Goal: Task Accomplishment & Management: Manage account settings

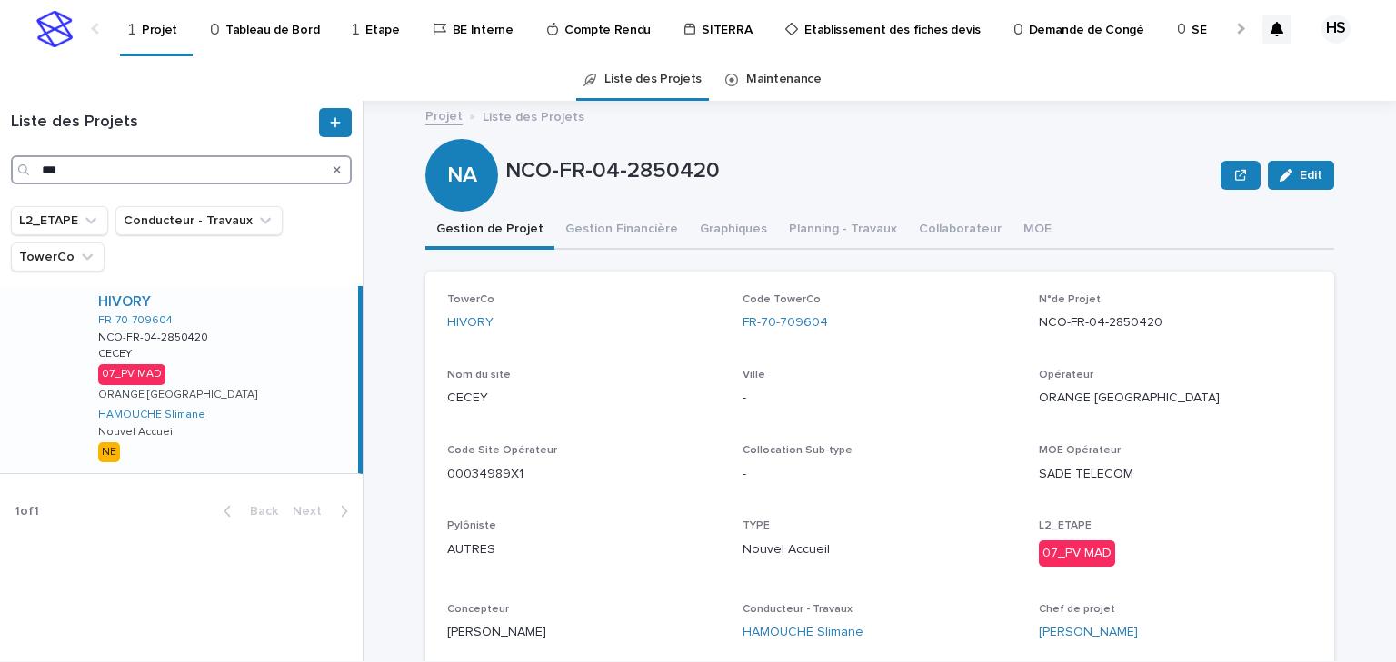
drag, startPoint x: 117, startPoint y: 177, endPoint x: -145, endPoint y: 163, distance: 263.0
click at [0, 163] on html "Projet Tableau de Bord Etape BE Interne Compte Rendu SITERRA Etablissement des …" at bounding box center [698, 331] width 1396 height 662
paste input "*********"
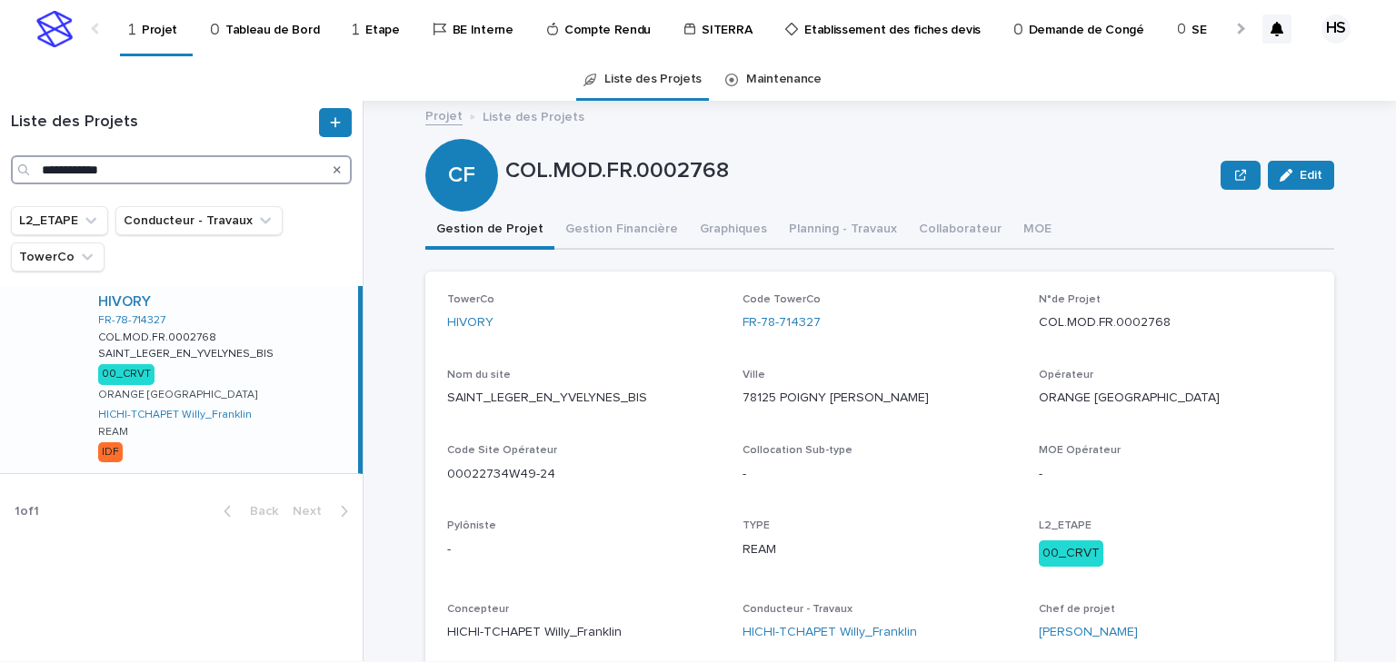
type input "**********"
click at [288, 367] on div "HIVORY FR-78-714327 COL.MOD.FR.0002768 COL.MOD.FR.0002768 SAINT_LEGER_EN_YVELYN…" at bounding box center [221, 379] width 274 height 187
drag, startPoint x: 744, startPoint y: 171, endPoint x: 605, endPoint y: 170, distance: 139.0
click at [605, 170] on p "COL.MOD.FR.0002768" at bounding box center [859, 171] width 708 height 26
click at [840, 345] on div "Code TowerCo FR-78-714327" at bounding box center [879, 321] width 274 height 54
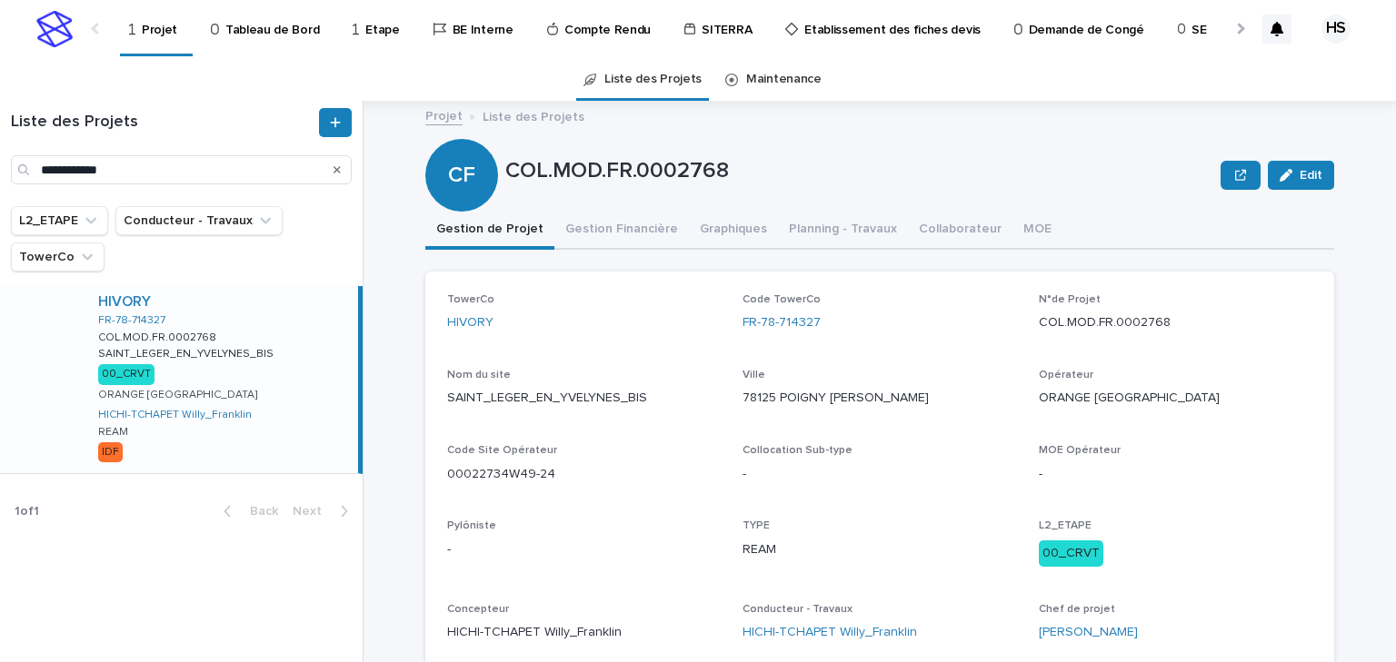
click at [646, 394] on p "SAINT_LEGER_EN_YVELYNES_BIS" at bounding box center [584, 398] width 274 height 19
drag, startPoint x: 829, startPoint y: 338, endPoint x: 734, endPoint y: 345, distance: 94.8
click at [734, 345] on div "TowerCo HIVORY Code TowerCo FR-78-714327 N°de Projet COL.MOD.FR.0002768 Nom du …" at bounding box center [879, 475] width 865 height 363
copy link "FR-78-714327"
drag, startPoint x: 1298, startPoint y: 166, endPoint x: 1226, endPoint y: 360, distance: 206.4
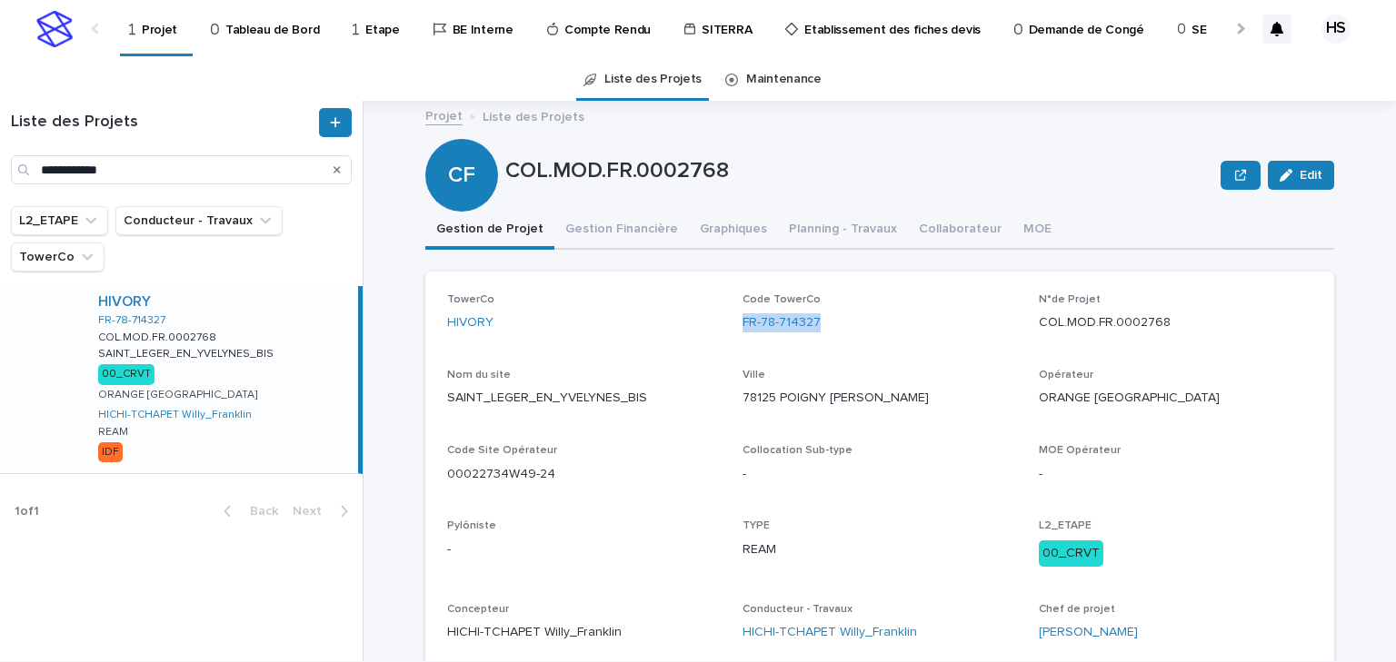
click at [1298, 166] on button "Edit" at bounding box center [1301, 175] width 66 height 29
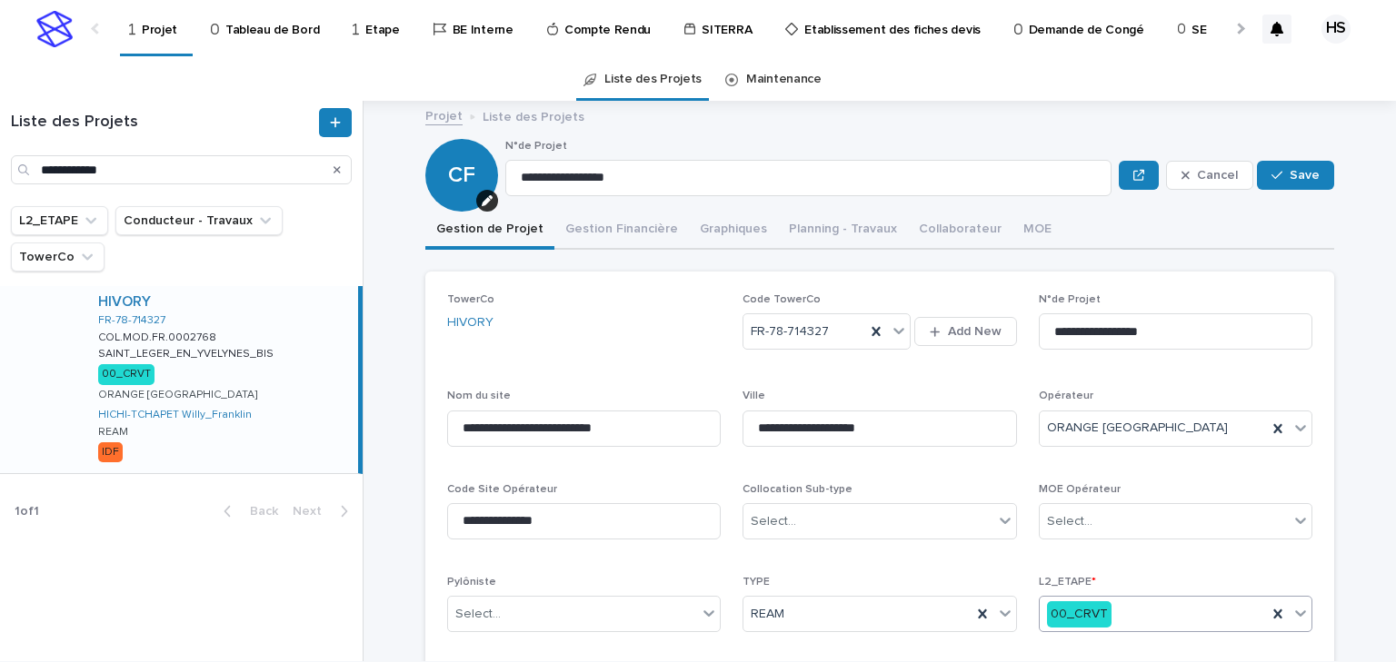
click at [1120, 615] on div "00_CRVT" at bounding box center [1153, 615] width 227 height 30
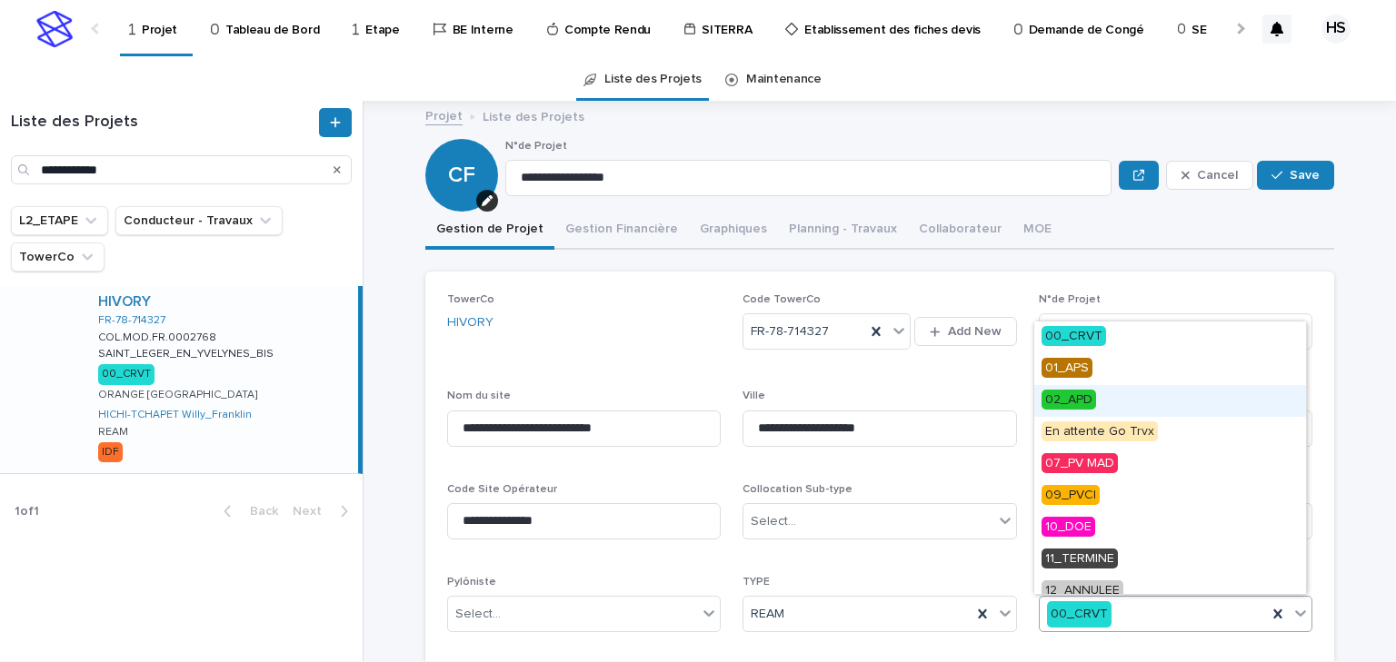
click at [1101, 400] on div "02_APD" at bounding box center [1170, 401] width 272 height 32
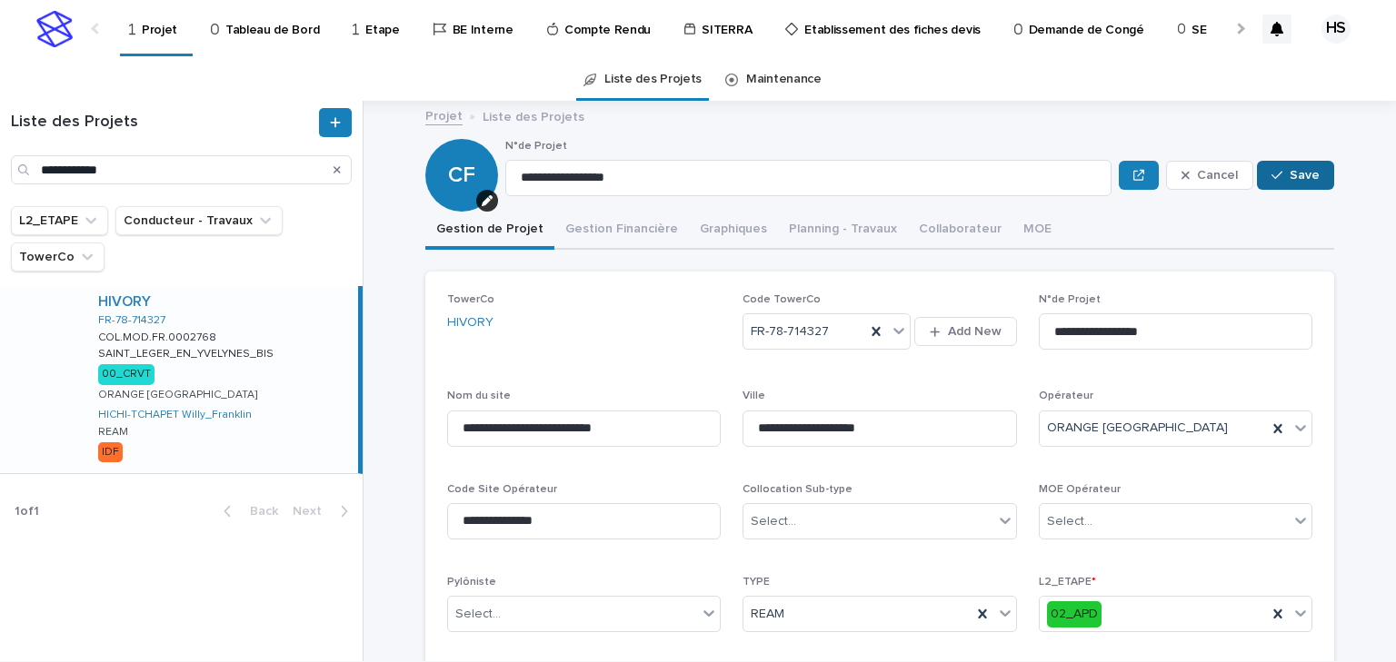
click at [1283, 180] on button "Save" at bounding box center [1295, 175] width 77 height 29
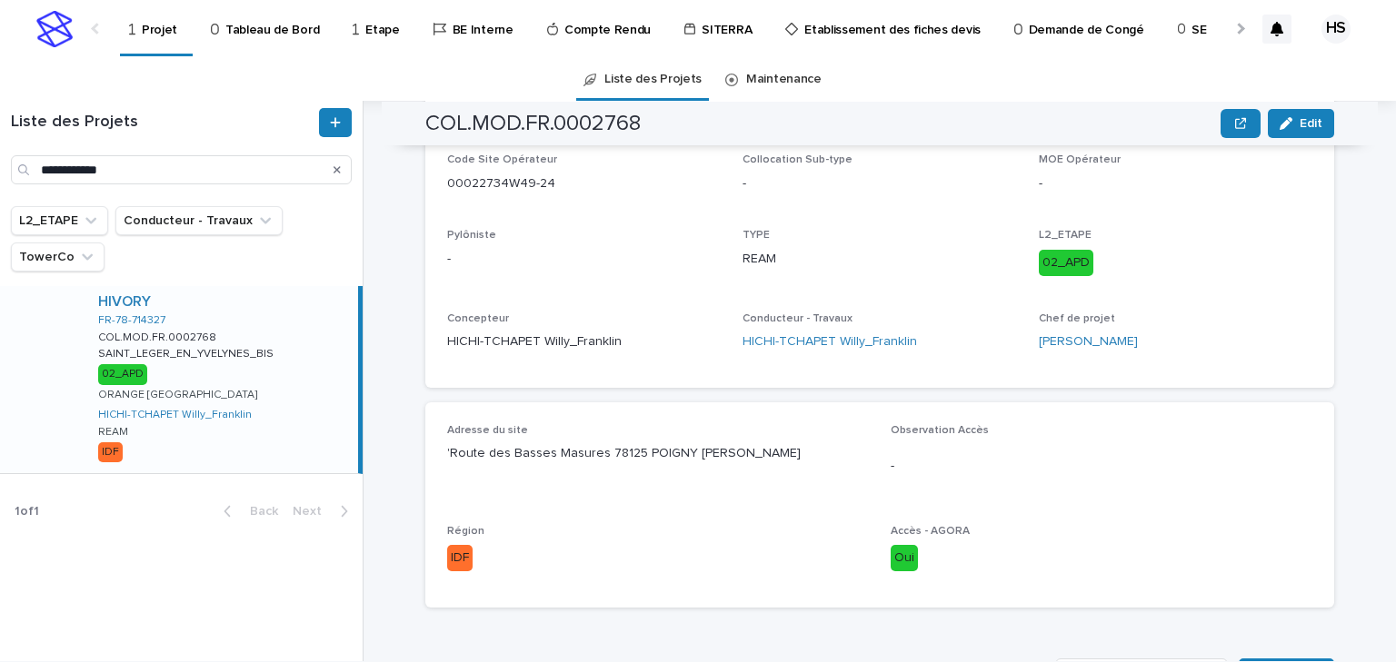
scroll to position [654, 0]
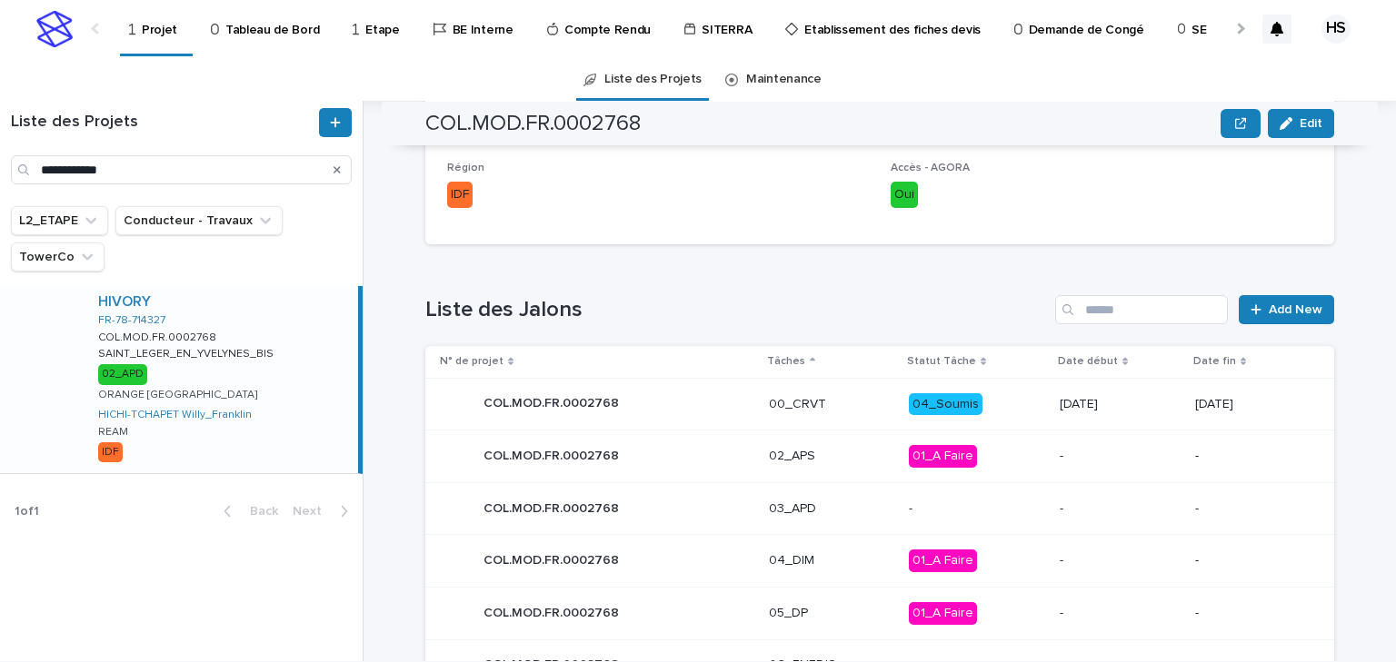
click at [792, 511] on p "03_APD" at bounding box center [831, 509] width 125 height 15
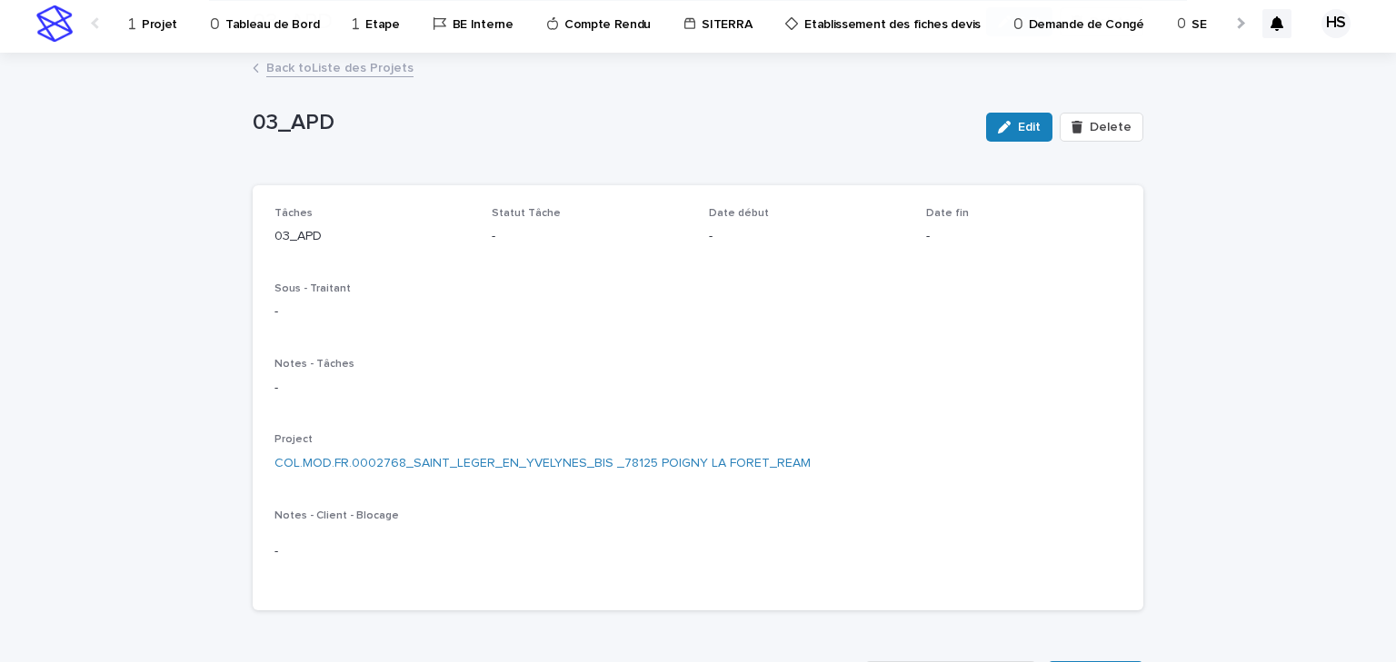
scroll to position [369, 0]
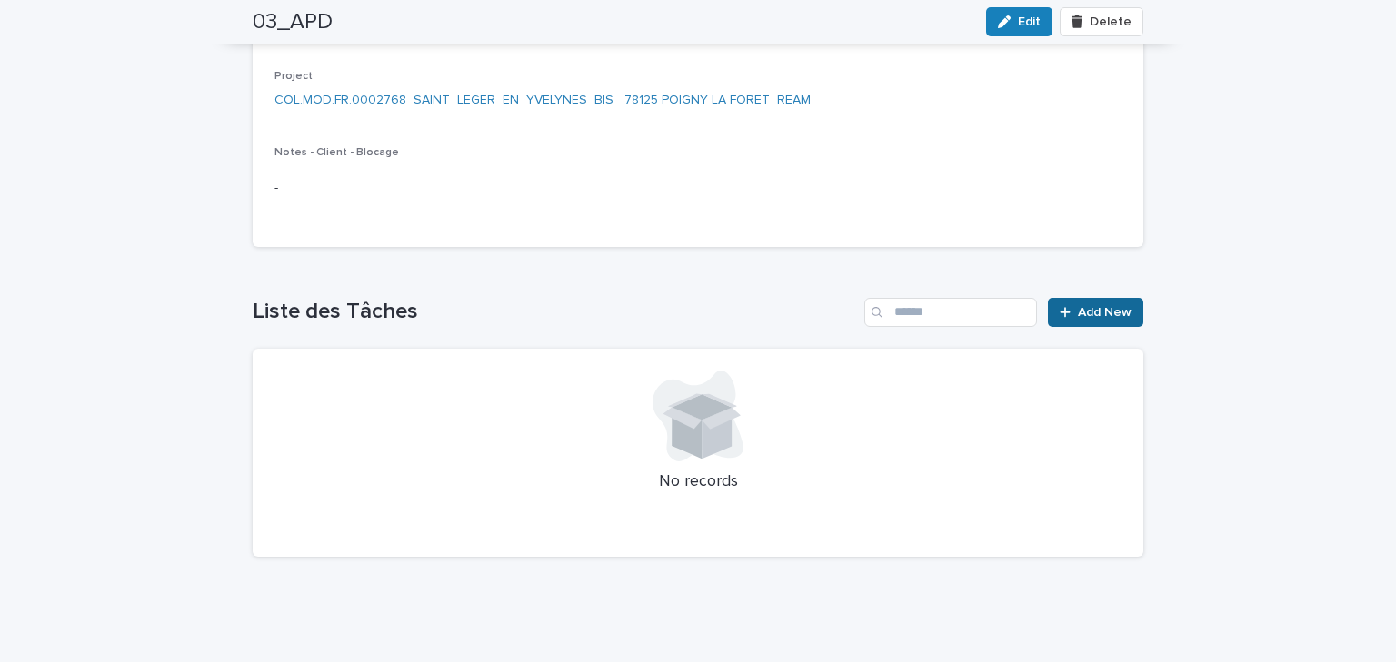
click at [1107, 311] on span "Add New" at bounding box center [1105, 312] width 54 height 13
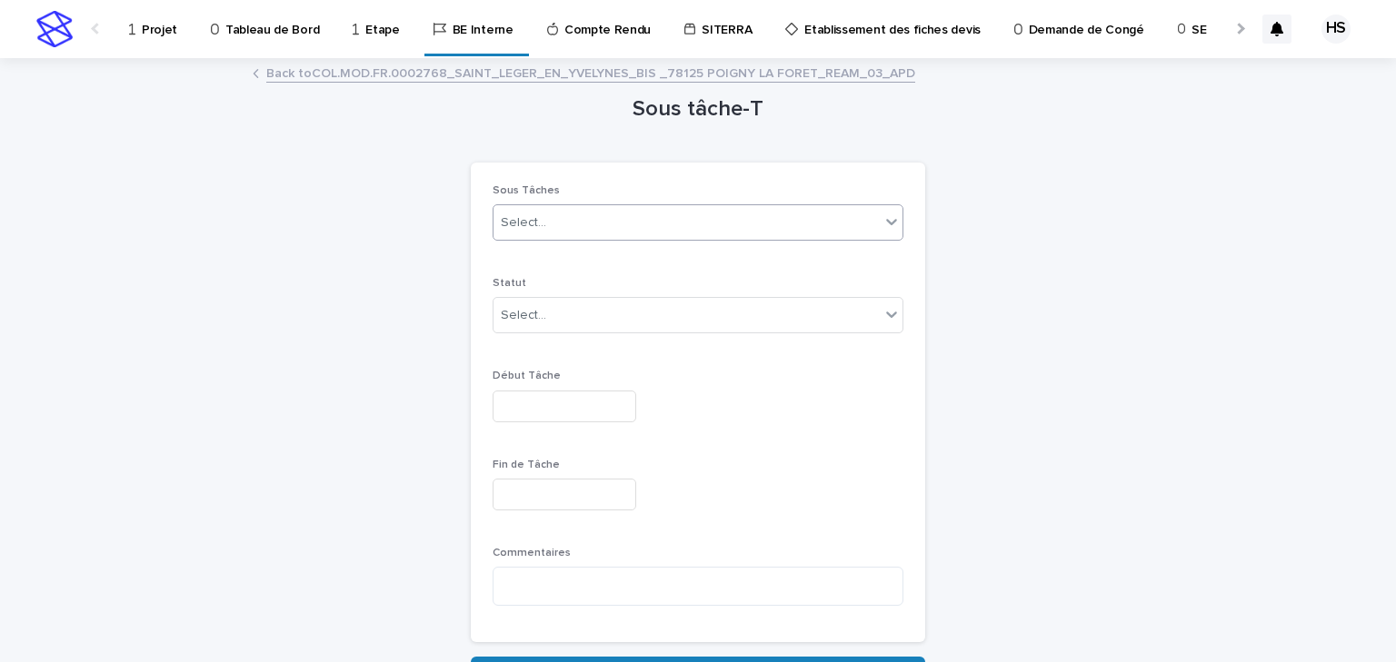
click at [579, 231] on div "Select..." at bounding box center [686, 223] width 386 height 30
click at [473, 156] on div "Loading... Saving… Loading... Saving… Sous Tâches Select... Statut Select... Dé…" at bounding box center [698, 400] width 454 height 513
click at [510, 76] on link "Back to COL.MOD.FR.0002768_SAINT_LEGER_EN_YVELYNES_BIS _78125 POIGNY LA FORET_R…" at bounding box center [590, 72] width 649 height 21
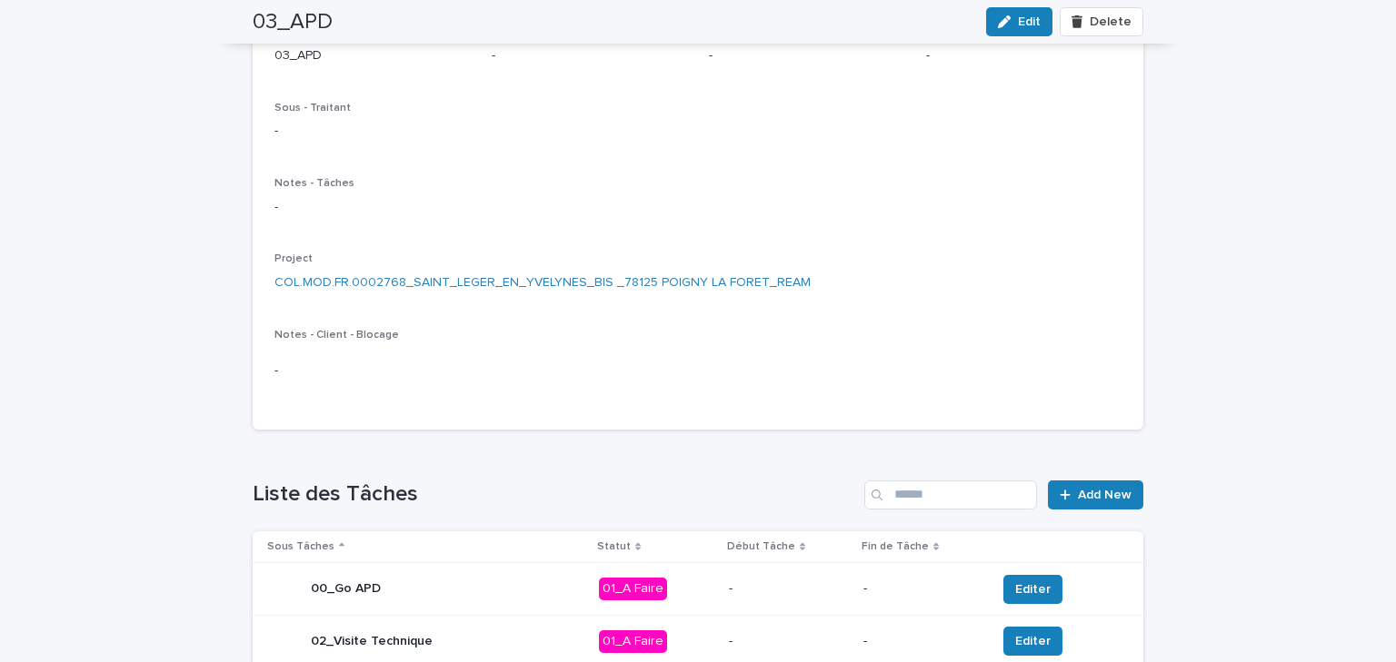
scroll to position [530, 0]
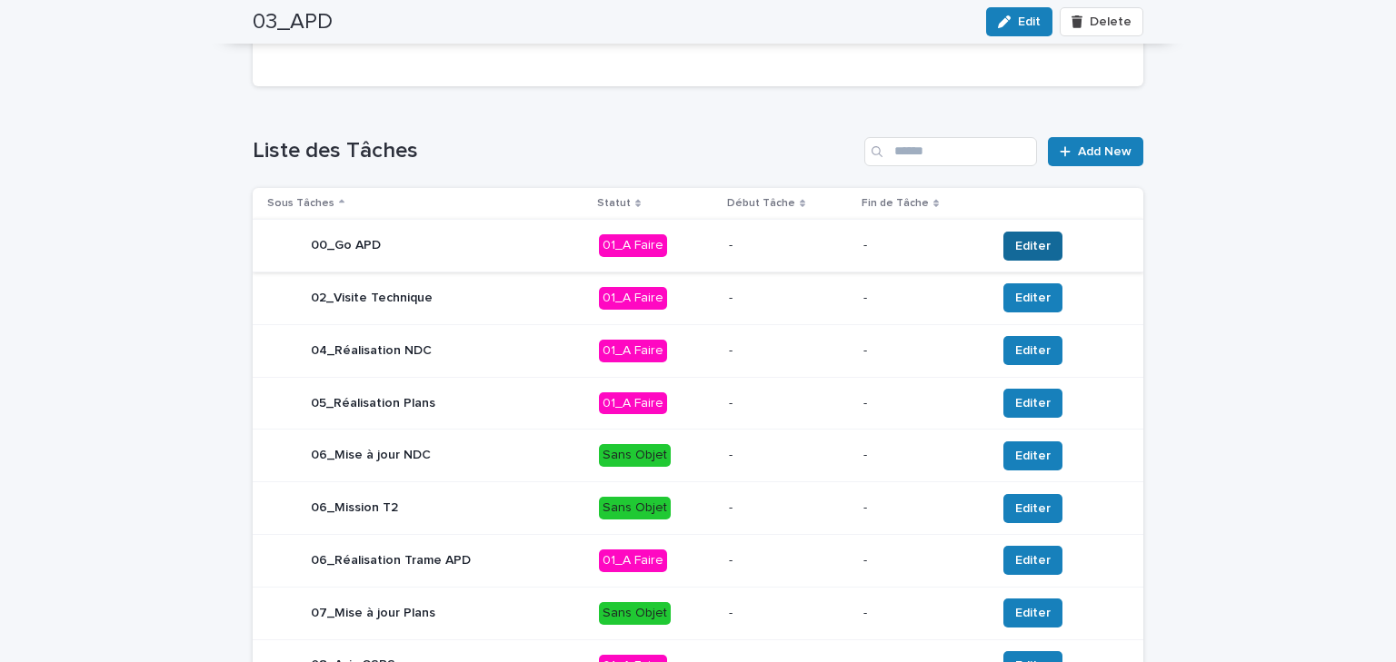
click at [1013, 233] on button "Editer" at bounding box center [1032, 246] width 59 height 29
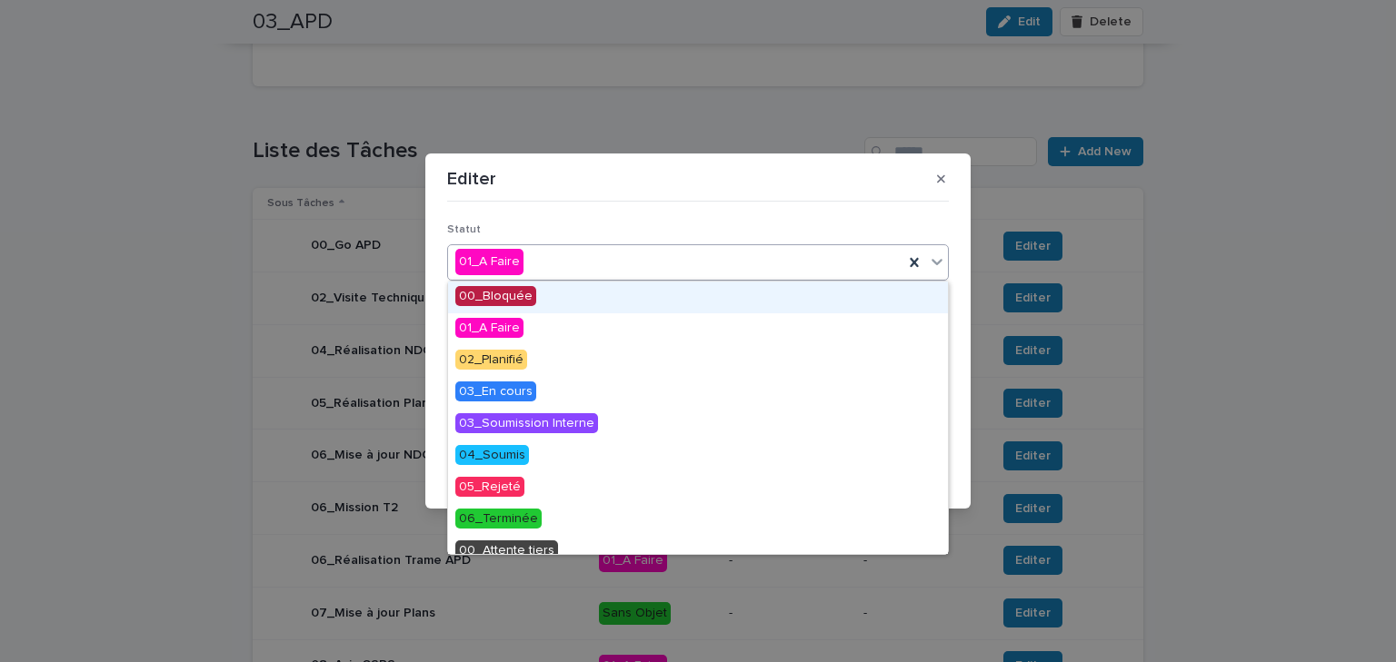
click at [575, 259] on div "01_A Faire" at bounding box center [675, 262] width 455 height 30
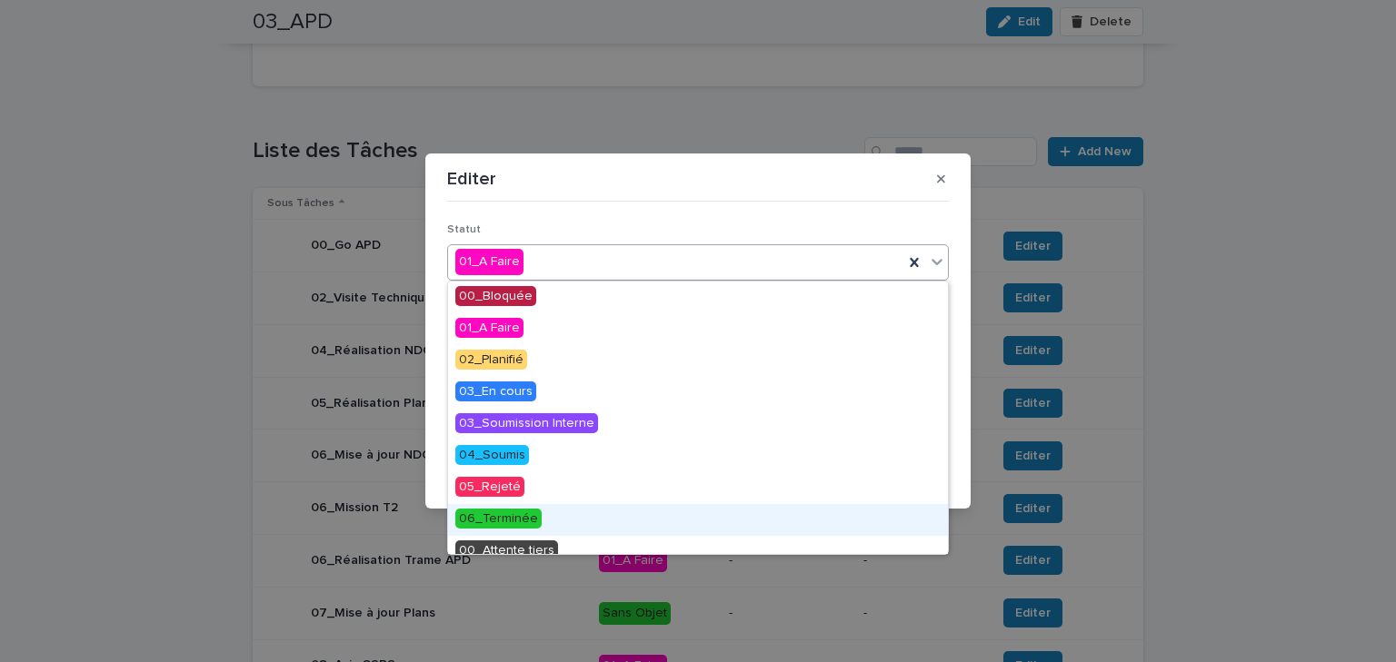
click at [513, 518] on span "06_Terminée" at bounding box center [498, 519] width 86 height 20
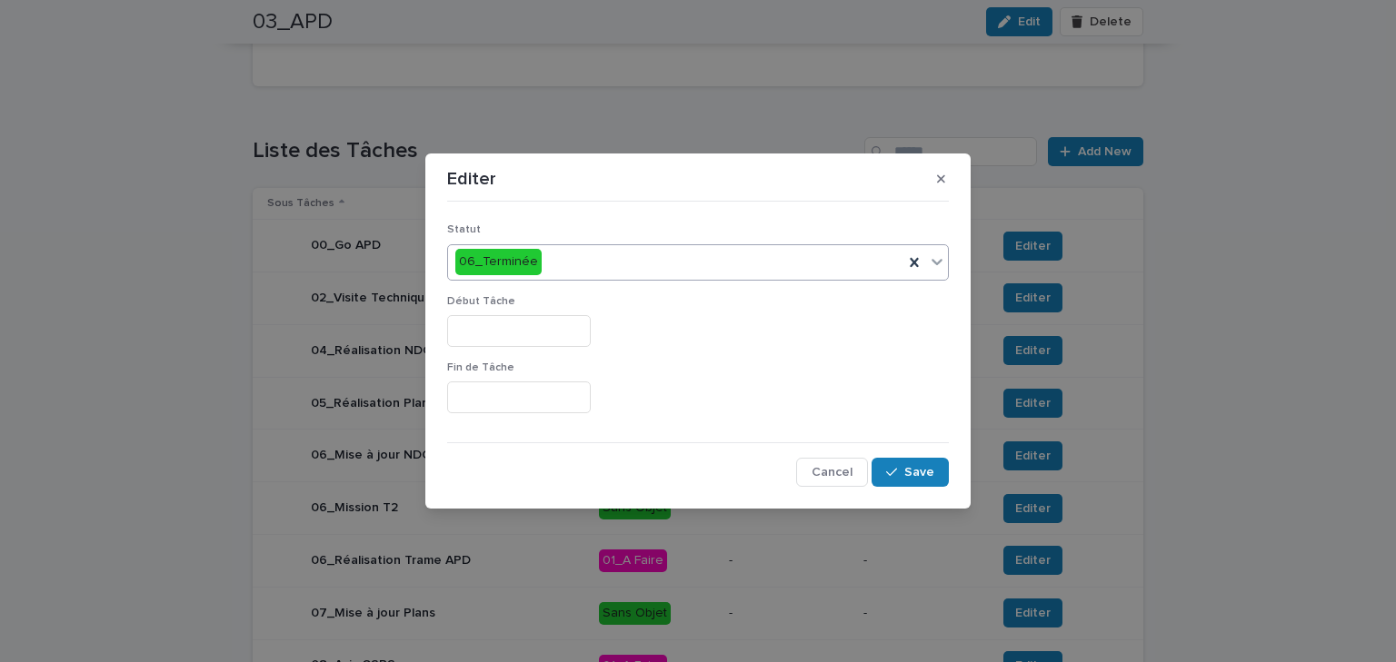
click at [503, 328] on input "text" at bounding box center [519, 331] width 144 height 32
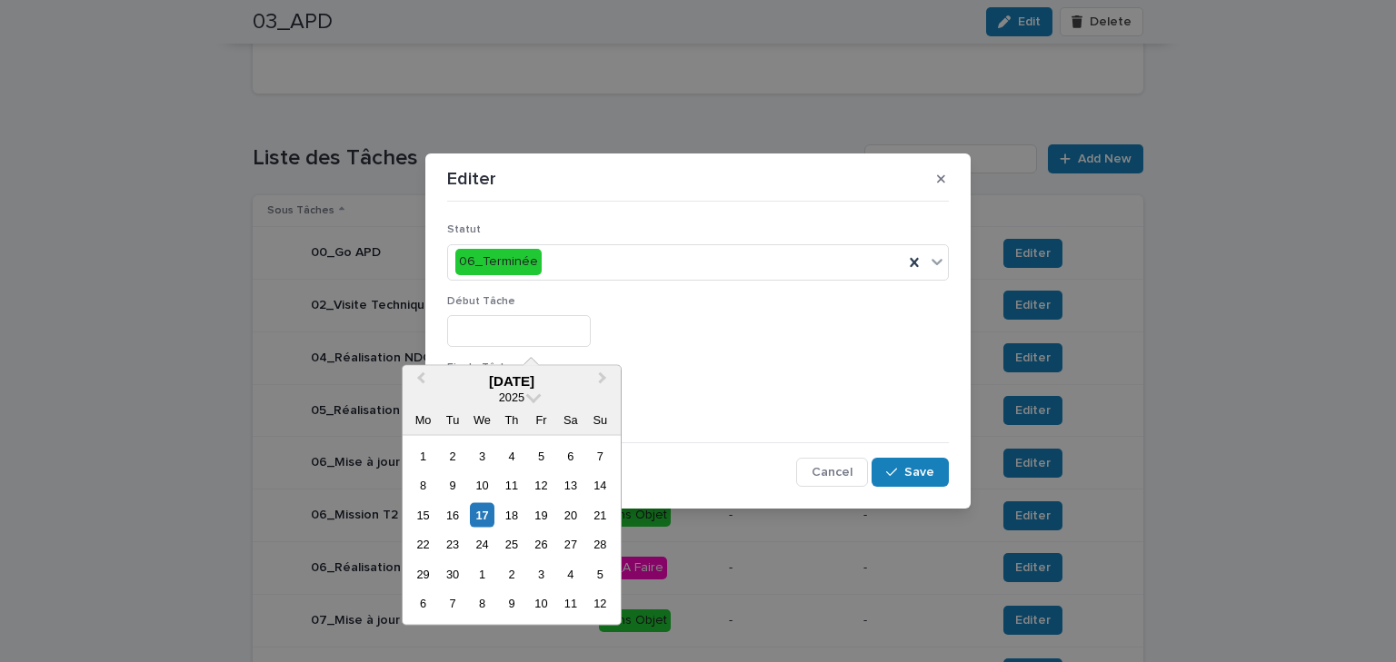
scroll to position [533, 0]
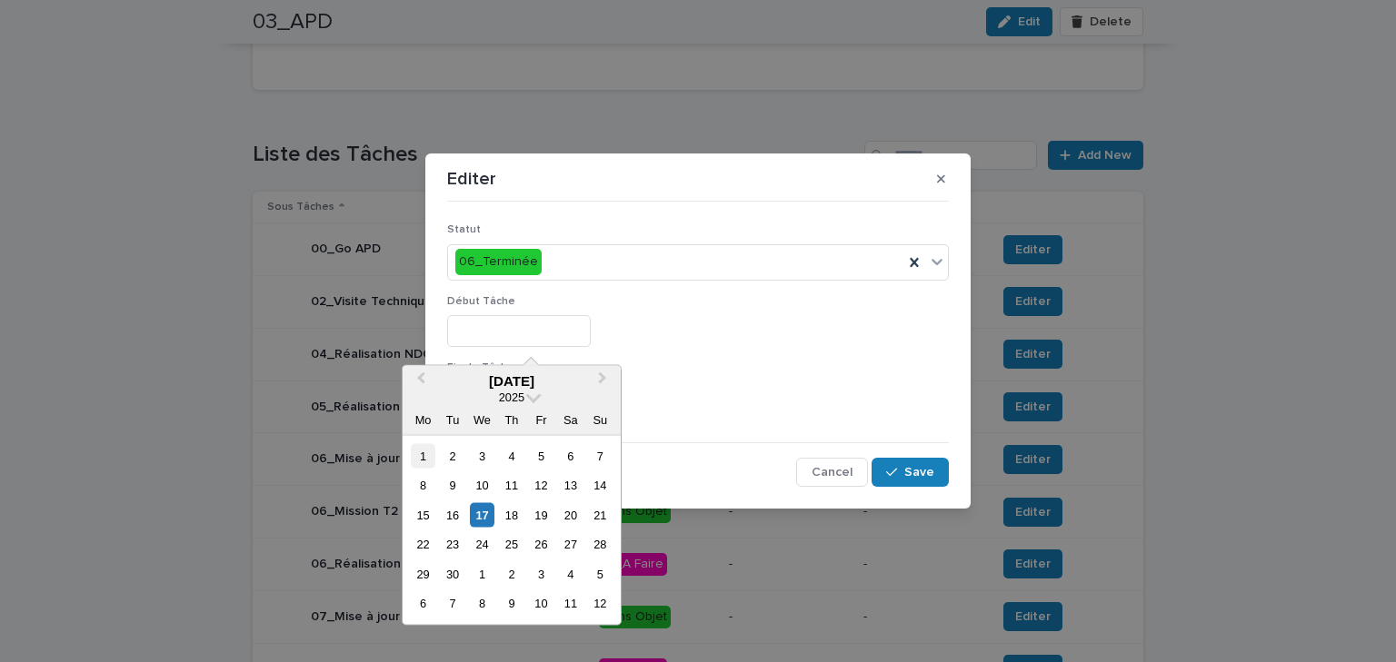
click at [427, 455] on div "1" at bounding box center [423, 456] width 25 height 25
type input "********"
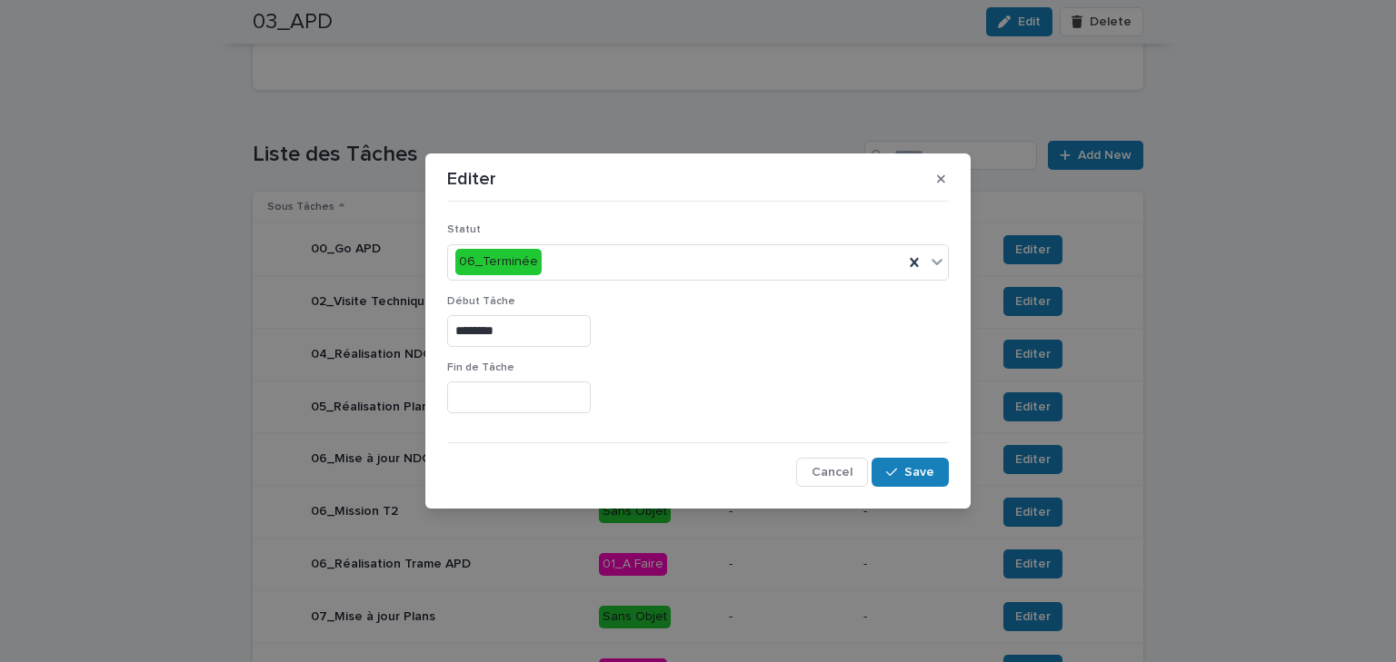
click at [513, 389] on input "text" at bounding box center [519, 398] width 144 height 32
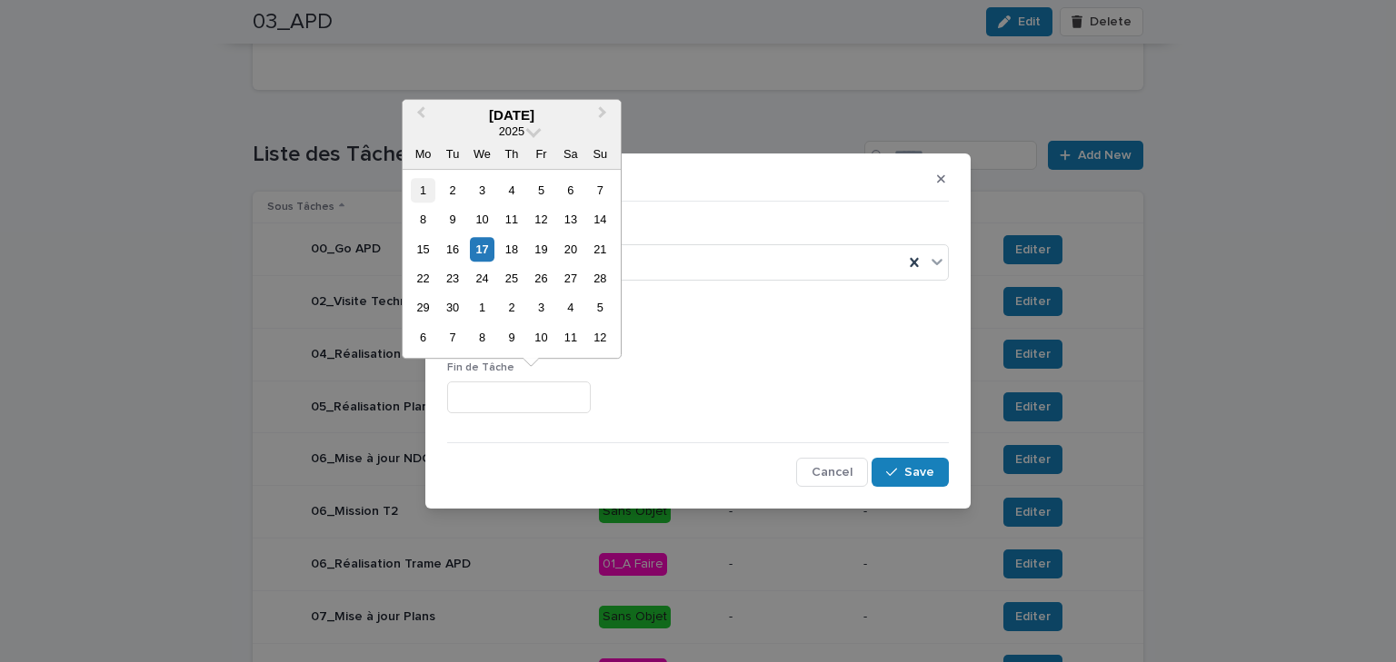
click at [427, 184] on div "1" at bounding box center [423, 190] width 25 height 25
type input "********"
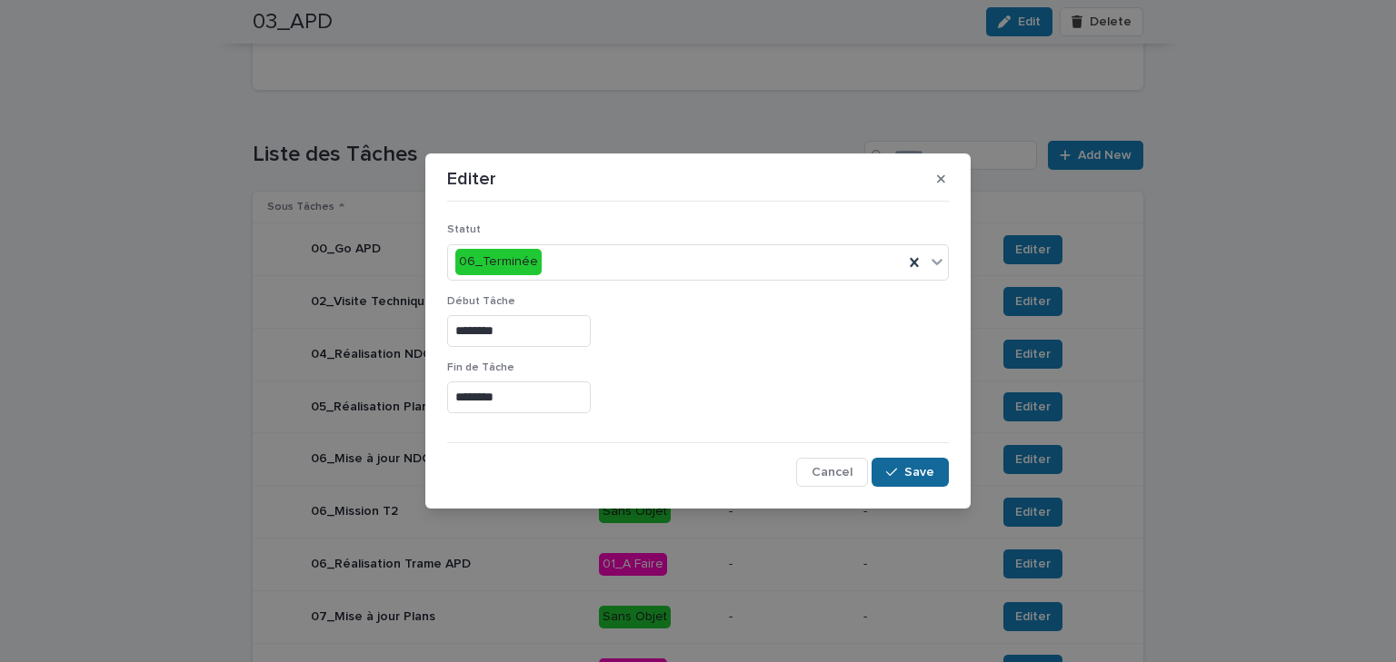
click at [897, 463] on button "Save" at bounding box center [909, 472] width 77 height 29
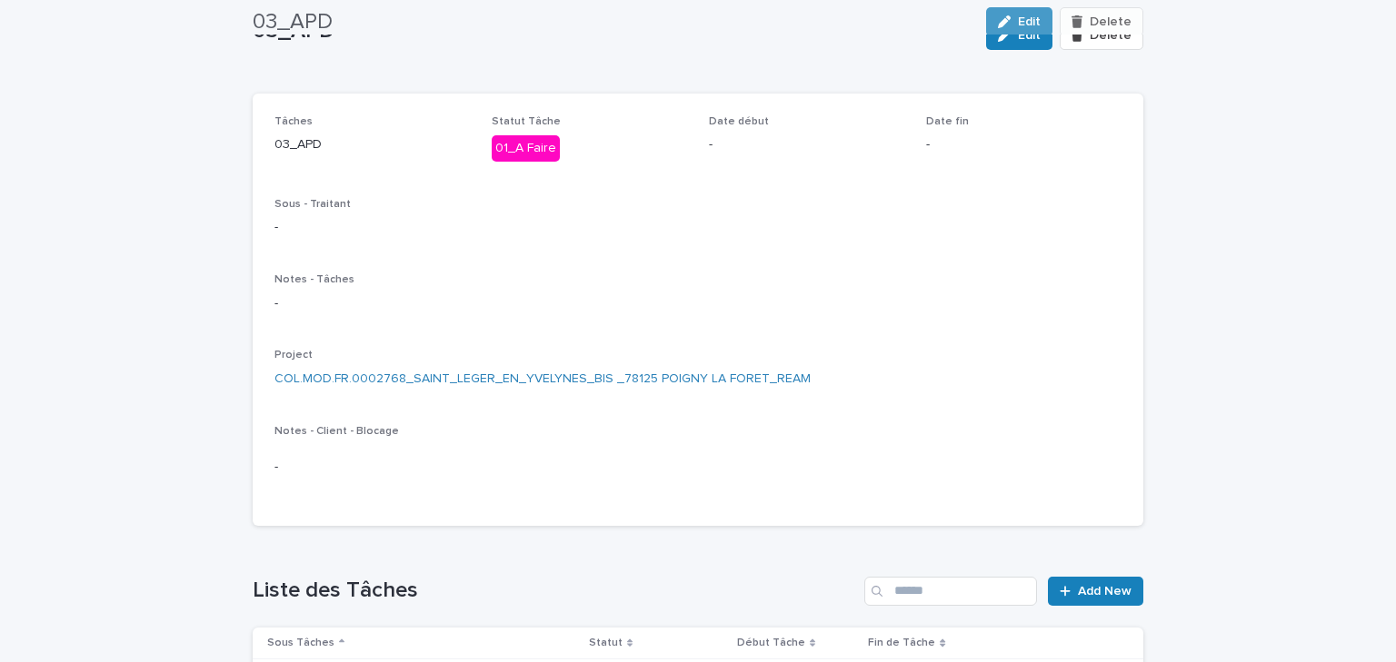
scroll to position [0, 0]
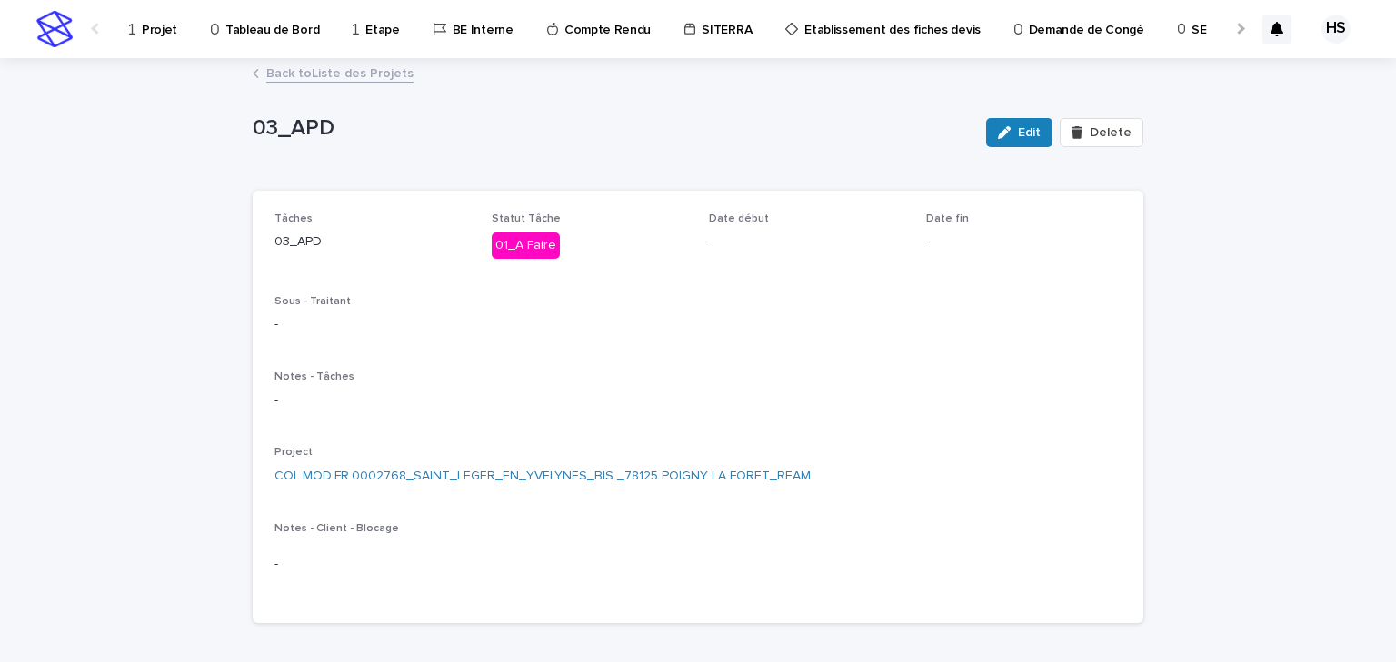
click at [142, 28] on p "Projet" at bounding box center [159, 19] width 35 height 38
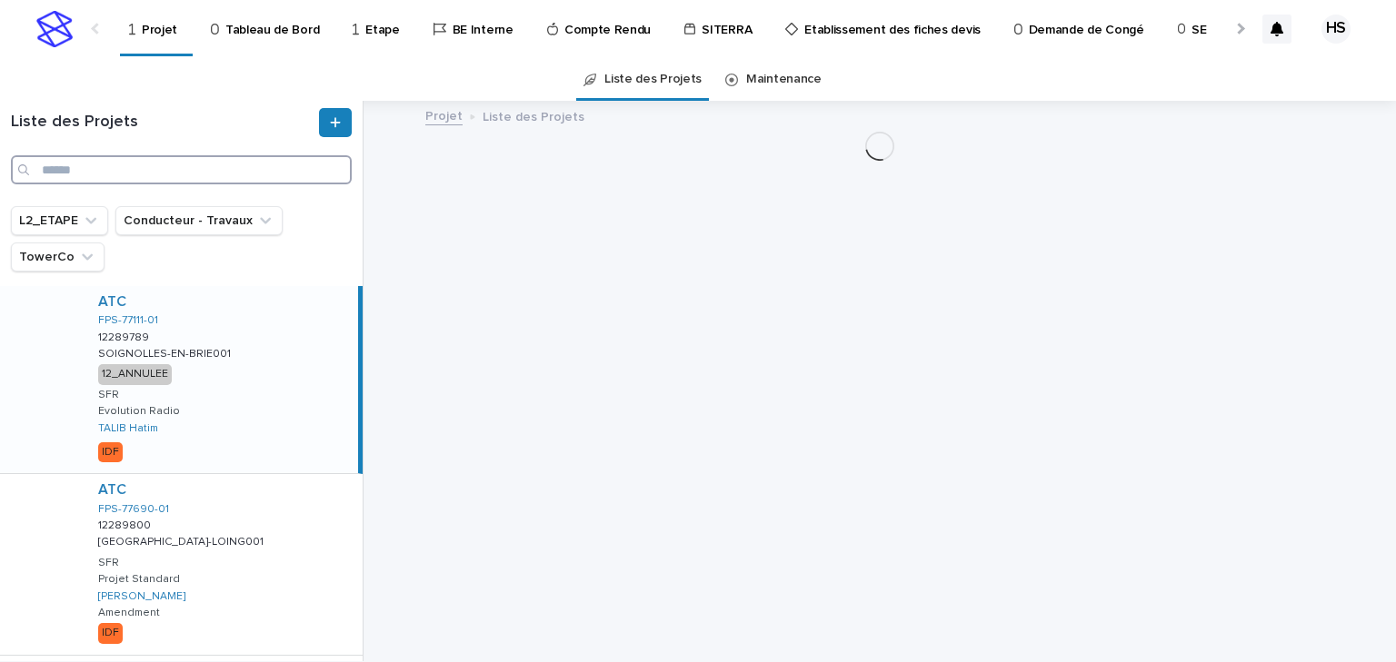
click at [76, 160] on input "Search" at bounding box center [181, 169] width 341 height 29
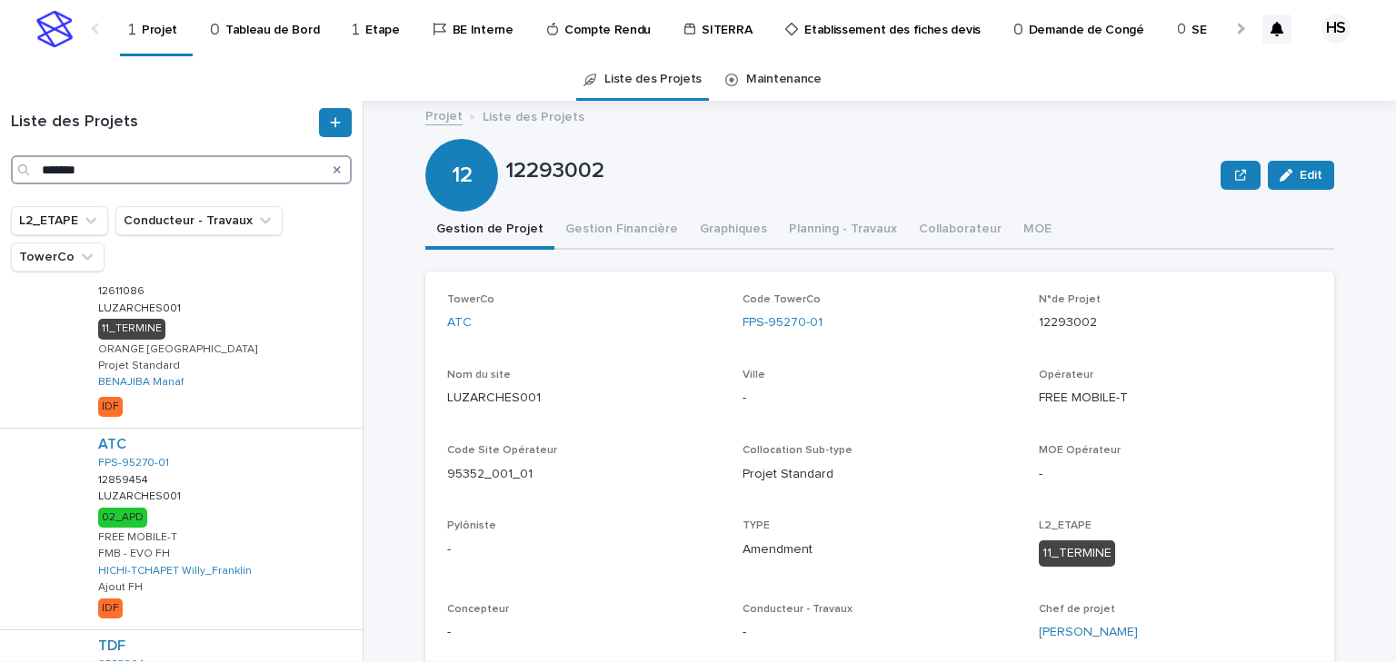
scroll to position [872, 0]
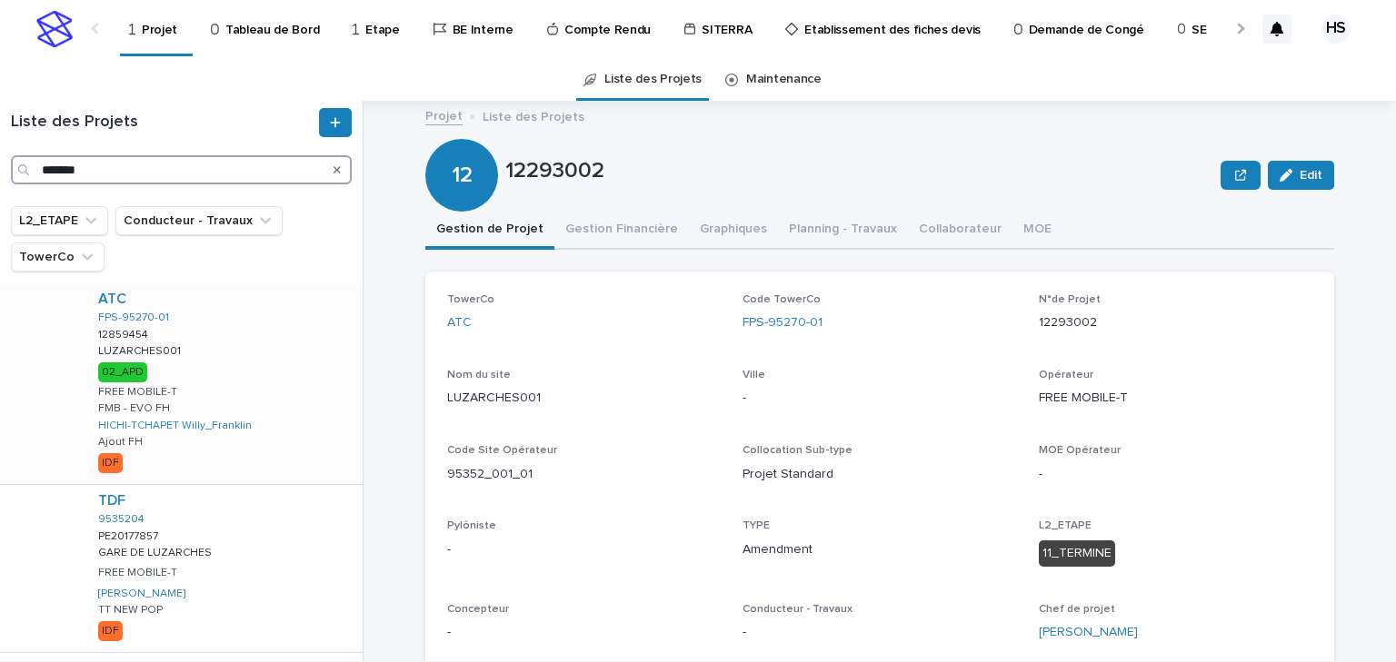
type input "*******"
click at [238, 361] on div "ATC FPS-95270-01 12859454 12859454 LUZARCHES001 LUZARCHES001 02_APD FREE MOBILE…" at bounding box center [223, 384] width 279 height 201
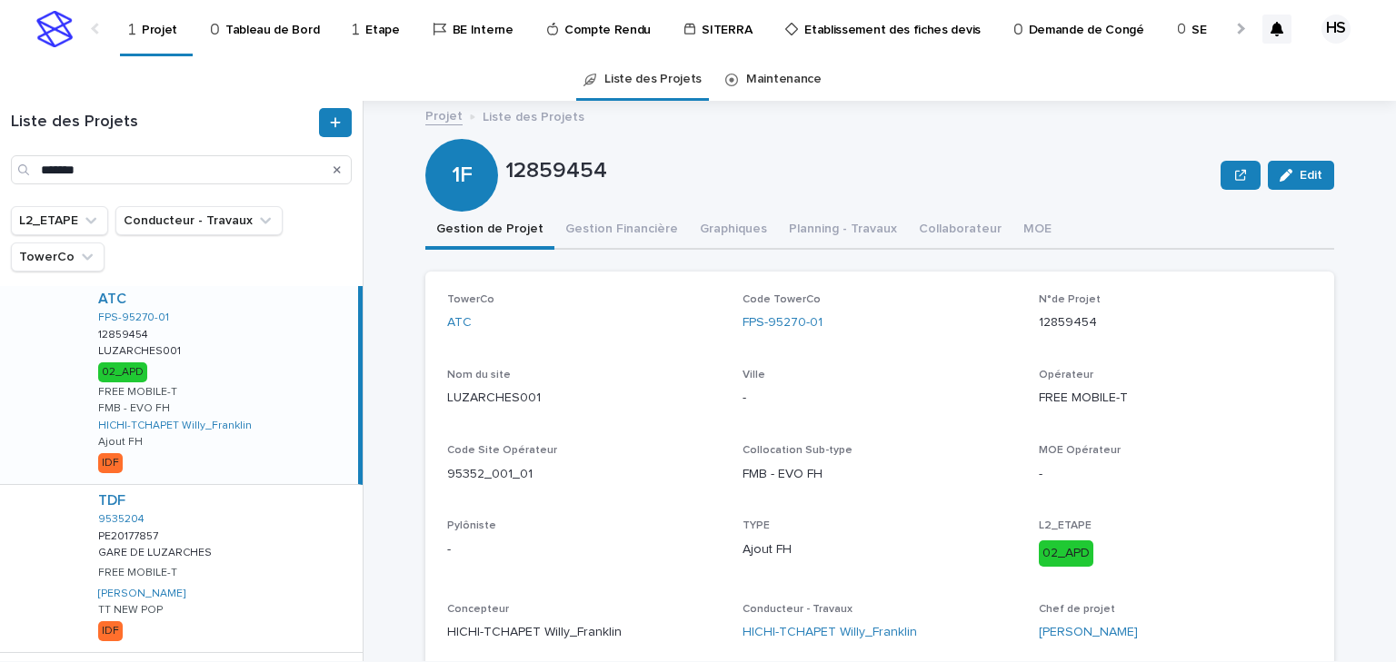
scroll to position [145, 0]
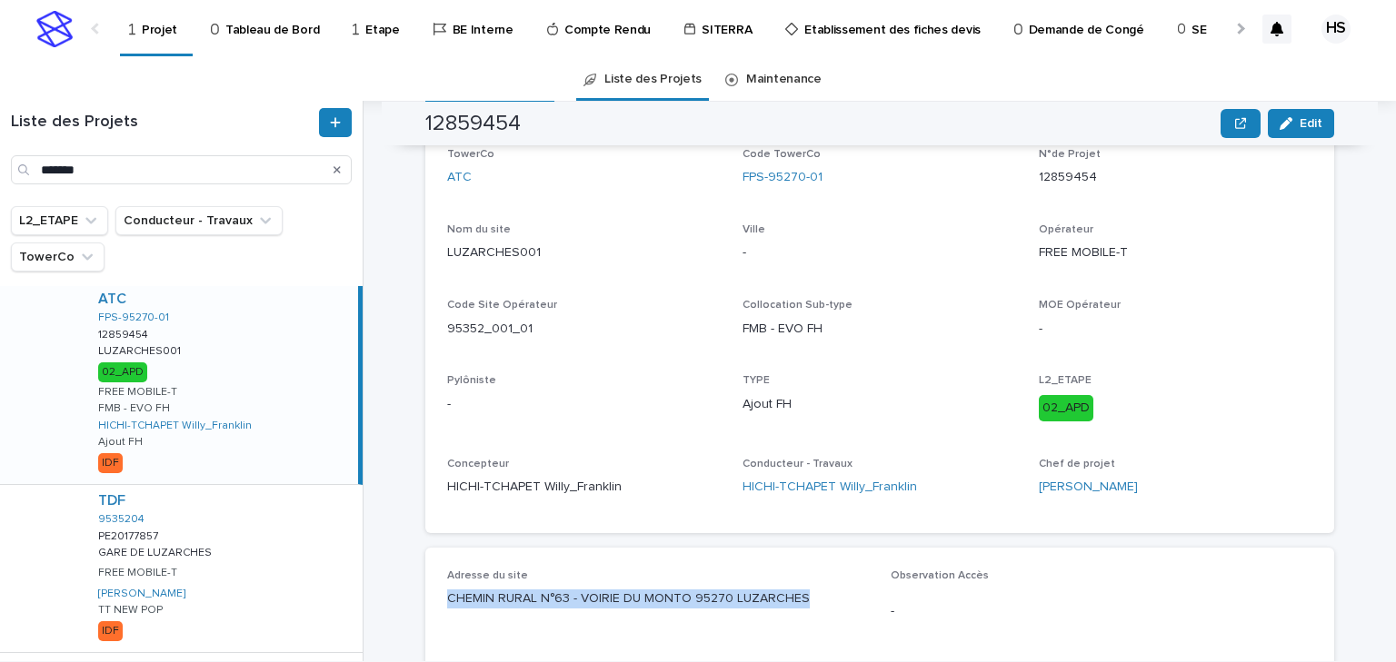
drag, startPoint x: 797, startPoint y: 598, endPoint x: 438, endPoint y: 600, distance: 358.9
click at [438, 600] on div "Adresse du site CHEMIN RURAL N°63 - VOIRIE DU MONTO 95270 LUZARCHES Observation…" at bounding box center [879, 650] width 909 height 205
copy p "CHEMIN RURAL N°63 - VOIRIE DU MONTO 95270 LUZARCHES"
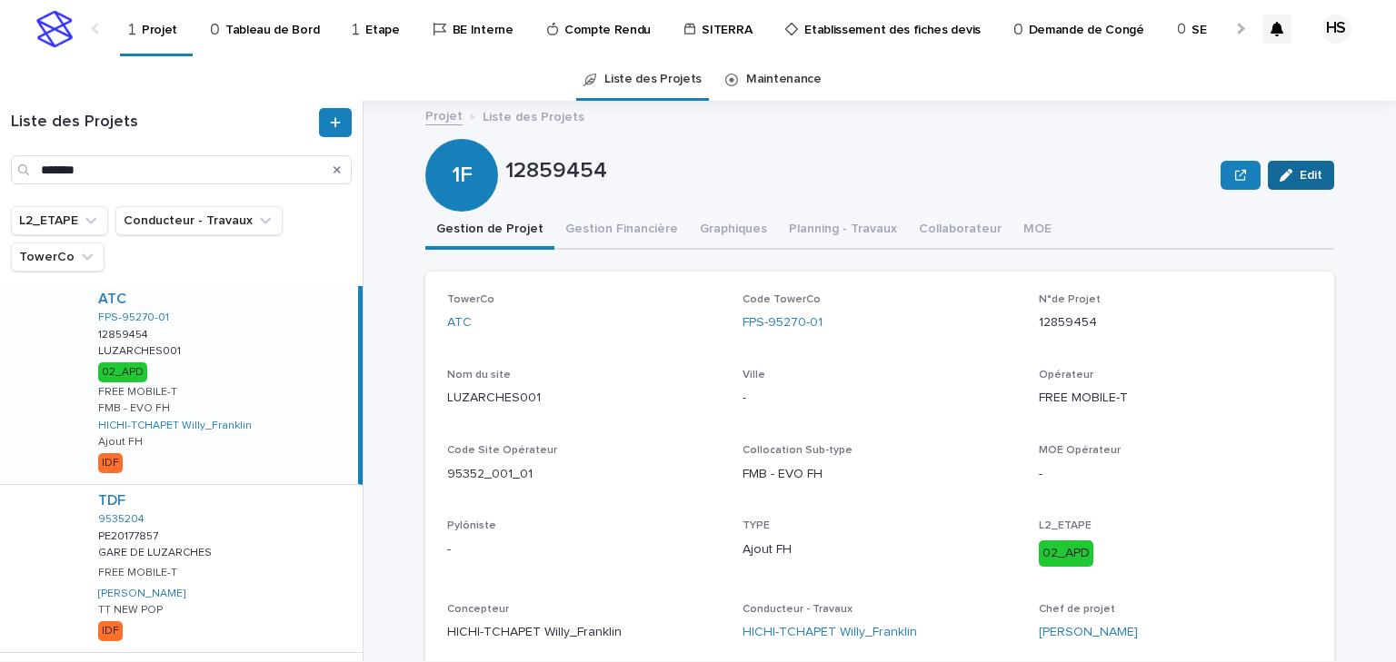
click at [1292, 185] on button "Edit" at bounding box center [1301, 175] width 66 height 29
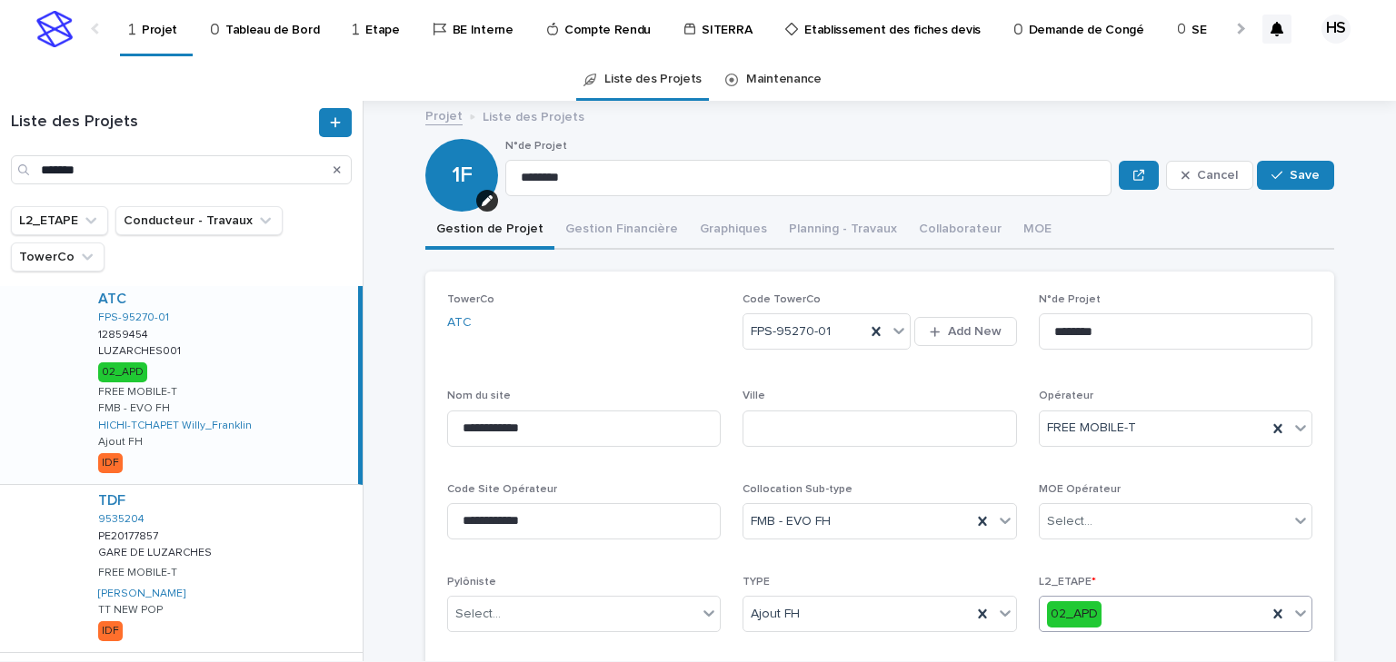
click at [1122, 607] on div "02_APD" at bounding box center [1153, 615] width 227 height 30
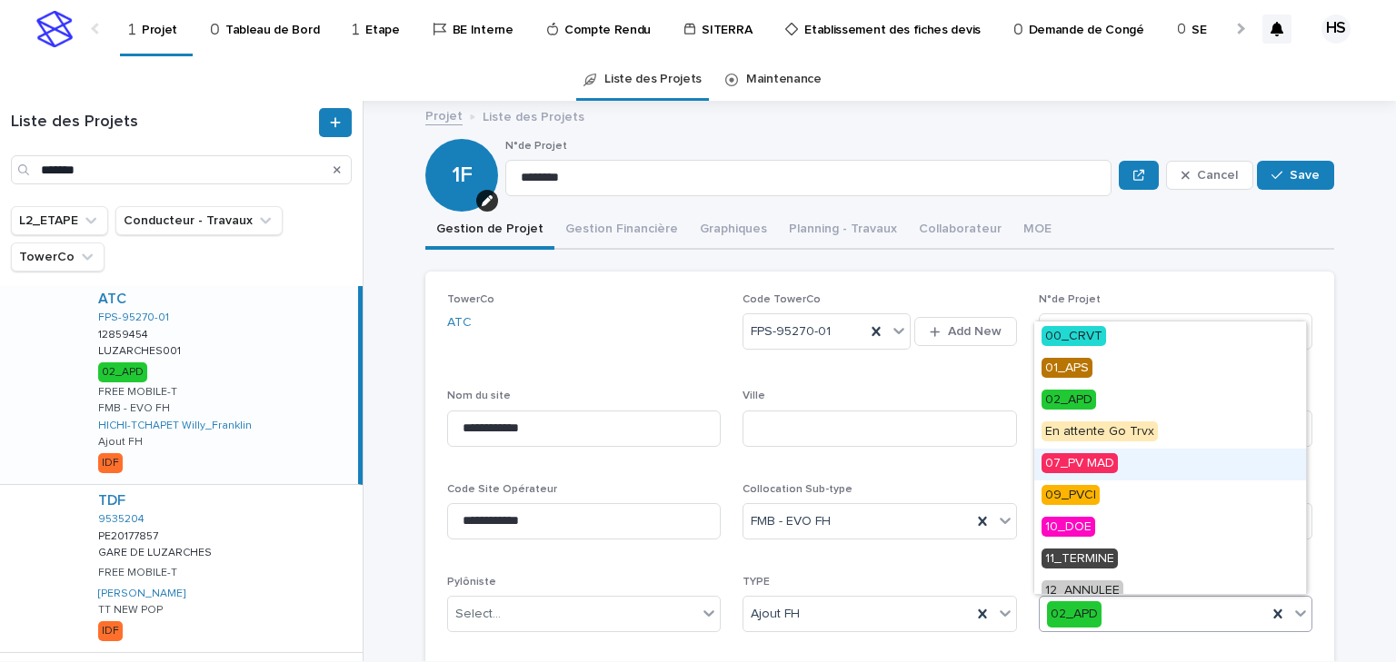
click at [1104, 464] on span "07_PV MAD" at bounding box center [1079, 463] width 76 height 20
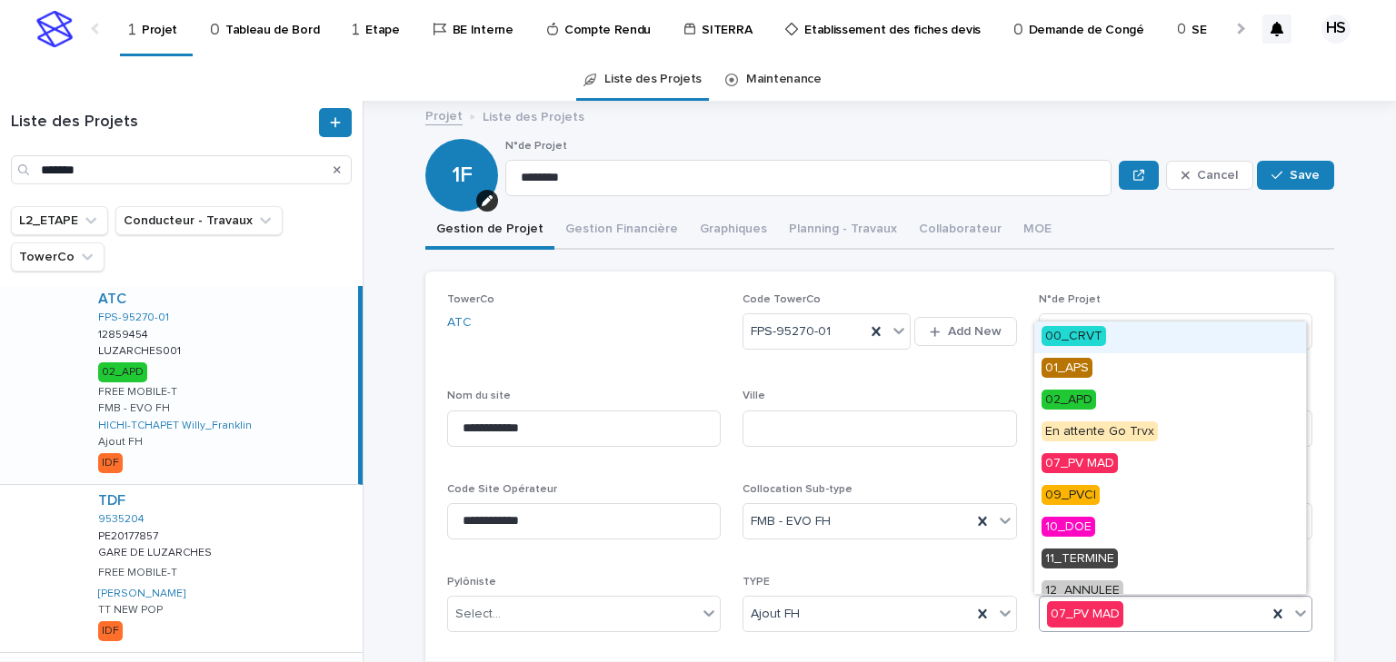
click at [1147, 611] on div "07_PV MAD" at bounding box center [1153, 615] width 227 height 30
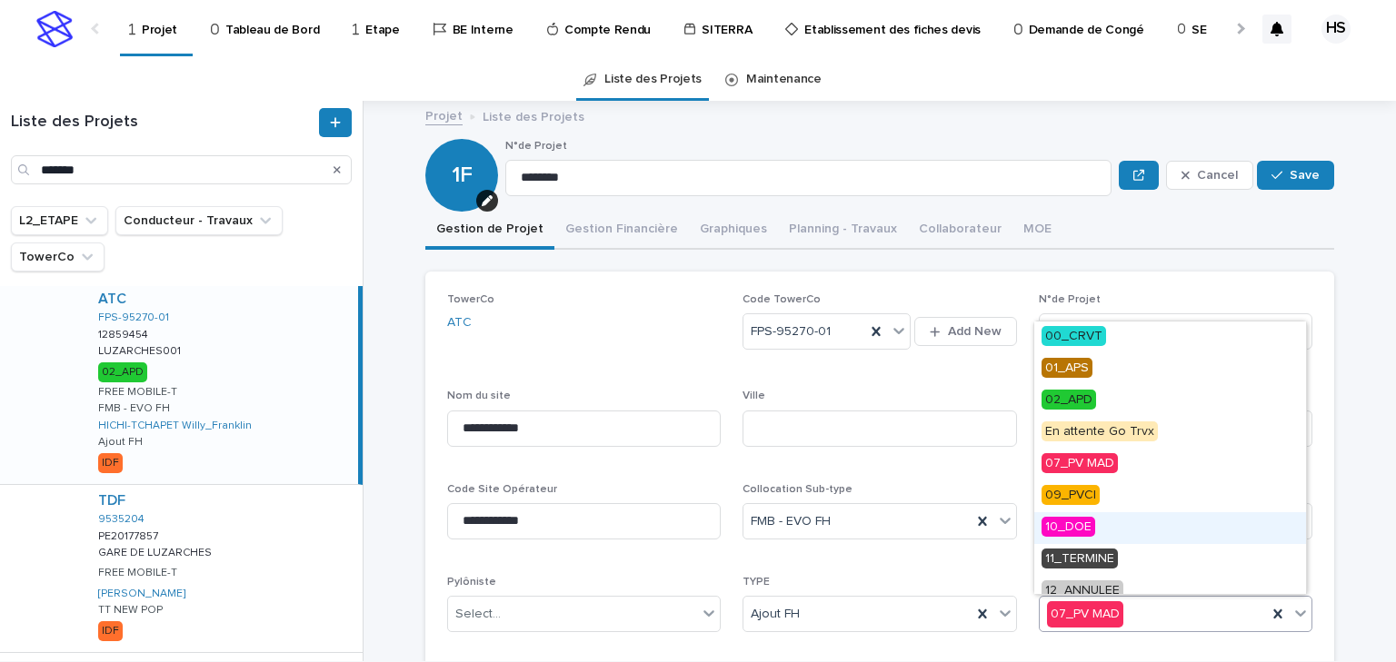
click at [1089, 526] on span "10_DOE" at bounding box center [1068, 527] width 54 height 20
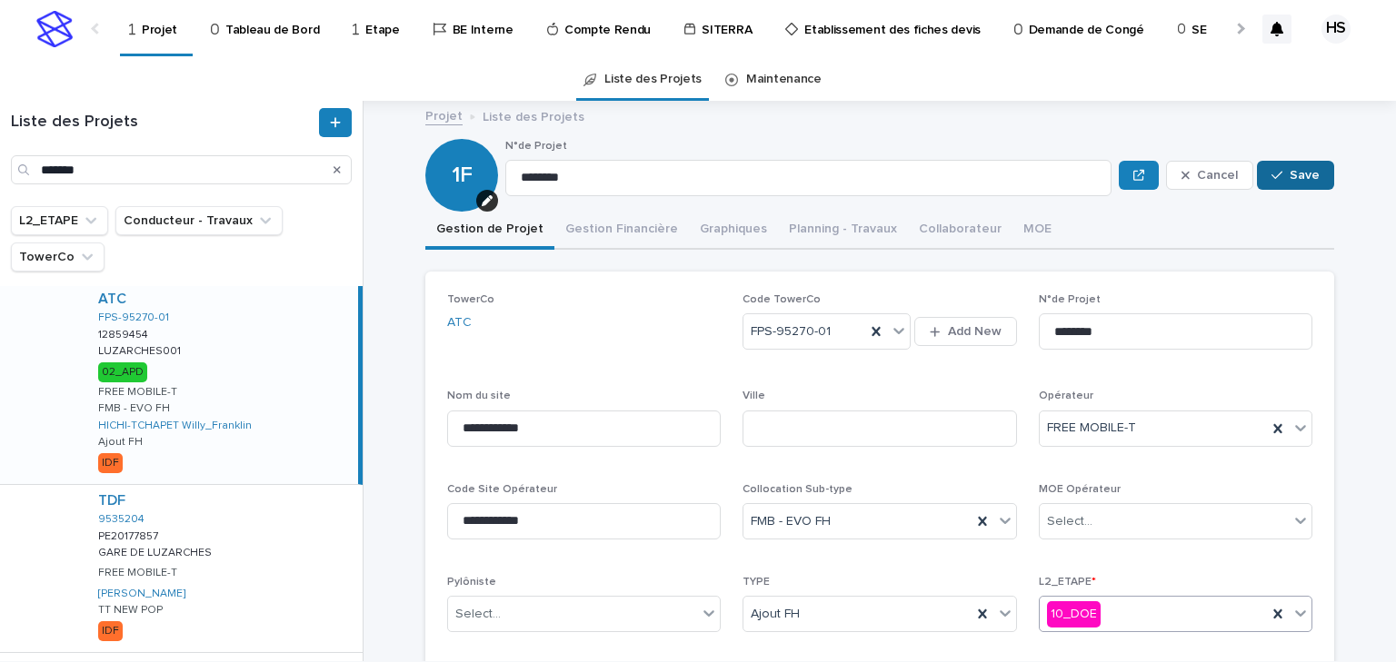
click at [1289, 174] on span "Save" at bounding box center [1304, 175] width 30 height 13
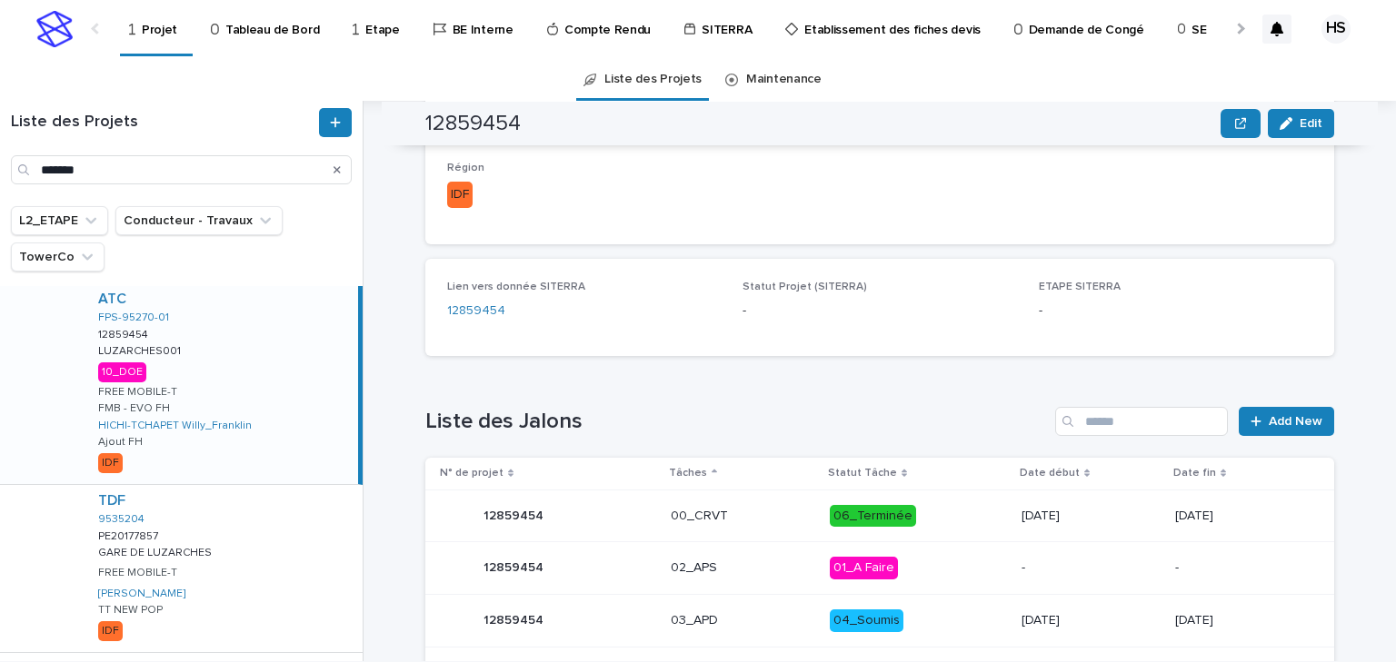
scroll to position [1018, 0]
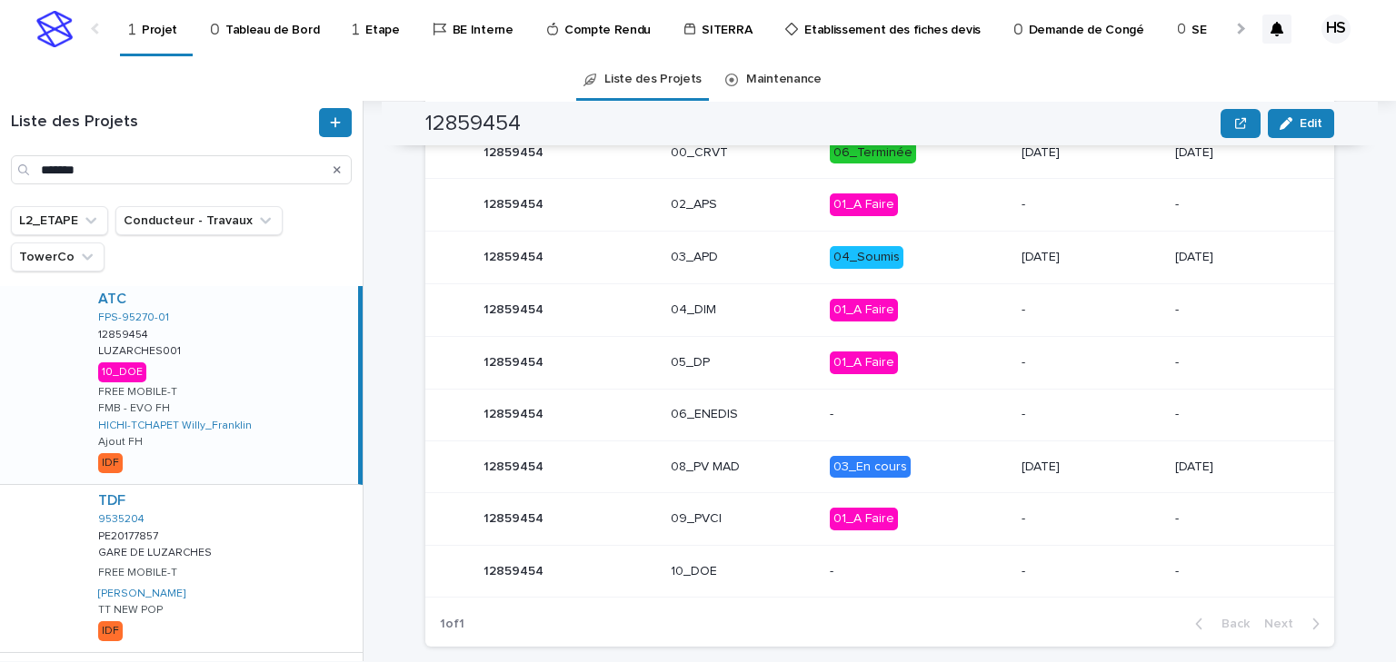
click at [708, 463] on p "08_PV MAD" at bounding box center [743, 467] width 144 height 15
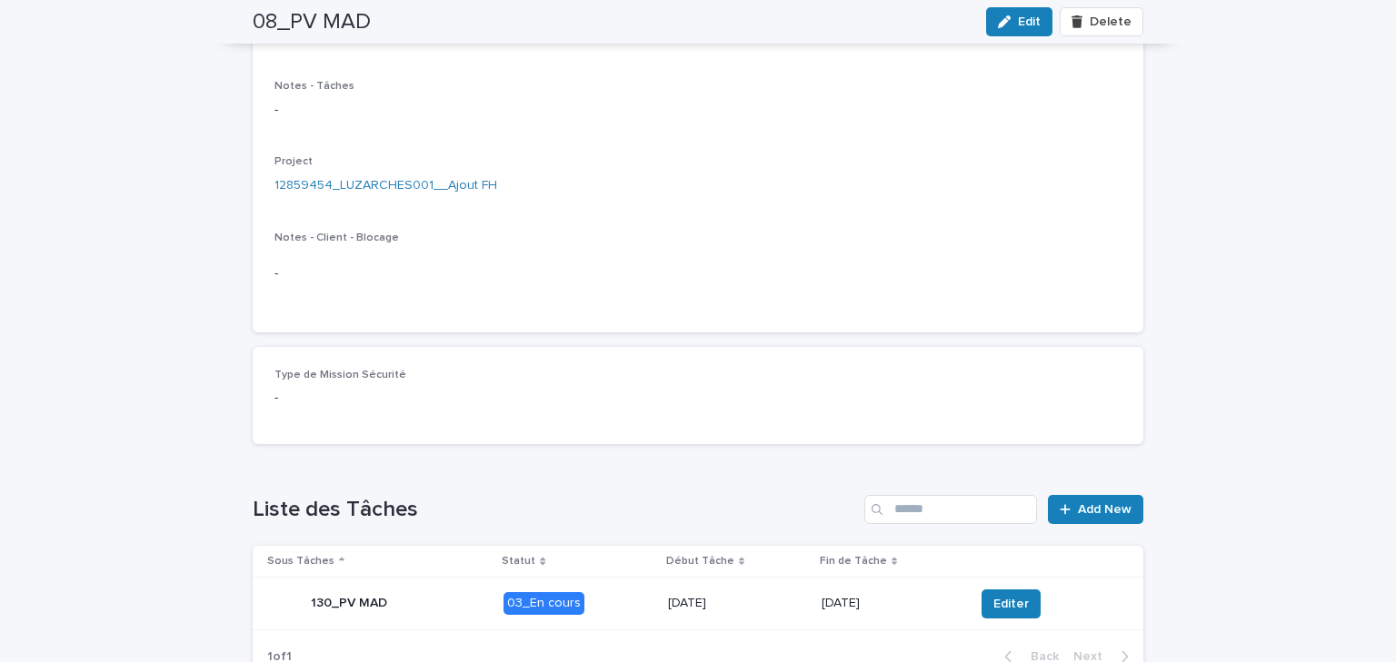
scroll to position [413, 0]
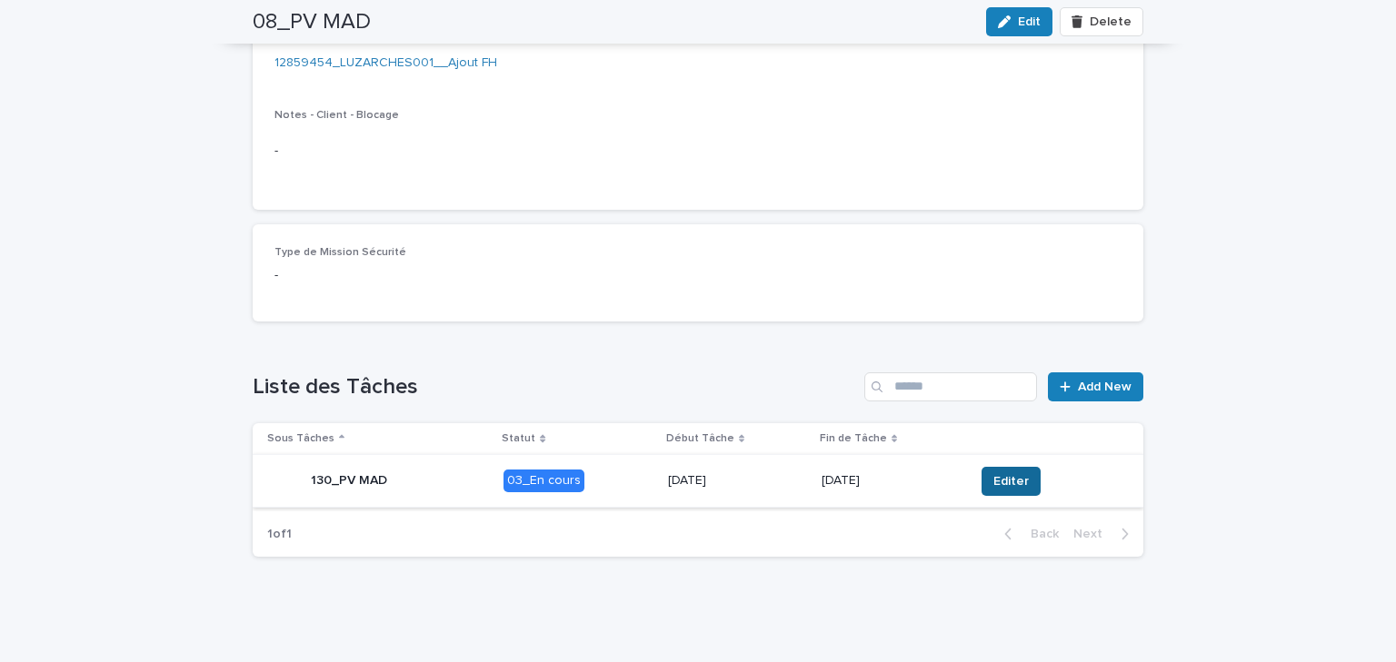
click at [994, 489] on span "Editer" at bounding box center [1010, 482] width 35 height 18
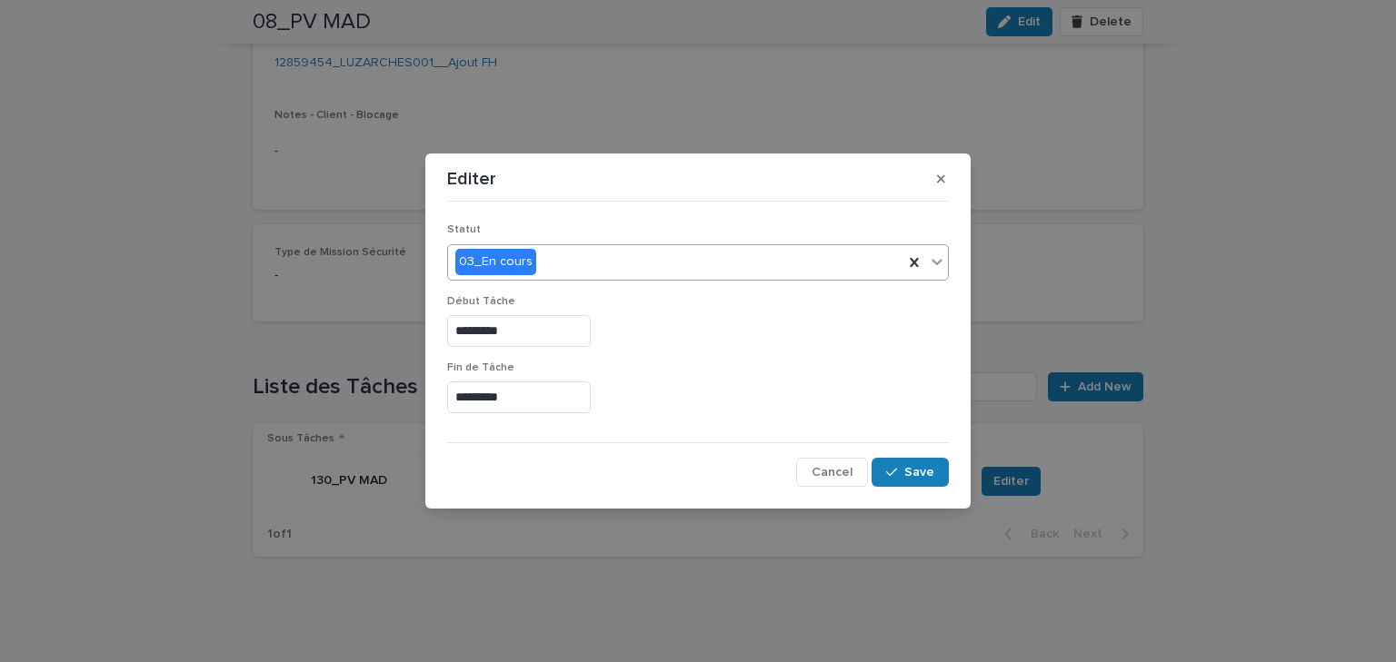
click at [560, 273] on div "03_En cours" at bounding box center [675, 262] width 455 height 30
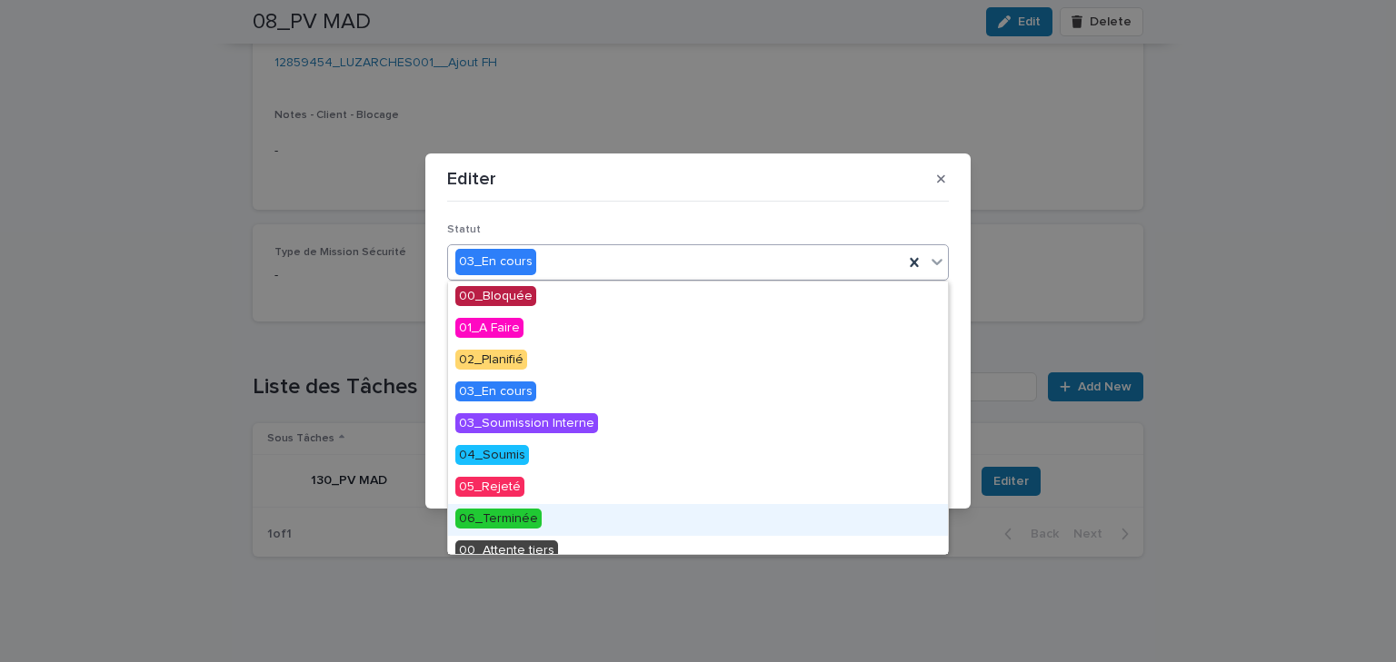
click at [522, 523] on span "06_Terminée" at bounding box center [498, 519] width 86 height 20
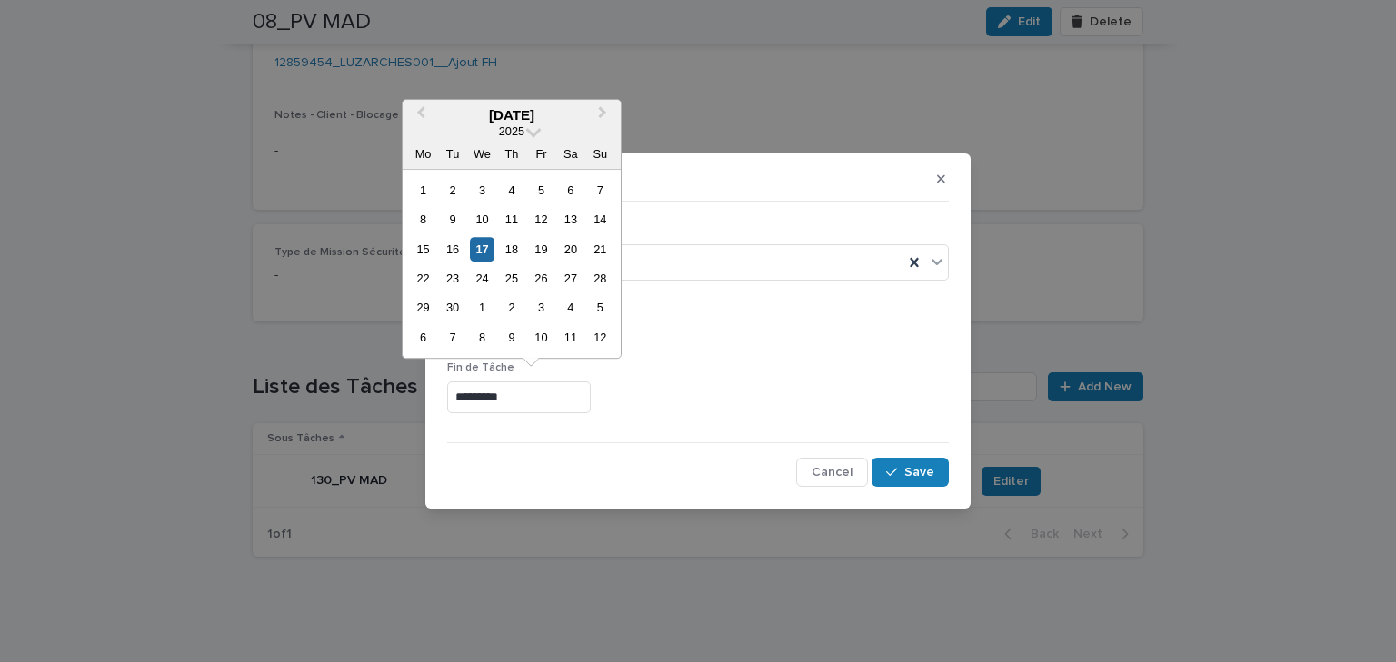
click at [538, 400] on input "*********" at bounding box center [519, 398] width 144 height 32
click at [428, 247] on div "15" at bounding box center [423, 249] width 25 height 25
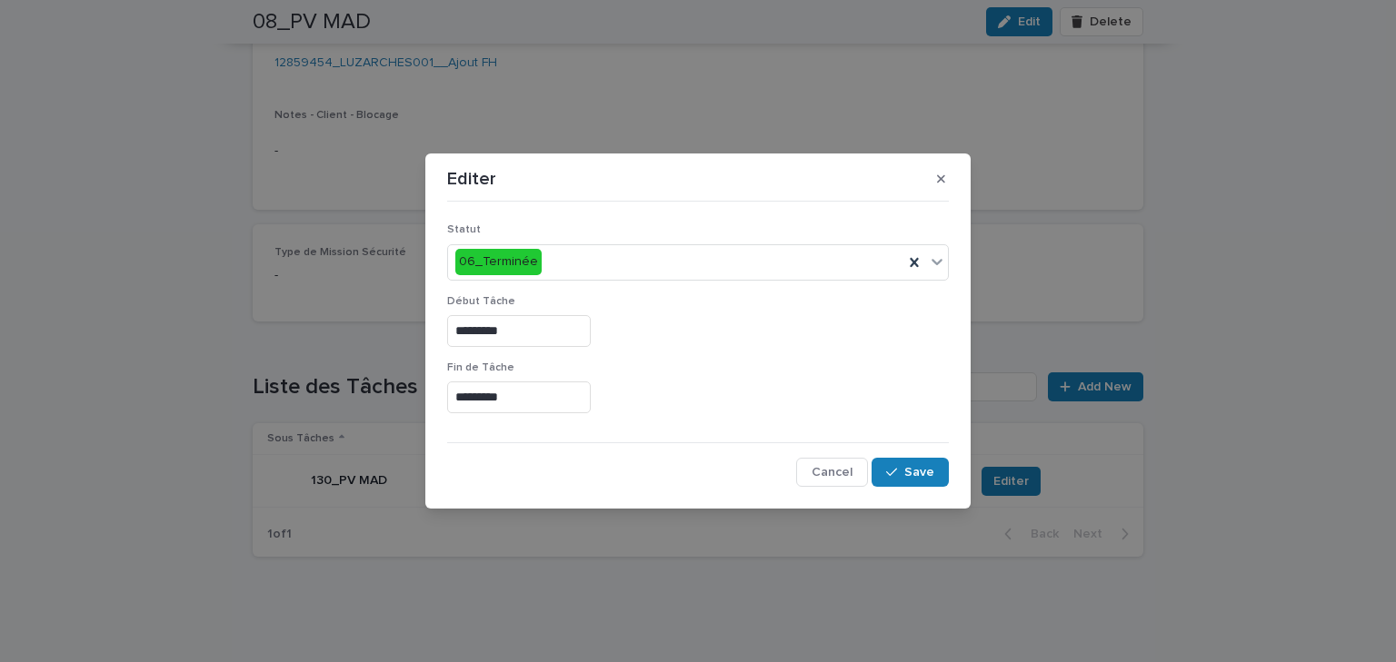
type input "*********"
click at [909, 473] on span "Save" at bounding box center [919, 472] width 30 height 13
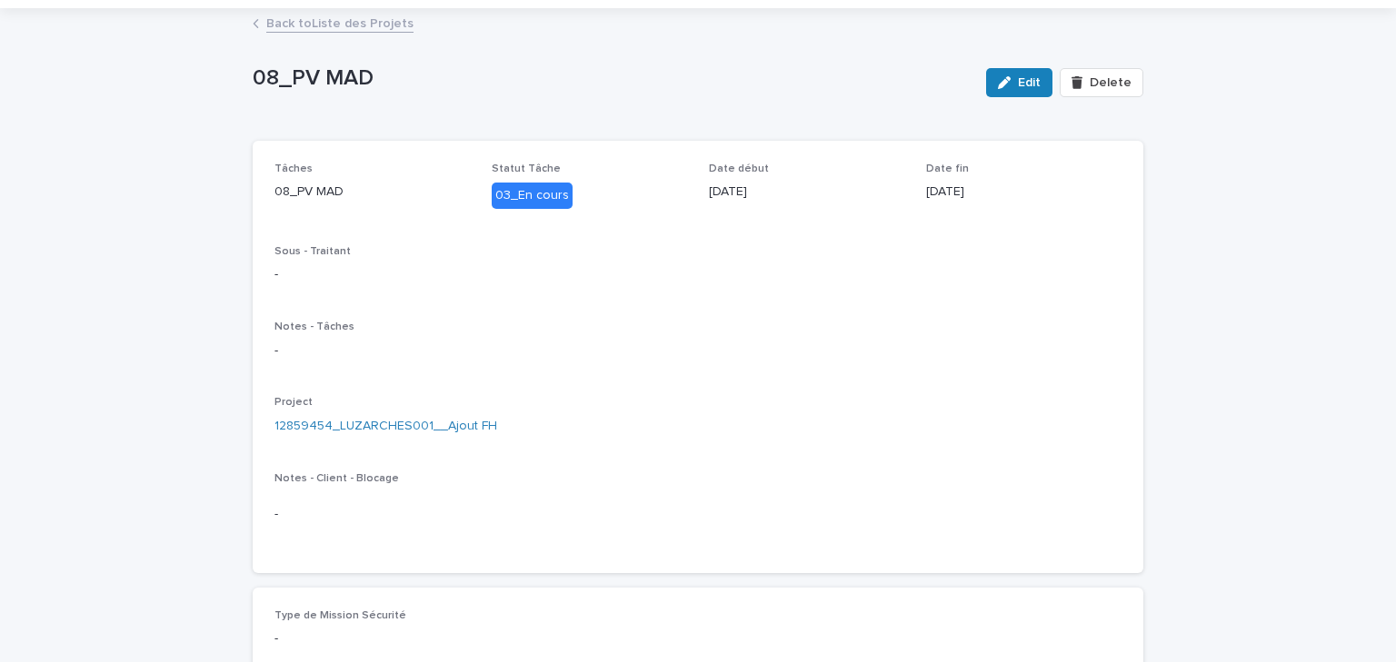
scroll to position [0, 0]
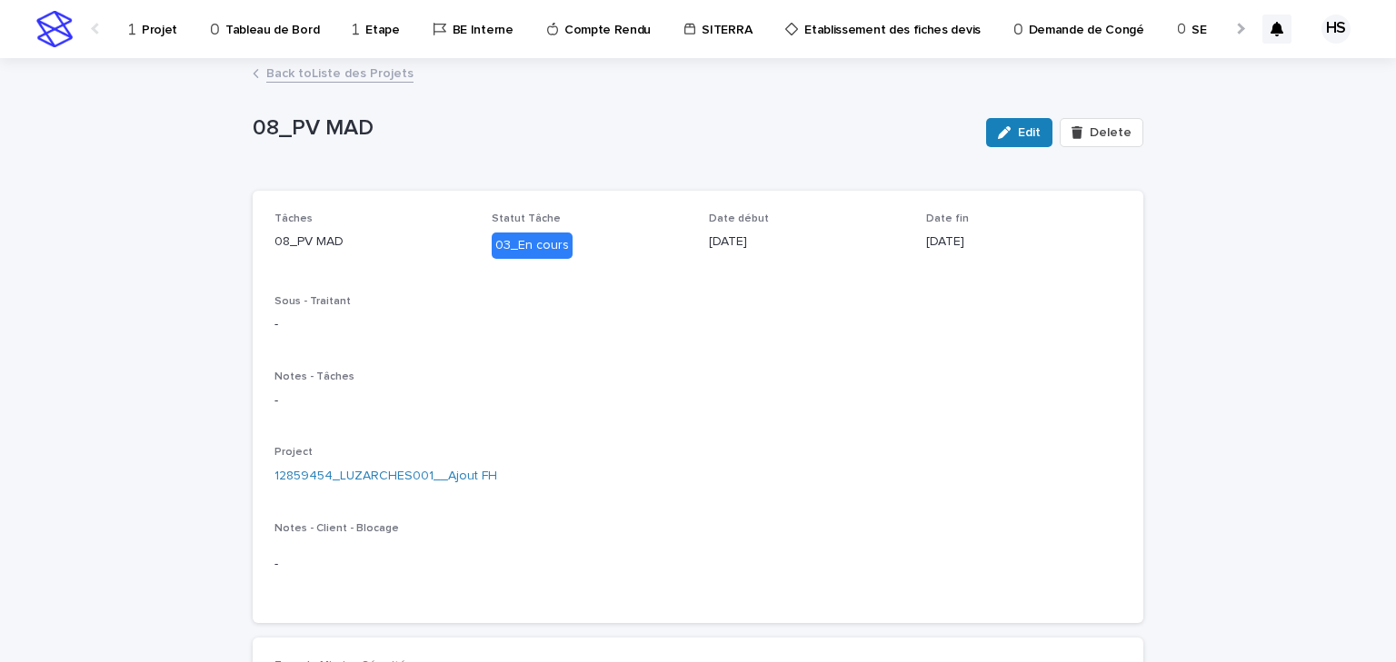
click at [336, 77] on link "Back to Liste des Projets" at bounding box center [339, 72] width 147 height 21
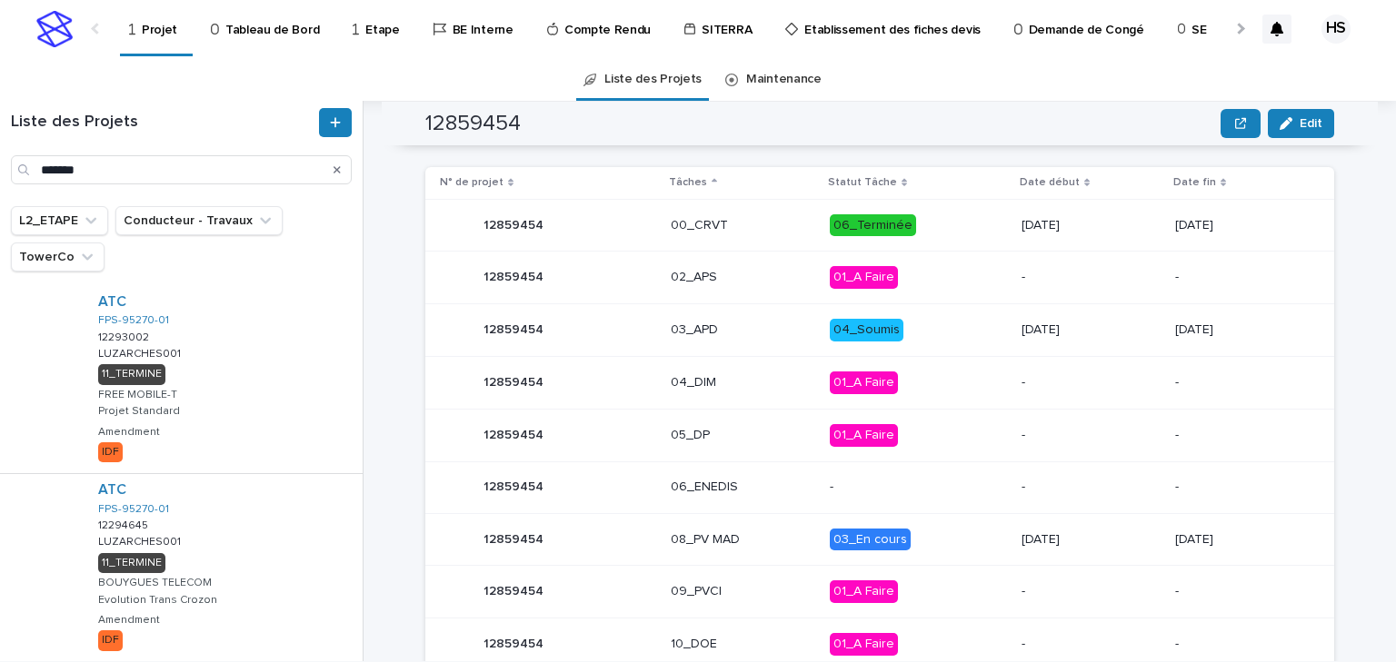
scroll to position [1043, 0]
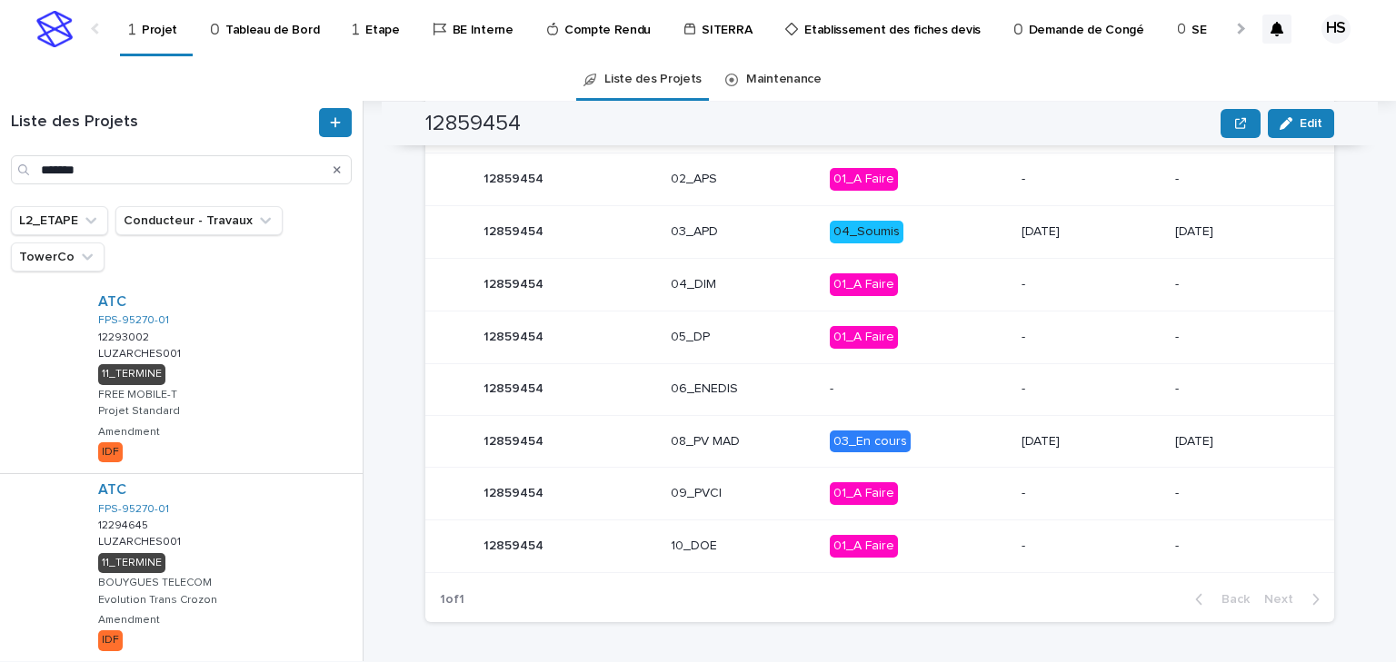
click at [784, 434] on p "08_PV MAD" at bounding box center [743, 441] width 144 height 15
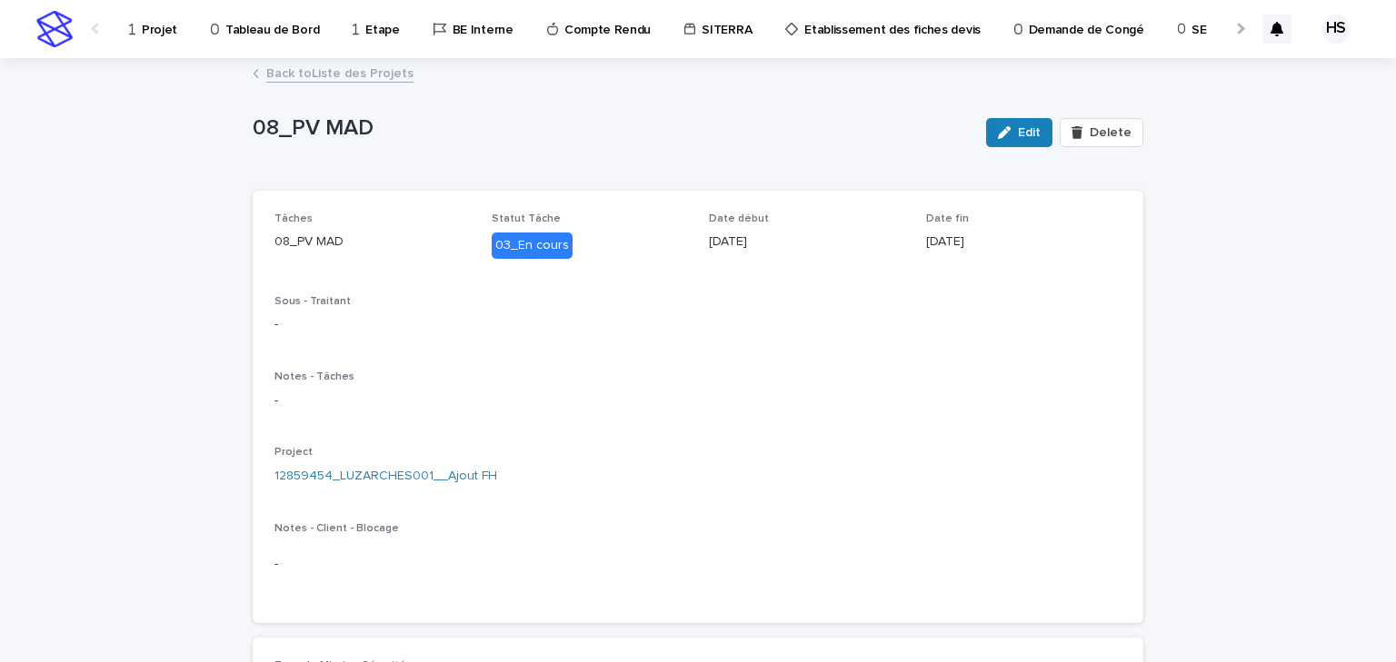
scroll to position [363, 0]
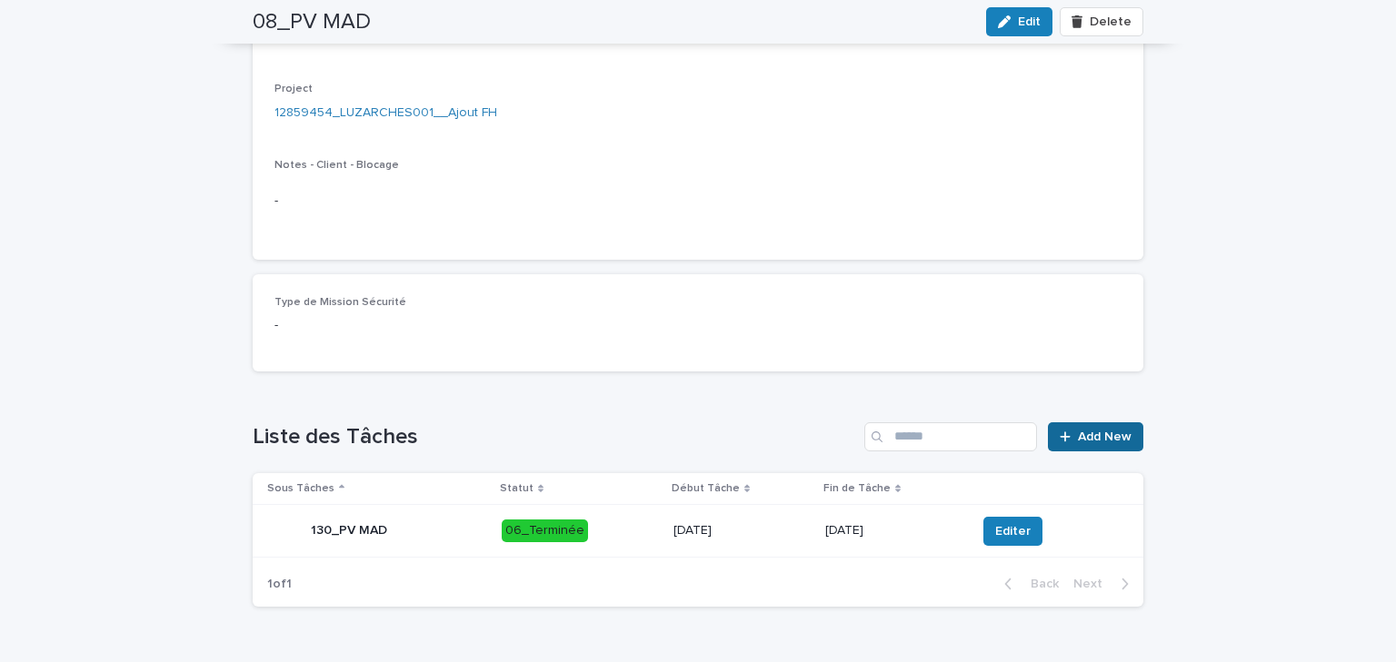
click at [1088, 442] on span "Add New" at bounding box center [1105, 437] width 54 height 13
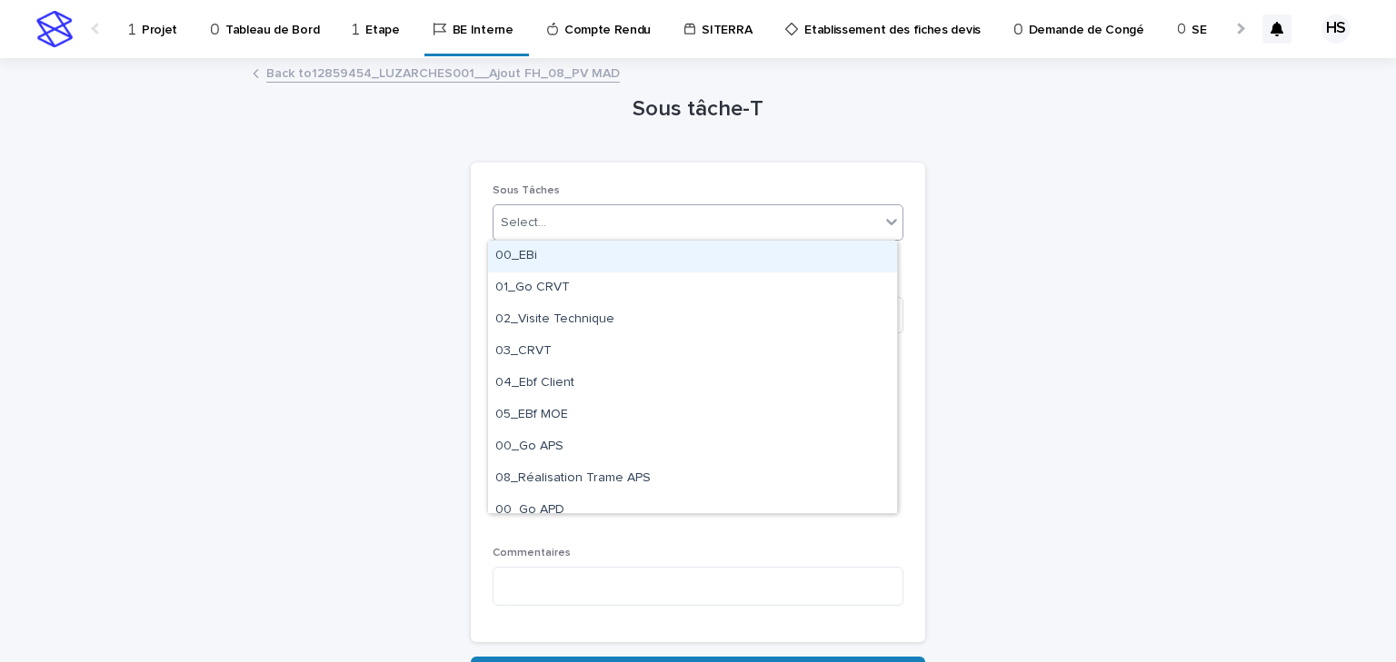
click at [590, 228] on div "Select..." at bounding box center [686, 223] width 386 height 30
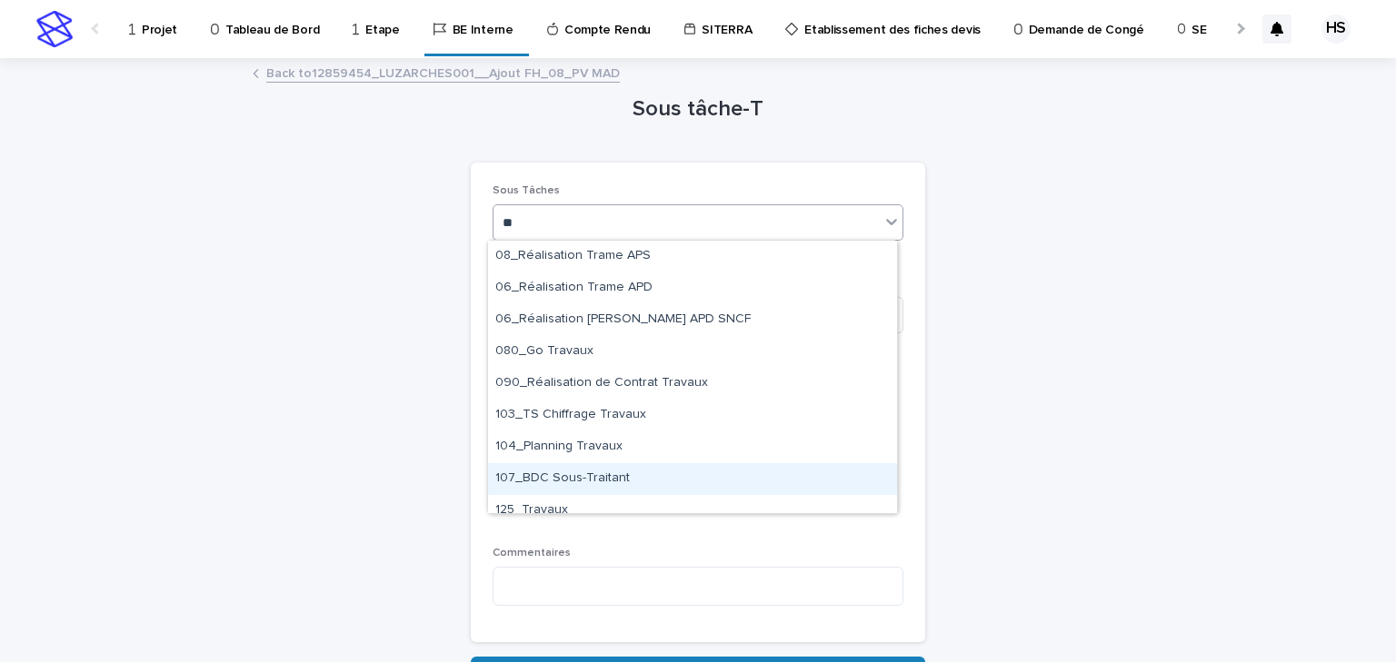
type input "**"
click at [1064, 531] on div "Sous tâche-T Loading... Saving… Loading... Saving… Loading... Saving… Sous Tâch…" at bounding box center [698, 373] width 891 height 626
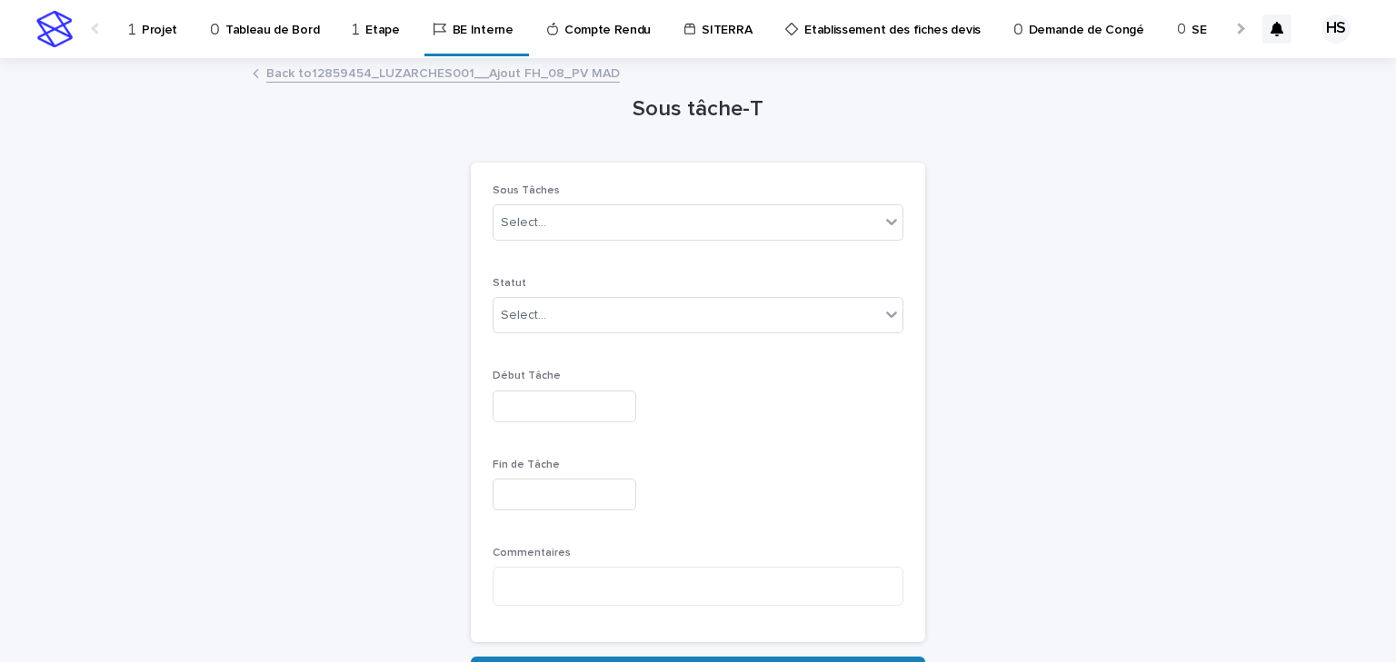
click at [423, 81] on link "Back to 12859454_LUZARCHES001__Ajout FH_08_PV MAD" at bounding box center [442, 72] width 353 height 21
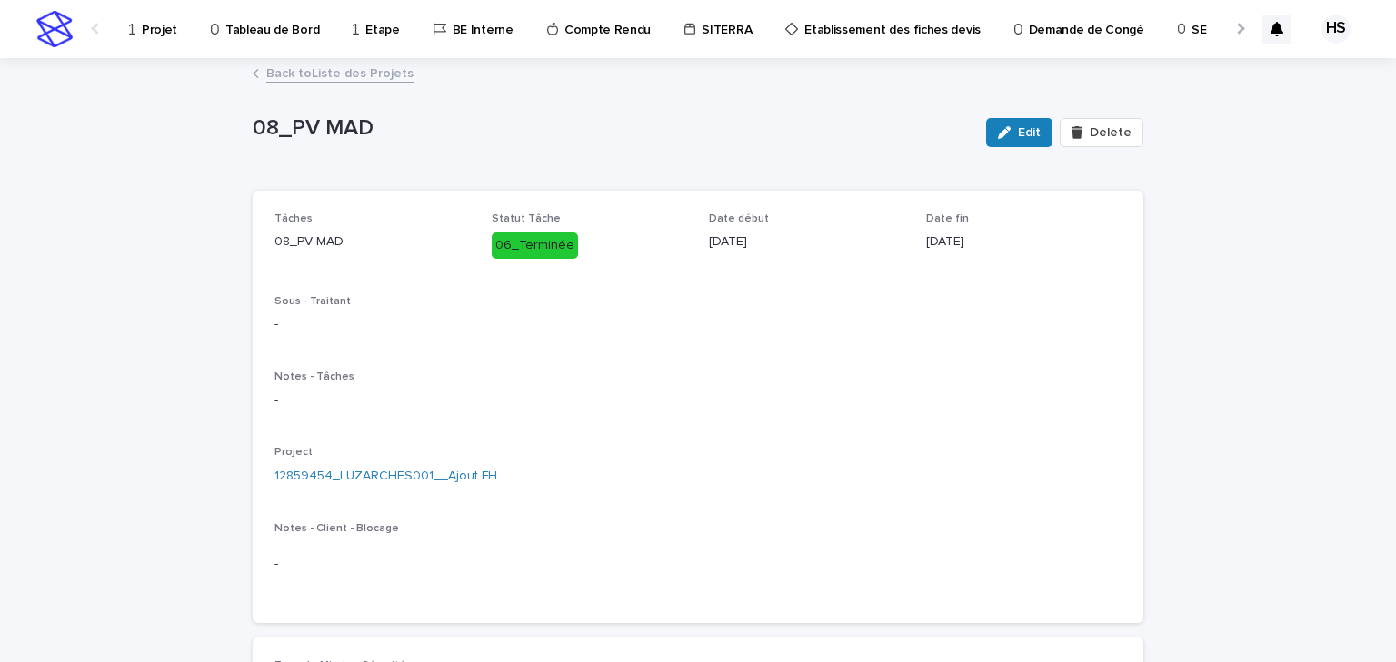
click at [298, 69] on link "Back to Liste des Projets" at bounding box center [339, 72] width 147 height 21
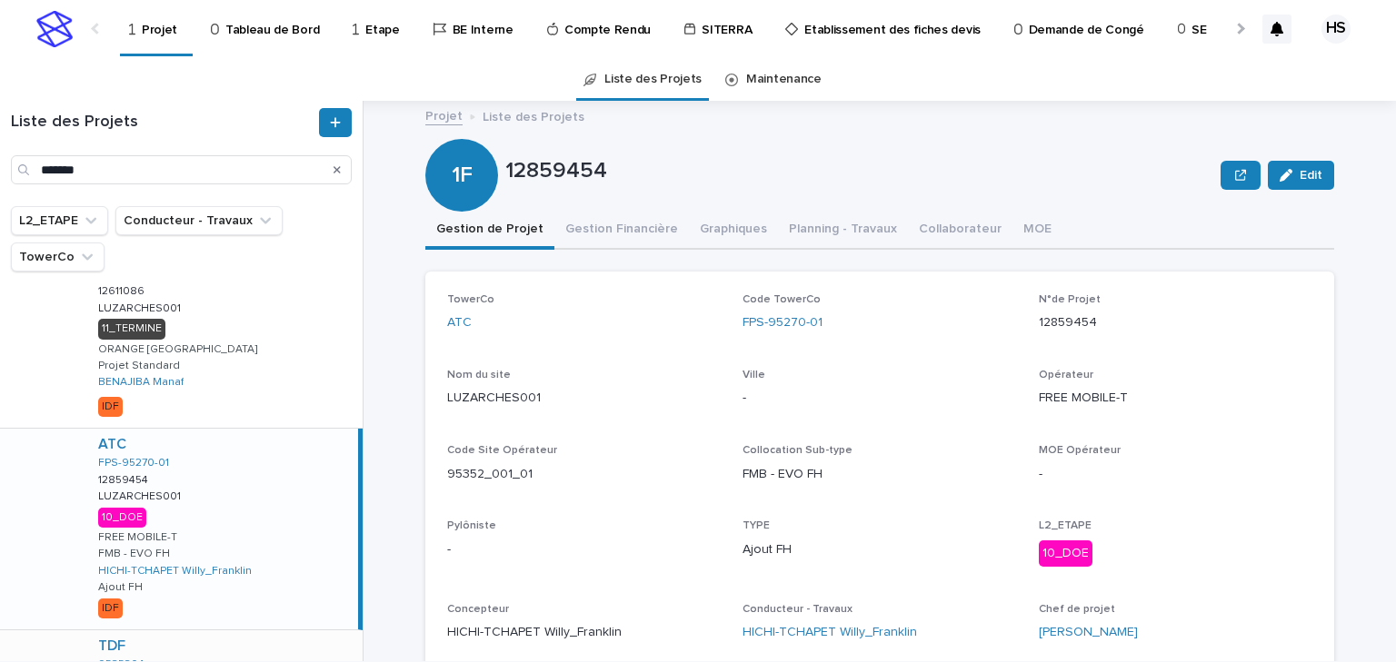
scroll to position [1123, 0]
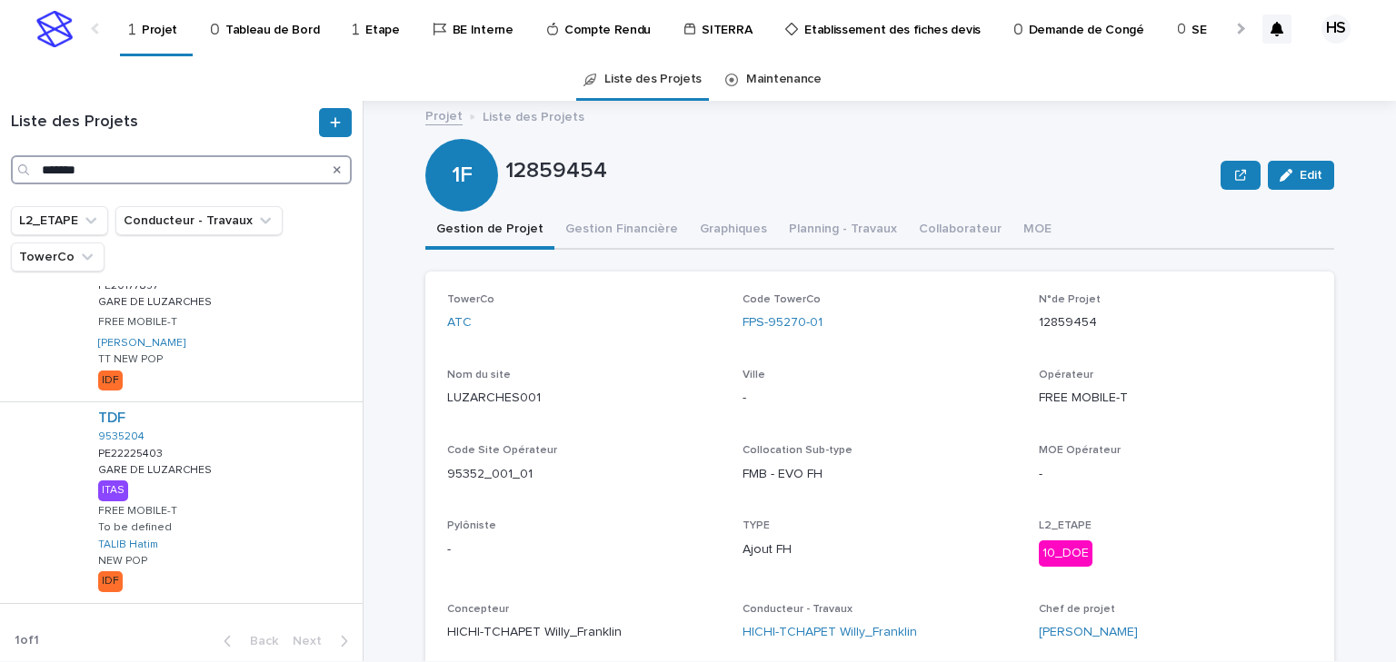
click at [144, 162] on input "*******" at bounding box center [181, 169] width 341 height 29
drag, startPoint x: 152, startPoint y: 166, endPoint x: -76, endPoint y: 152, distance: 228.6
click at [0, 152] on html "Projet Tableau de Bord Etape BE Interne Compte Rendu SITERRA Etablissement des …" at bounding box center [698, 331] width 1396 height 662
paste input "*"
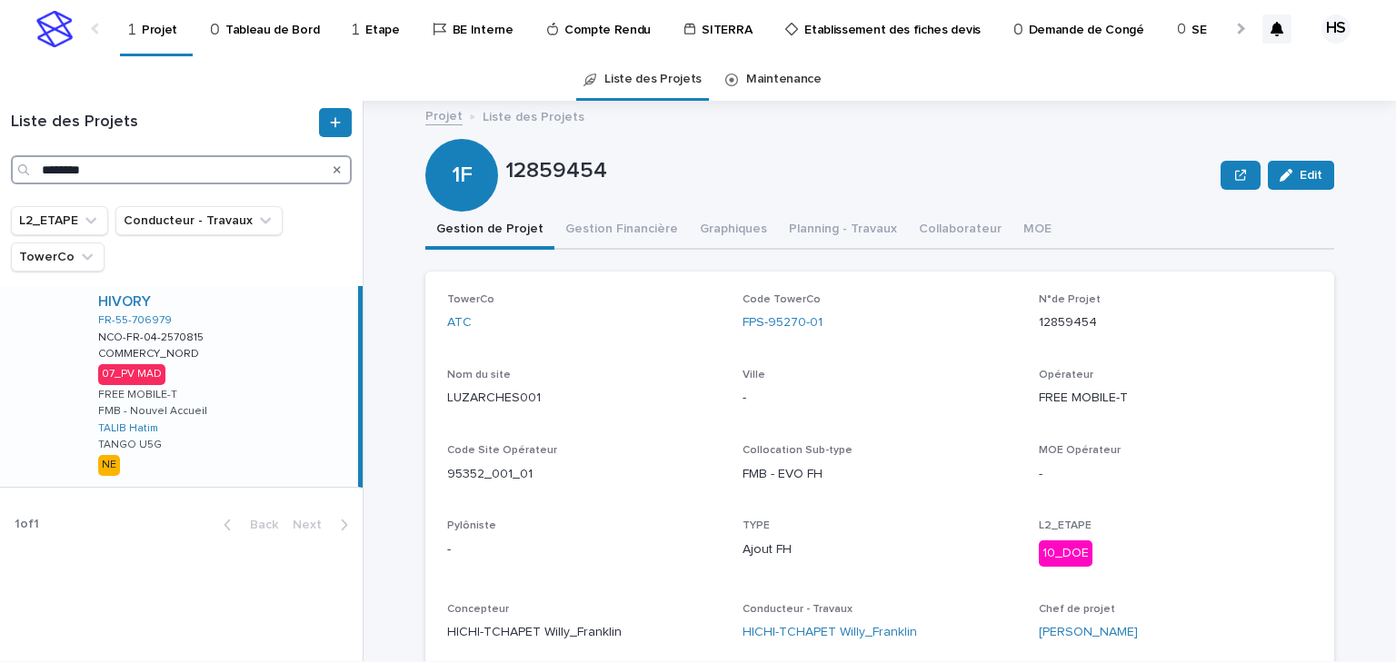
type input "********"
click at [229, 384] on div "HIVORY FR-55-706979 NCO-FR-04-2570815 NCO-FR-04-2570815 COMMERCY_NORD COMMERCY_…" at bounding box center [221, 386] width 274 height 201
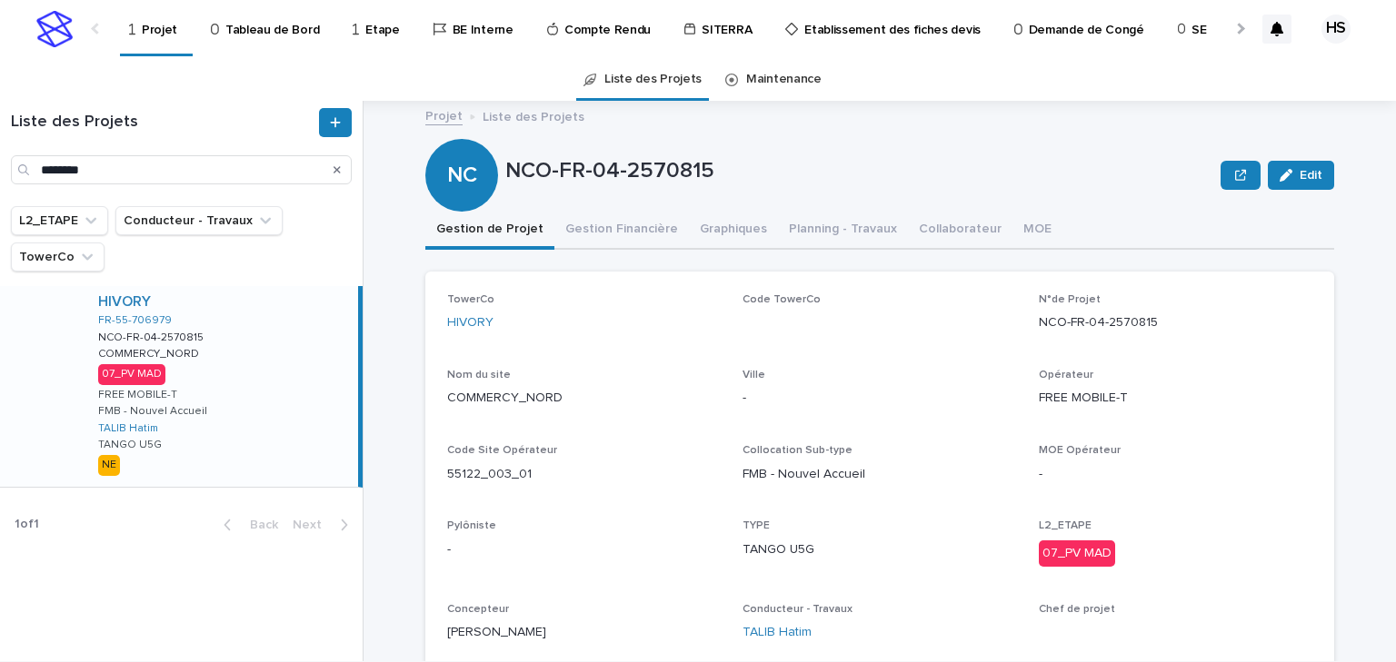
click at [605, 236] on button "Gestion Financière" at bounding box center [621, 231] width 134 height 38
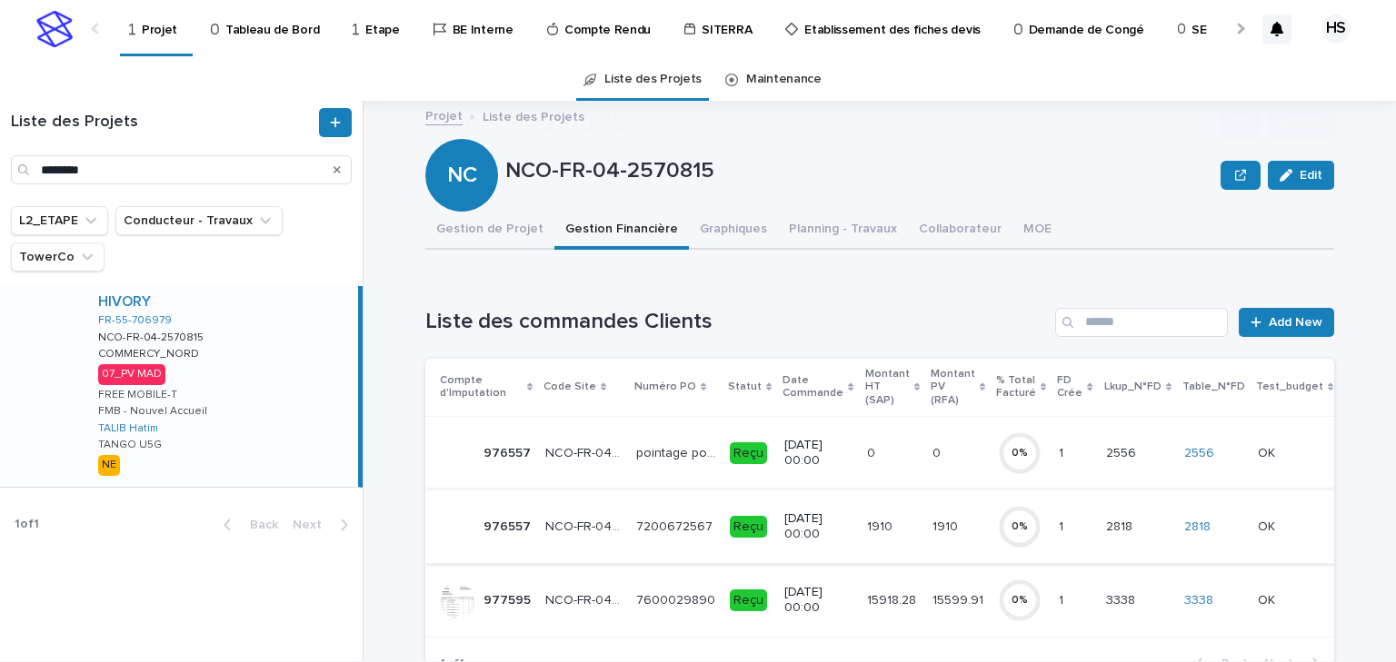
scroll to position [145, 0]
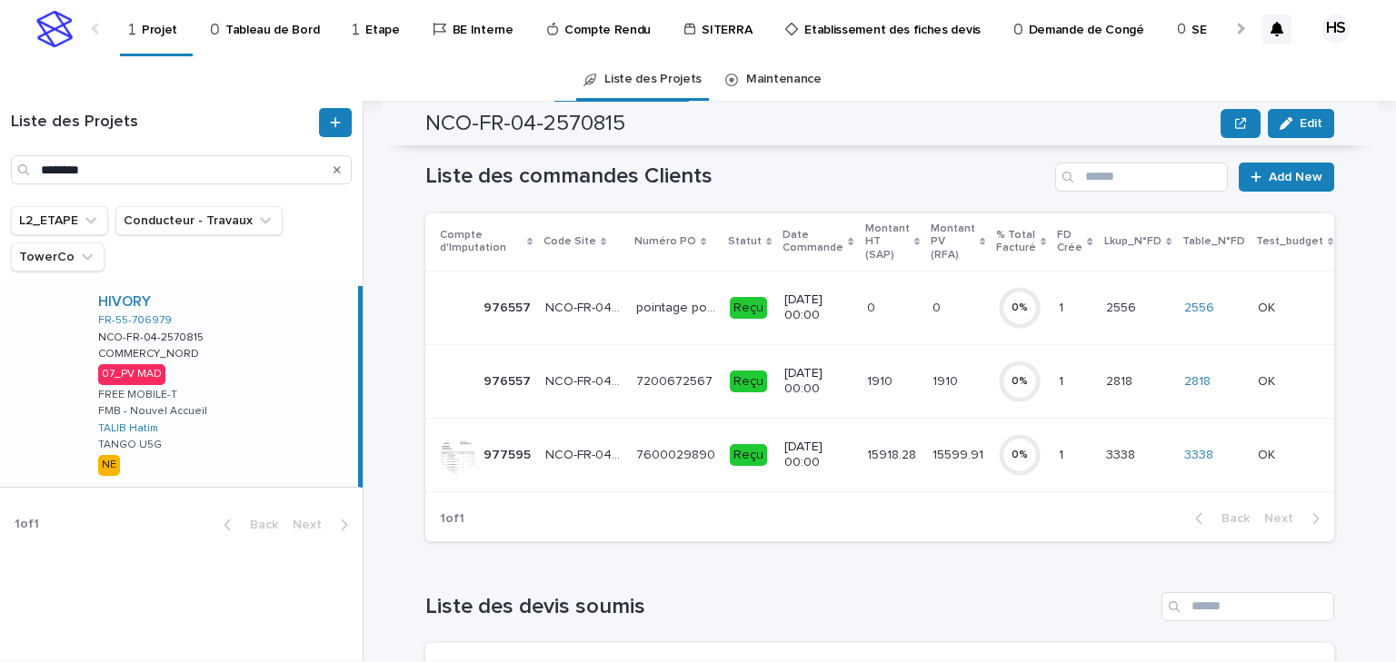
click at [939, 454] on p "15599.91" at bounding box center [959, 453] width 55 height 19
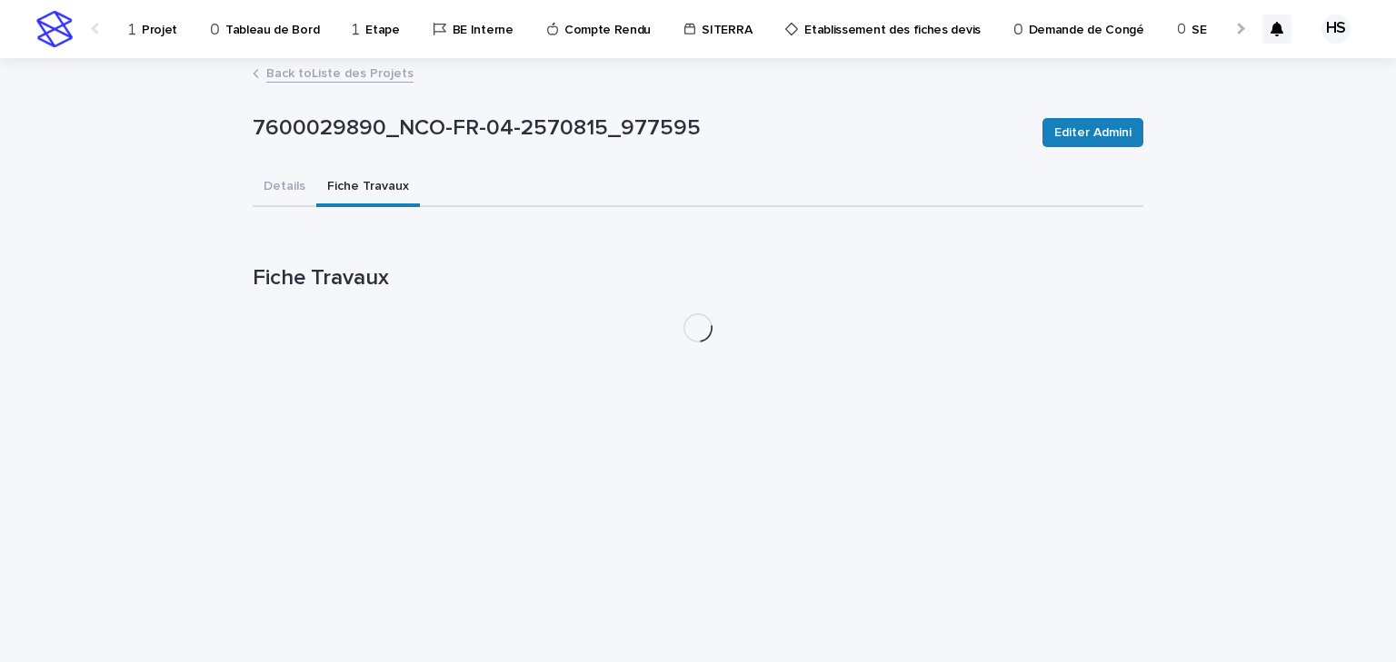
click at [357, 188] on button "Fiche Travaux" at bounding box center [368, 188] width 104 height 38
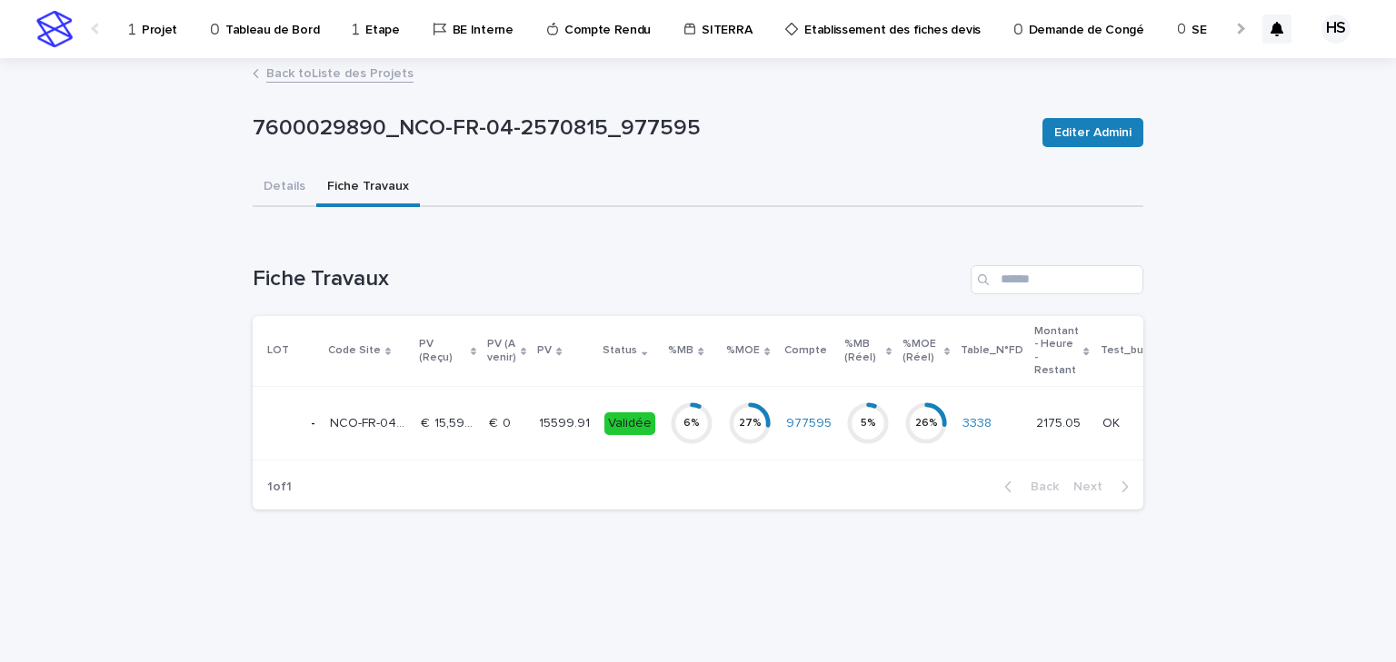
click at [550, 424] on p "15599.91" at bounding box center [566, 422] width 55 height 19
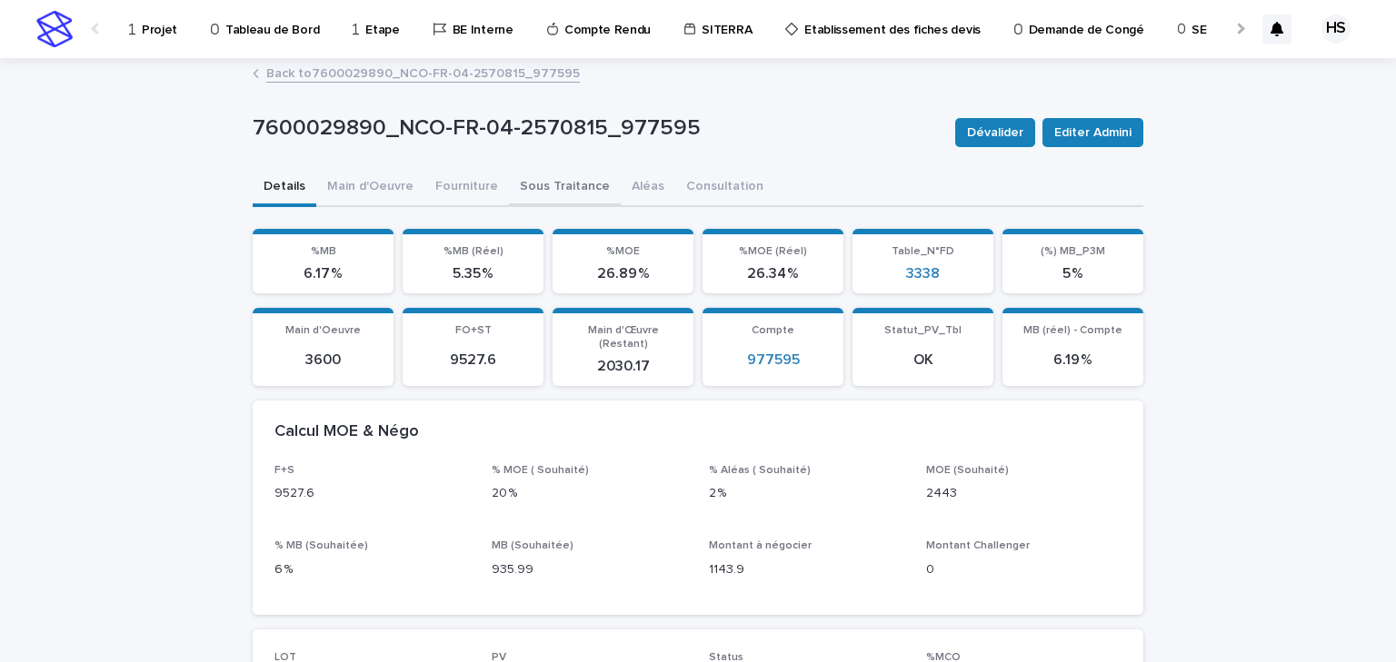
click at [547, 194] on button "Sous Traitance" at bounding box center [565, 188] width 112 height 38
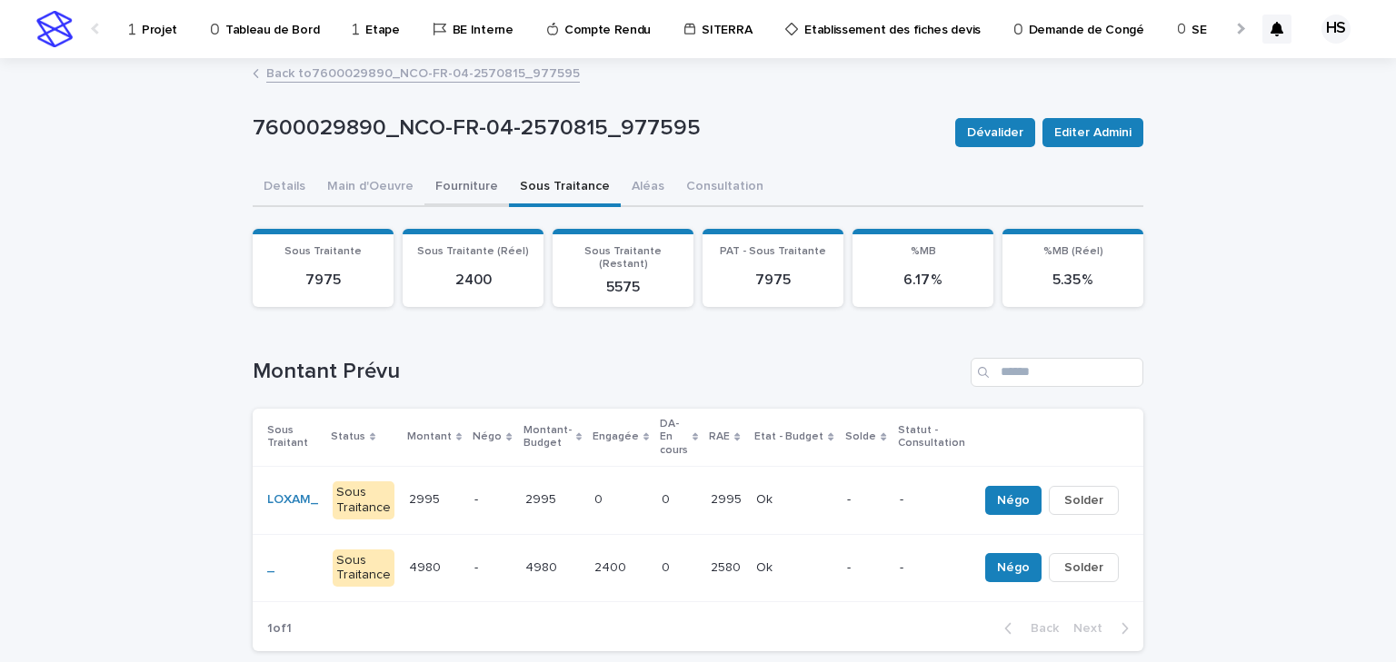
click at [429, 190] on button "Fourniture" at bounding box center [466, 188] width 85 height 38
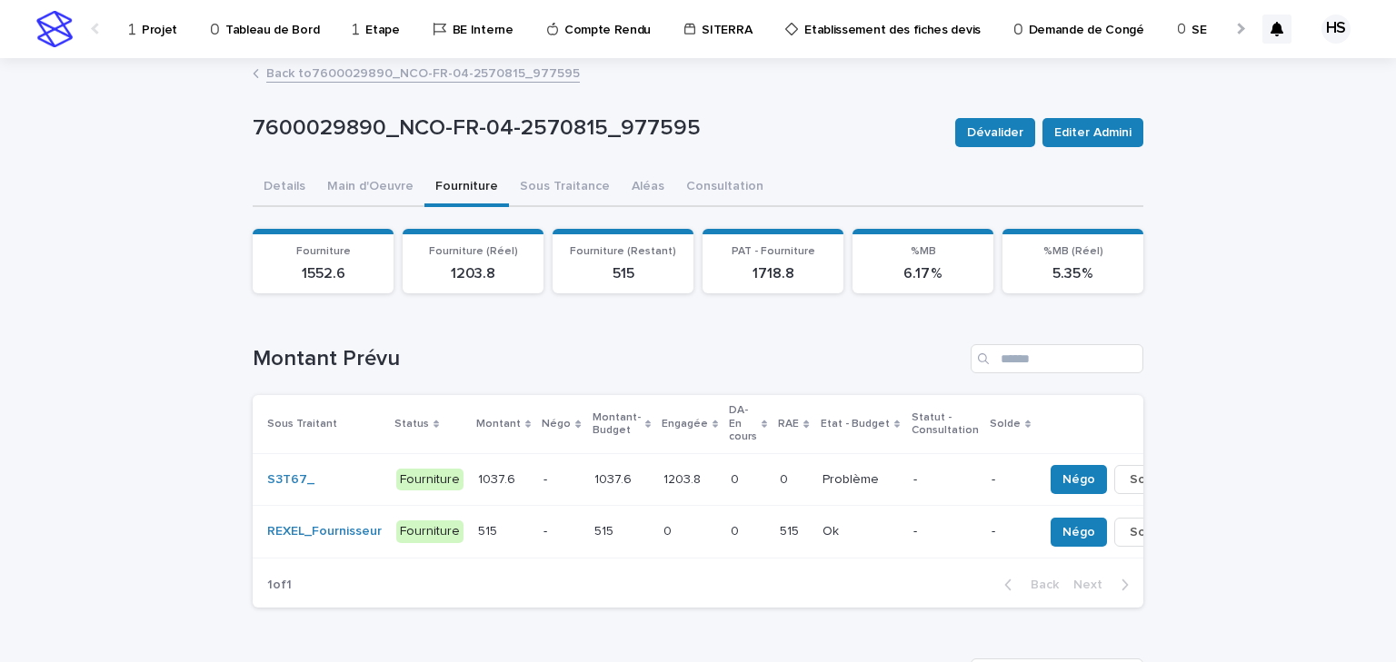
click at [543, 533] on p "-" at bounding box center [560, 531] width 35 height 15
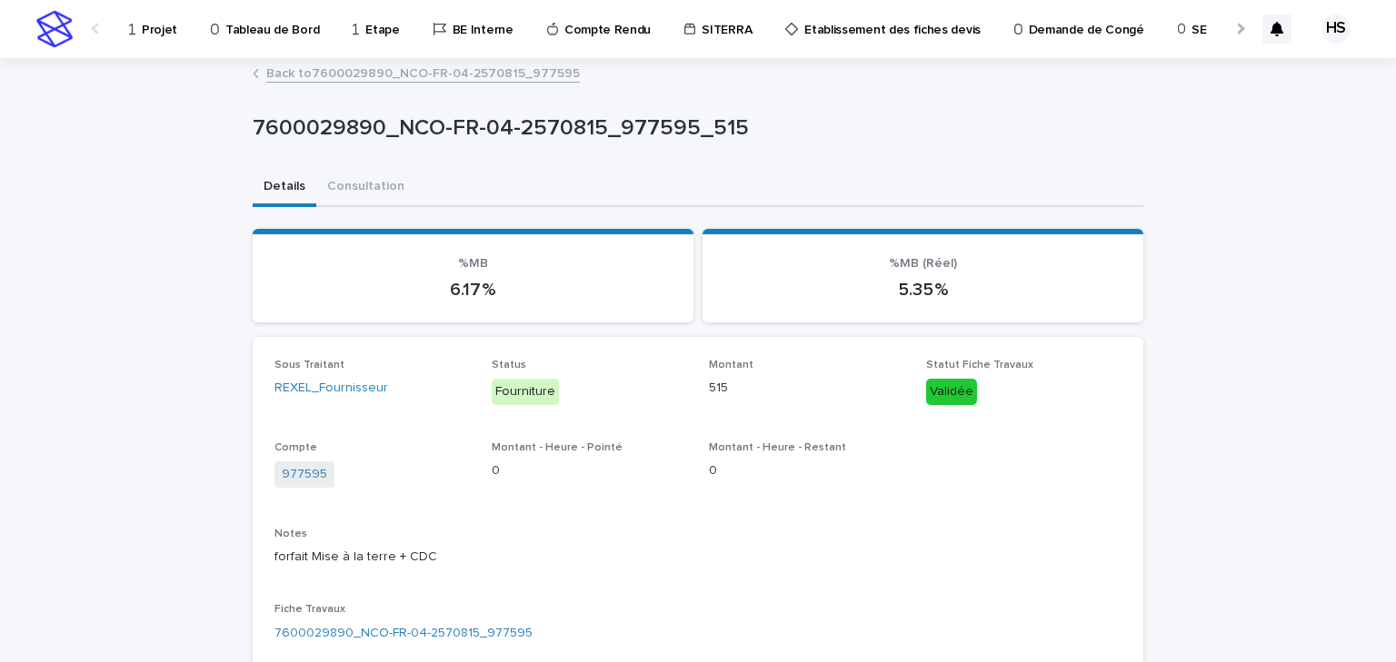
scroll to position [363, 0]
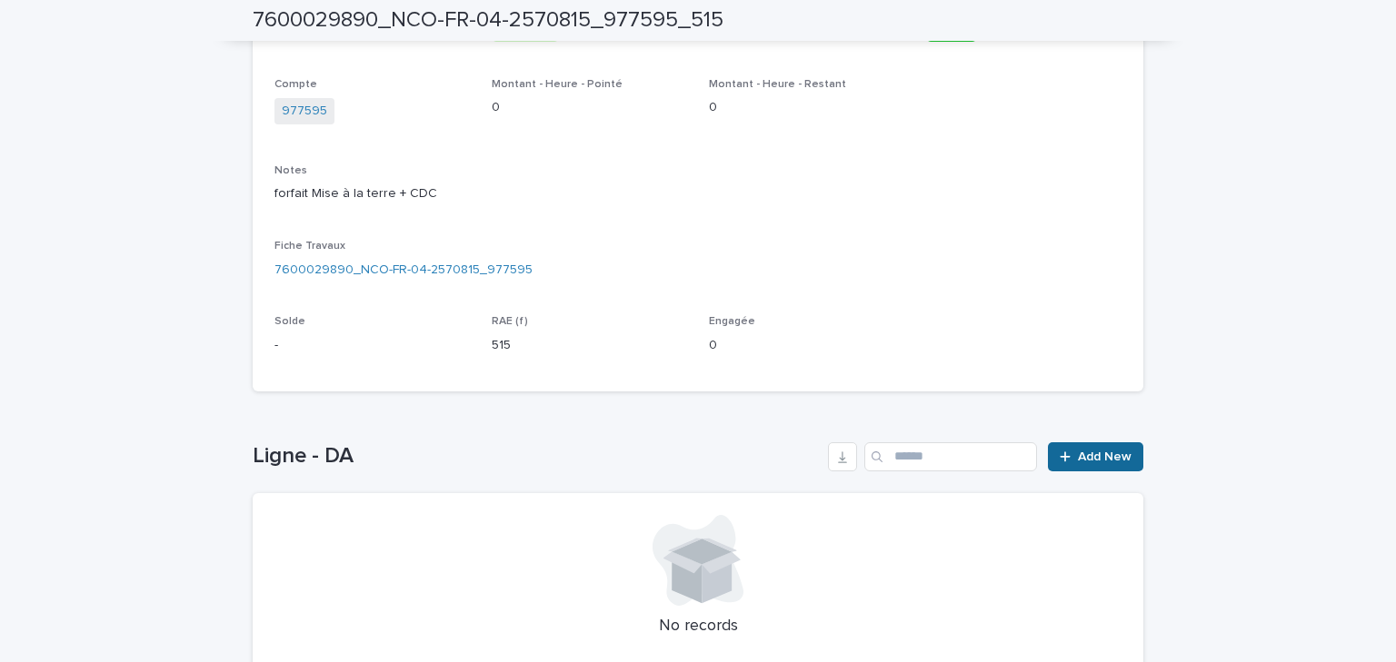
click at [1092, 446] on link "Add New" at bounding box center [1095, 457] width 95 height 29
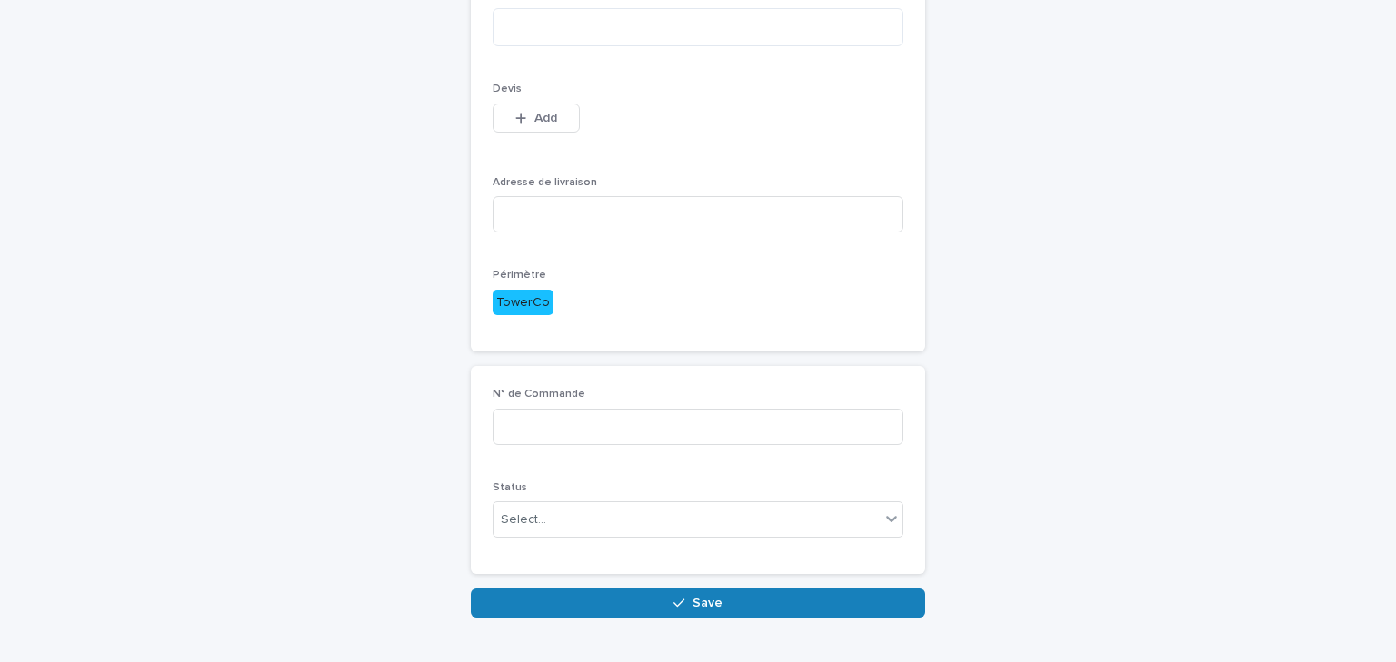
scroll to position [19, 0]
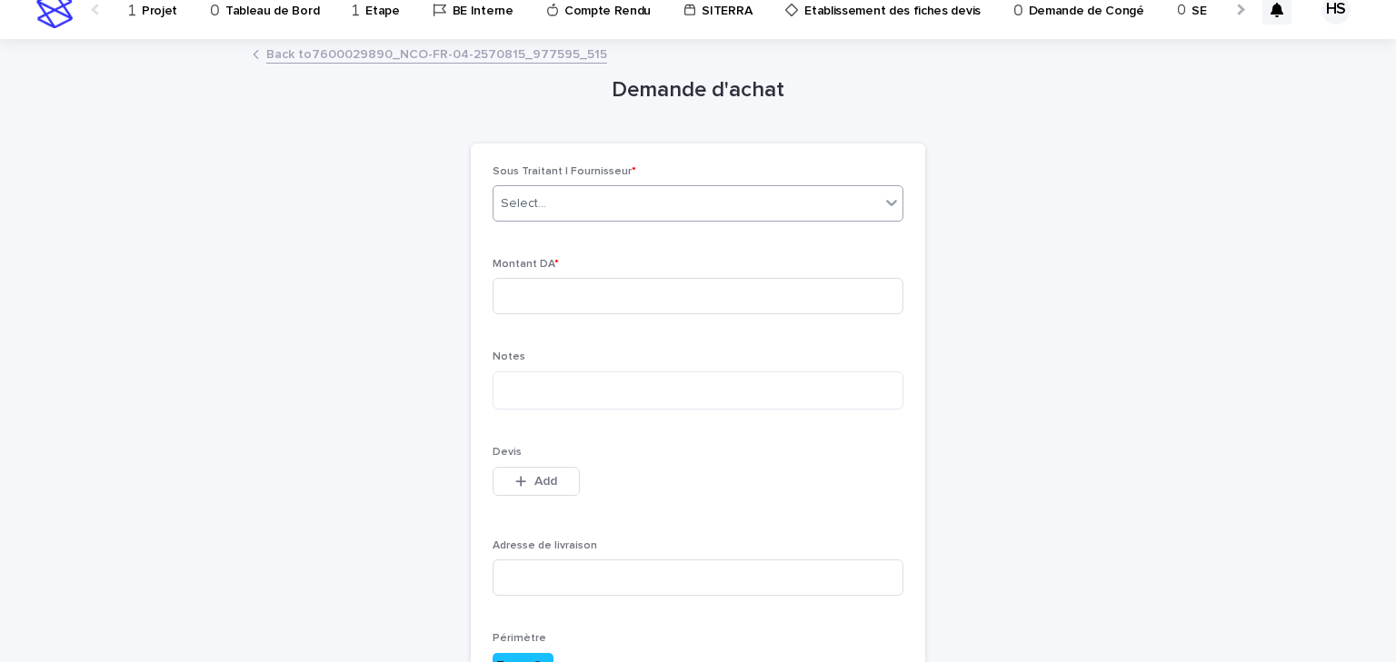
click at [533, 189] on div "Select..." at bounding box center [686, 204] width 386 height 30
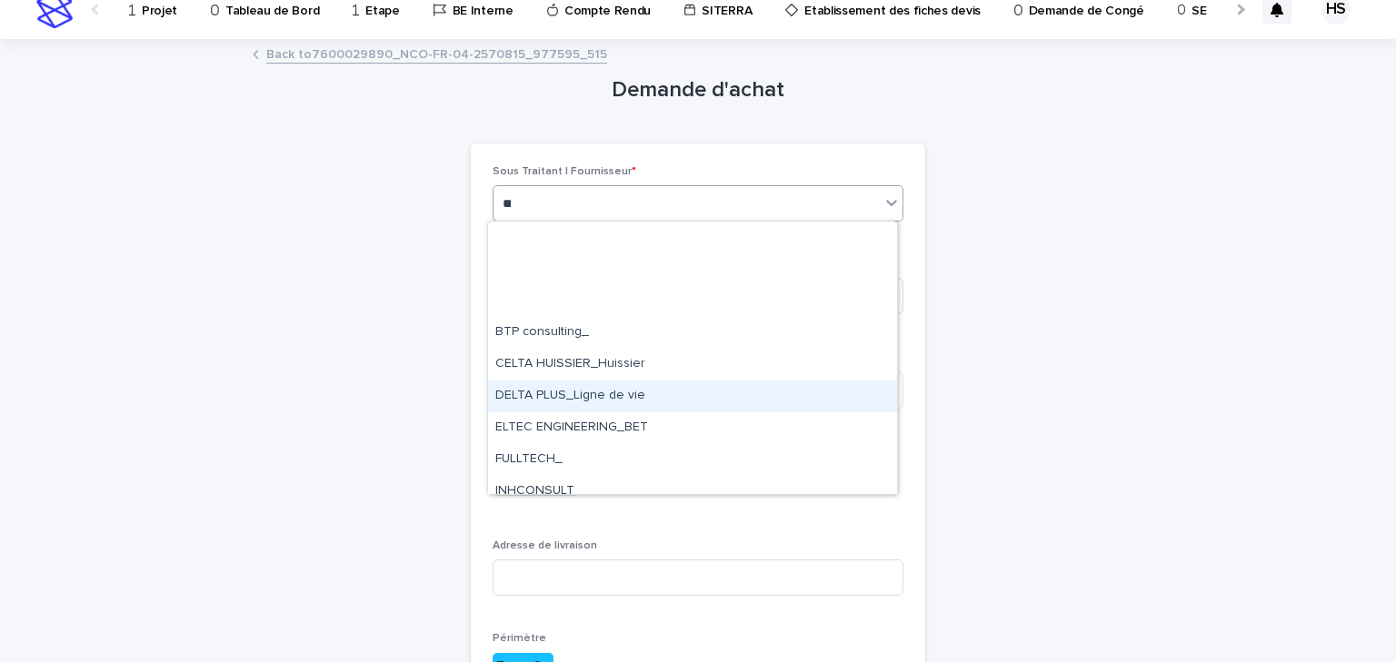
scroll to position [331, 0]
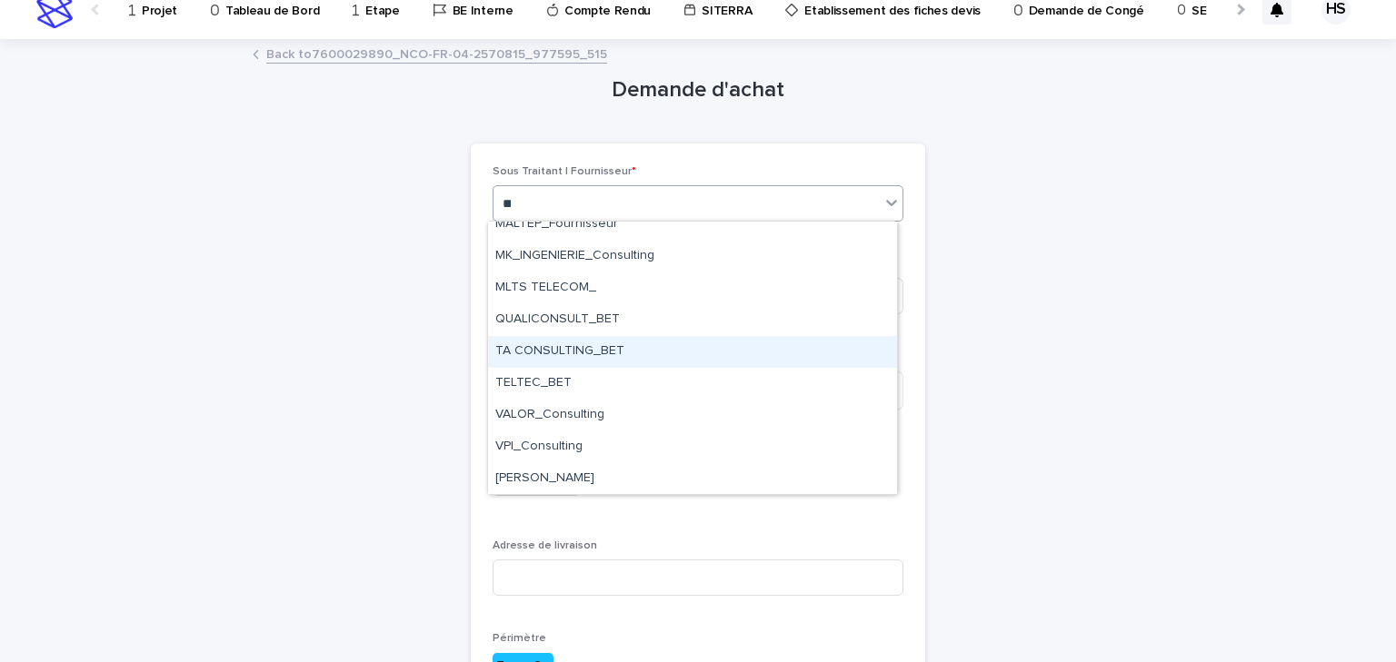
type input "*"
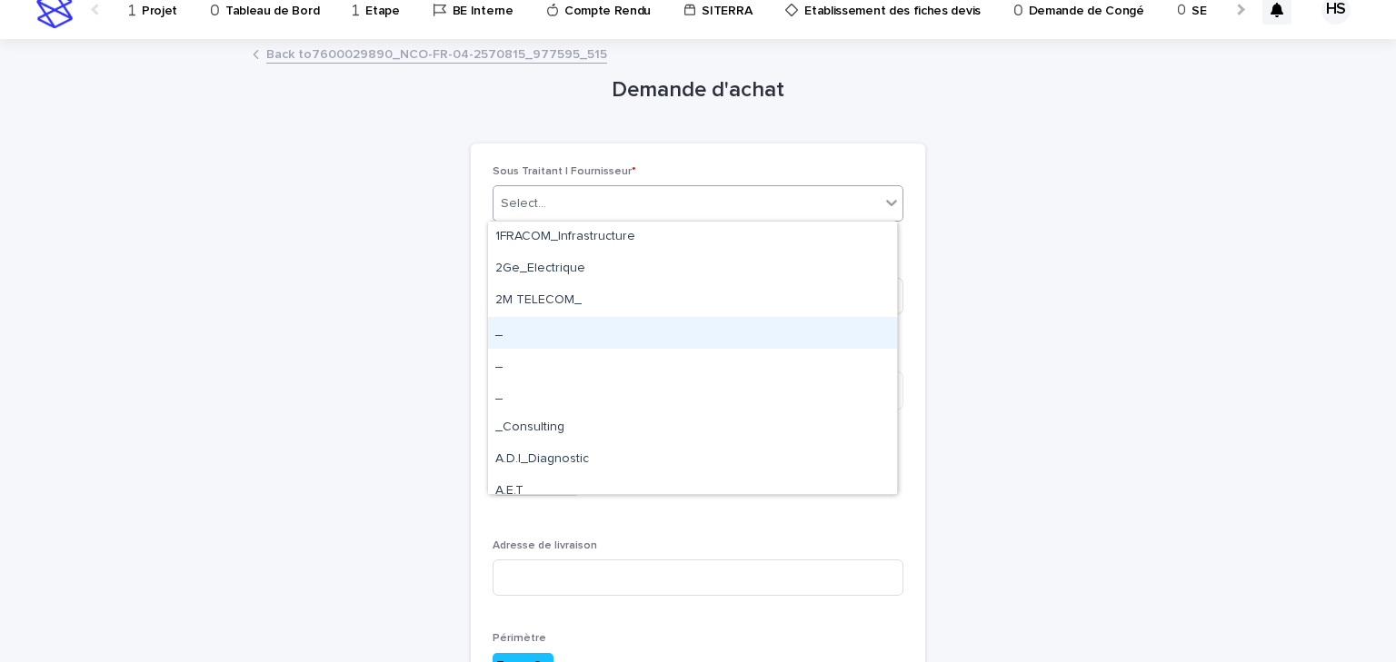
click at [590, 331] on div "_" at bounding box center [692, 333] width 409 height 32
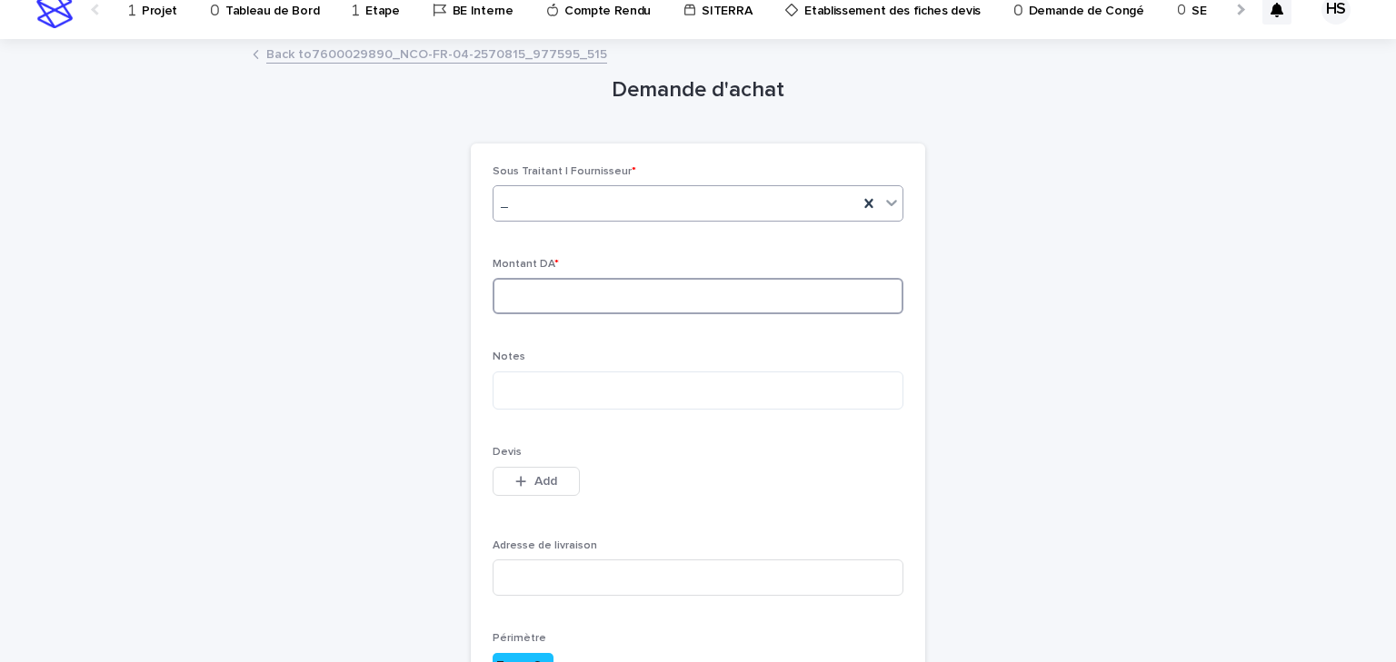
click at [547, 301] on input at bounding box center [698, 296] width 411 height 36
click at [533, 293] on input at bounding box center [698, 296] width 411 height 36
type input "***"
click at [522, 397] on textarea at bounding box center [698, 391] width 411 height 39
type textarea "**********"
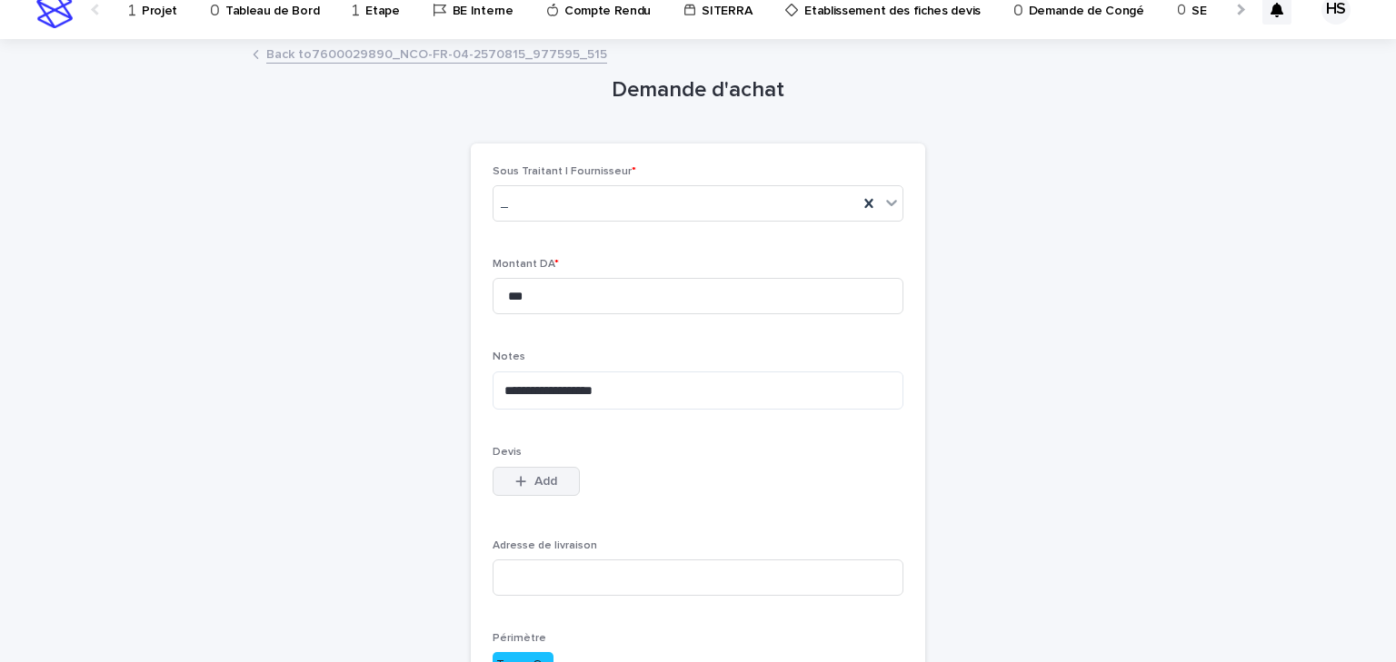
click at [548, 494] on button "Add" at bounding box center [536, 481] width 87 height 29
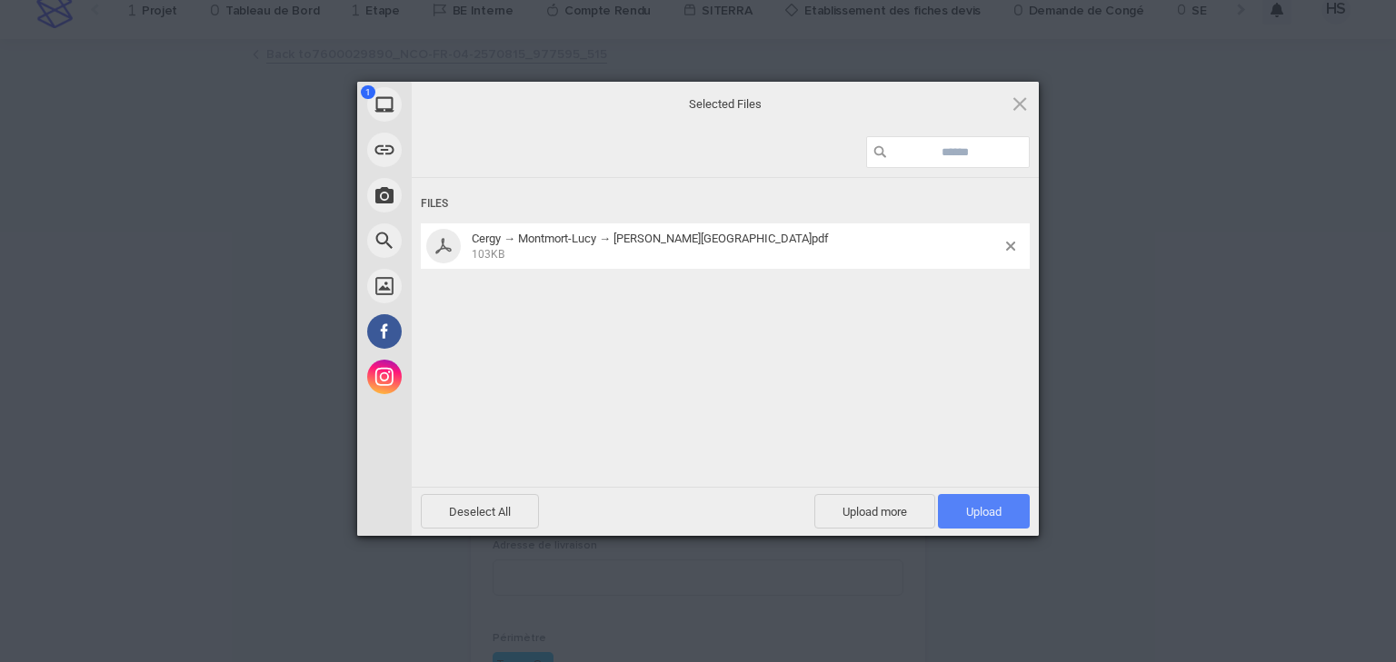
click at [1014, 518] on span "Upload 1" at bounding box center [984, 511] width 92 height 35
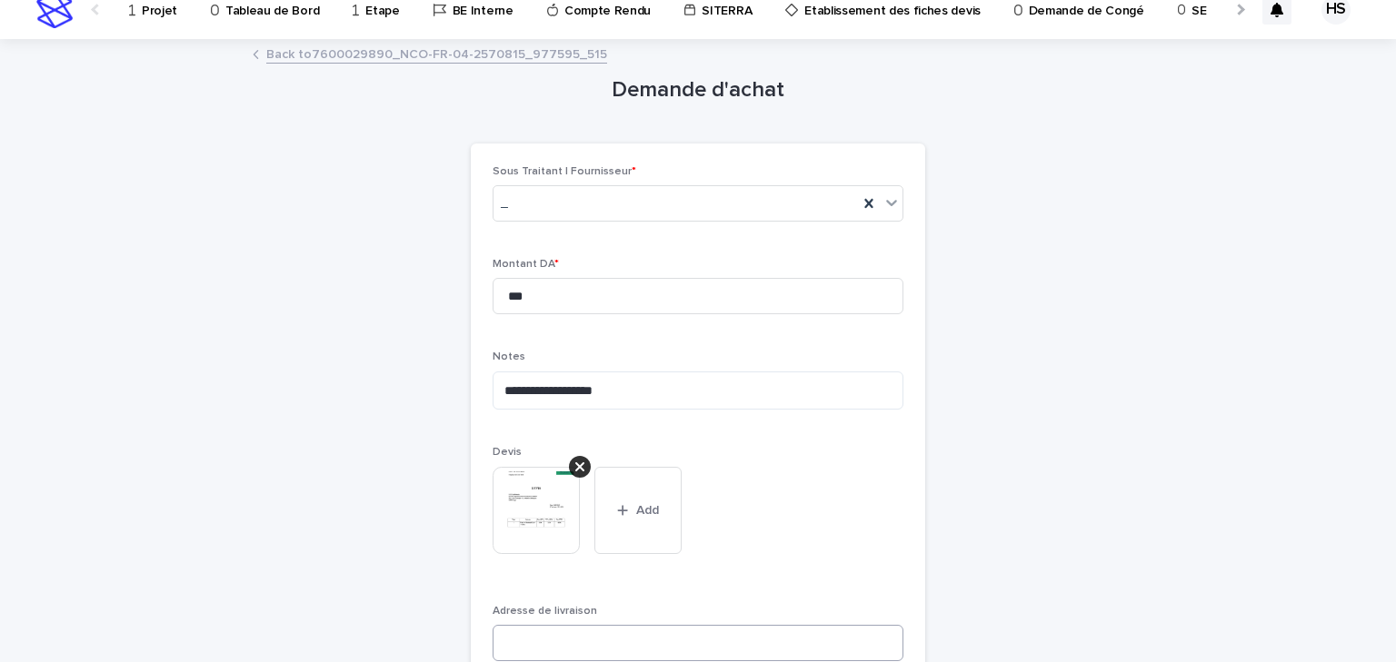
scroll to position [237, 0]
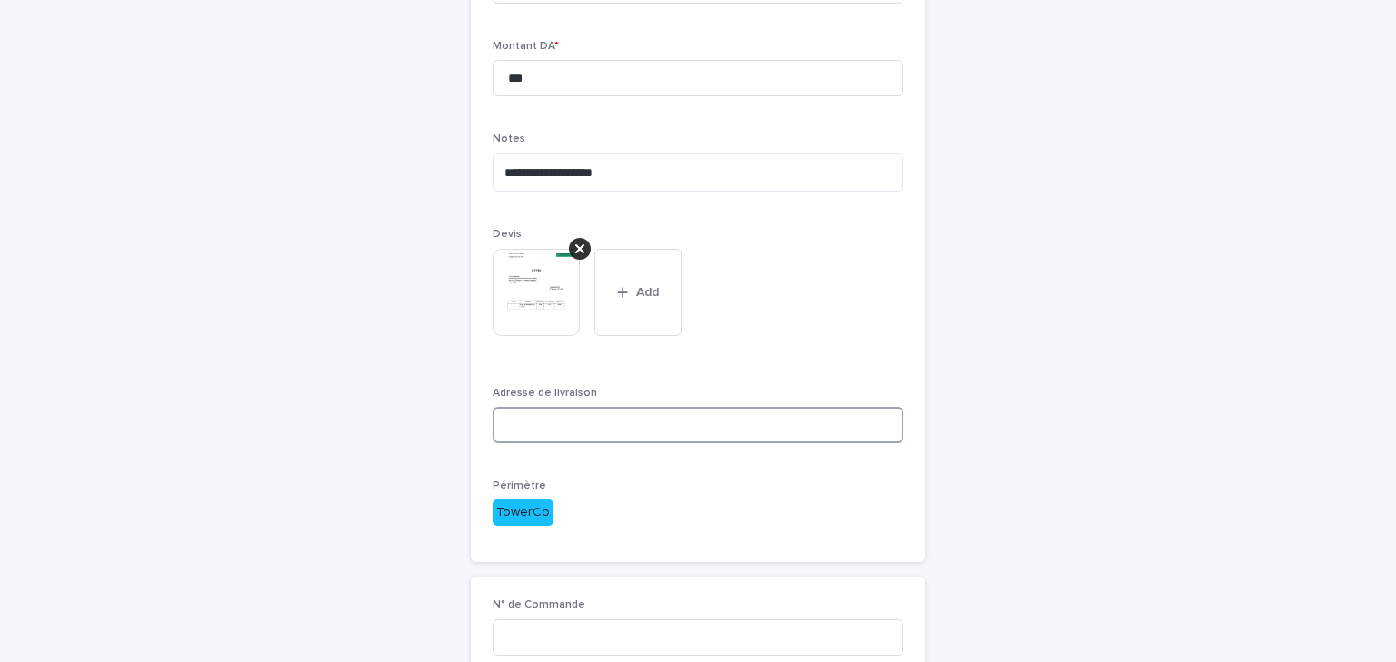
click at [550, 418] on input at bounding box center [698, 425] width 411 height 36
paste input "**********"
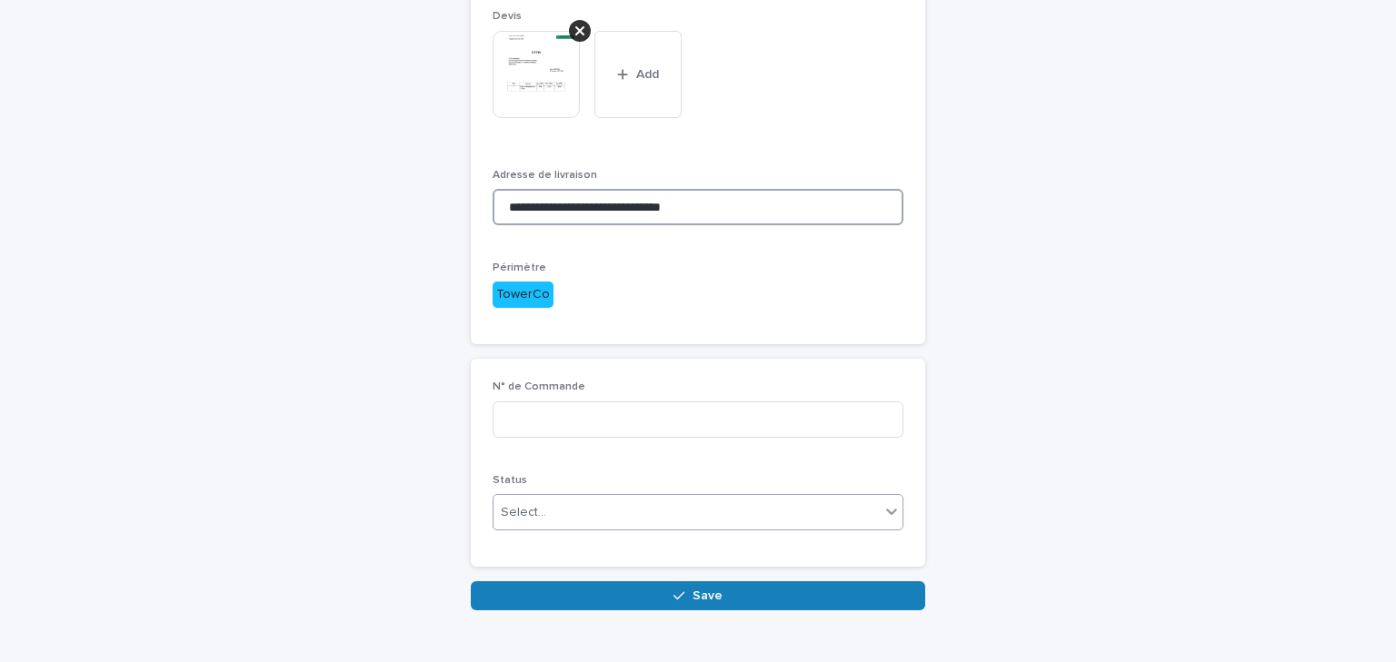
type input "**********"
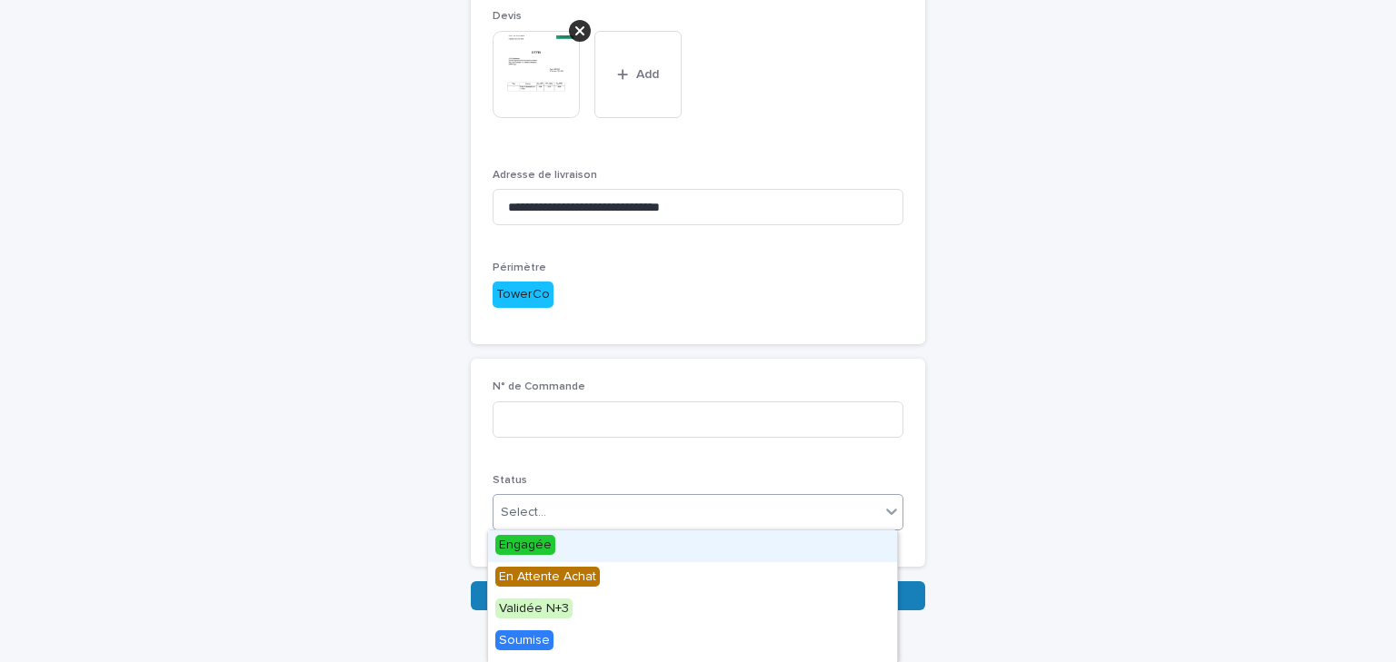
click at [538, 509] on div "Select..." at bounding box center [686, 513] width 386 height 30
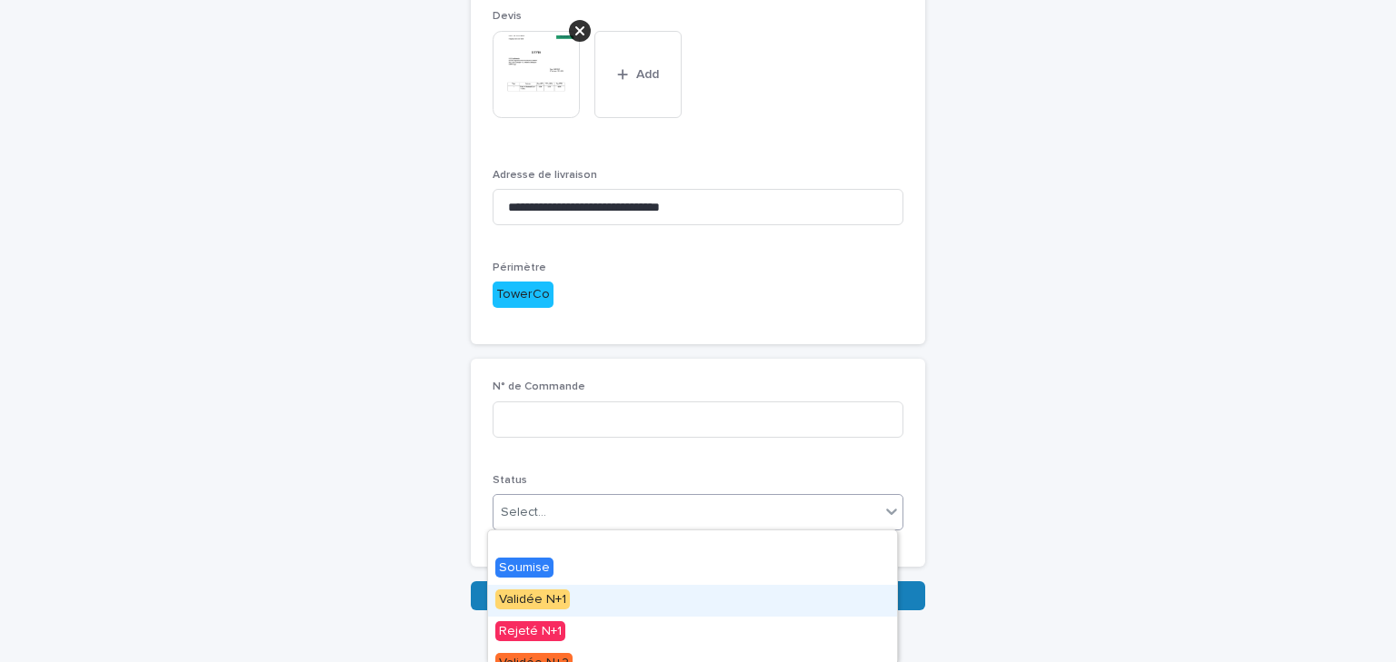
scroll to position [145, 0]
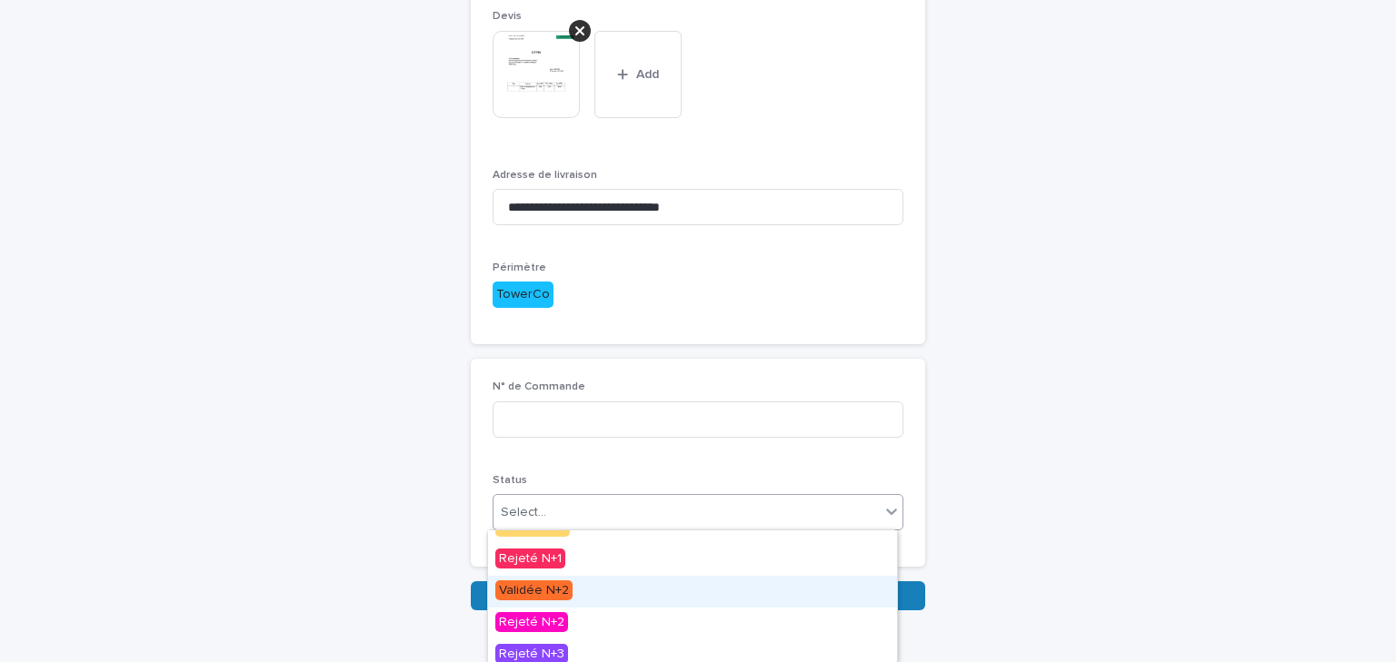
click at [569, 592] on span "Validée N+2" at bounding box center [533, 591] width 77 height 20
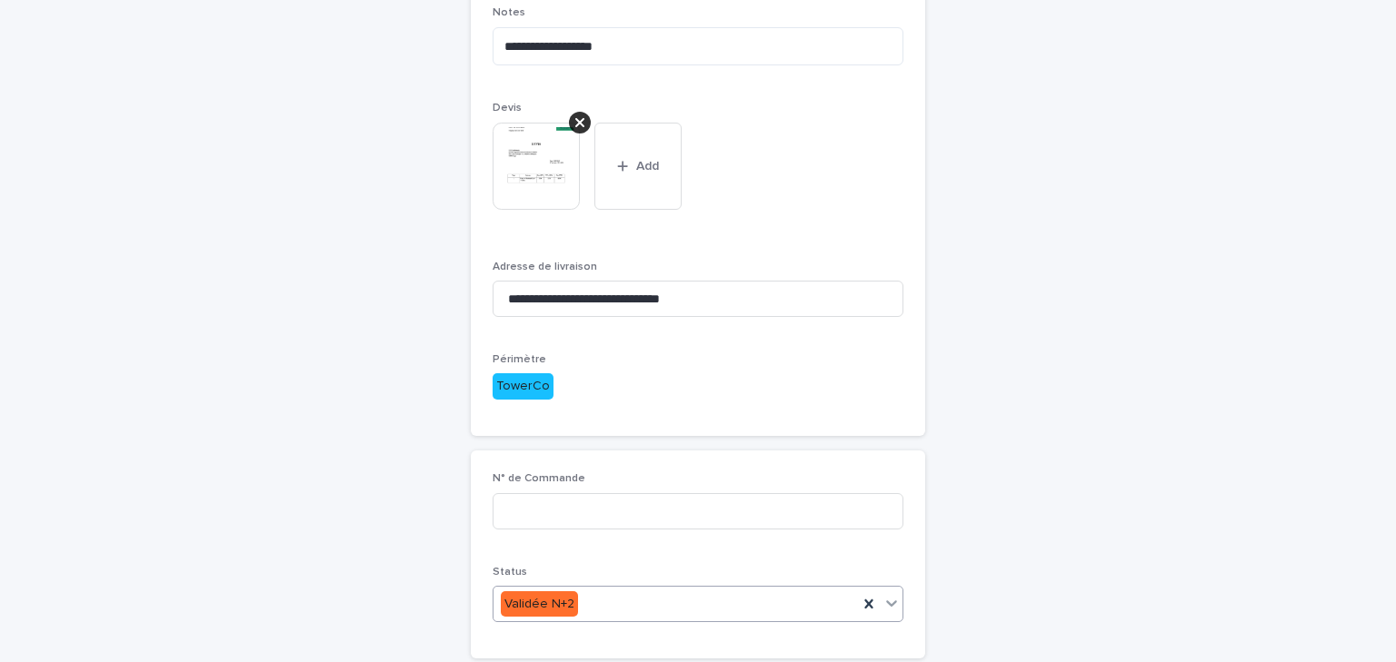
scroll to position [493, 0]
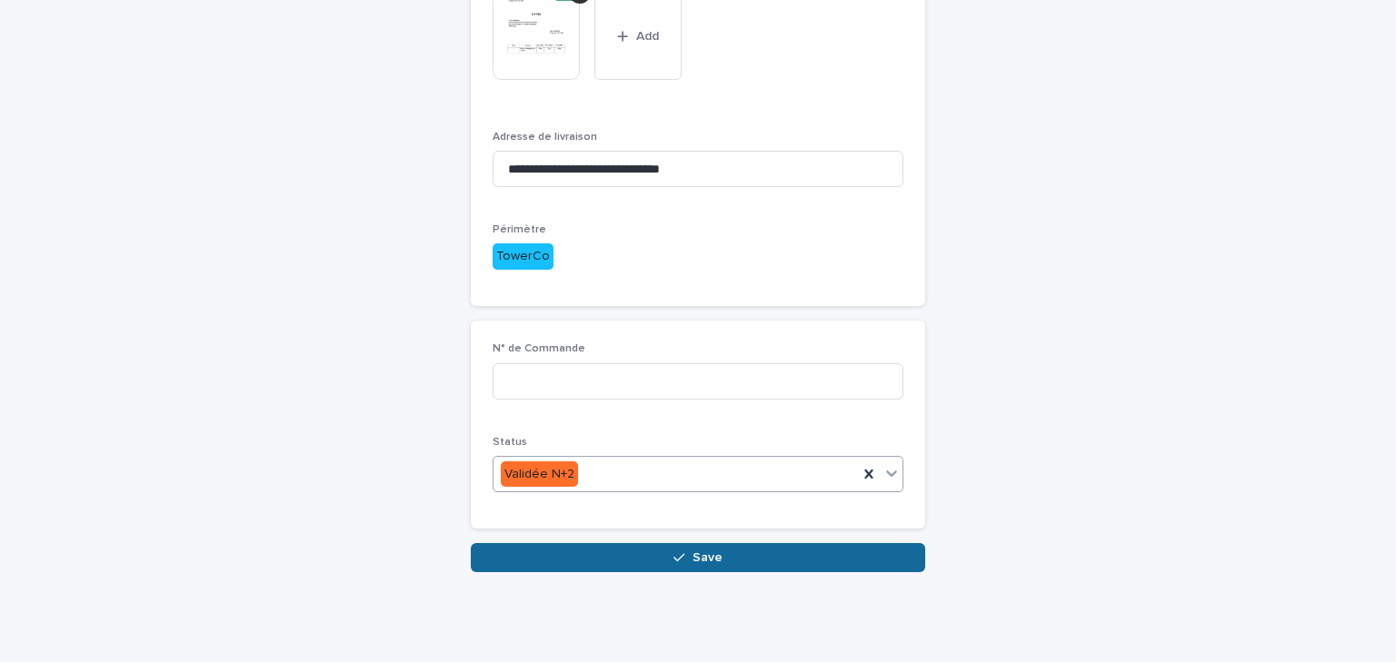
click at [610, 552] on button "Save" at bounding box center [698, 557] width 454 height 29
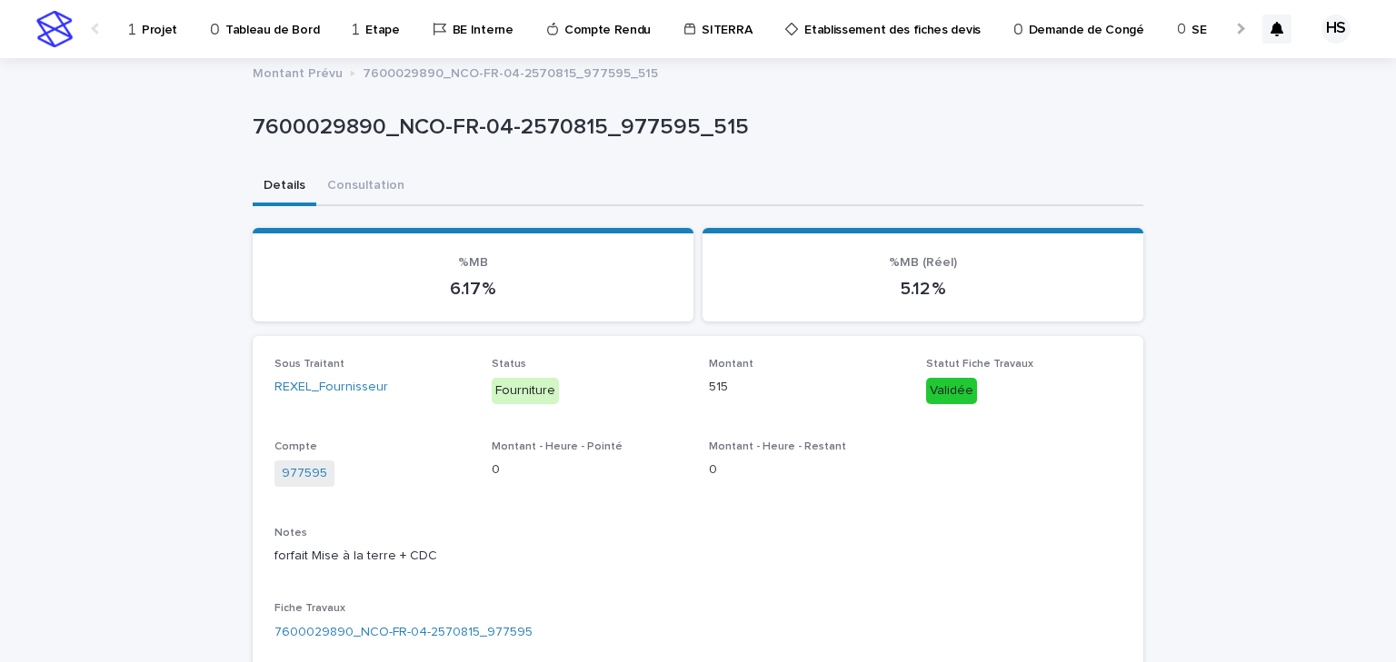
click at [161, 41] on link "Projet" at bounding box center [156, 28] width 58 height 56
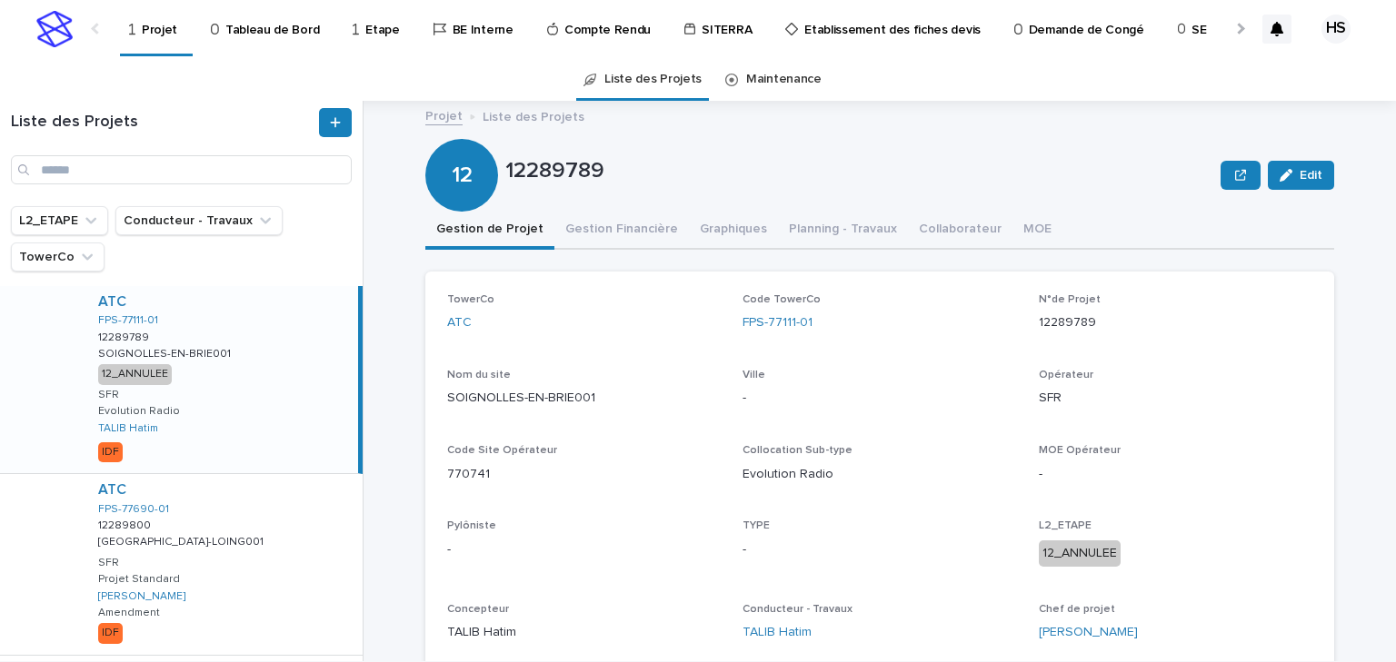
click at [173, 191] on div "Liste des Projets" at bounding box center [181, 153] width 363 height 105
click at [182, 179] on input "Search" at bounding box center [181, 169] width 341 height 29
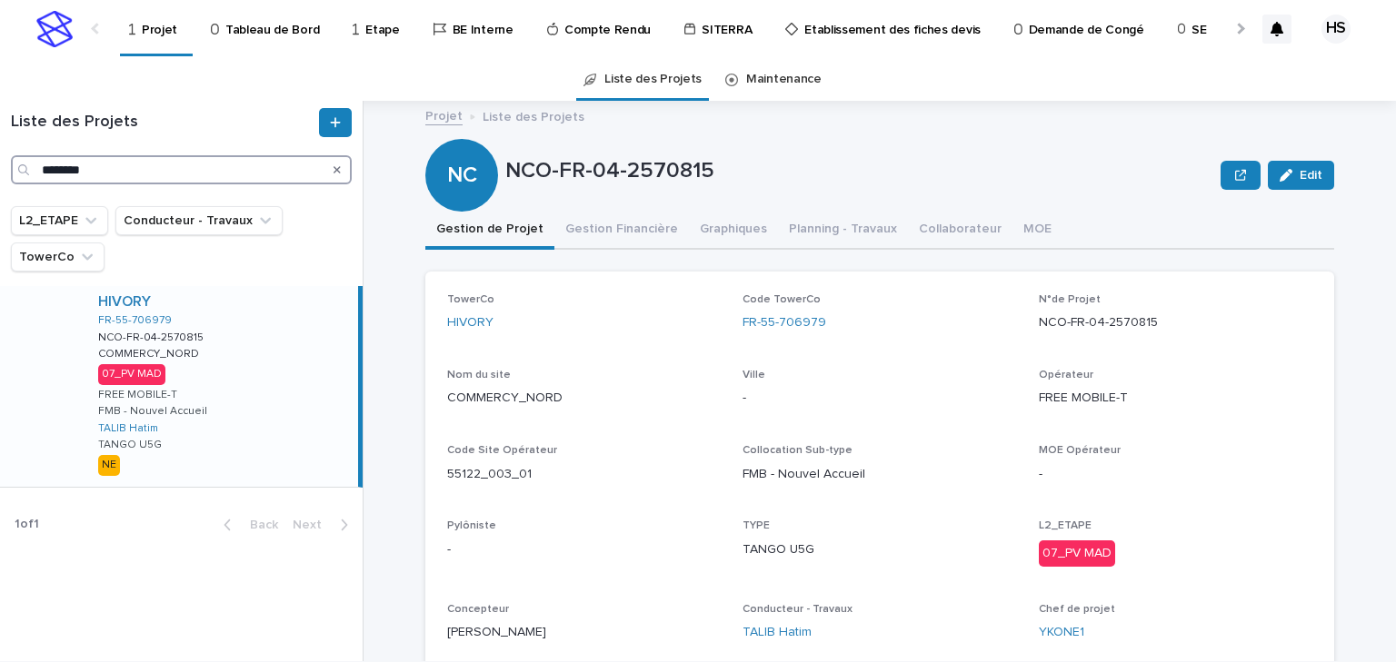
type input "********"
click at [258, 385] on div "HIVORY FR-55-706979 NCO-FR-04-2570815 NCO-FR-04-2570815 COMMERCY_NORD COMMERCY_…" at bounding box center [221, 386] width 274 height 201
click at [633, 233] on button "Gestion Financière" at bounding box center [621, 231] width 134 height 38
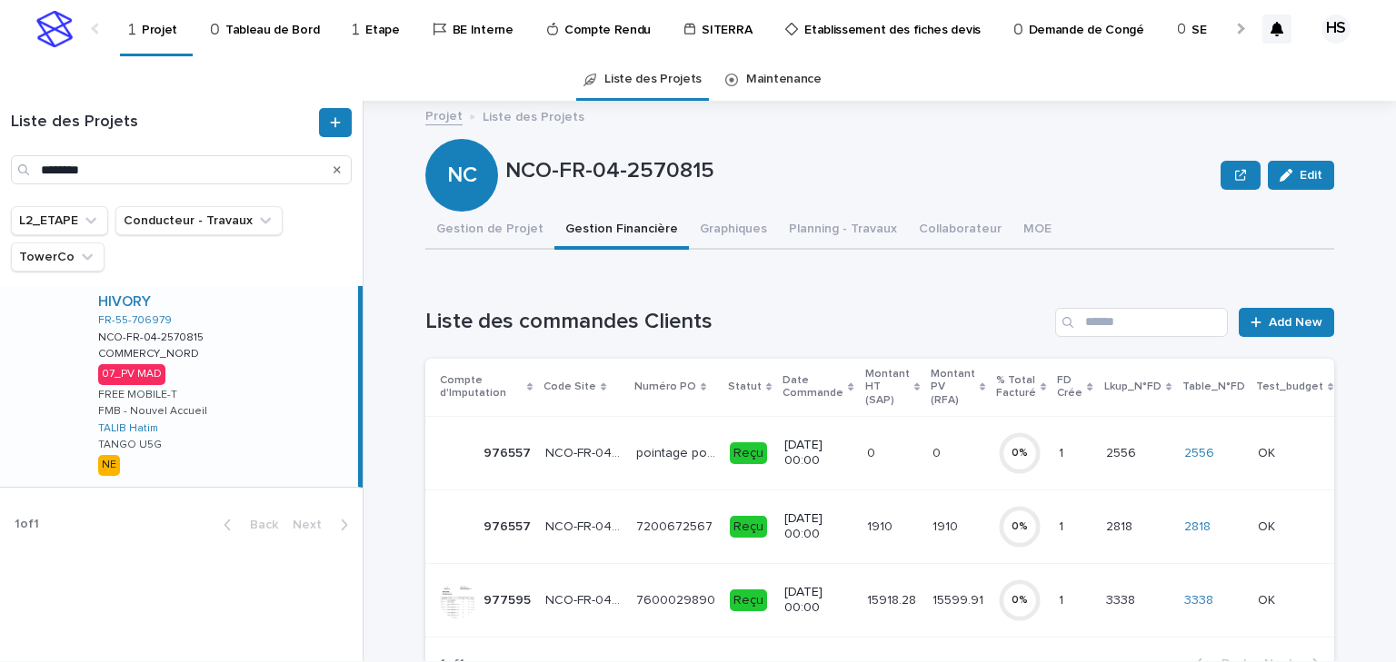
scroll to position [73, 0]
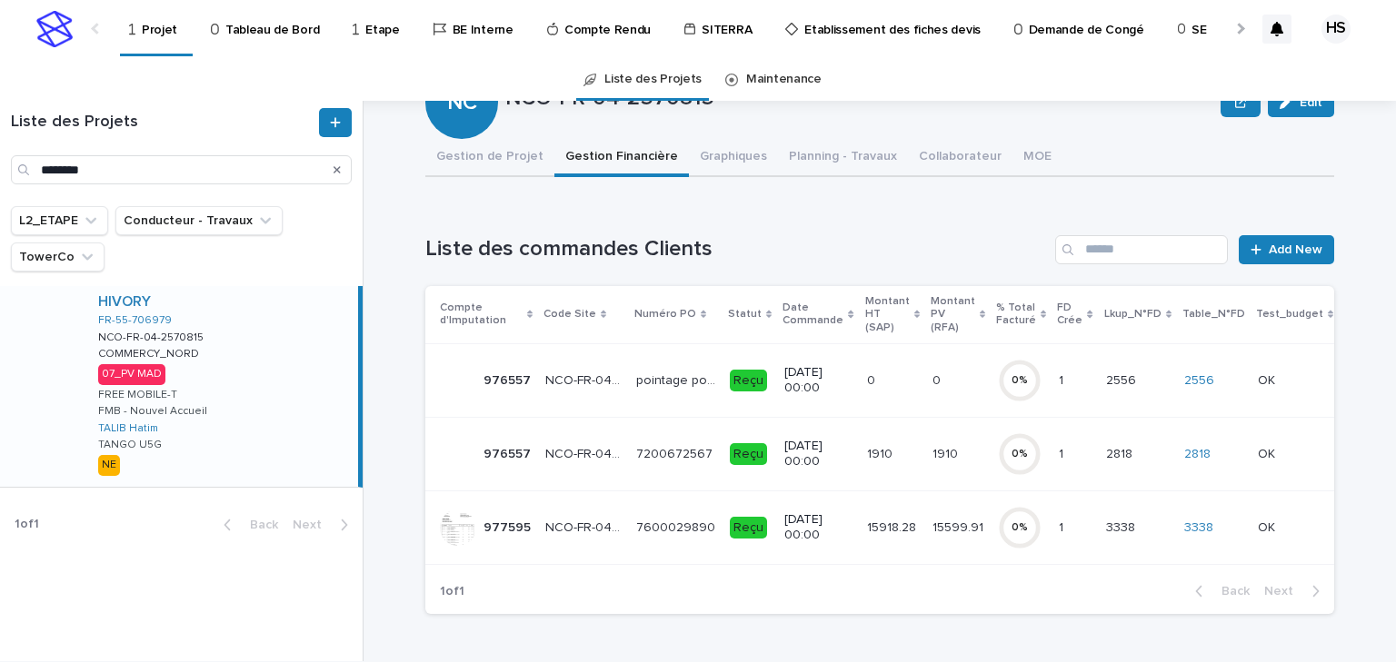
click at [932, 529] on p "15599.91" at bounding box center [959, 526] width 55 height 19
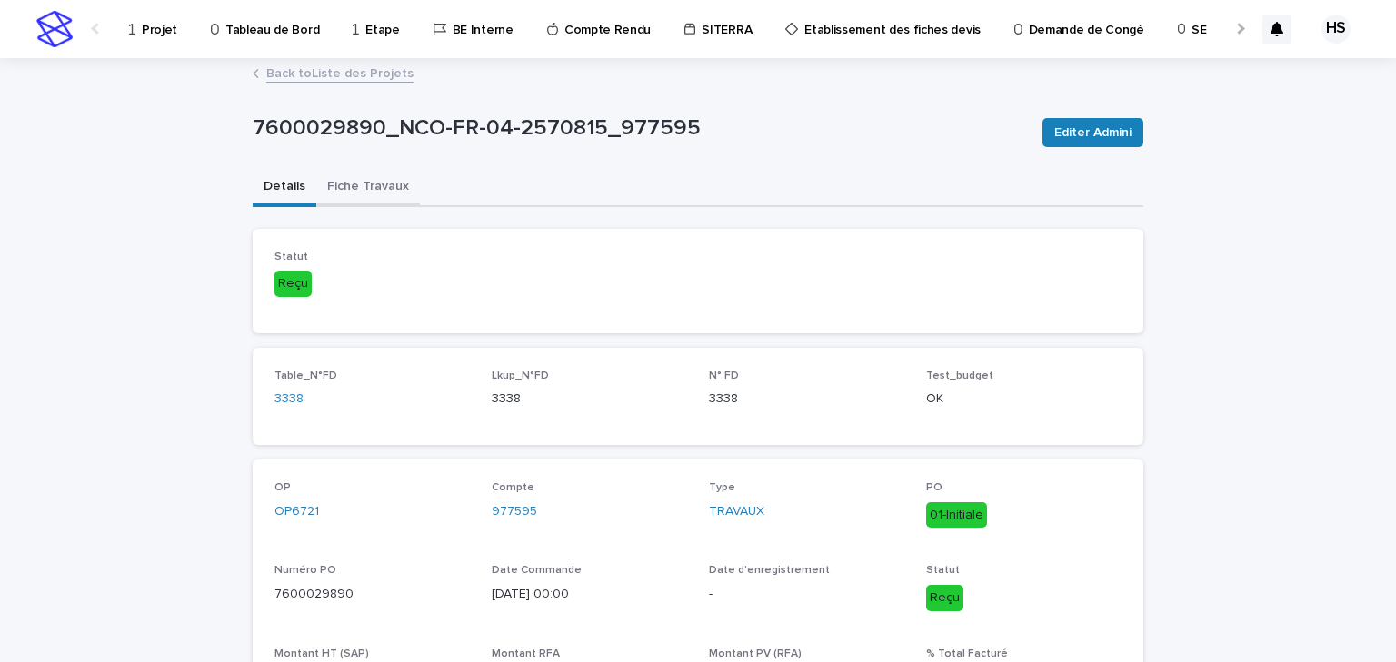
click at [349, 193] on button "Fiche Travaux" at bounding box center [368, 188] width 104 height 38
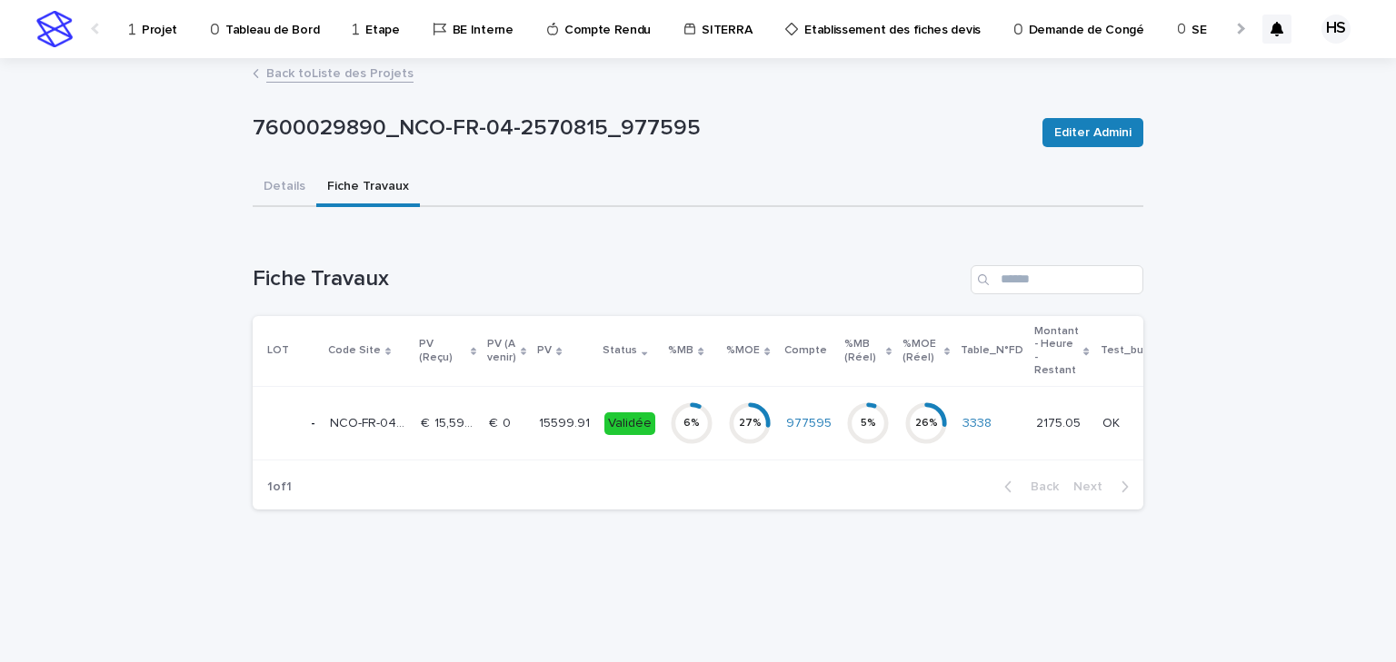
click at [576, 424] on p "15599.91" at bounding box center [566, 422] width 55 height 19
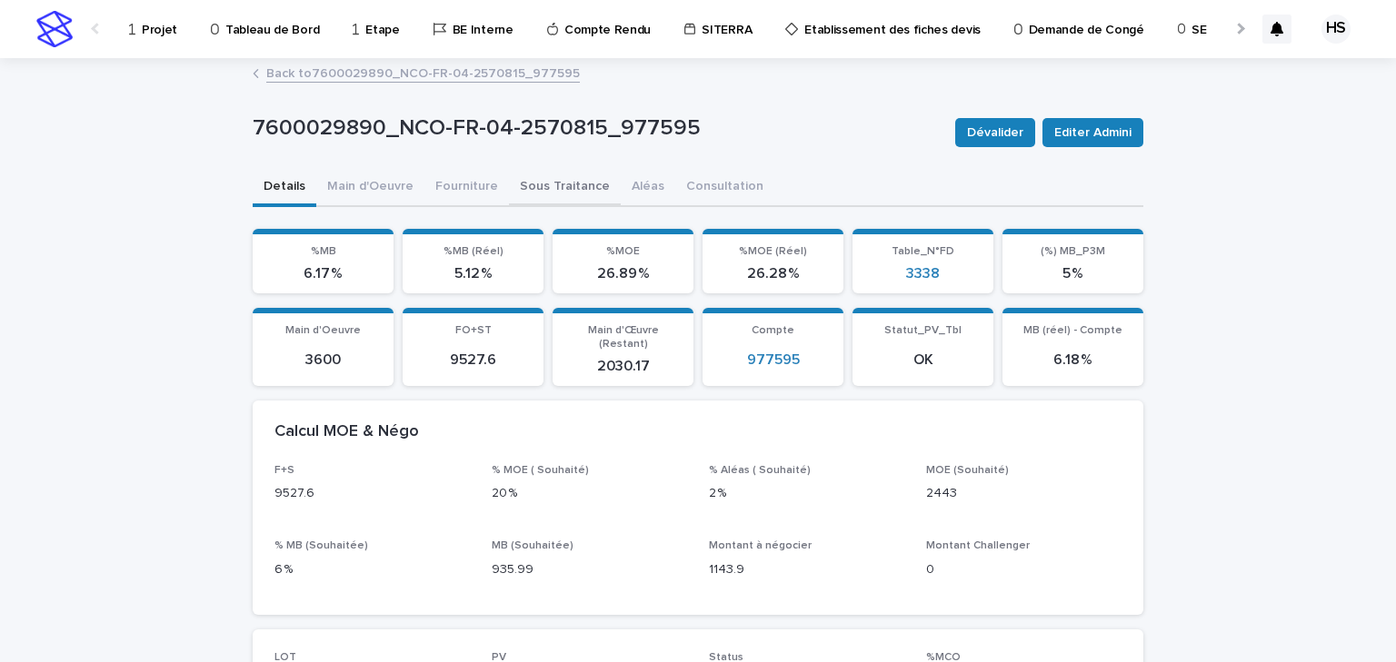
click at [592, 185] on button "Sous Traitance" at bounding box center [565, 188] width 112 height 38
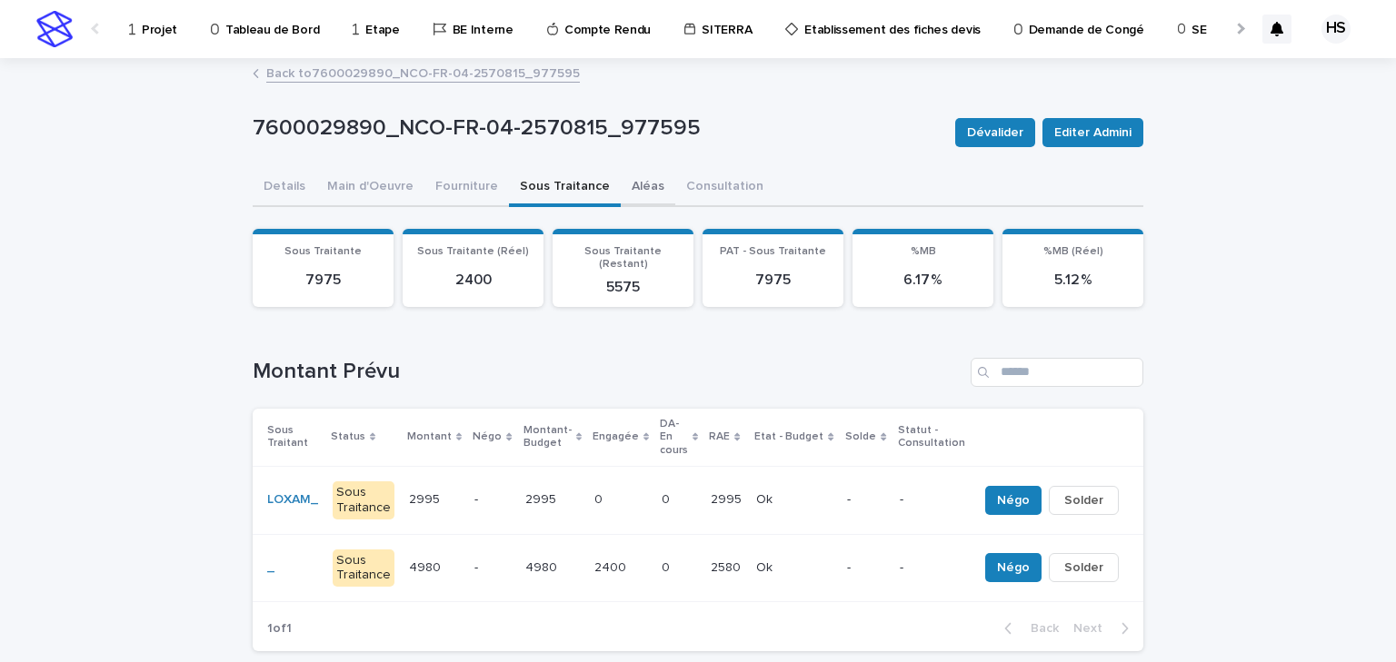
click at [628, 183] on button "Aléas" at bounding box center [648, 188] width 55 height 38
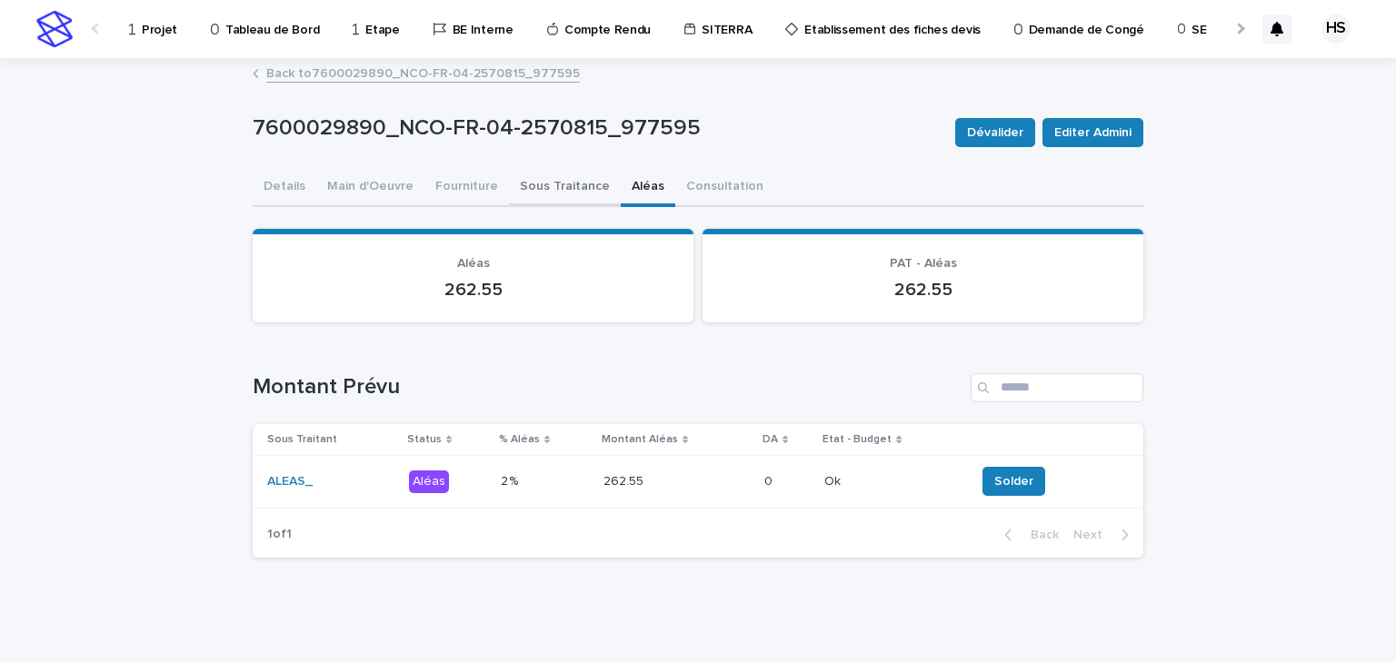
click at [571, 185] on button "Sous Traitance" at bounding box center [565, 188] width 112 height 38
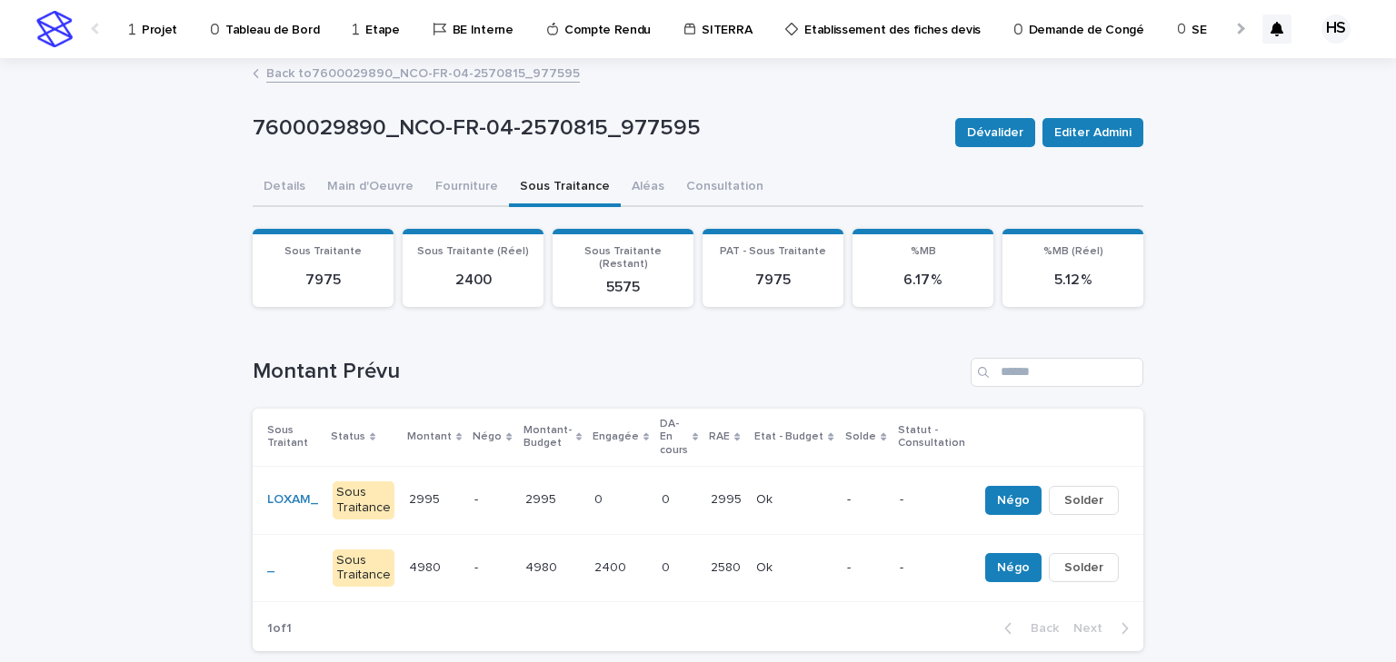
click at [566, 553] on div "4980 4980" at bounding box center [552, 568] width 55 height 30
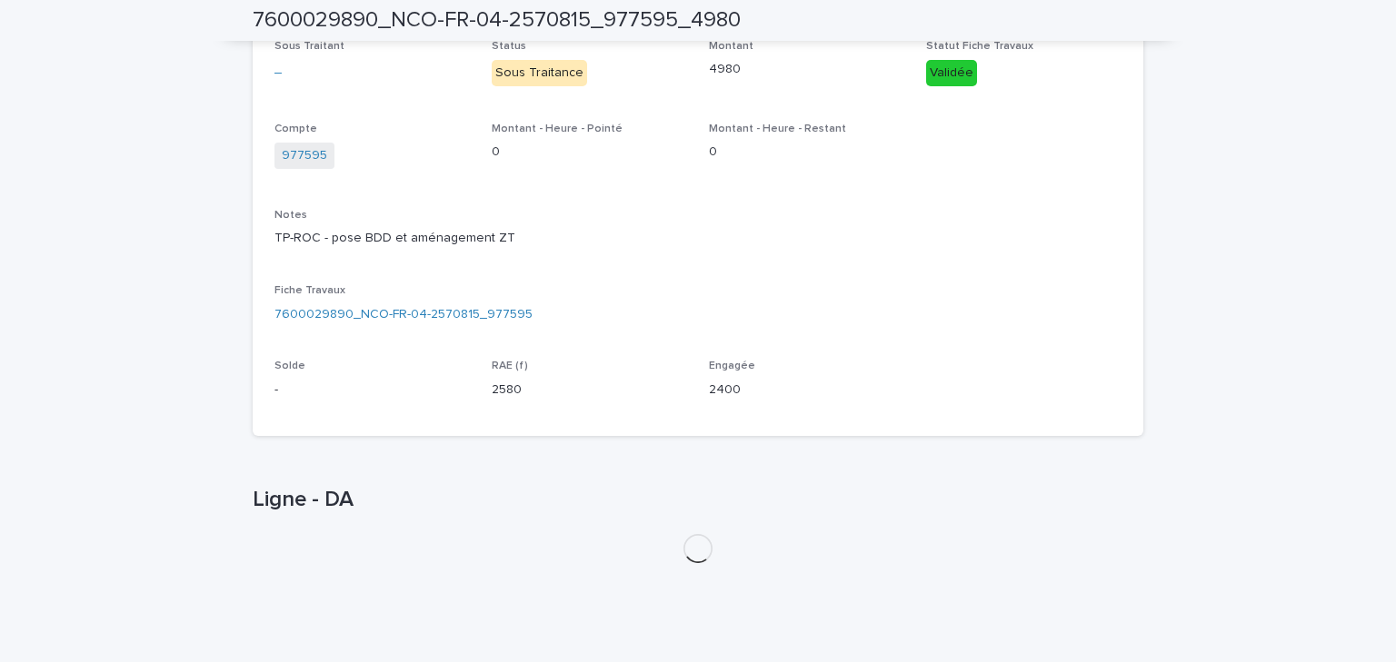
scroll to position [383, 0]
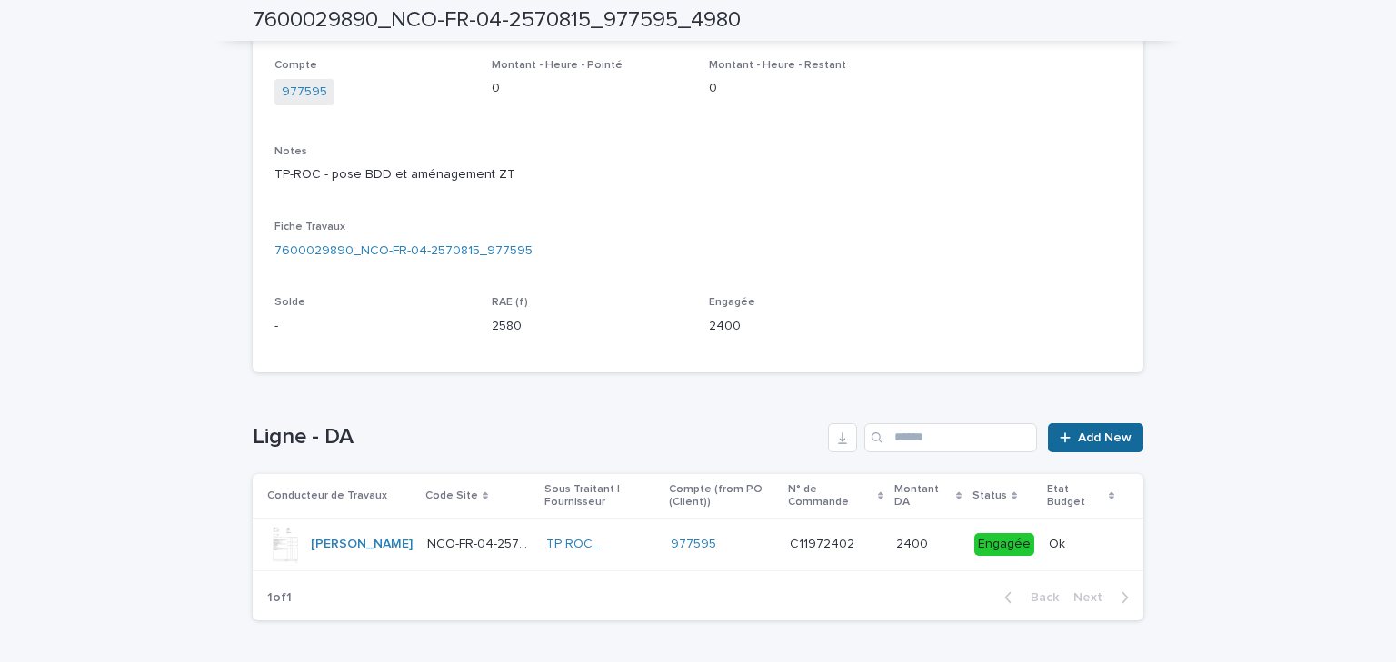
click at [1089, 432] on span "Add New" at bounding box center [1105, 438] width 54 height 13
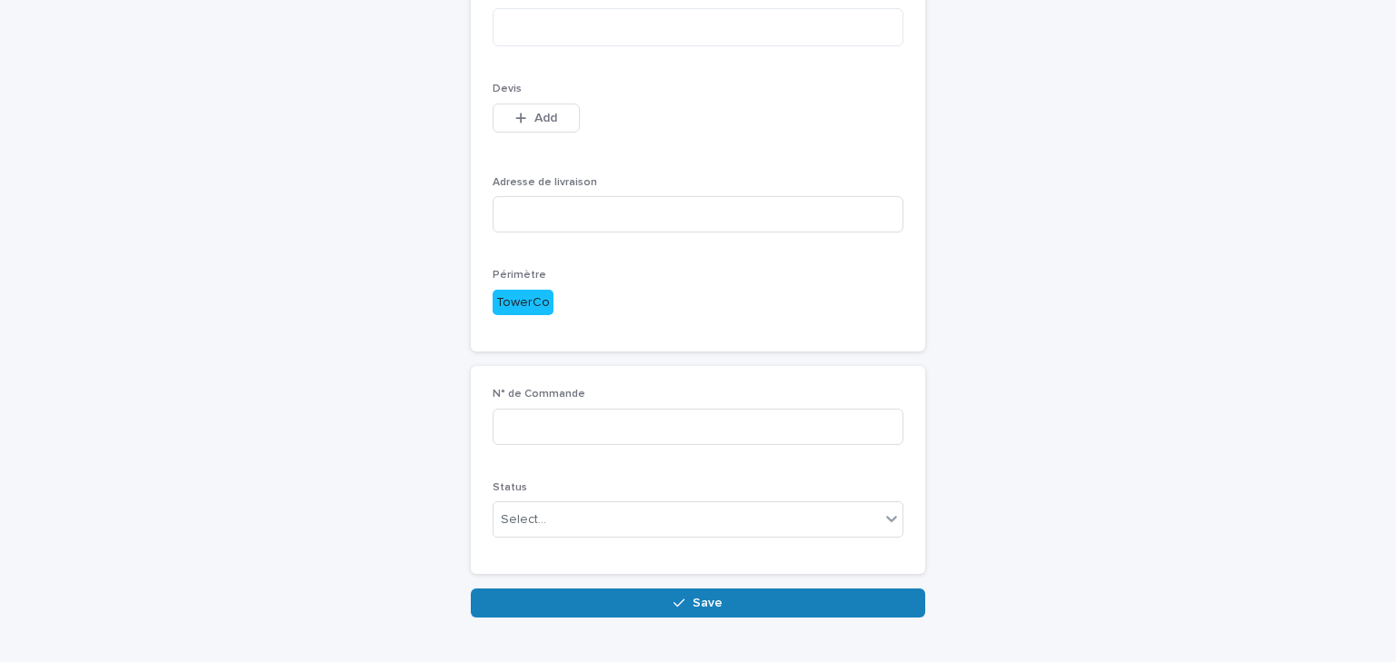
scroll to position [403, 0]
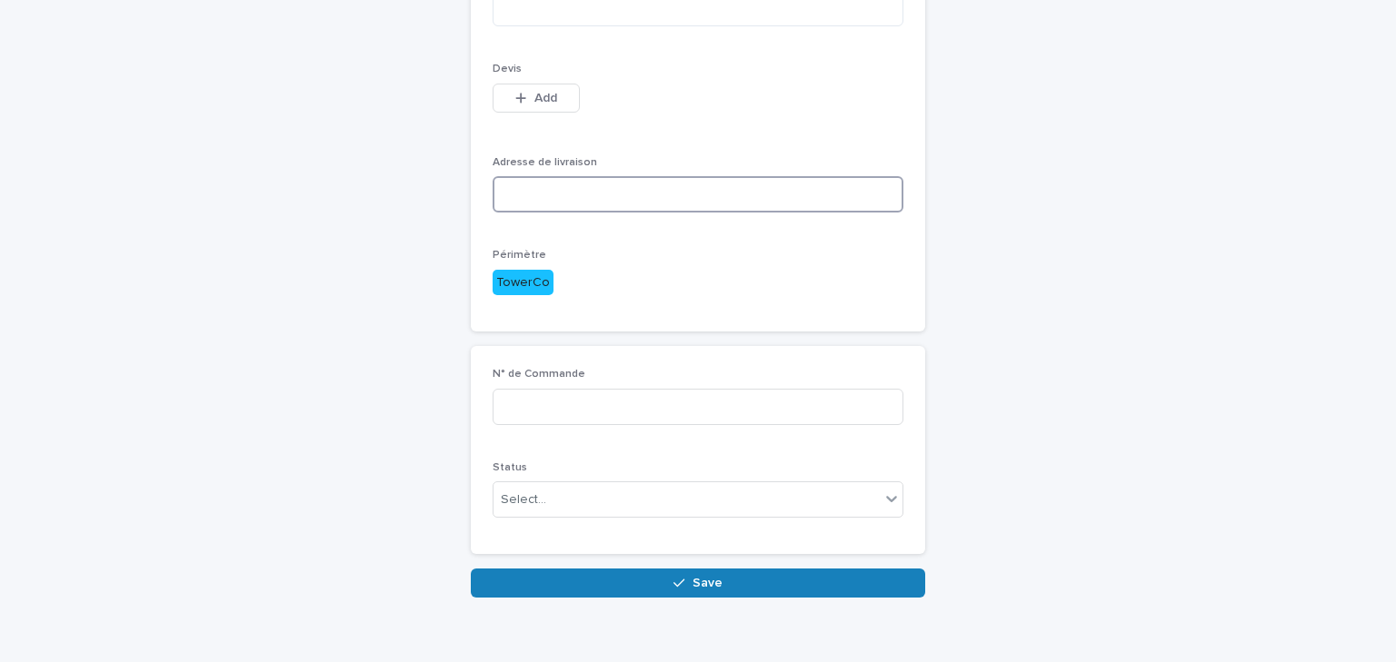
click at [538, 203] on input at bounding box center [698, 194] width 411 height 36
click at [542, 182] on input at bounding box center [698, 194] width 411 height 36
paste input "**********"
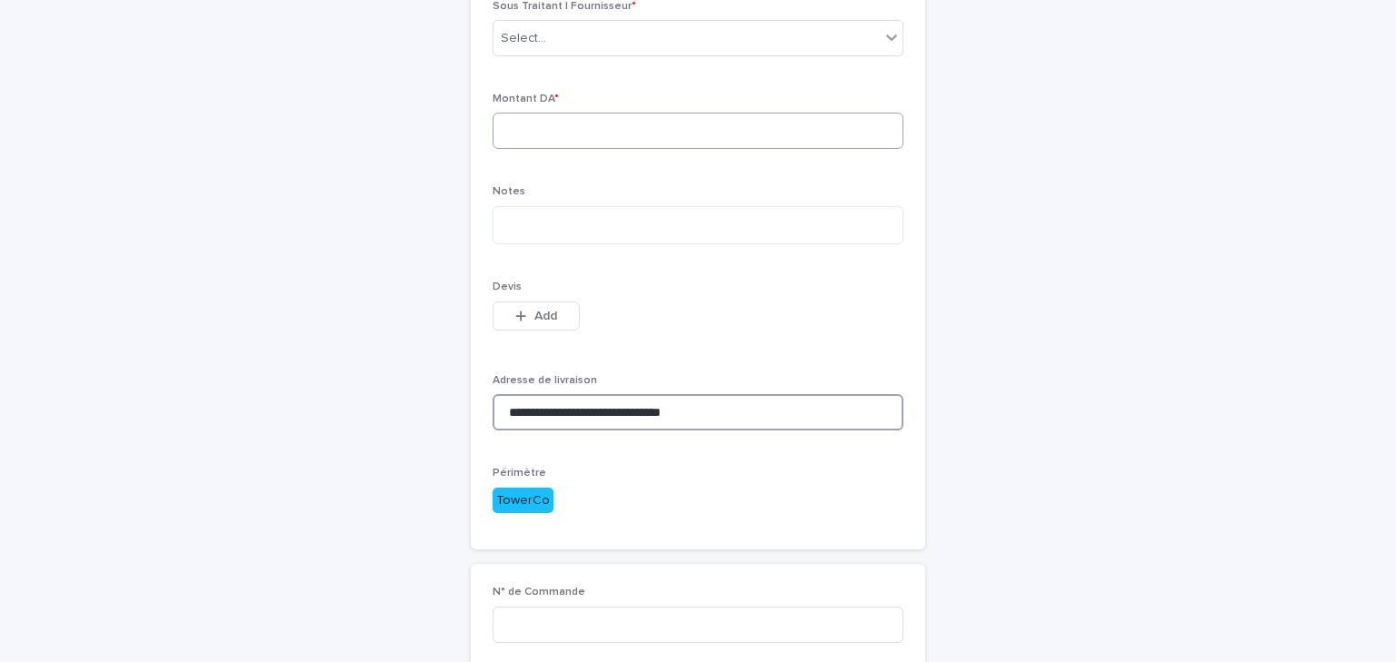
type input "**********"
click at [515, 131] on input at bounding box center [698, 131] width 411 height 36
click at [538, 234] on textarea at bounding box center [698, 225] width 411 height 39
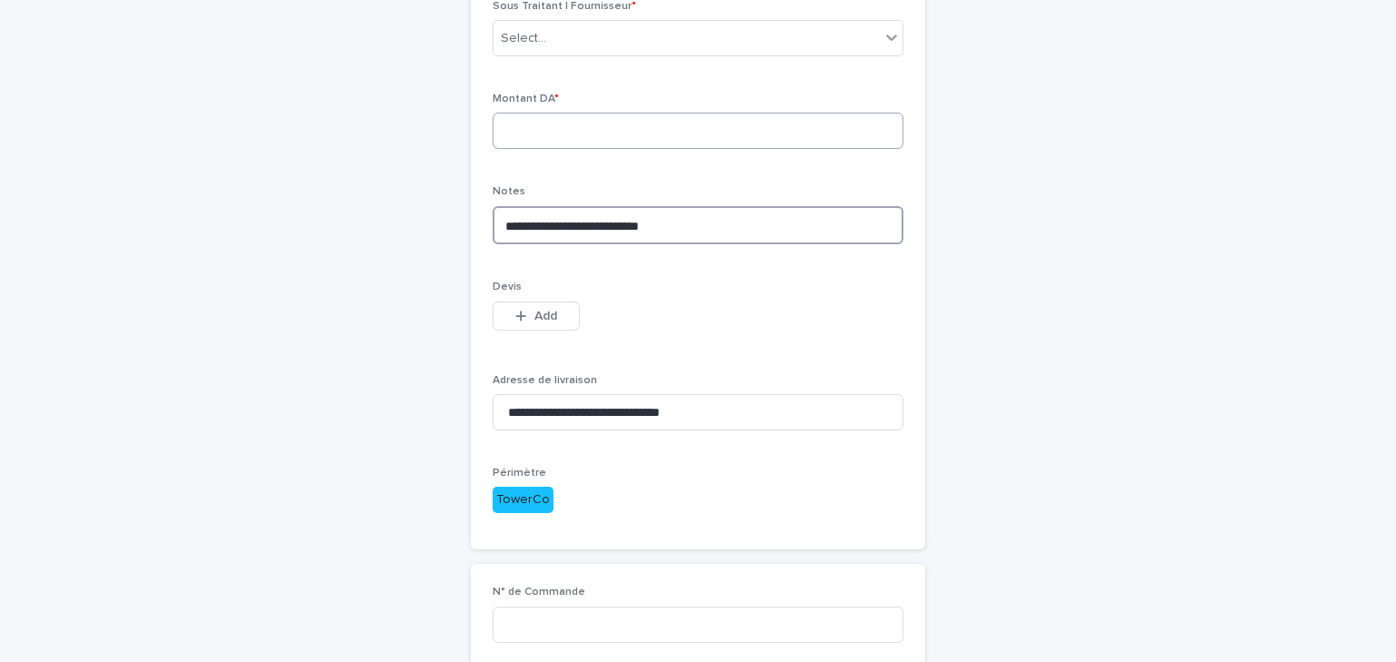
scroll to position [39, 0]
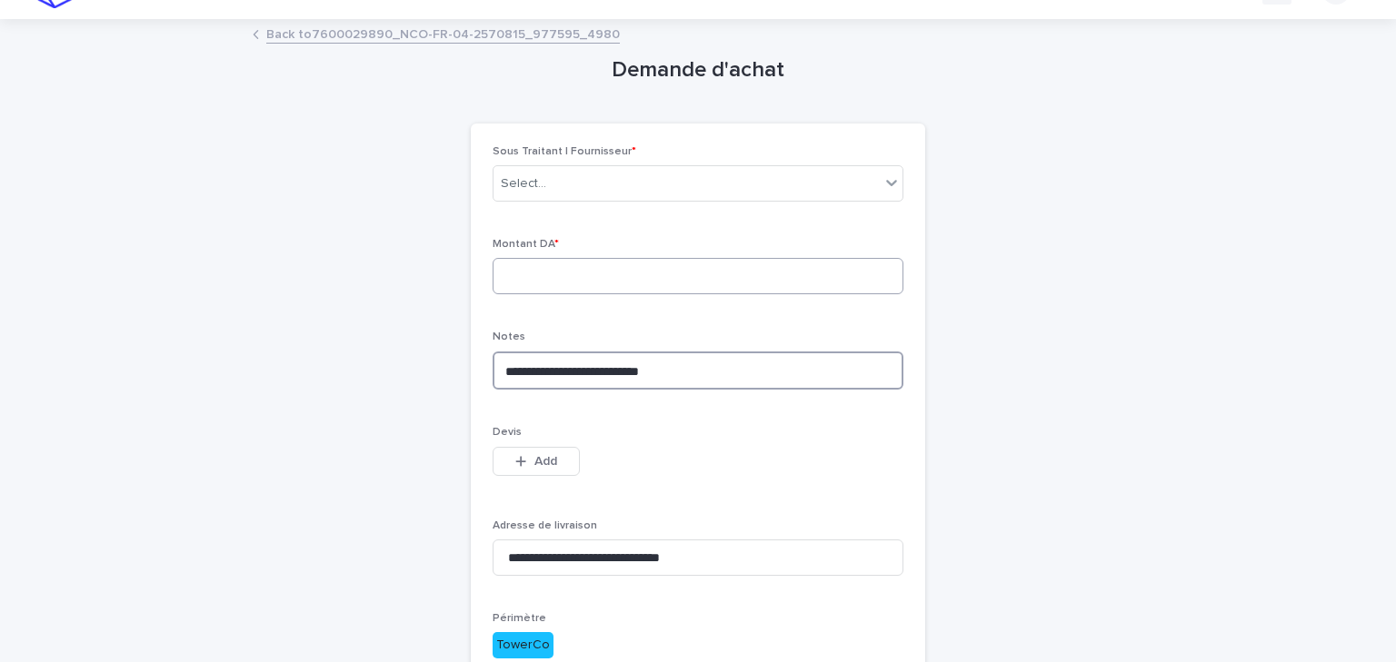
type textarea "**********"
click at [560, 268] on input at bounding box center [698, 276] width 411 height 36
type input "***"
click at [585, 185] on div "Select..." at bounding box center [686, 184] width 386 height 30
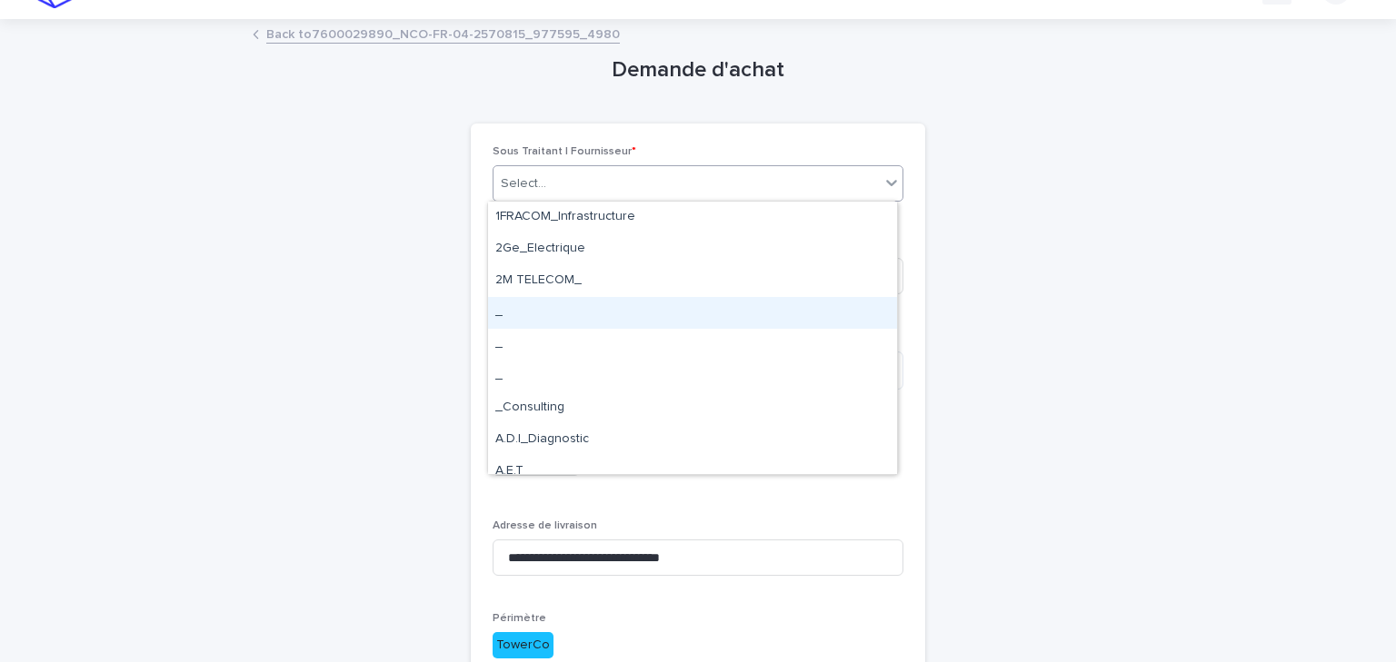
click at [526, 314] on div "_" at bounding box center [692, 313] width 409 height 32
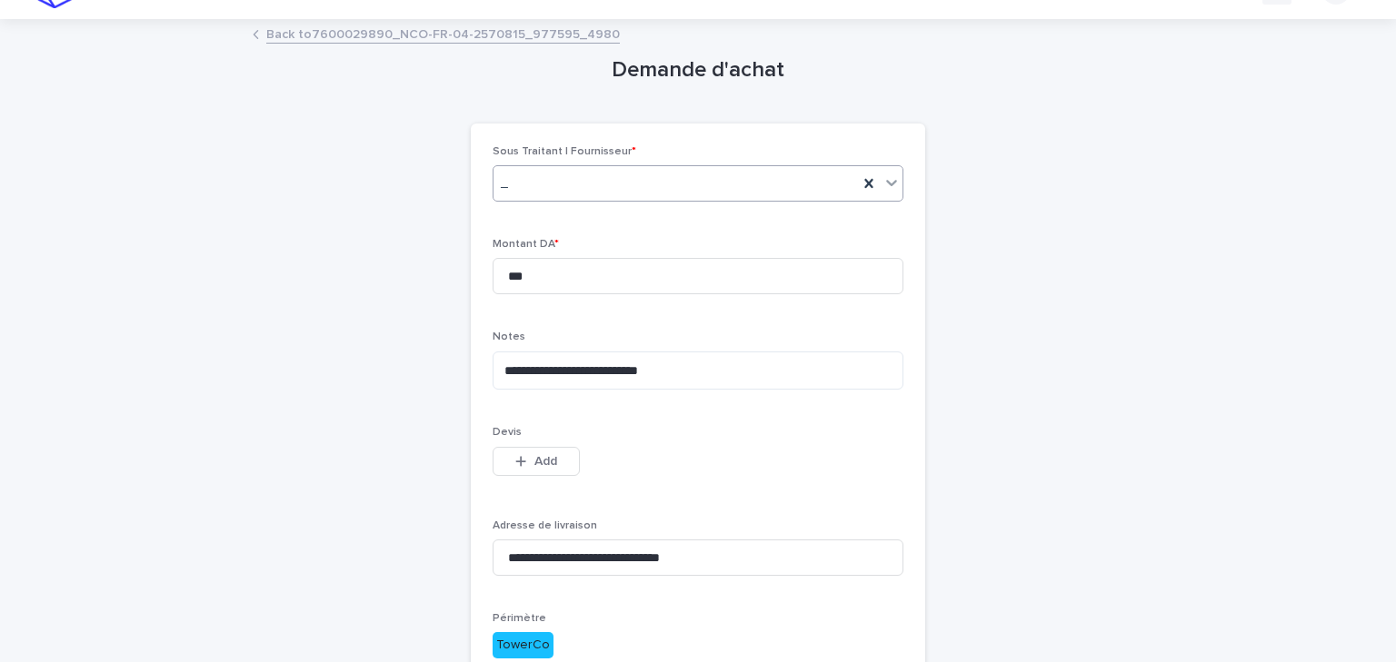
scroll to position [184, 0]
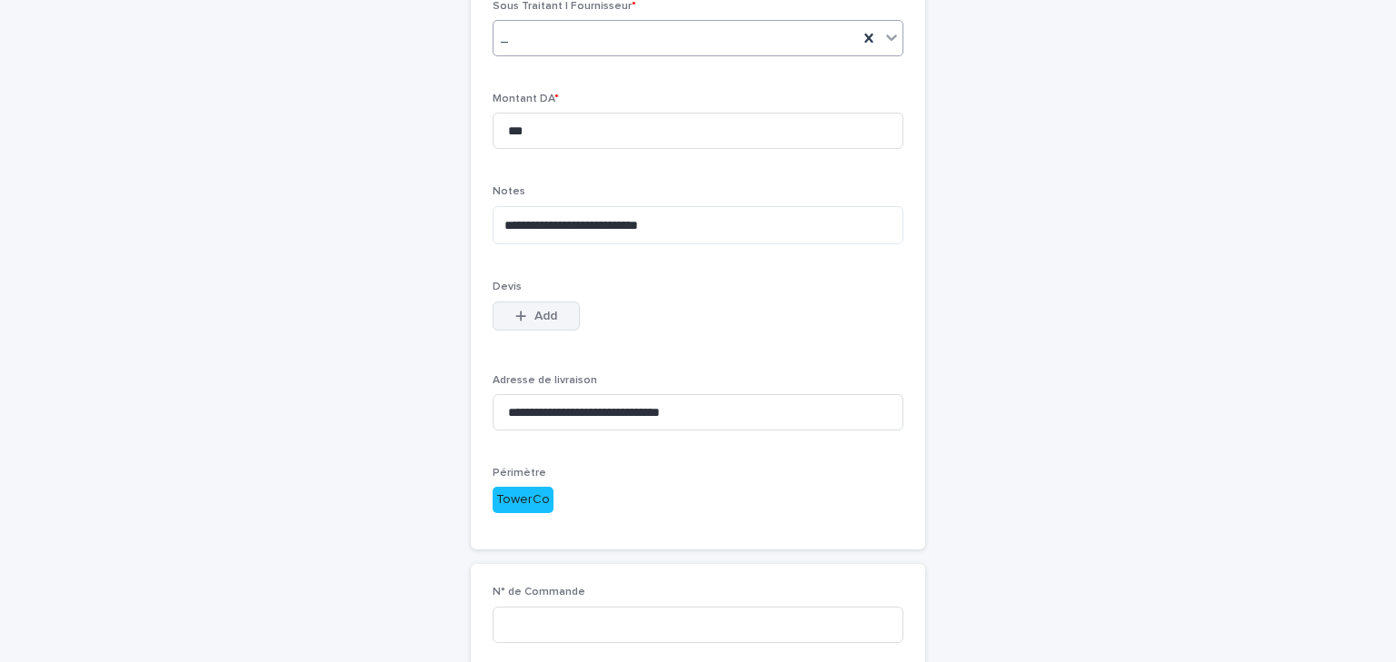
click at [534, 314] on span "Add" at bounding box center [545, 316] width 23 height 13
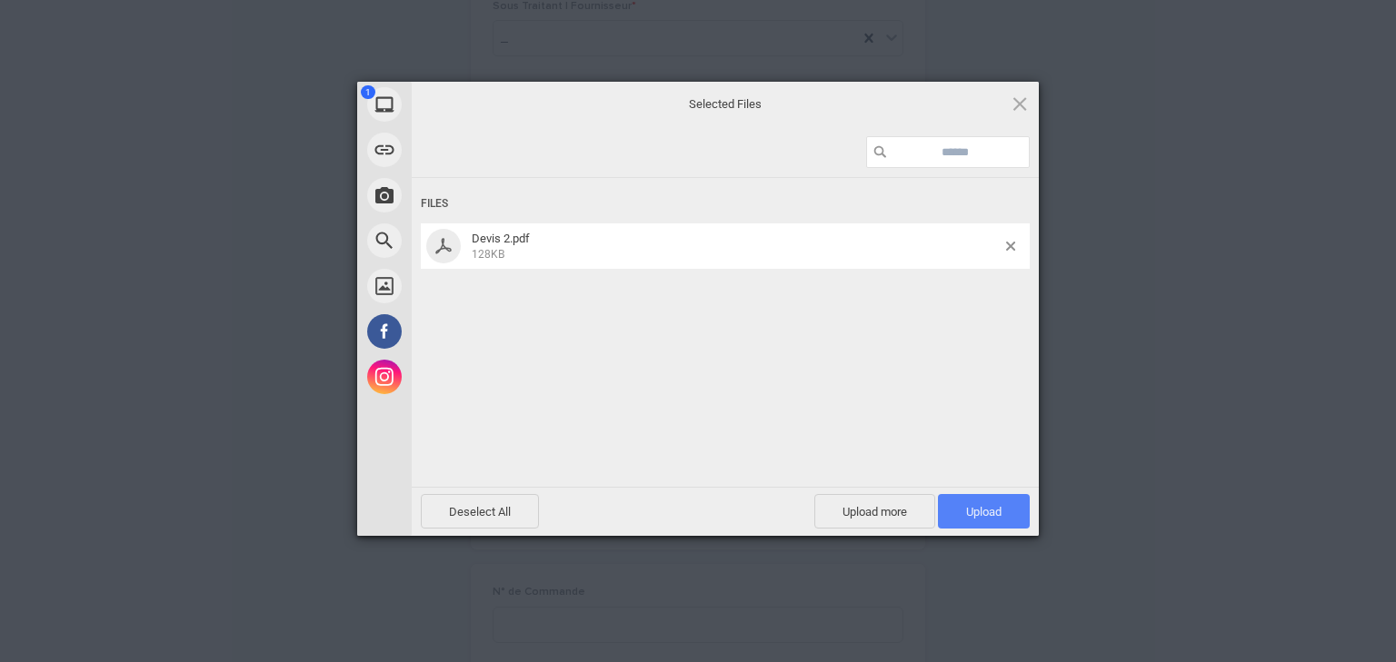
click at [992, 511] on span "Upload 1" at bounding box center [983, 512] width 35 height 14
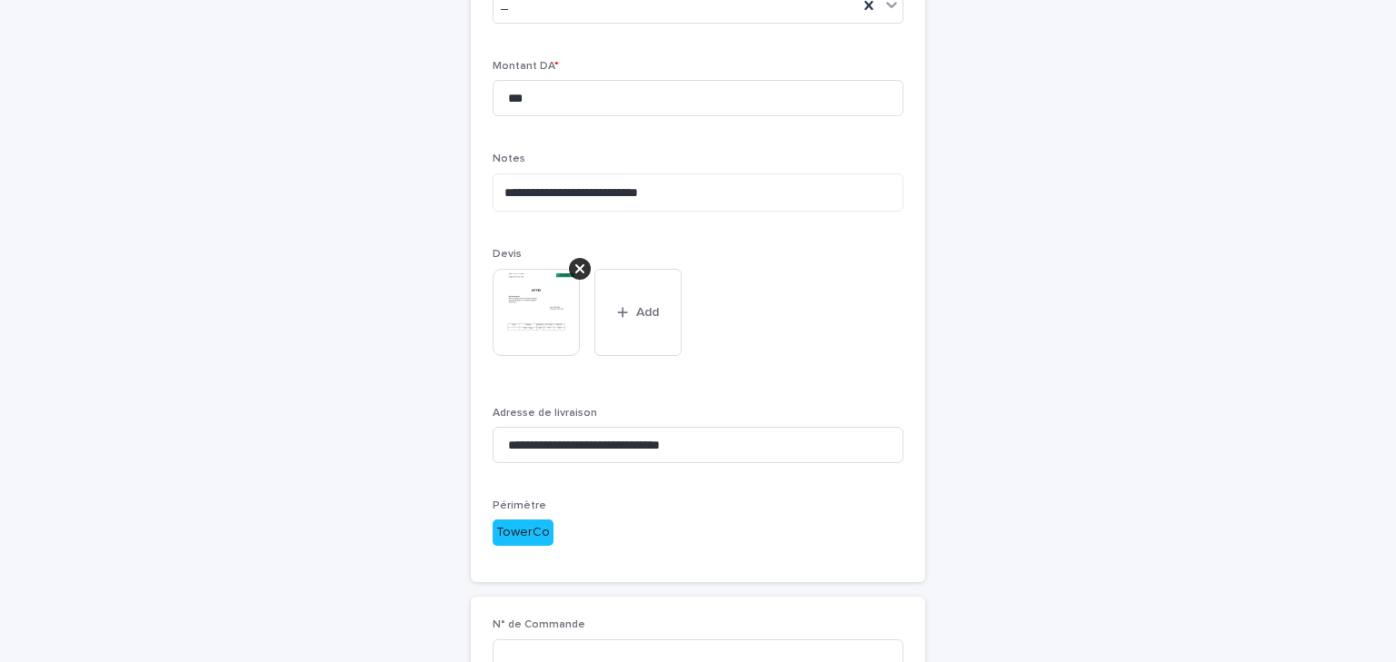
scroll to position [435, 0]
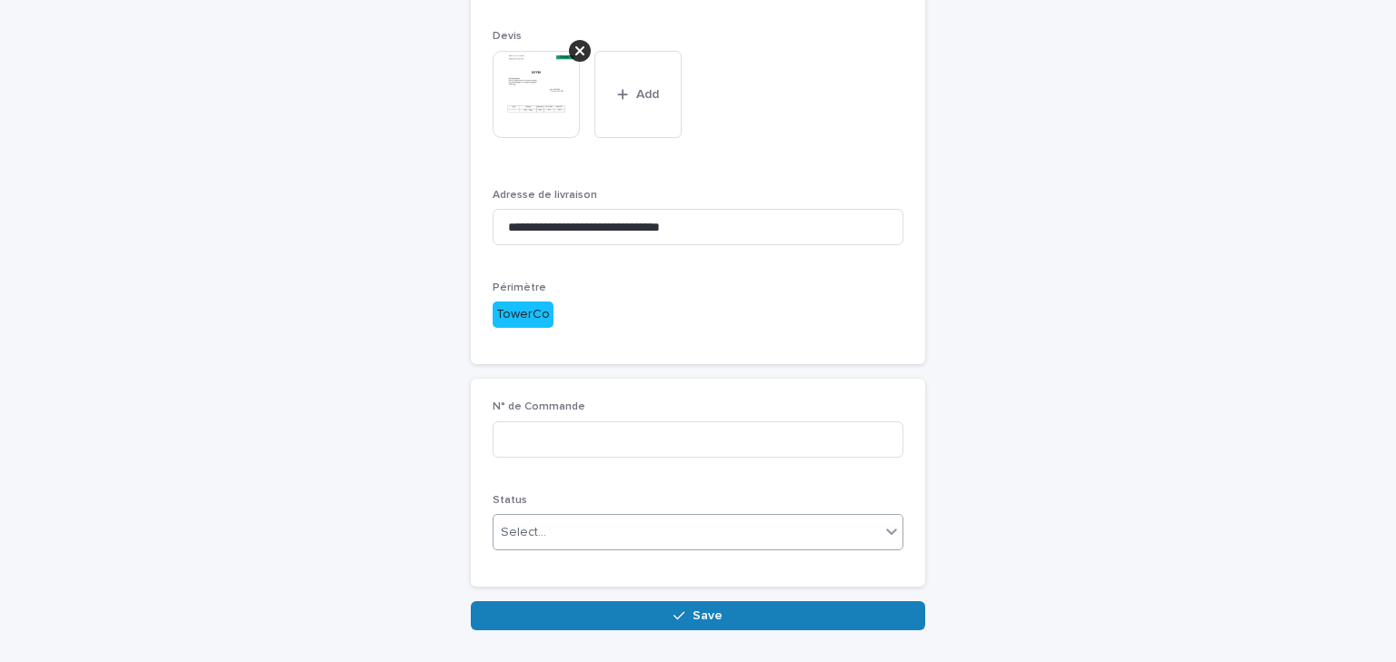
click at [535, 524] on div "Select..." at bounding box center [523, 532] width 45 height 19
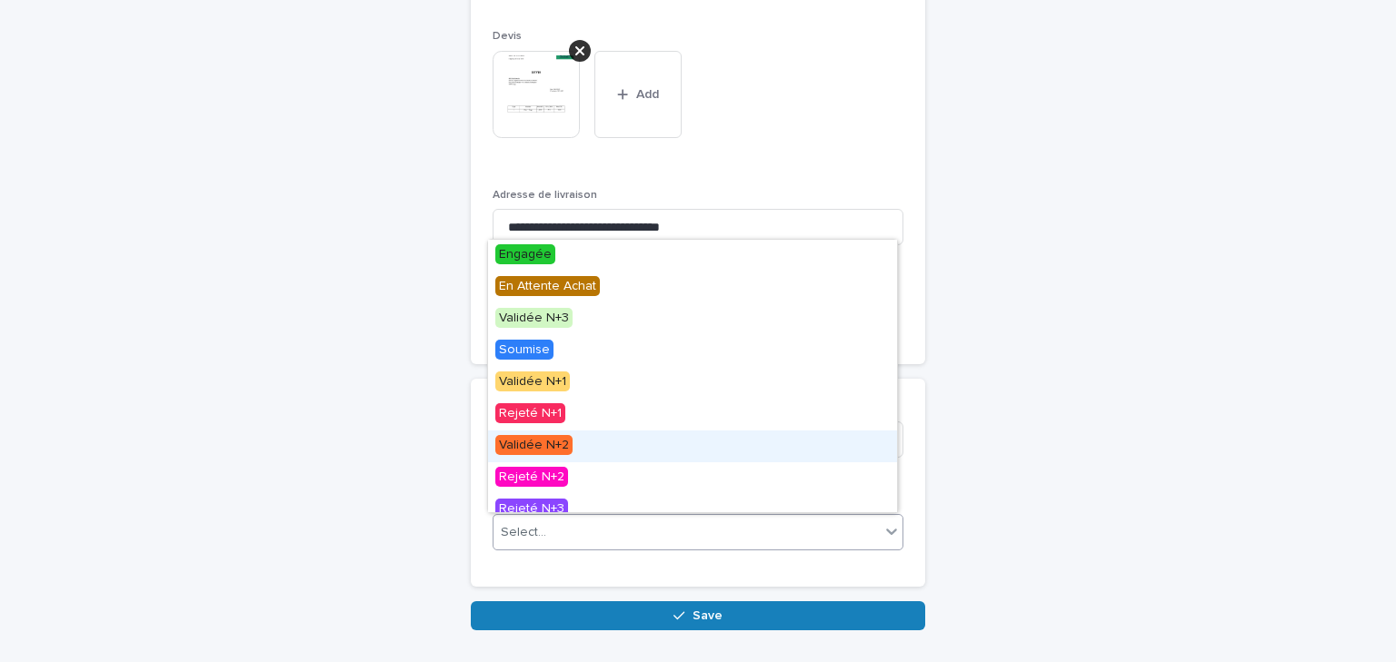
click at [562, 443] on span "Validée N+2" at bounding box center [533, 445] width 77 height 20
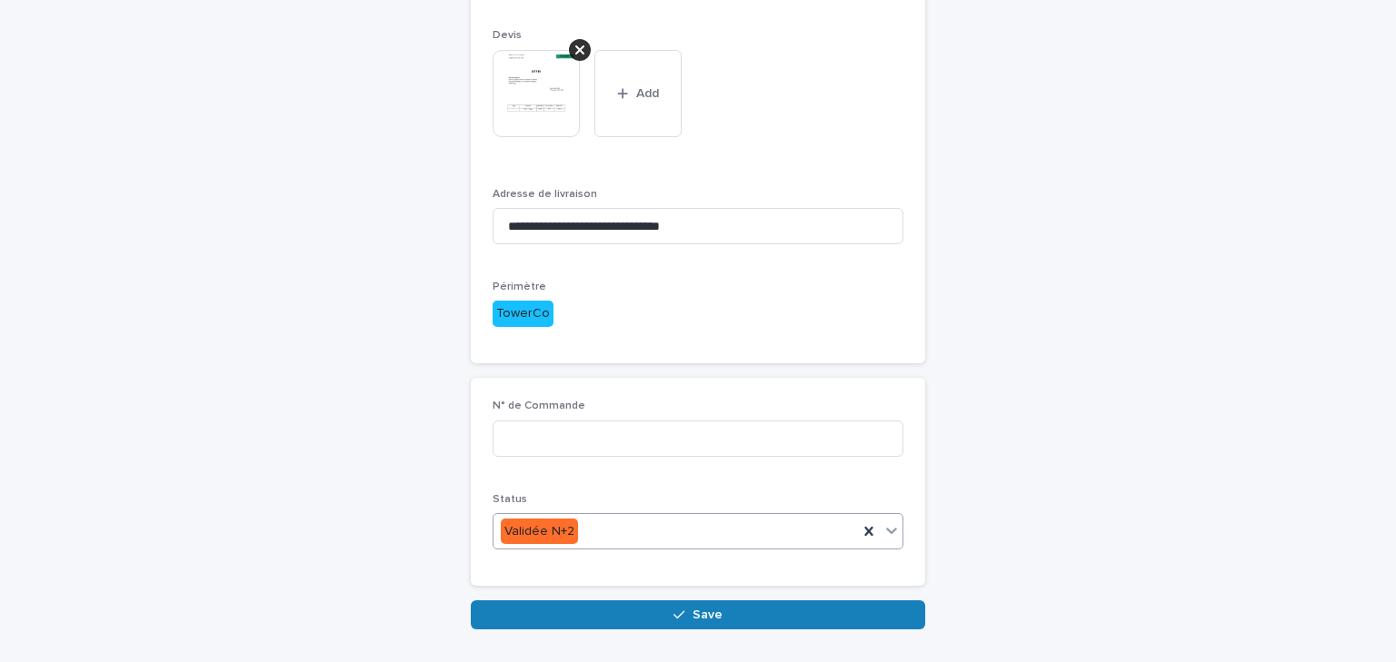
scroll to position [493, 0]
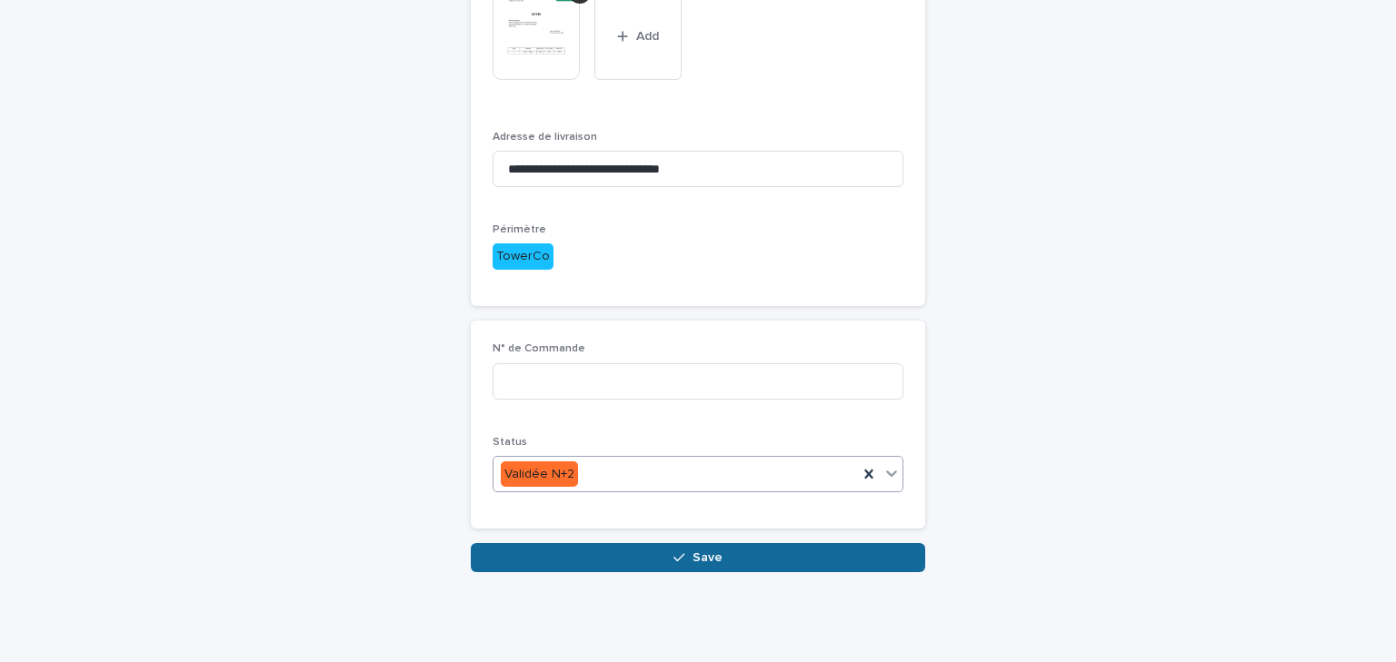
click at [643, 556] on button "Save" at bounding box center [698, 557] width 454 height 29
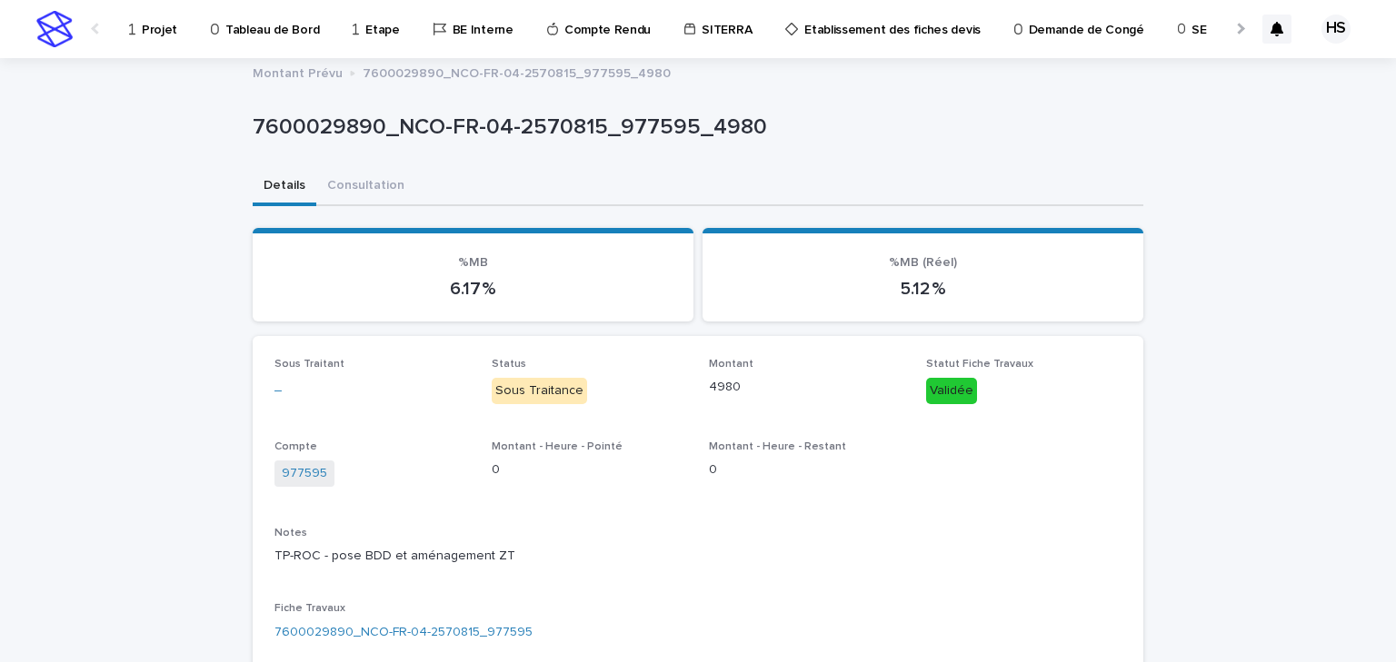
click at [149, 22] on p "Projet" at bounding box center [159, 19] width 35 height 38
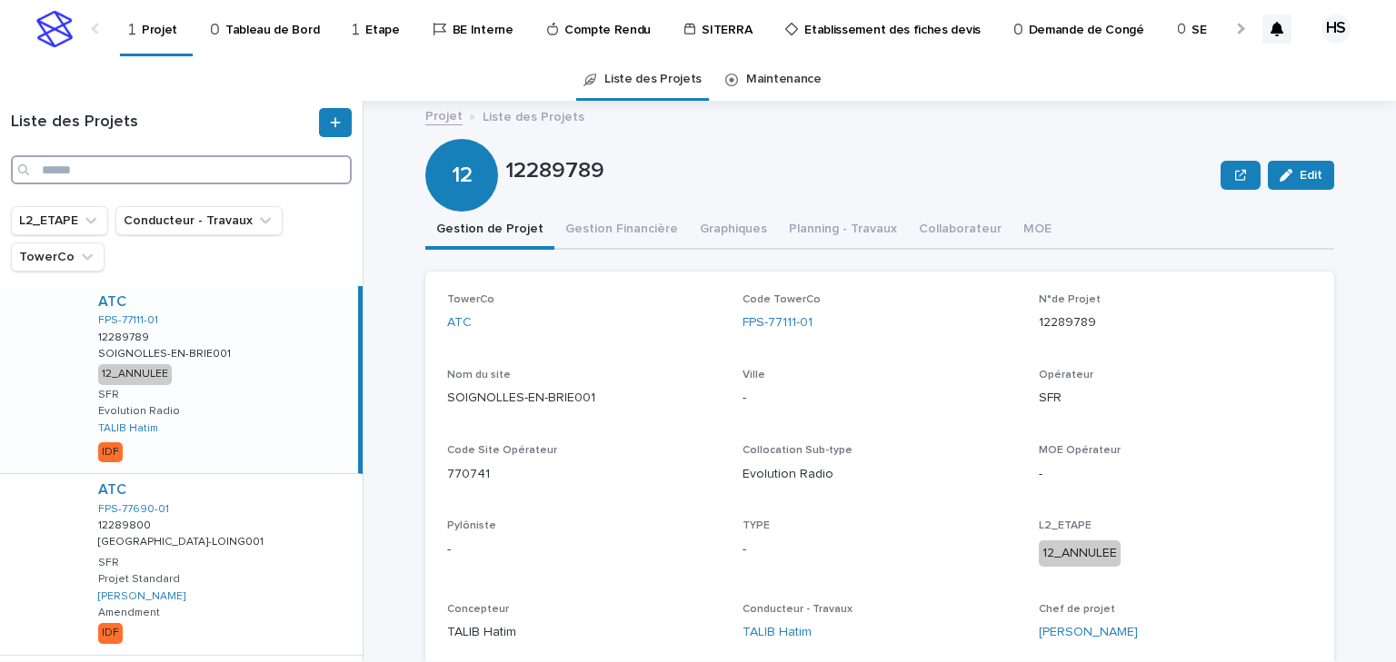
click at [88, 174] on input "Search" at bounding box center [181, 169] width 341 height 29
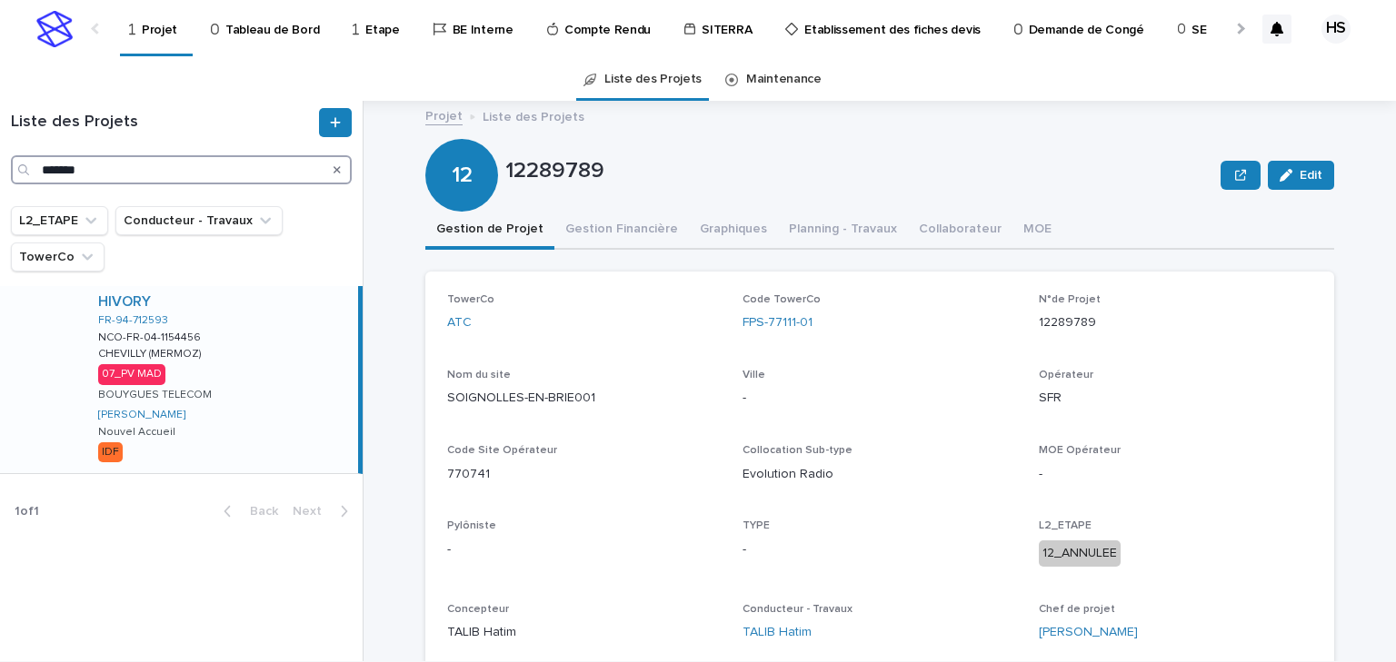
type input "*******"
click at [218, 362] on div "HIVORY FR-94-712593 NCO-FR-04-1154456 NCO-FR-04-1154456 CHEVILLY (MERMOZ) CHEVI…" at bounding box center [221, 379] width 274 height 187
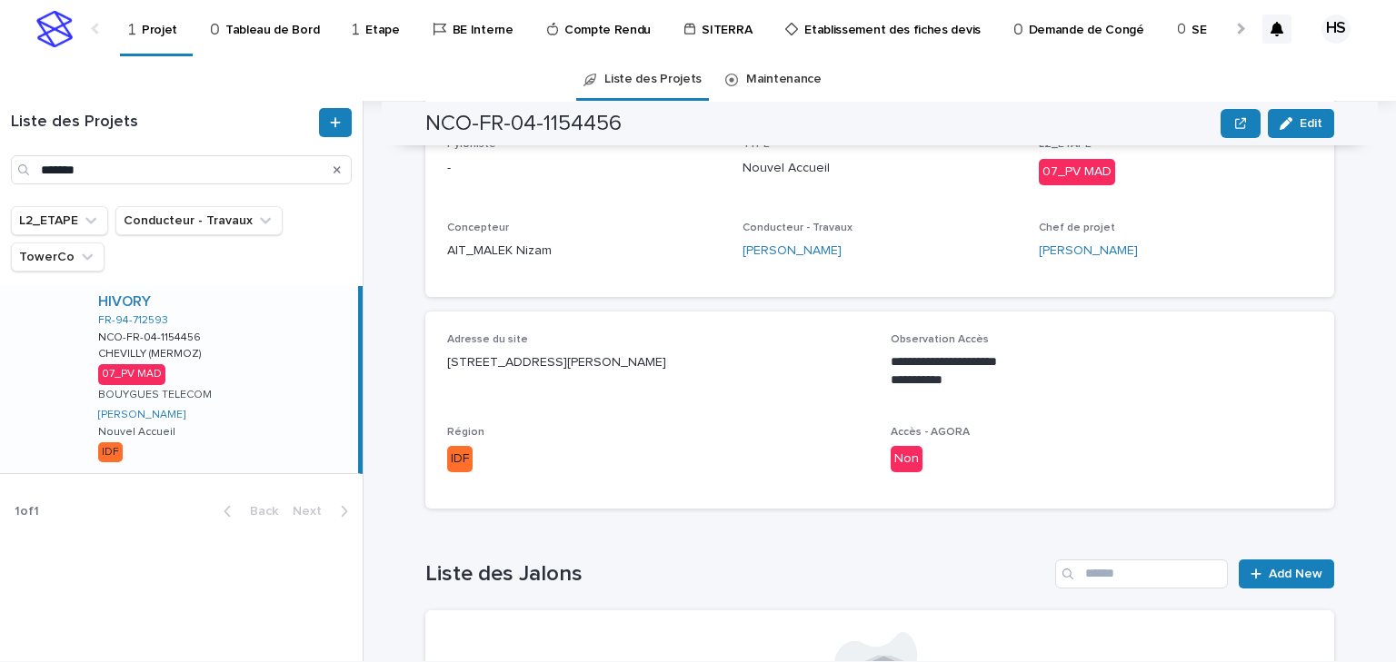
drag, startPoint x: 756, startPoint y: 454, endPoint x: 730, endPoint y: 433, distance: 34.2
click at [736, 454] on p "IDF" at bounding box center [658, 459] width 422 height 26
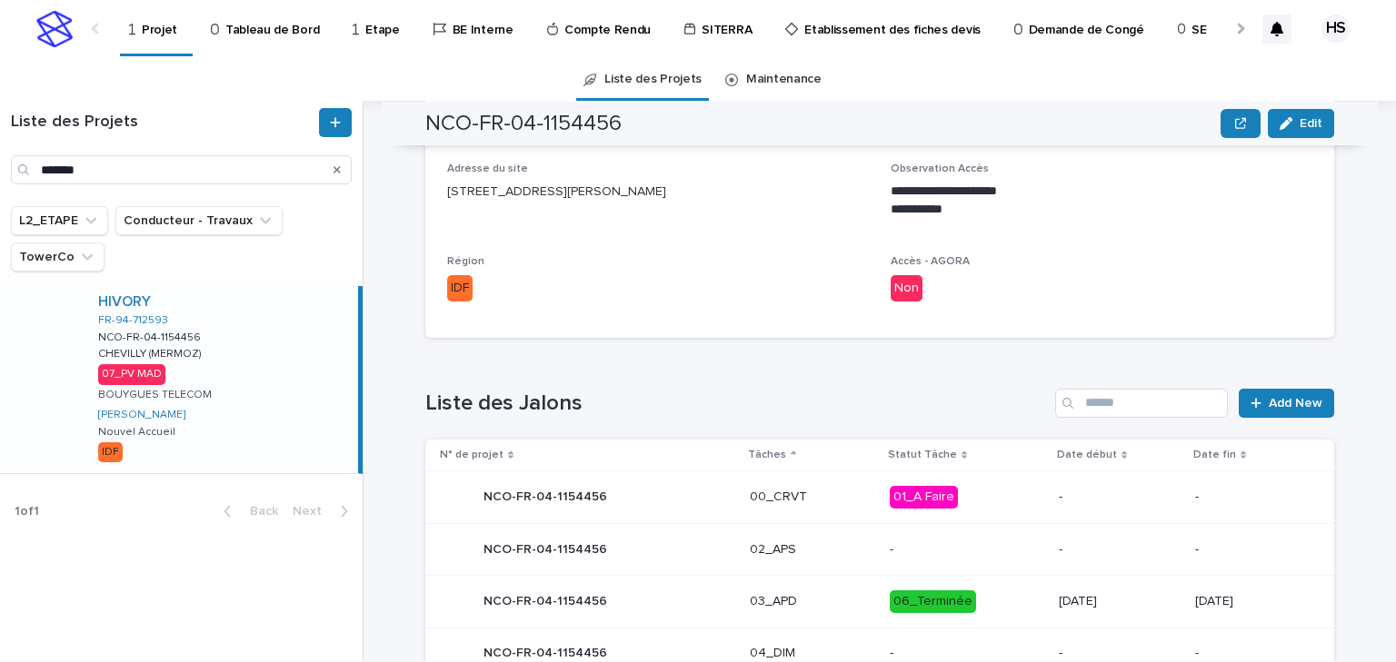
drag, startPoint x: 735, startPoint y: 194, endPoint x: 411, endPoint y: 184, distance: 324.6
click at [411, 184] on div "**********" at bounding box center [890, 381] width 1010 height 561
drag, startPoint x: 738, startPoint y: 190, endPoint x: 422, endPoint y: 192, distance: 316.2
click at [425, 192] on div "**********" at bounding box center [879, 239] width 909 height 197
copy p "[STREET_ADDRESS][PERSON_NAME]"
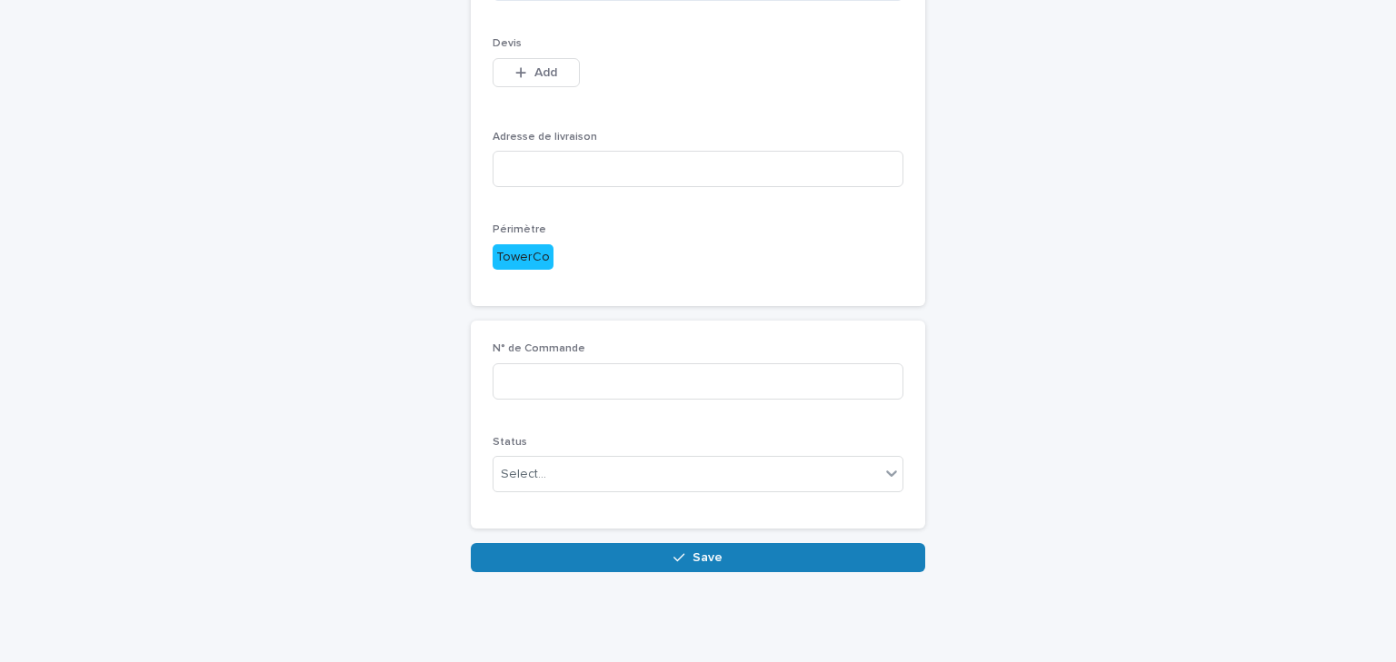
scroll to position [65, 0]
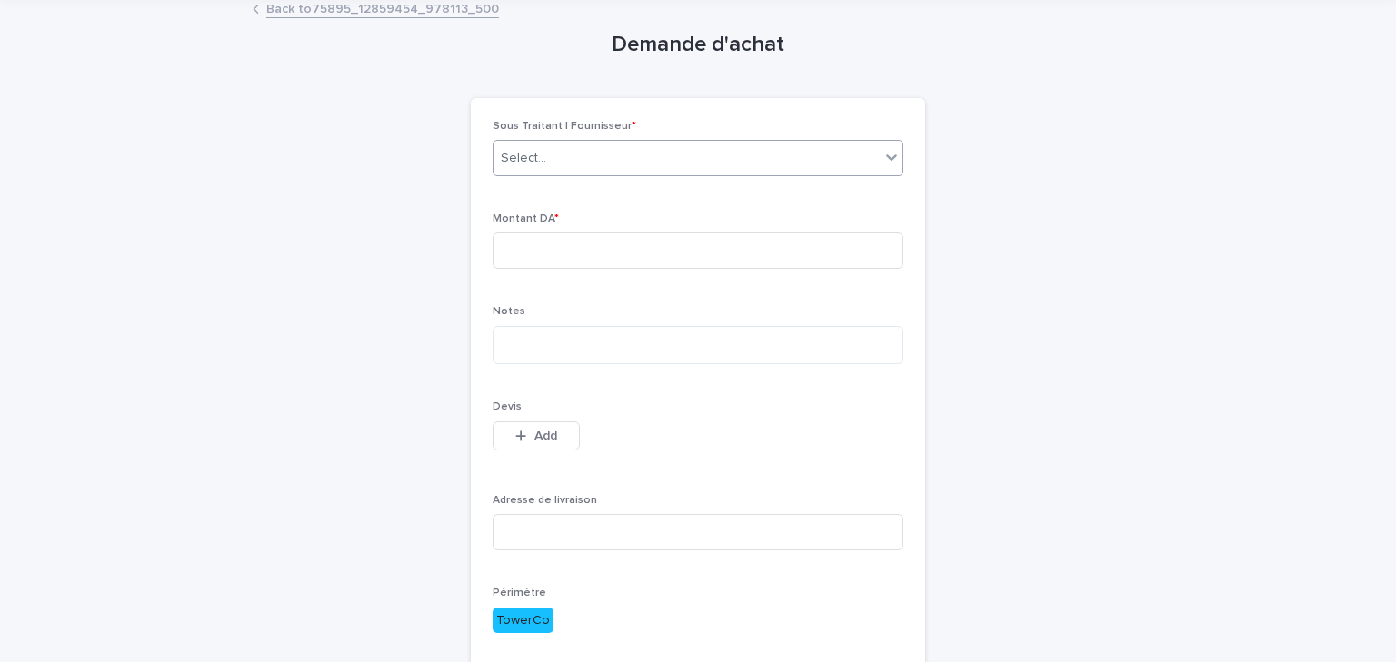
click at [572, 157] on div "Select..." at bounding box center [686, 159] width 386 height 30
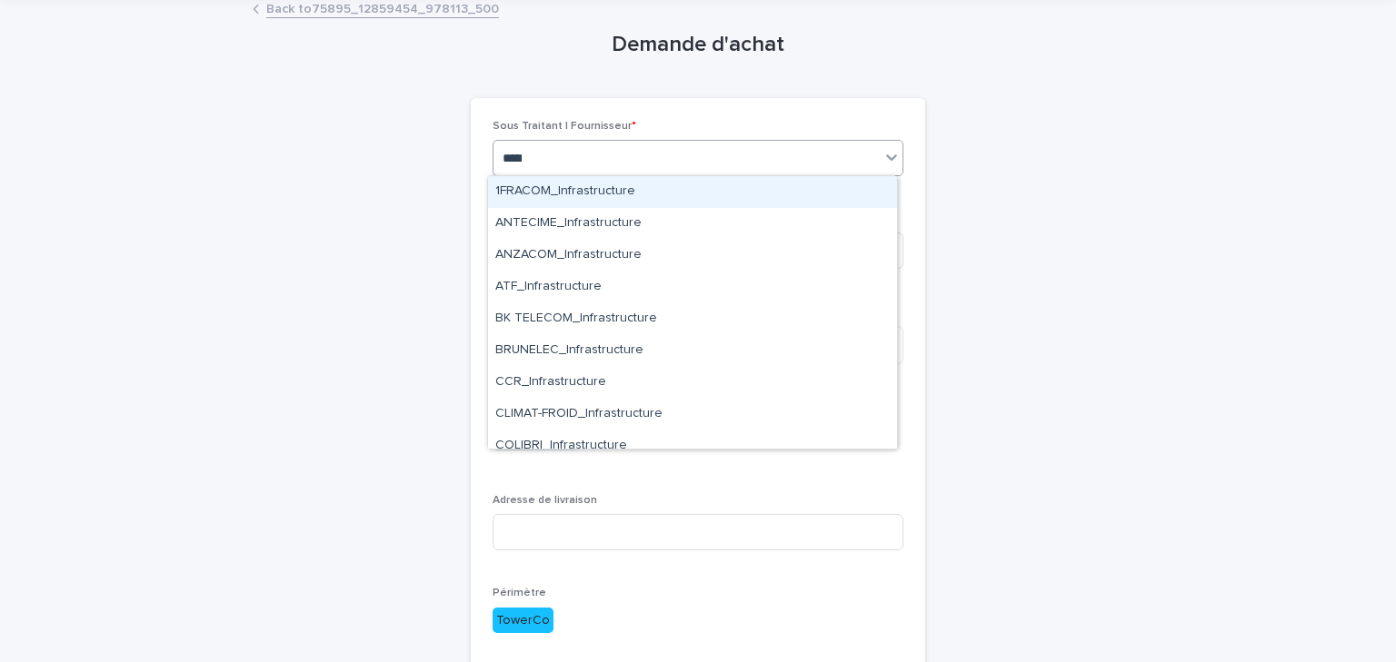
type input "******"
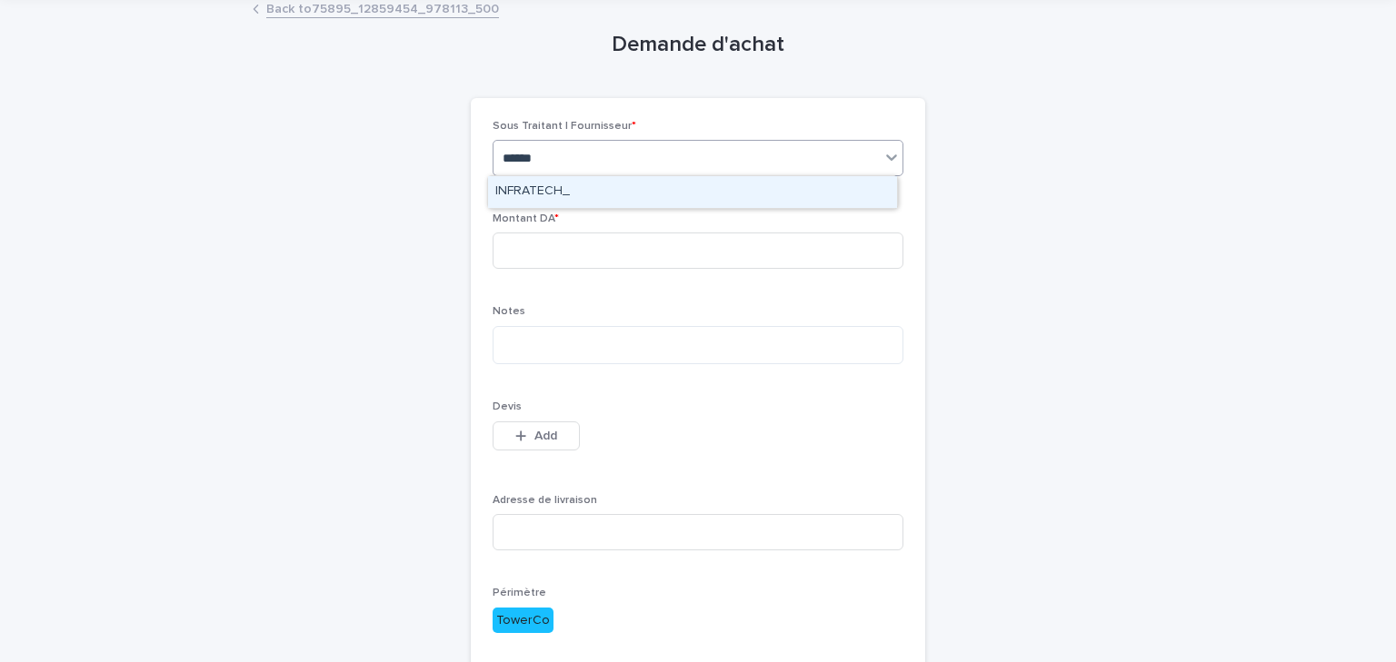
click at [566, 185] on div "INFRATECH_" at bounding box center [692, 192] width 409 height 32
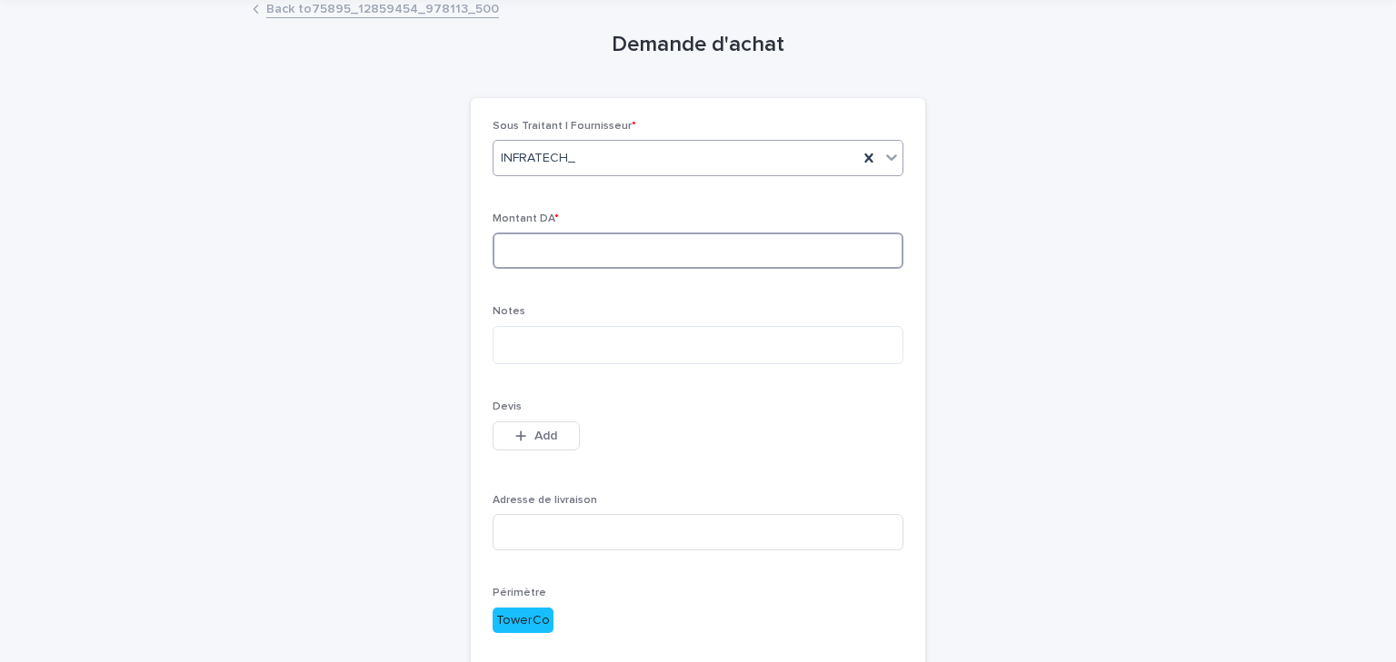
click at [544, 236] on input at bounding box center [698, 251] width 411 height 36
type input "***"
click at [556, 339] on textarea at bounding box center [698, 345] width 411 height 39
type textarea "*"
type textarea "**********"
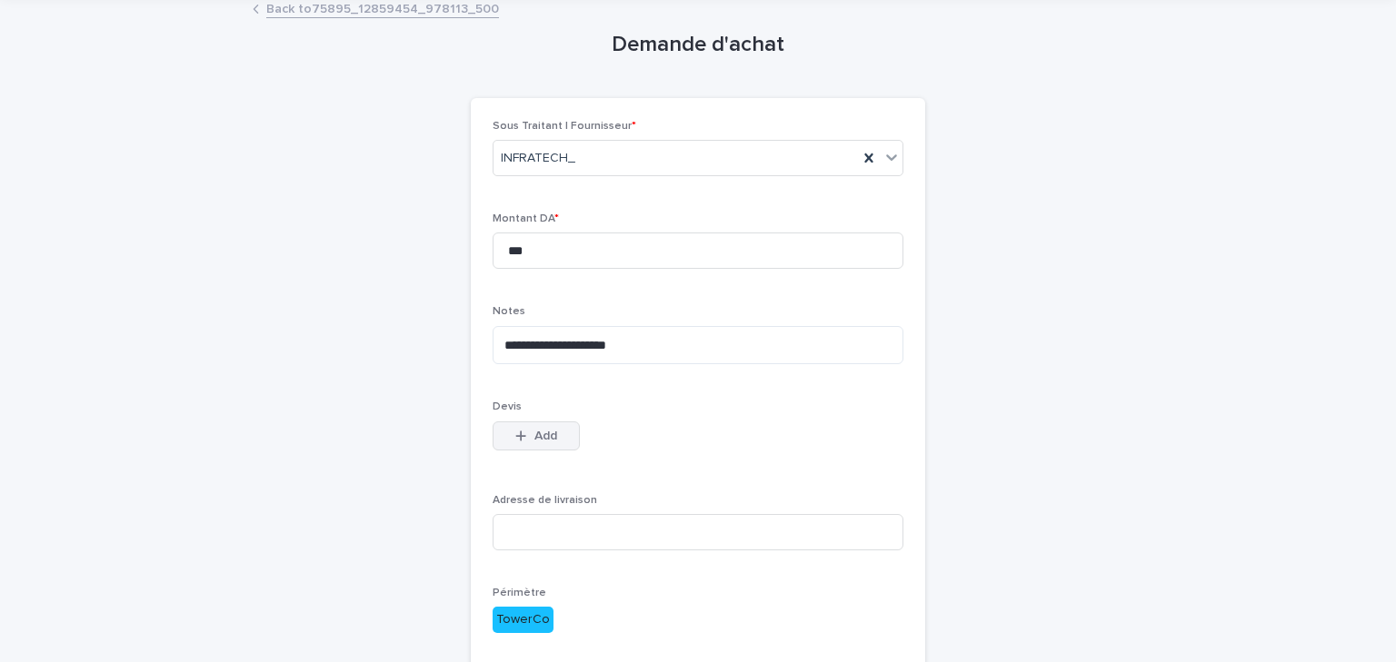
click at [547, 430] on span "Add" at bounding box center [545, 436] width 23 height 13
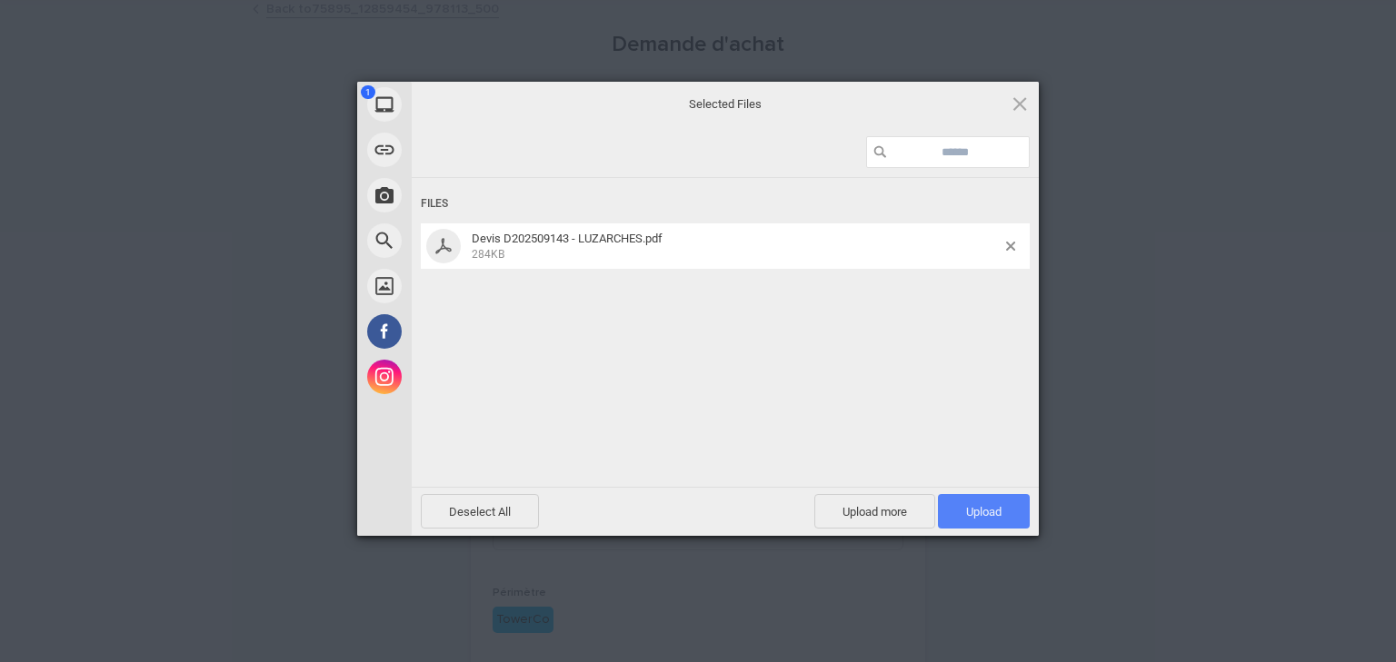
click at [968, 506] on span "Upload 1" at bounding box center [983, 512] width 35 height 14
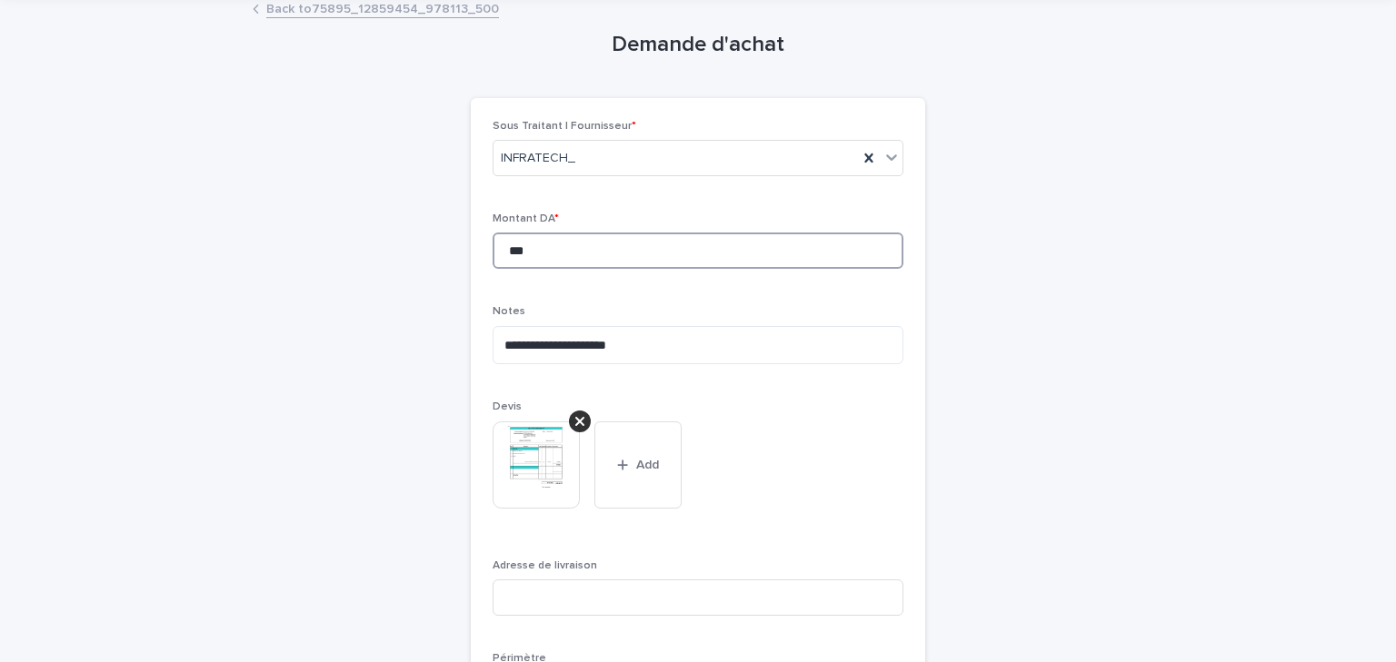
click at [514, 251] on input "***" at bounding box center [698, 251] width 411 height 36
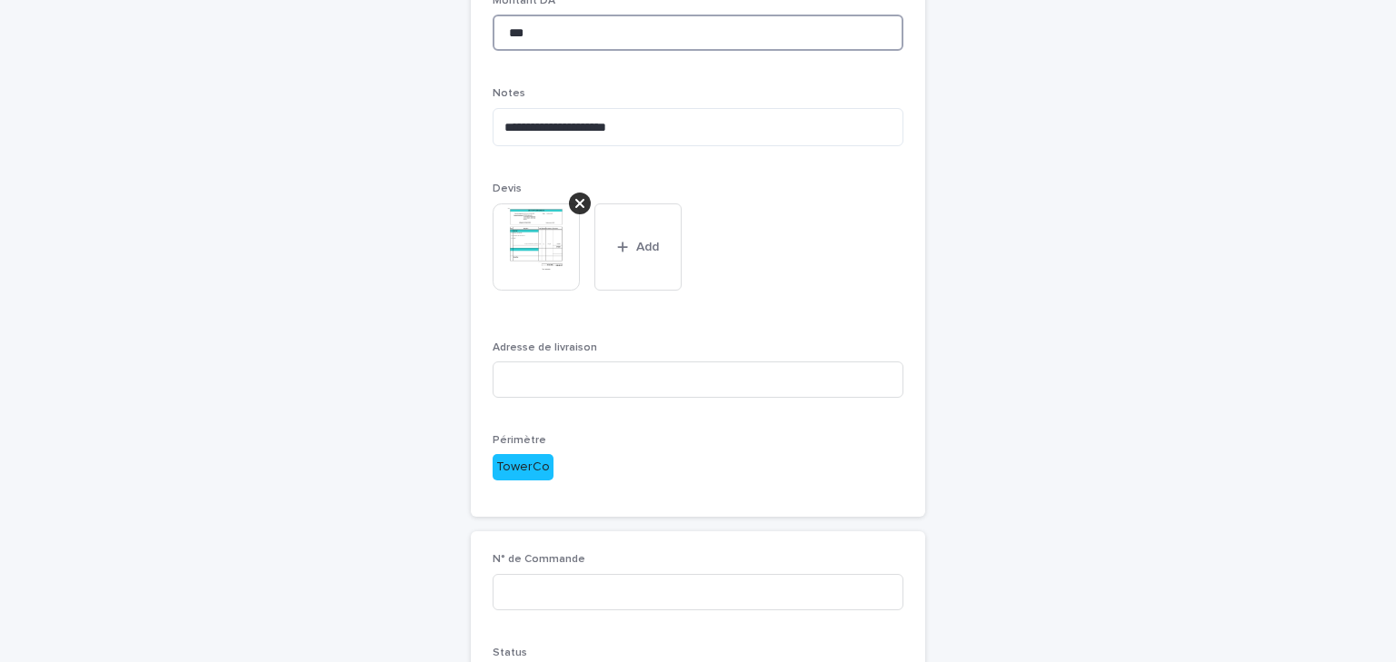
scroll to position [0, 0]
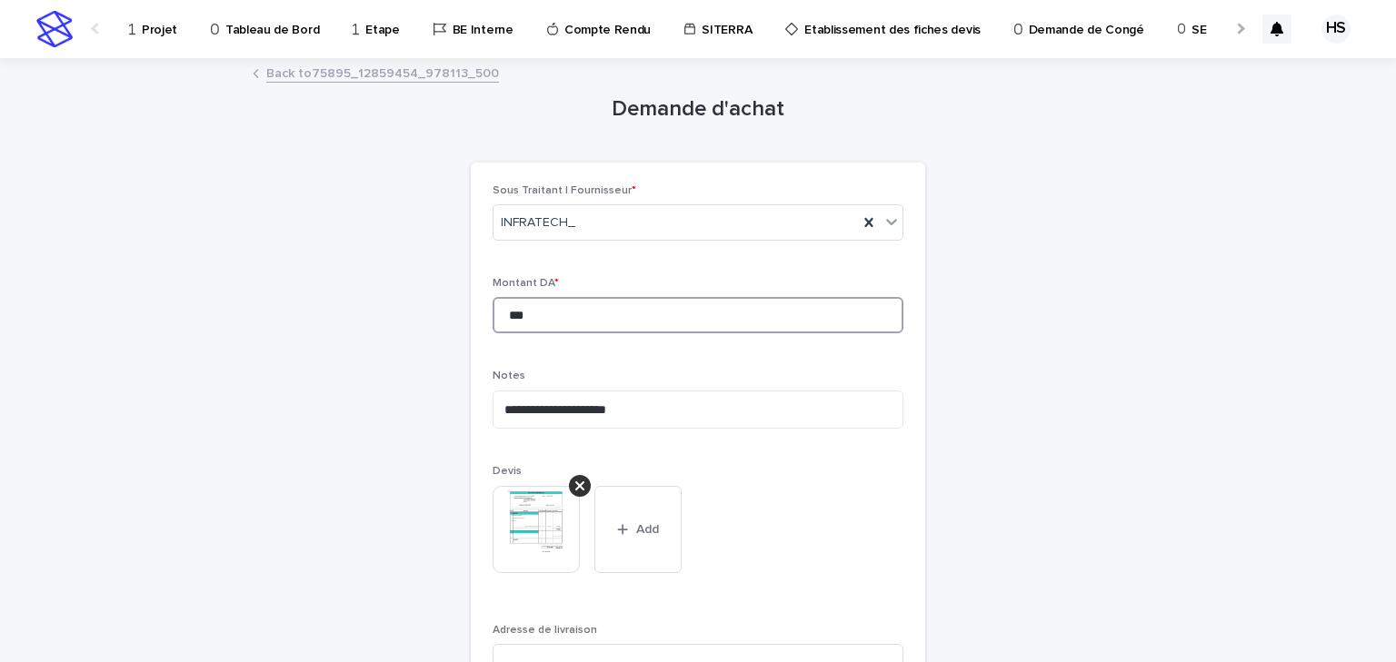
type input "***"
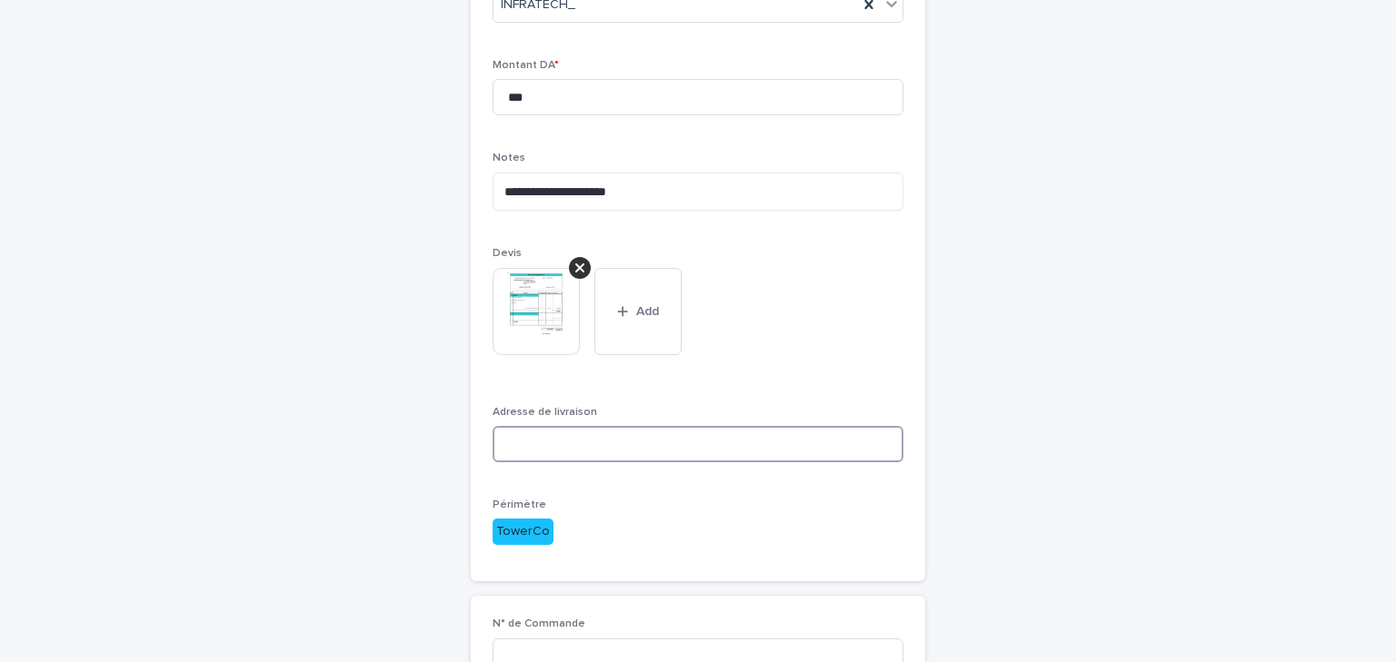
click at [581, 453] on input at bounding box center [698, 444] width 411 height 36
paste input "**********"
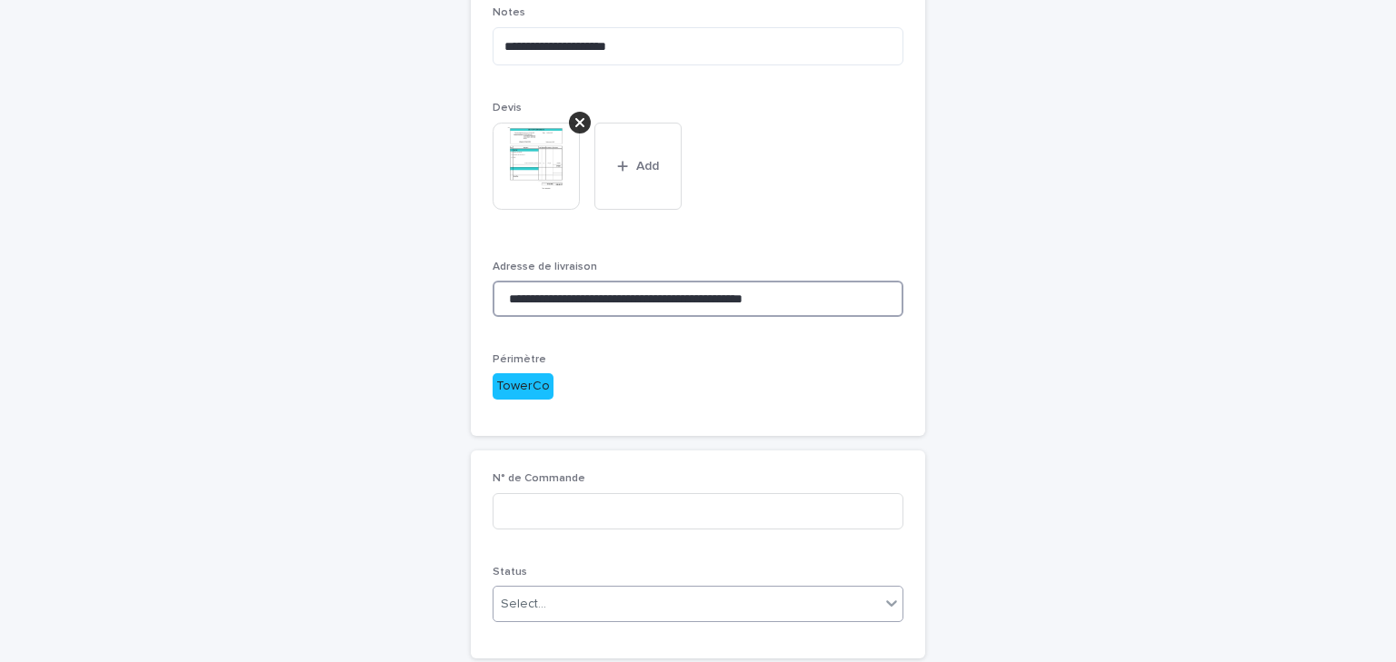
type input "**********"
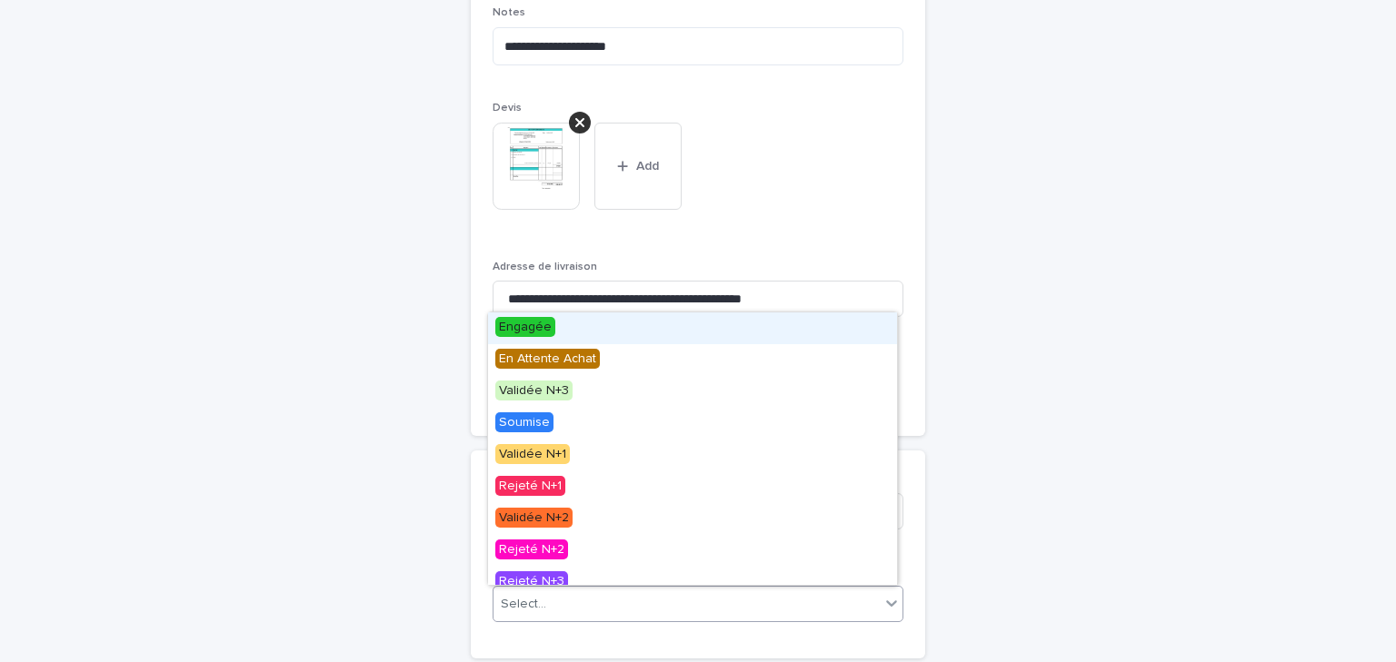
click at [562, 590] on div "Select..." at bounding box center [686, 605] width 386 height 30
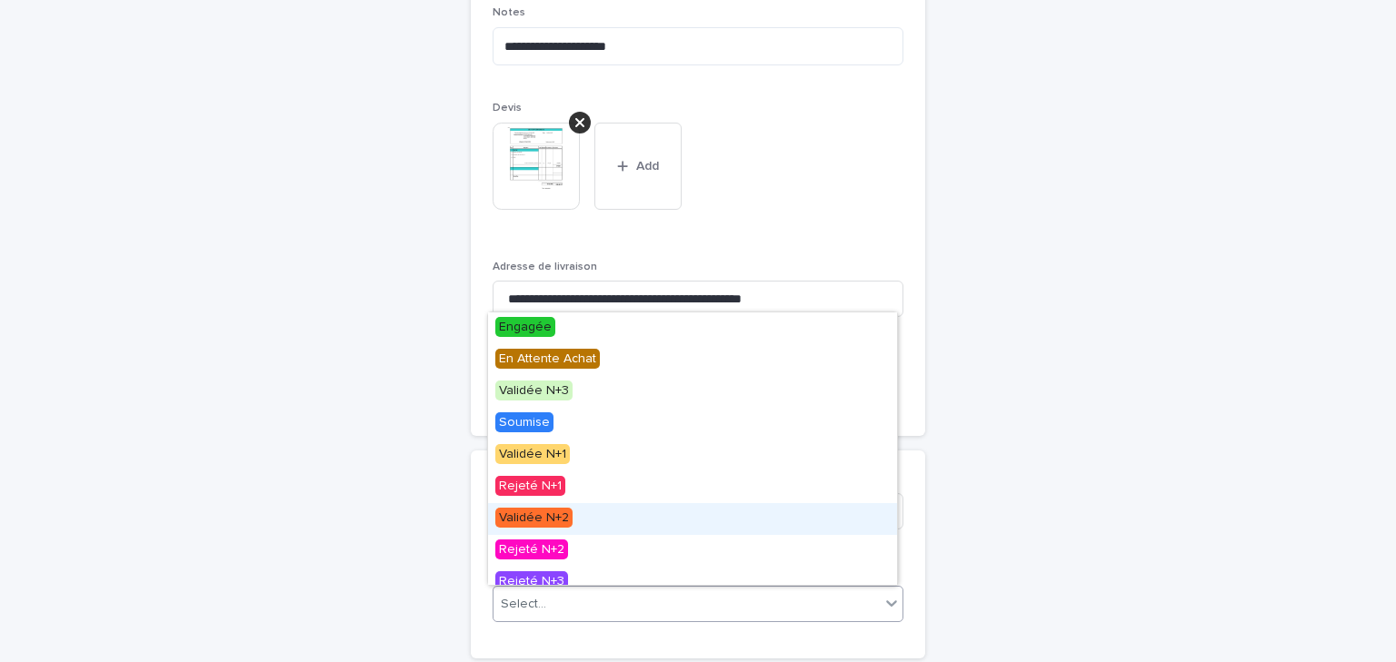
click at [567, 519] on span "Validée N+2" at bounding box center [533, 518] width 77 height 20
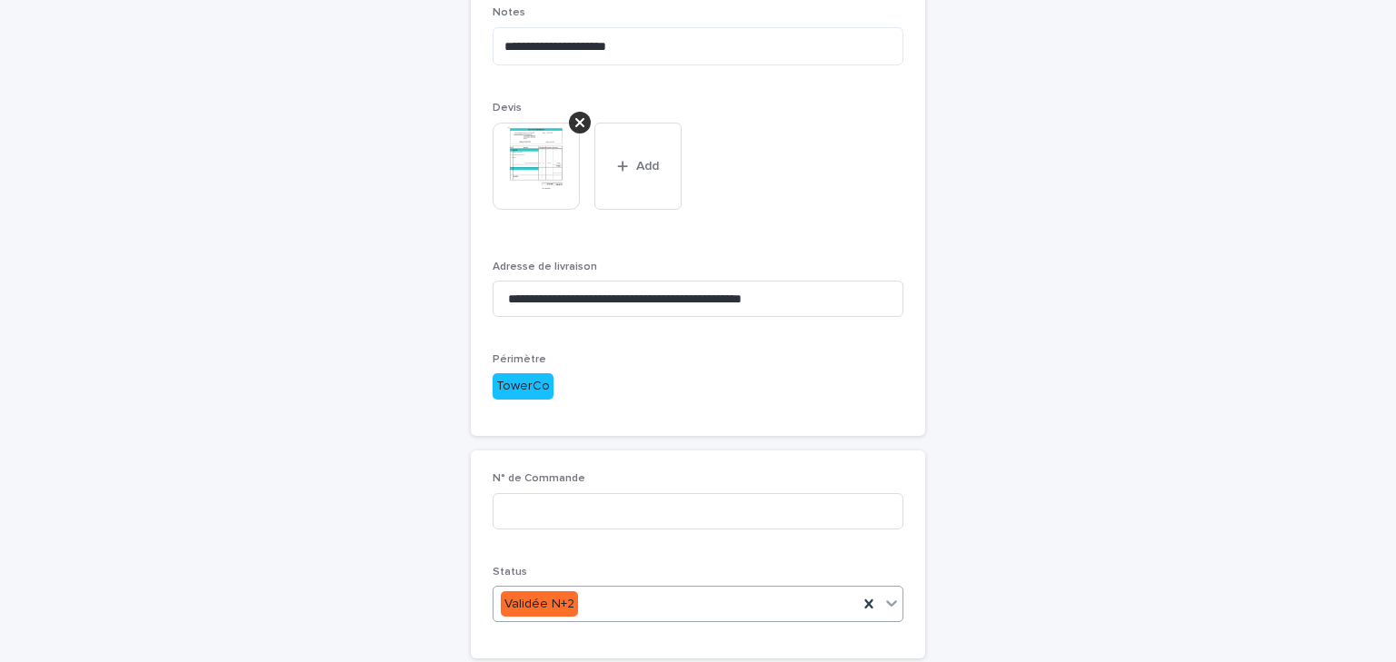
scroll to position [493, 0]
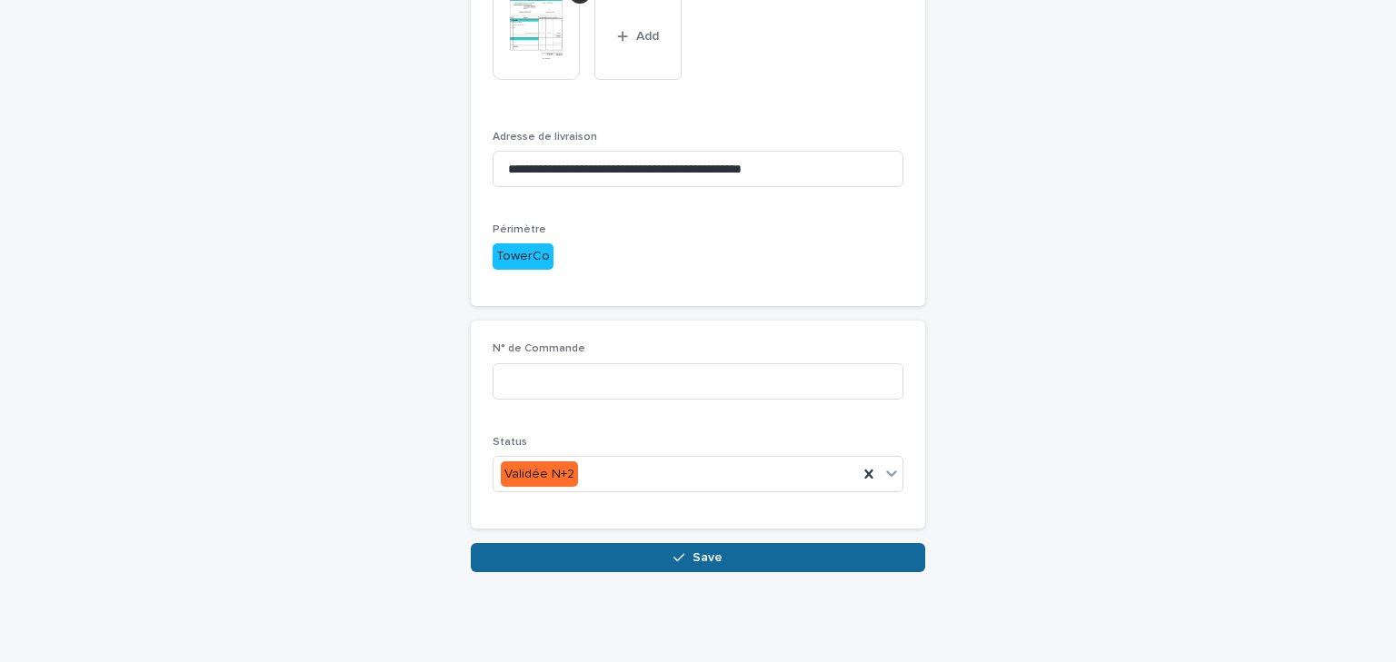
click at [658, 555] on button "Save" at bounding box center [698, 557] width 454 height 29
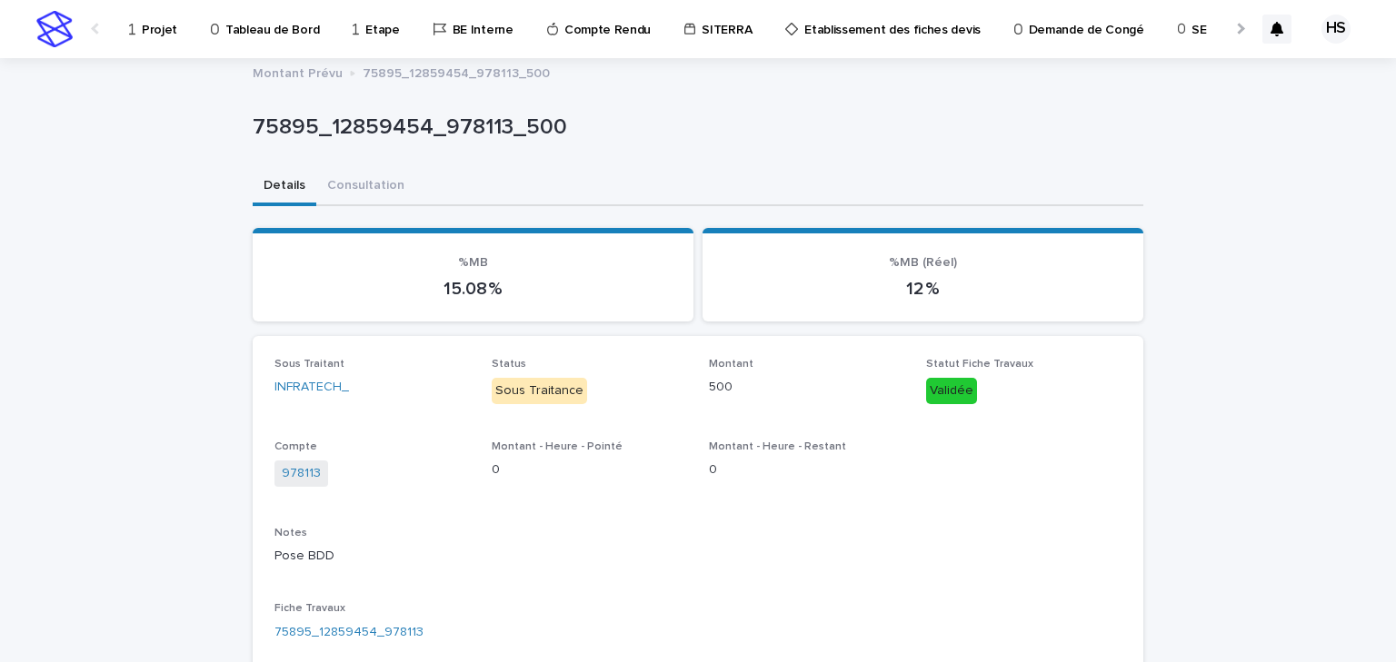
click at [153, 26] on p "Projet" at bounding box center [159, 19] width 35 height 38
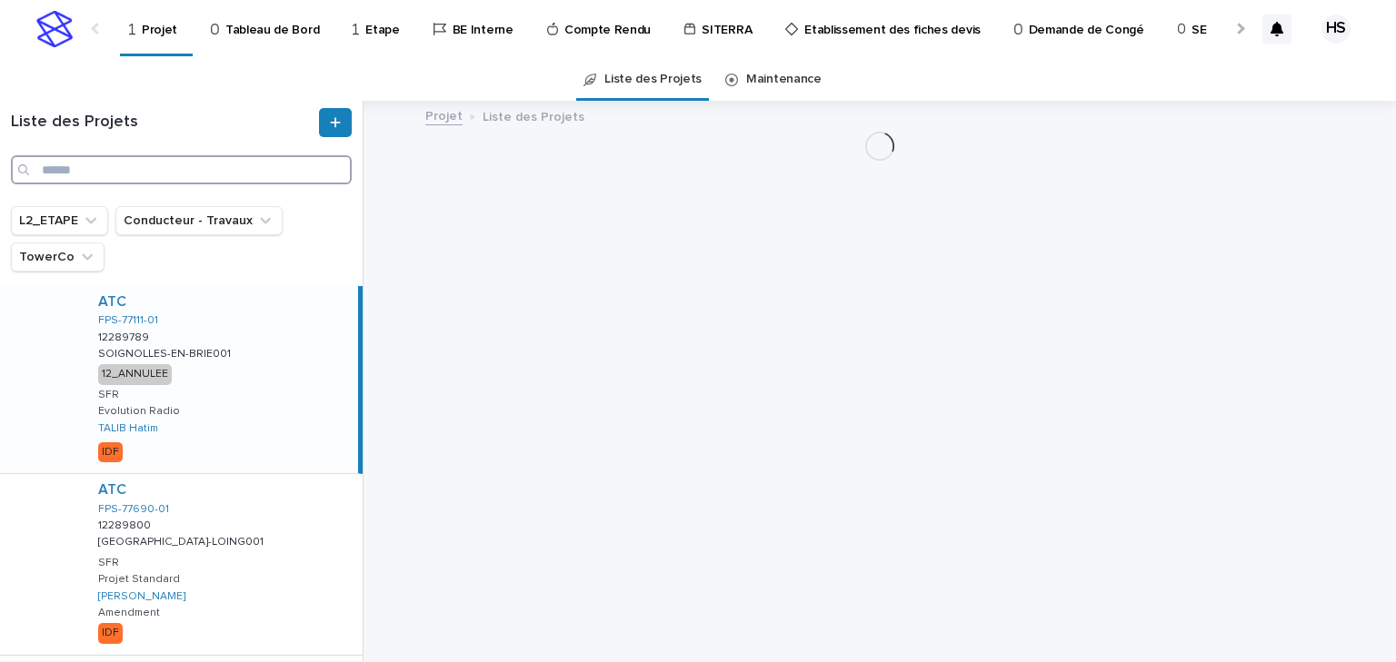
click at [113, 174] on input "Search" at bounding box center [181, 169] width 341 height 29
paste input "********"
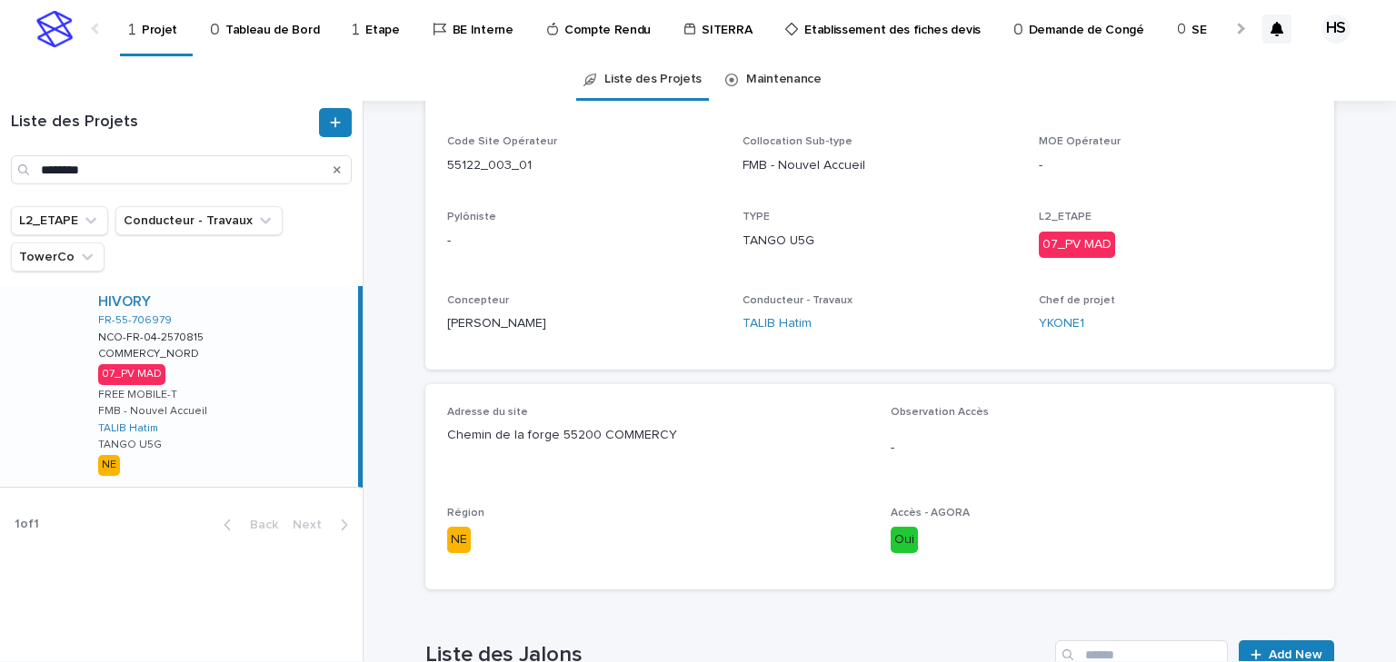
click at [666, 520] on div "Région NE" at bounding box center [658, 537] width 422 height 61
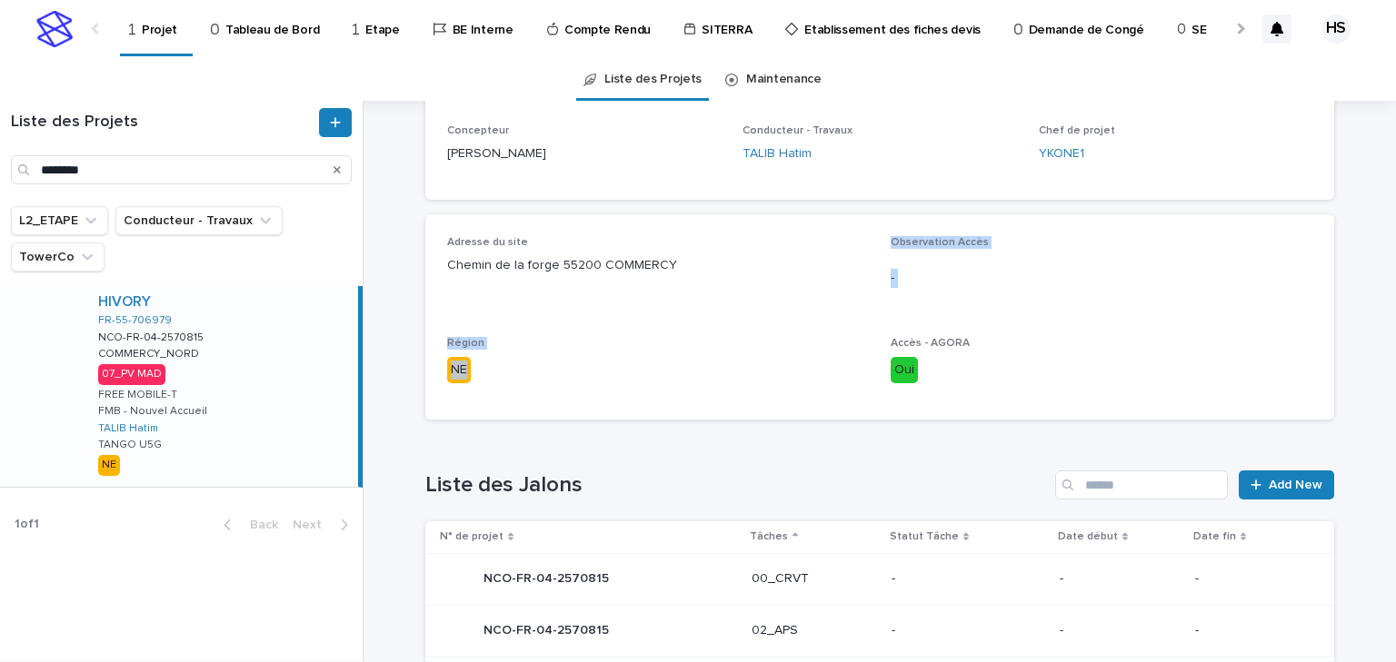
drag, startPoint x: 672, startPoint y: 437, endPoint x: 467, endPoint y: 407, distance: 206.6
click at [466, 407] on div "Adresse du site Chemin de la forge 55200 COMMERCY Observation Accès - Région NE…" at bounding box center [879, 316] width 909 height 205
click at [645, 267] on p "Chemin de la forge 55200 COMMERCY" at bounding box center [658, 265] width 422 height 19
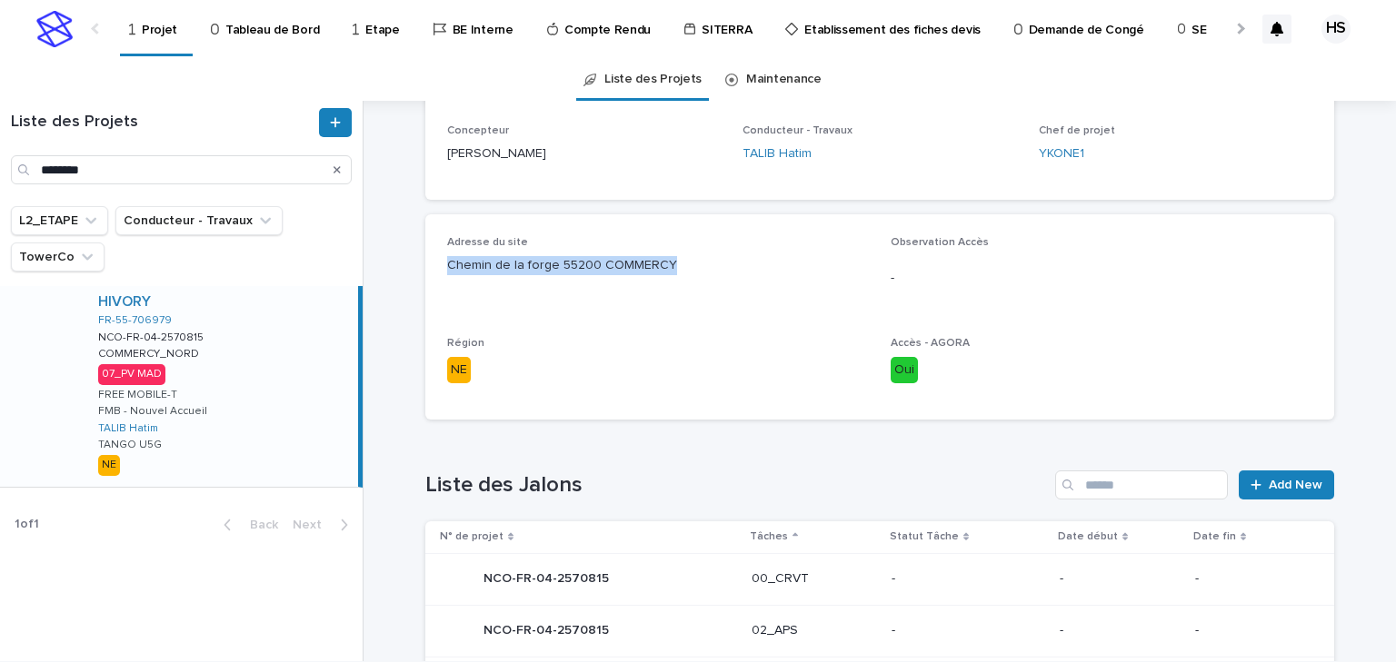
drag, startPoint x: 672, startPoint y: 258, endPoint x: 442, endPoint y: 266, distance: 230.1
click at [447, 266] on p "Chemin de la forge 55200 COMMERCY" at bounding box center [658, 265] width 422 height 19
copy p "Chemin de la forge 55200 COMMERCY"
click at [693, 347] on p "Région" at bounding box center [658, 343] width 422 height 13
drag, startPoint x: 679, startPoint y: 265, endPoint x: 596, endPoint y: 271, distance: 82.9
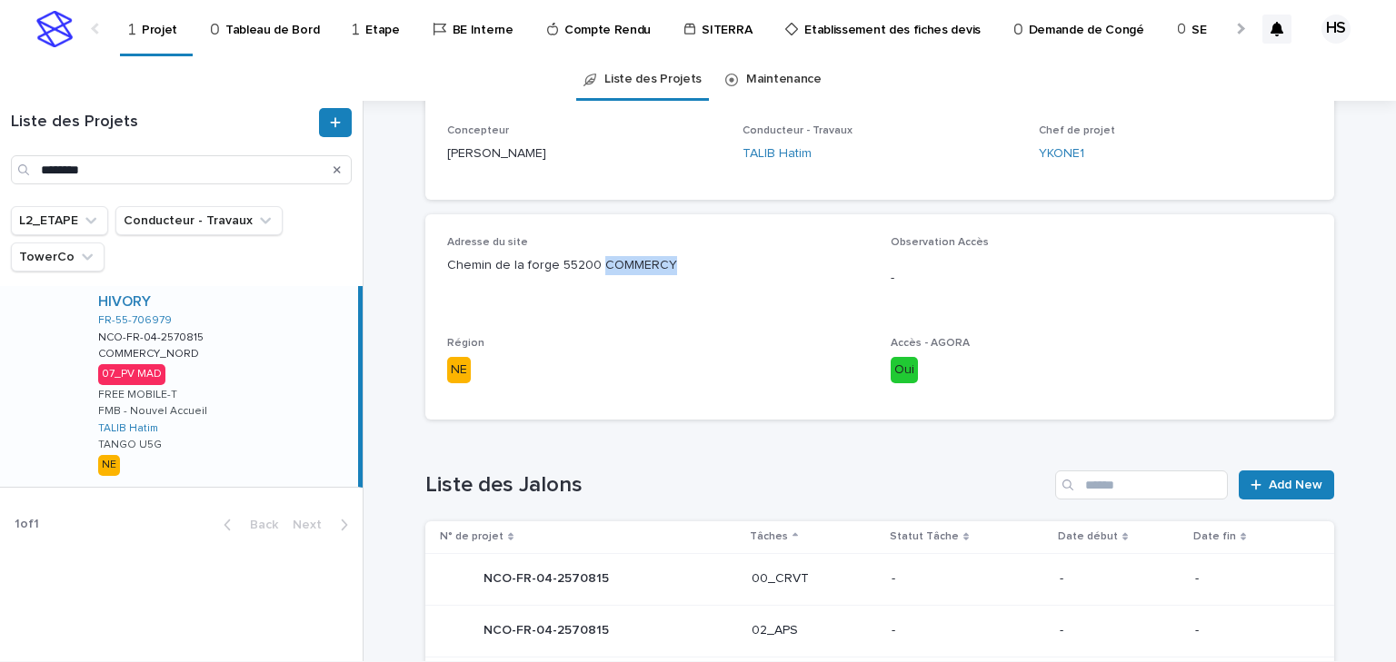
click at [596, 271] on p "Chemin de la forge 55200 COMMERCY" at bounding box center [658, 265] width 422 height 19
click at [694, 266] on p "Chemin de la forge 55200 COMMERCY" at bounding box center [658, 265] width 422 height 19
drag, startPoint x: 698, startPoint y: 267, endPoint x: 437, endPoint y: 268, distance: 260.8
click at [437, 268] on div "Adresse du site Chemin de la forge 55200 COMMERCY Observation Accès - Région NE…" at bounding box center [879, 316] width 909 height 205
copy p "Chemin de la forge 55200 COMMERCY"
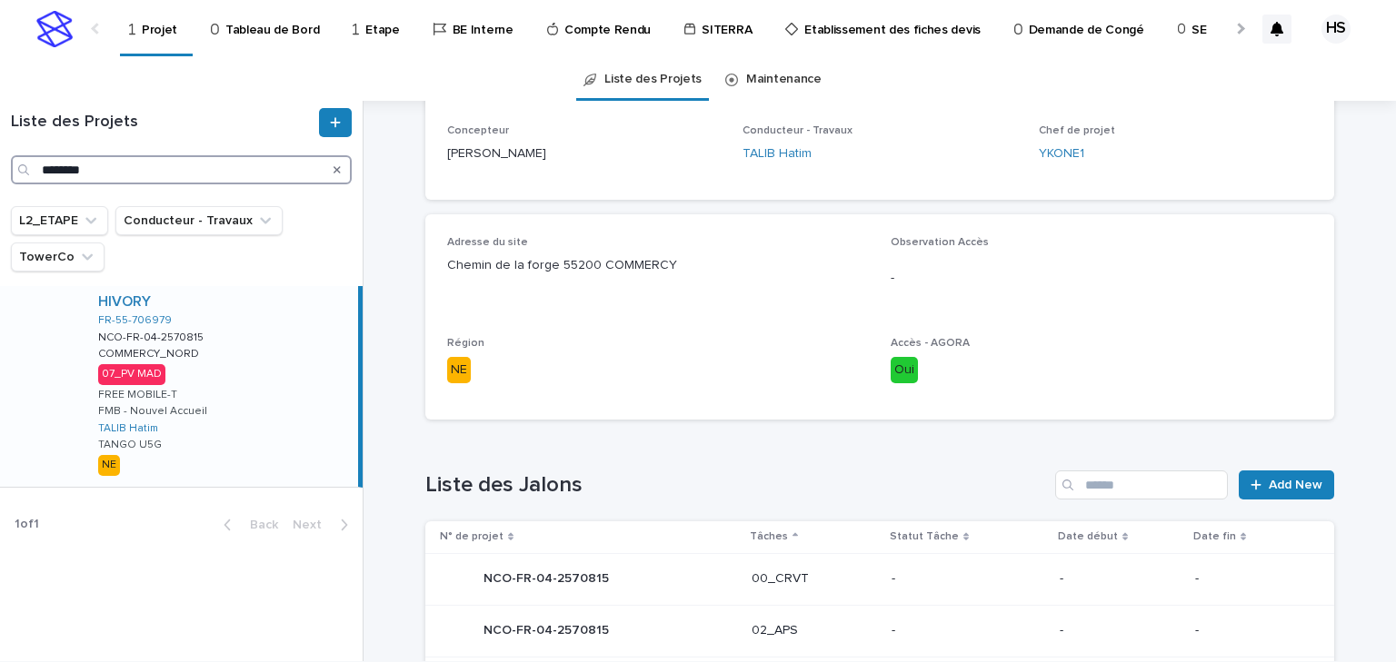
drag, startPoint x: 142, startPoint y: 173, endPoint x: 18, endPoint y: 169, distance: 123.6
click at [18, 169] on div "********" at bounding box center [181, 169] width 341 height 29
type input "********"
click at [204, 416] on div "HIVORY FR-94-712593 NCO-FR-04-1154456 NCO-FR-04-1154456 CHEVILLY (MERMOZ) CHEVI…" at bounding box center [221, 379] width 274 height 187
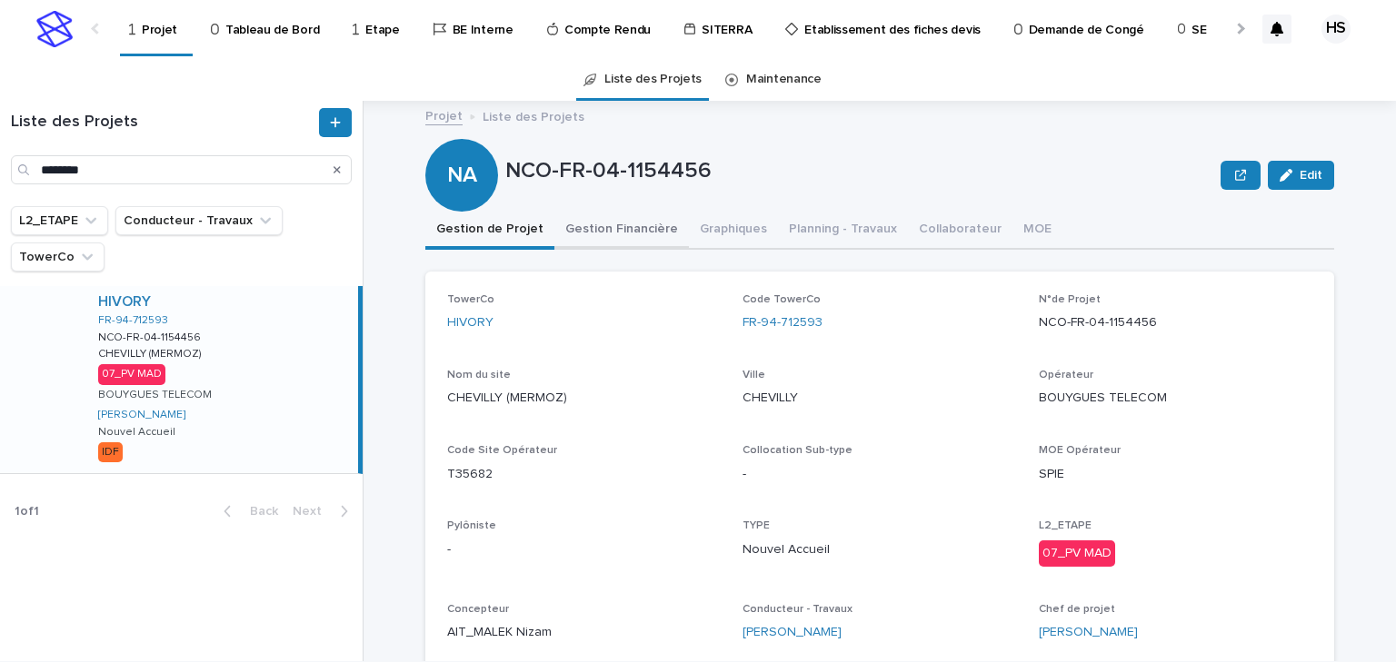
click at [623, 236] on button "Gestion Financière" at bounding box center [621, 231] width 134 height 38
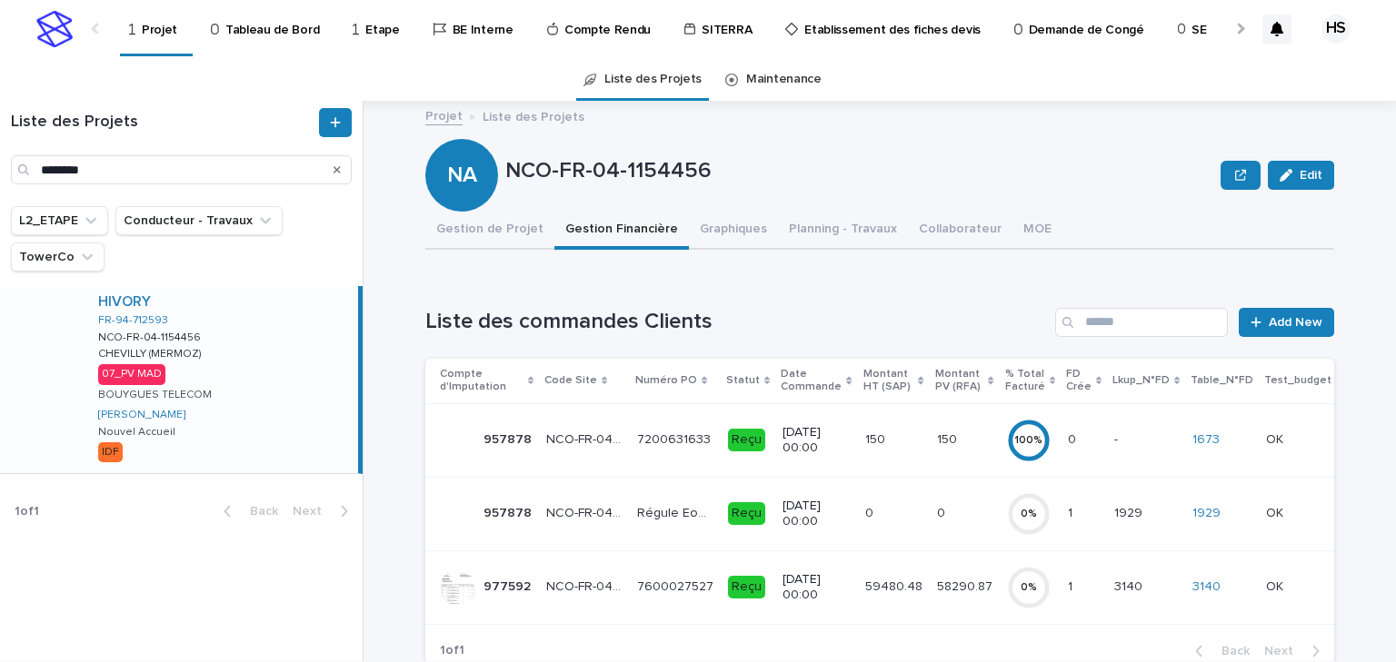
click at [961, 592] on p "58290.87" at bounding box center [966, 585] width 59 height 19
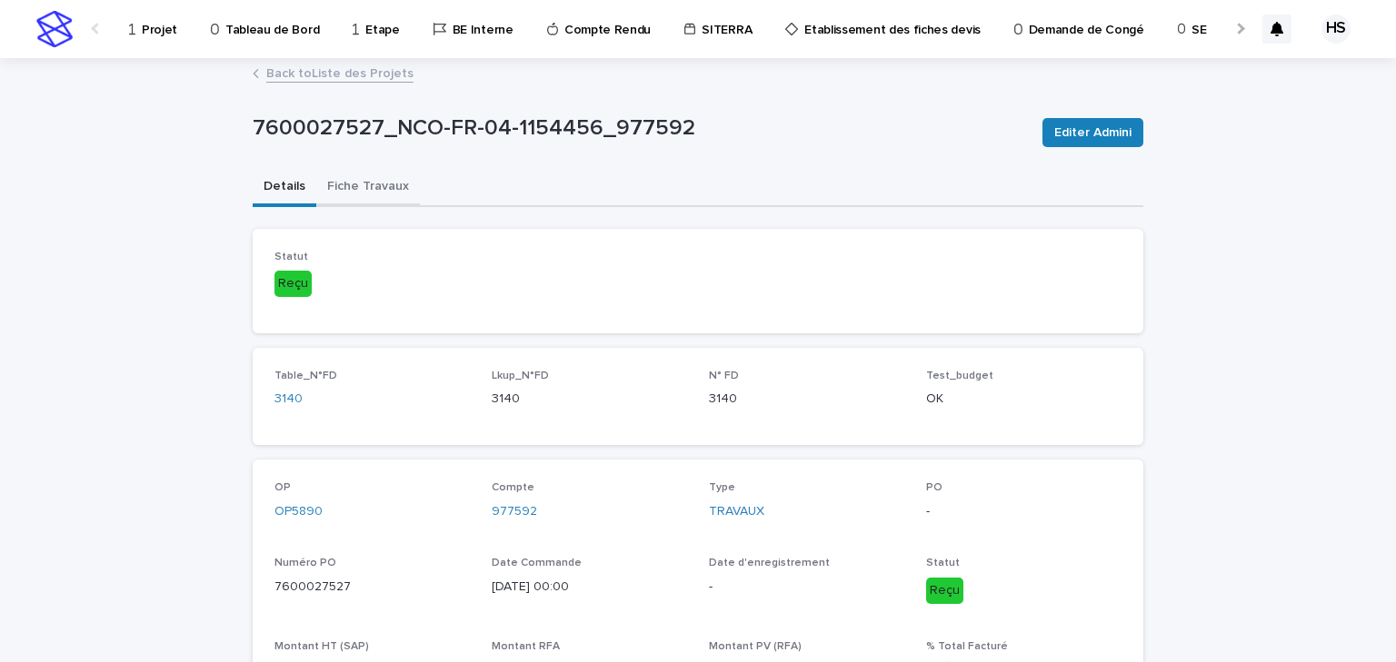
click at [365, 204] on button "Fiche Travaux" at bounding box center [368, 188] width 104 height 38
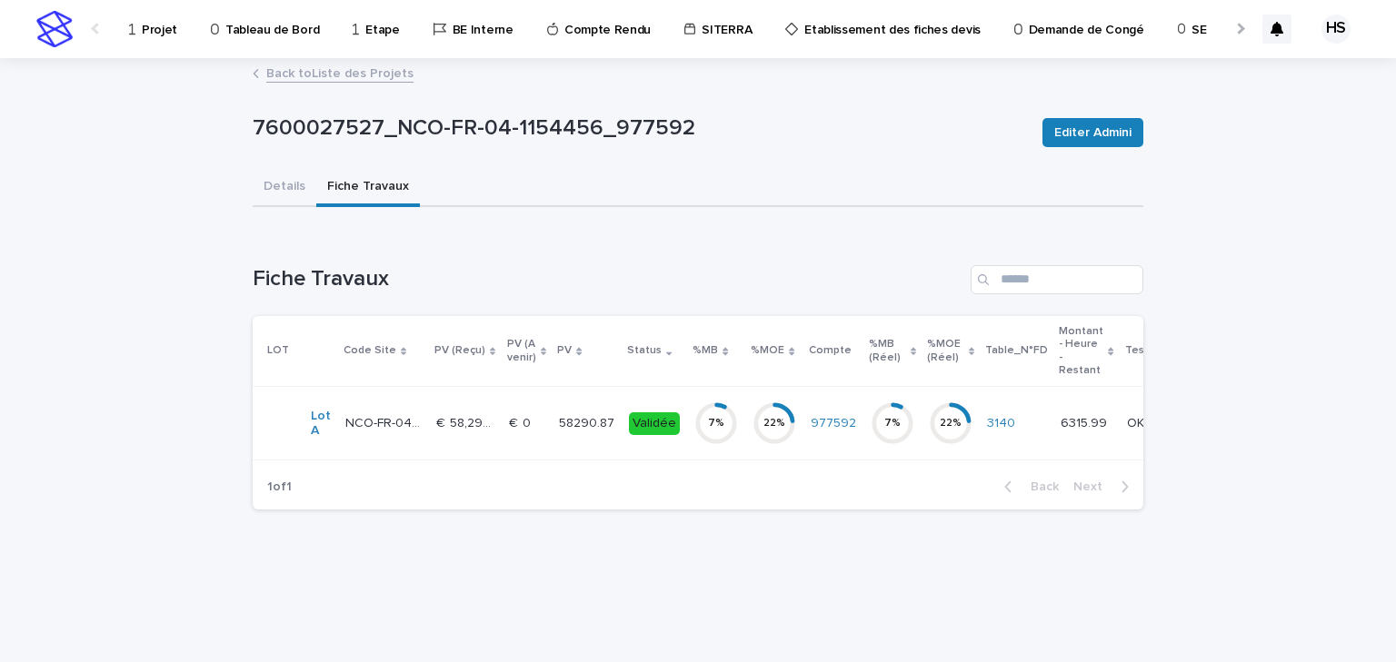
click at [579, 430] on p "58290.87" at bounding box center [588, 422] width 59 height 19
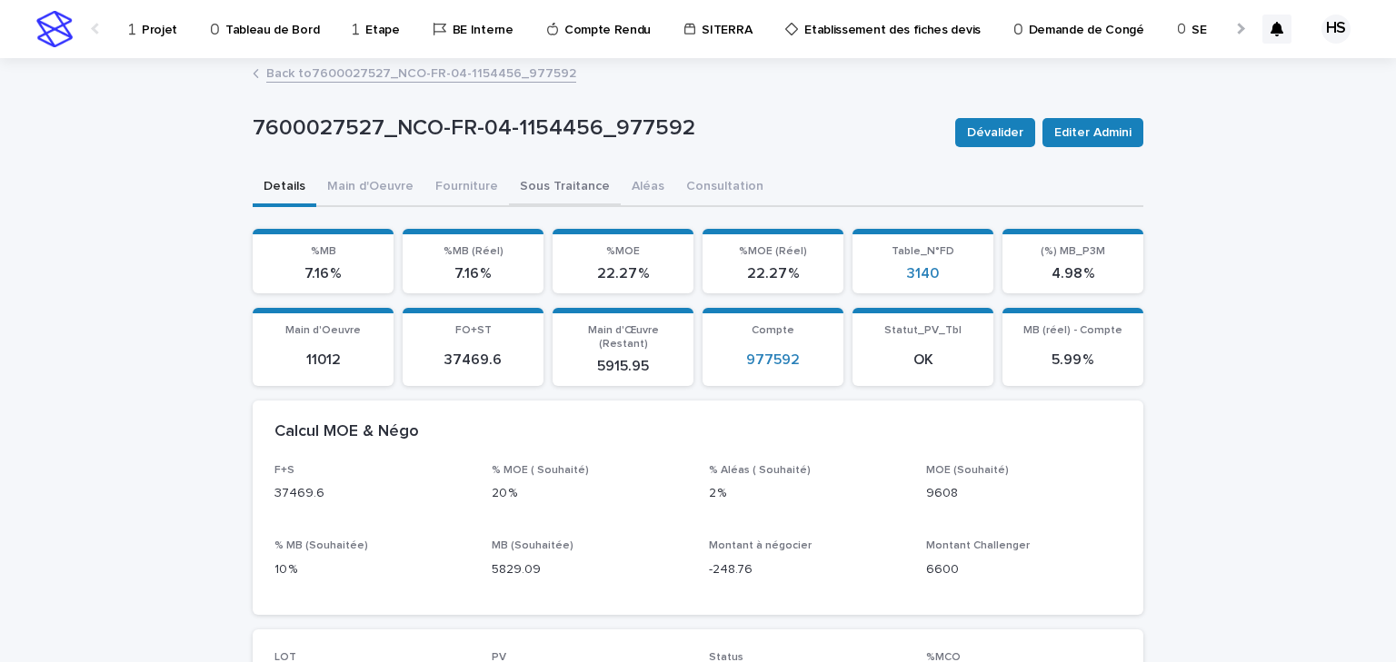
click at [546, 180] on button "Sous Traitance" at bounding box center [565, 188] width 112 height 38
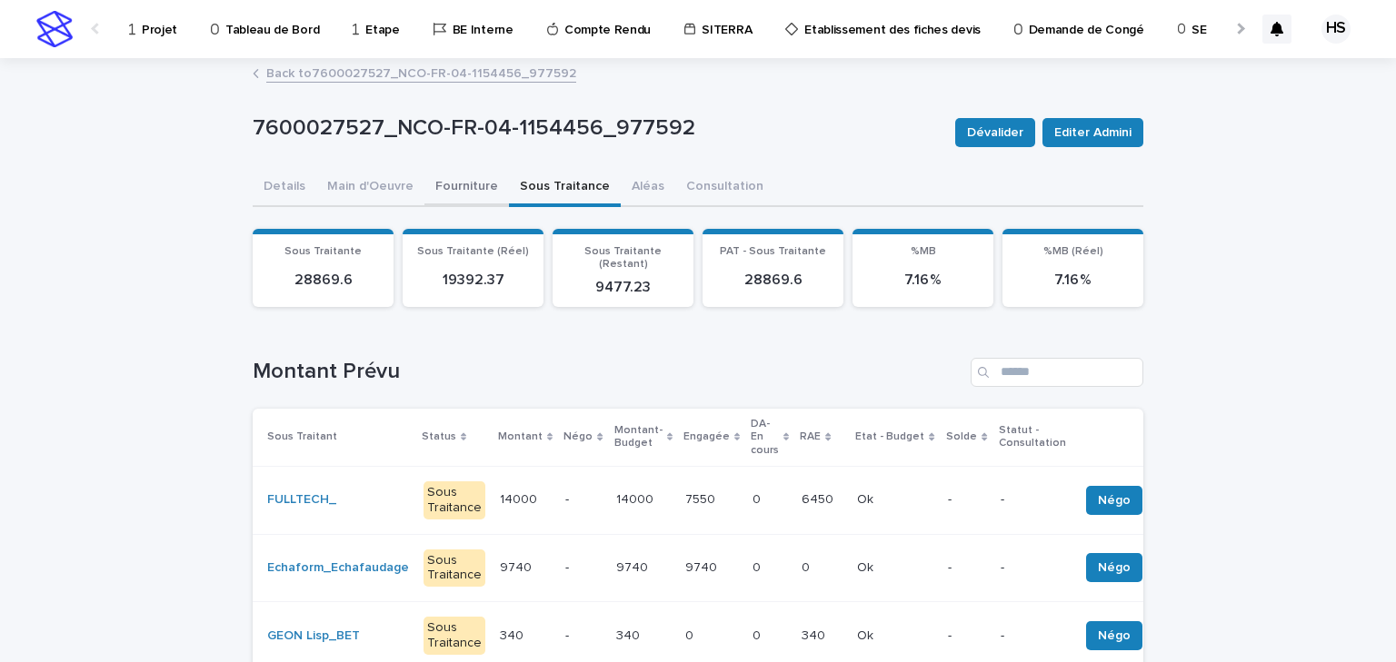
click at [453, 190] on button "Fourniture" at bounding box center [466, 188] width 85 height 38
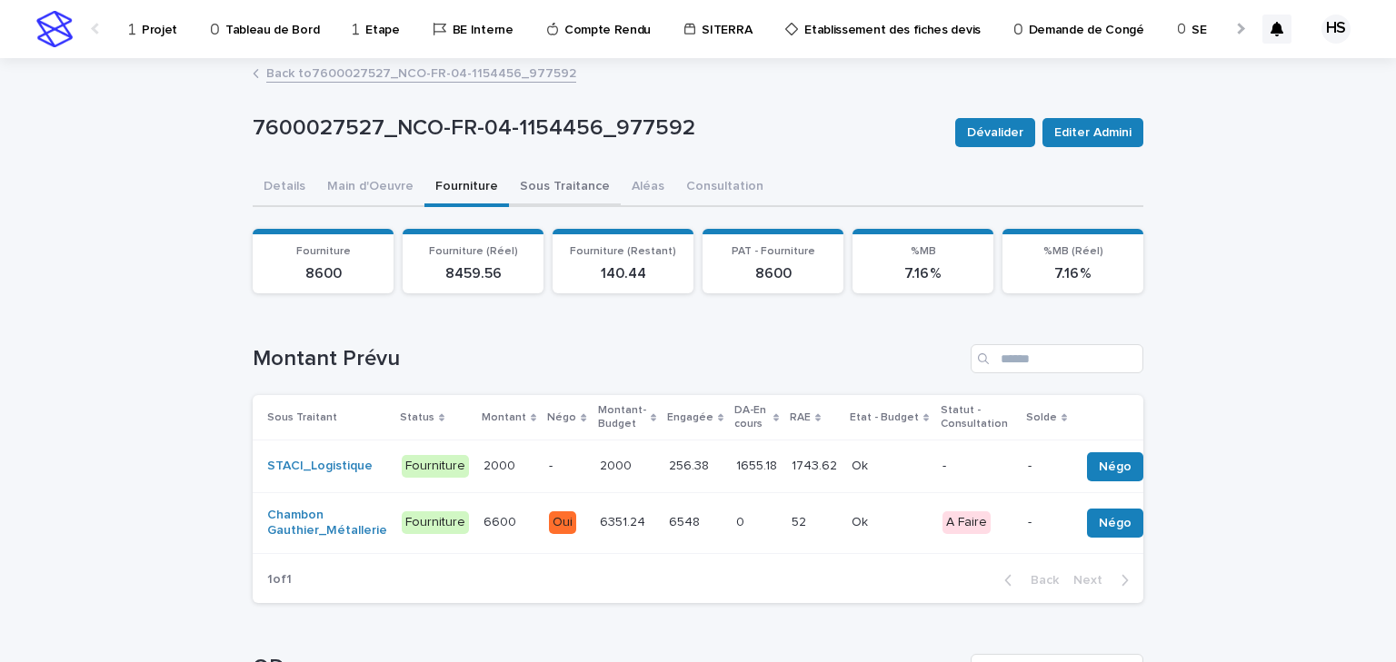
click at [545, 185] on button "Sous Traitance" at bounding box center [565, 188] width 112 height 38
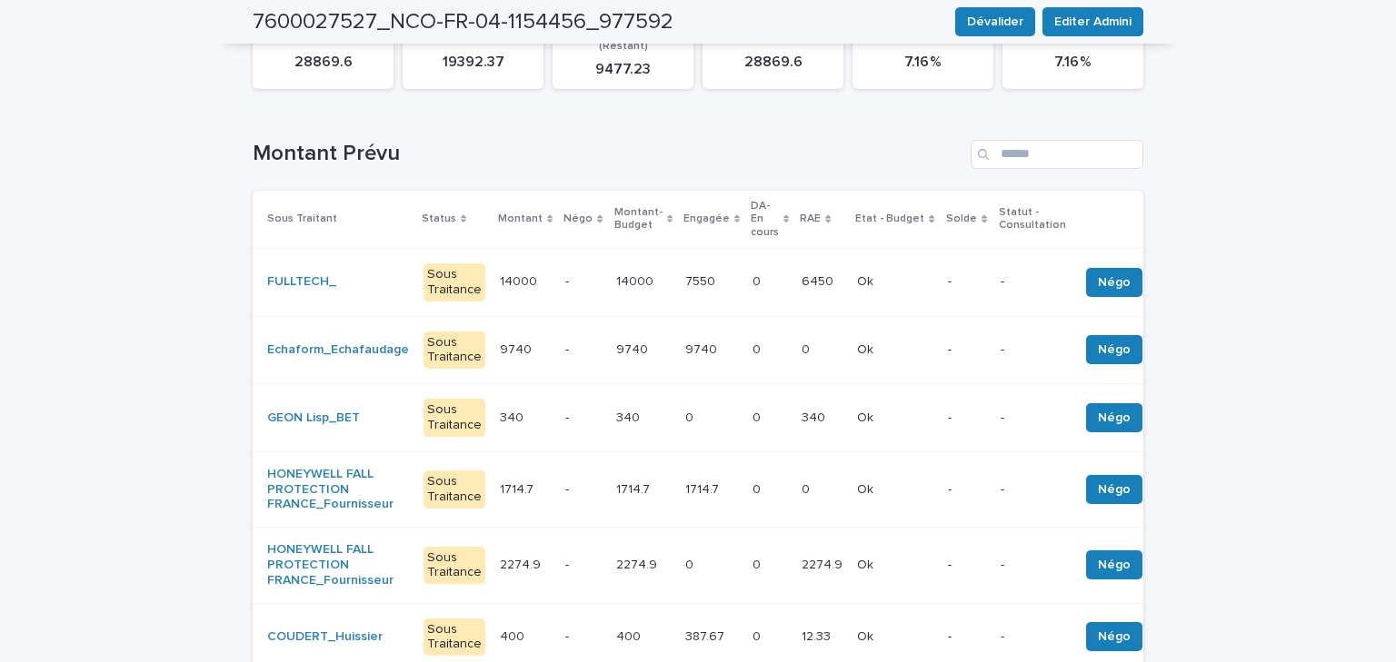
scroll to position [291, 0]
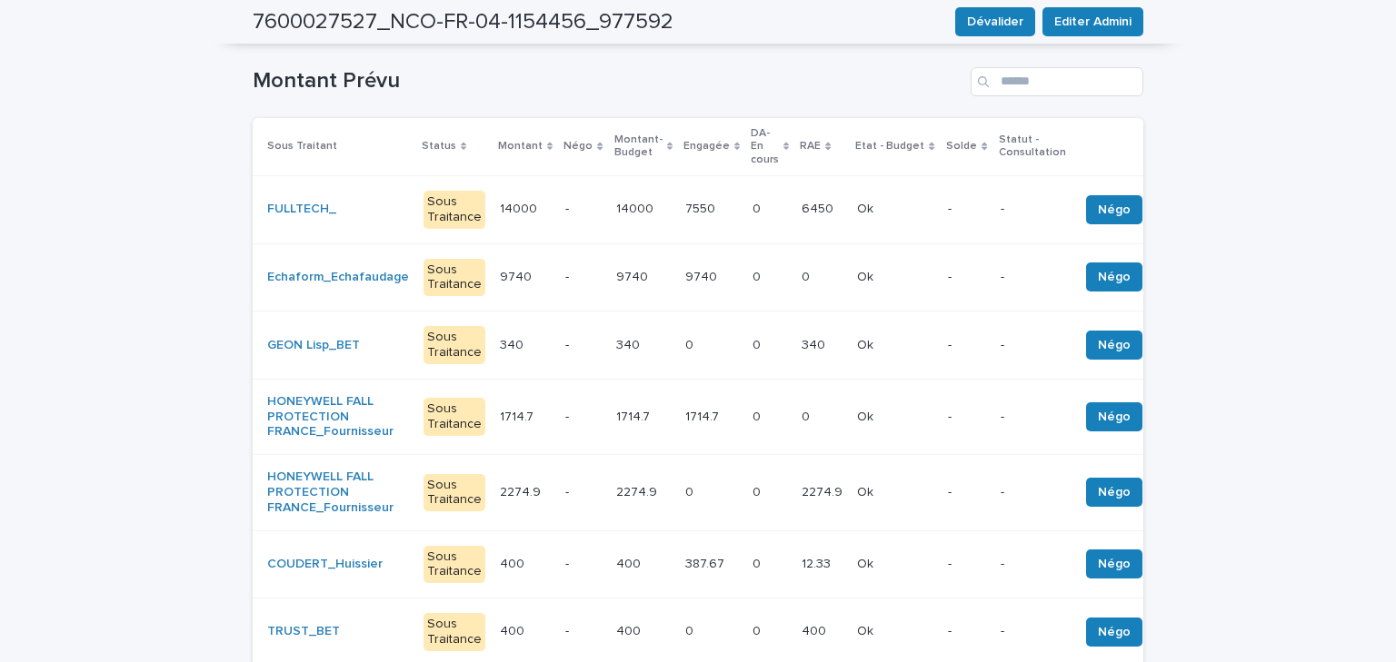
click at [567, 205] on div "-" at bounding box center [582, 209] width 35 height 30
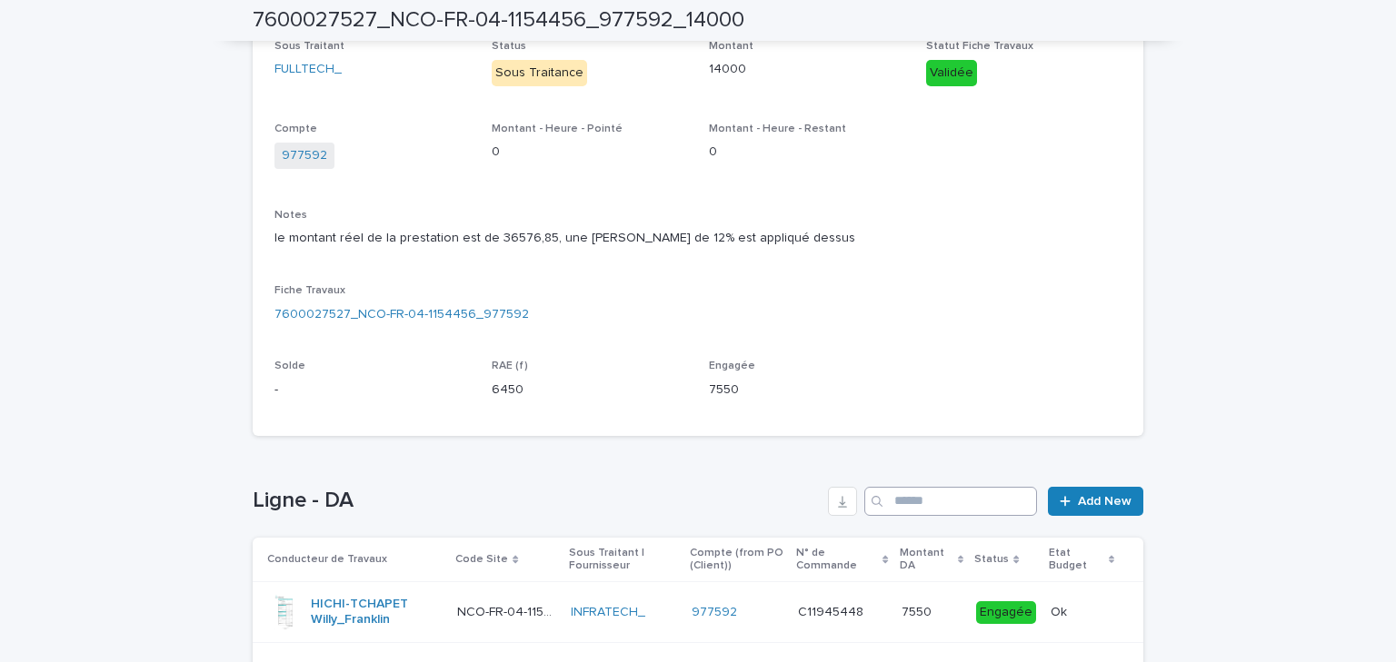
scroll to position [383, 0]
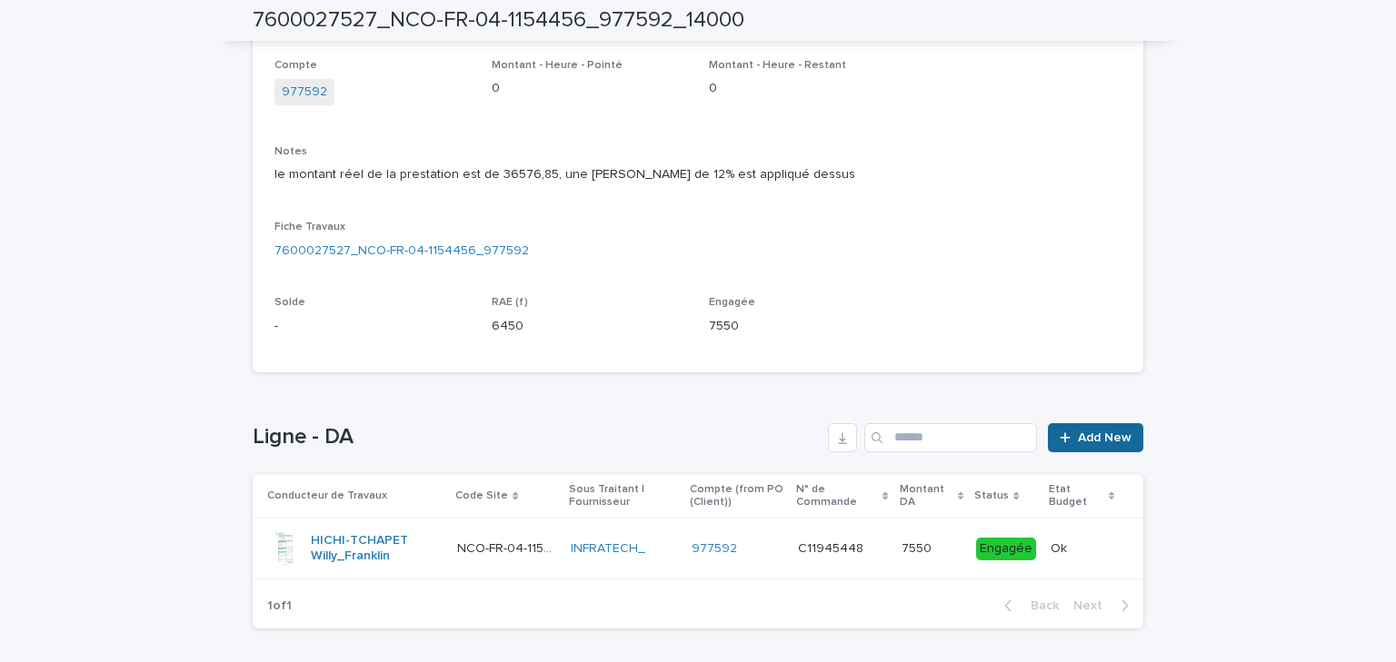
click at [1096, 433] on span "Add New" at bounding box center [1105, 438] width 54 height 13
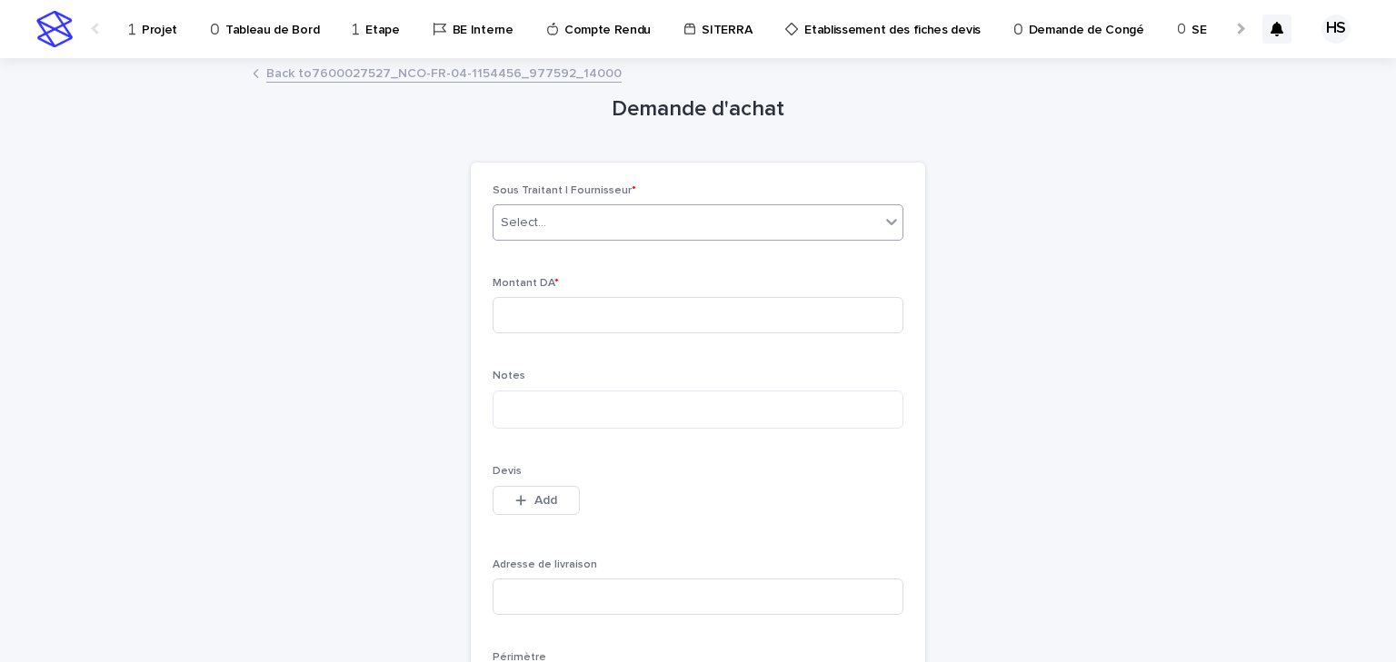
click at [528, 233] on div "Select..." at bounding box center [686, 223] width 386 height 30
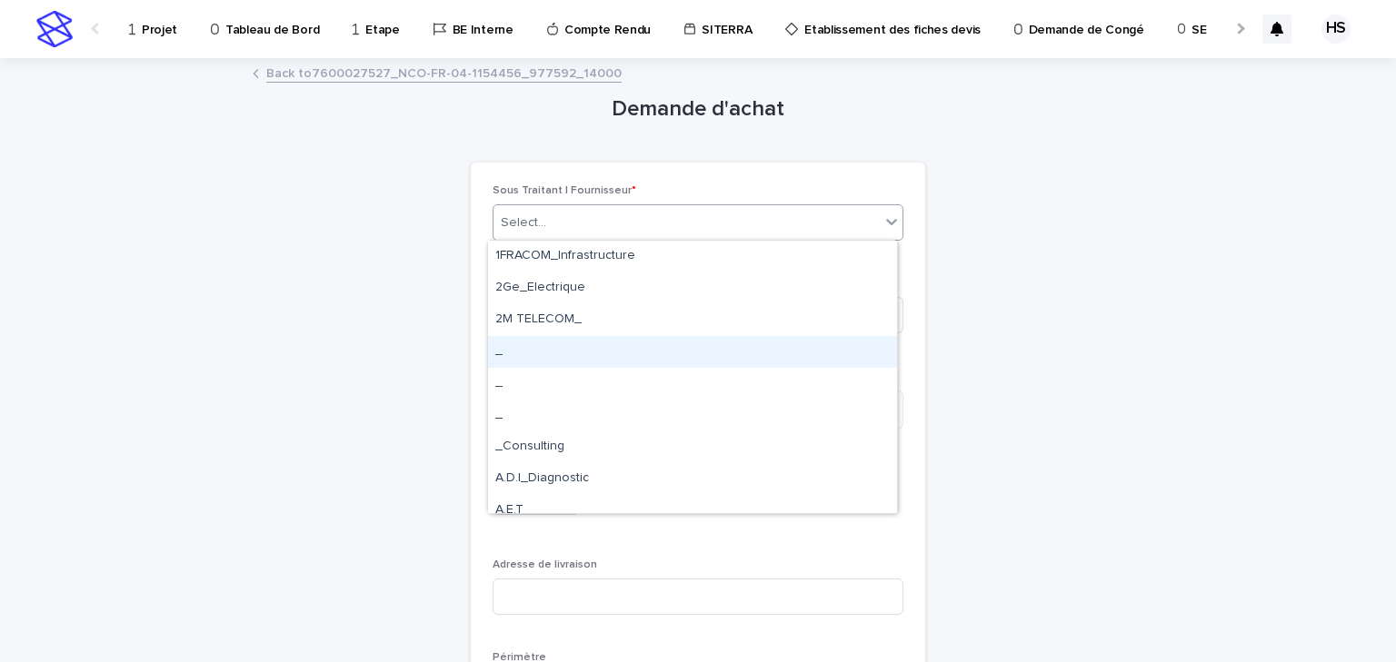
click at [555, 347] on div "_" at bounding box center [692, 352] width 409 height 32
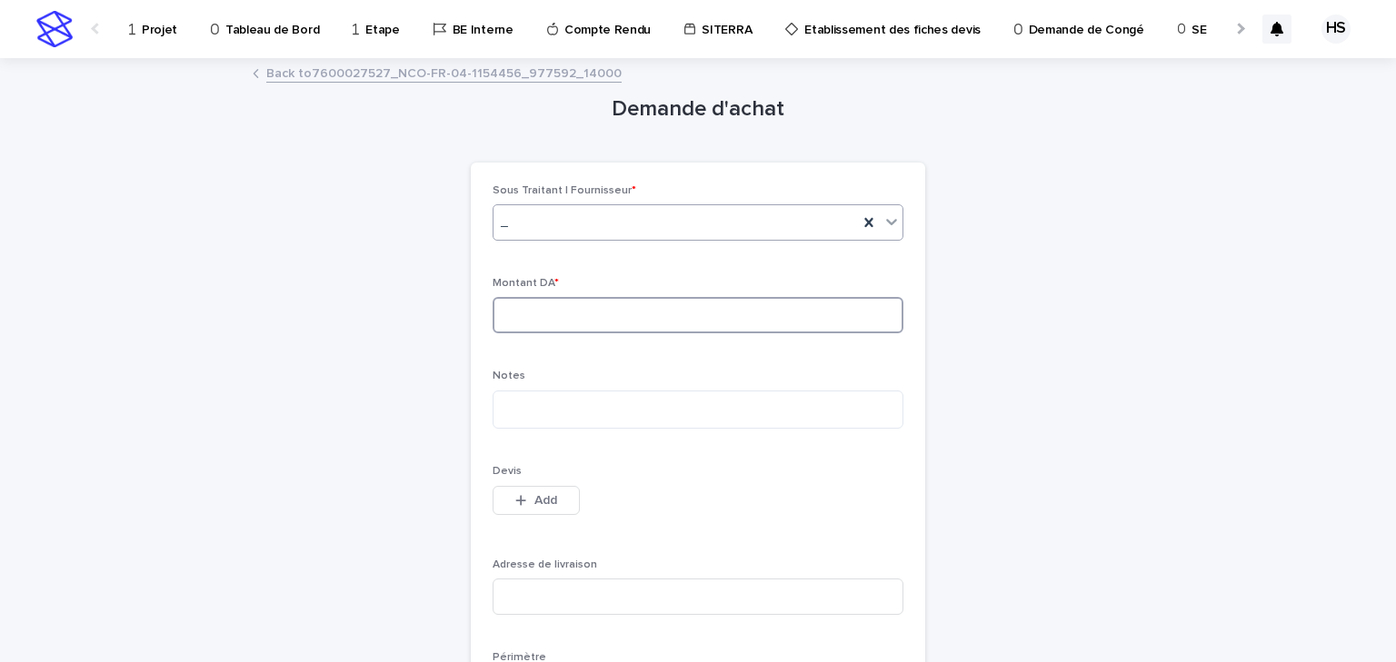
click at [529, 306] on input at bounding box center [698, 315] width 411 height 36
click at [553, 303] on input at bounding box center [698, 315] width 411 height 36
type input "***"
click at [561, 400] on textarea at bounding box center [698, 410] width 411 height 39
type textarea "**********"
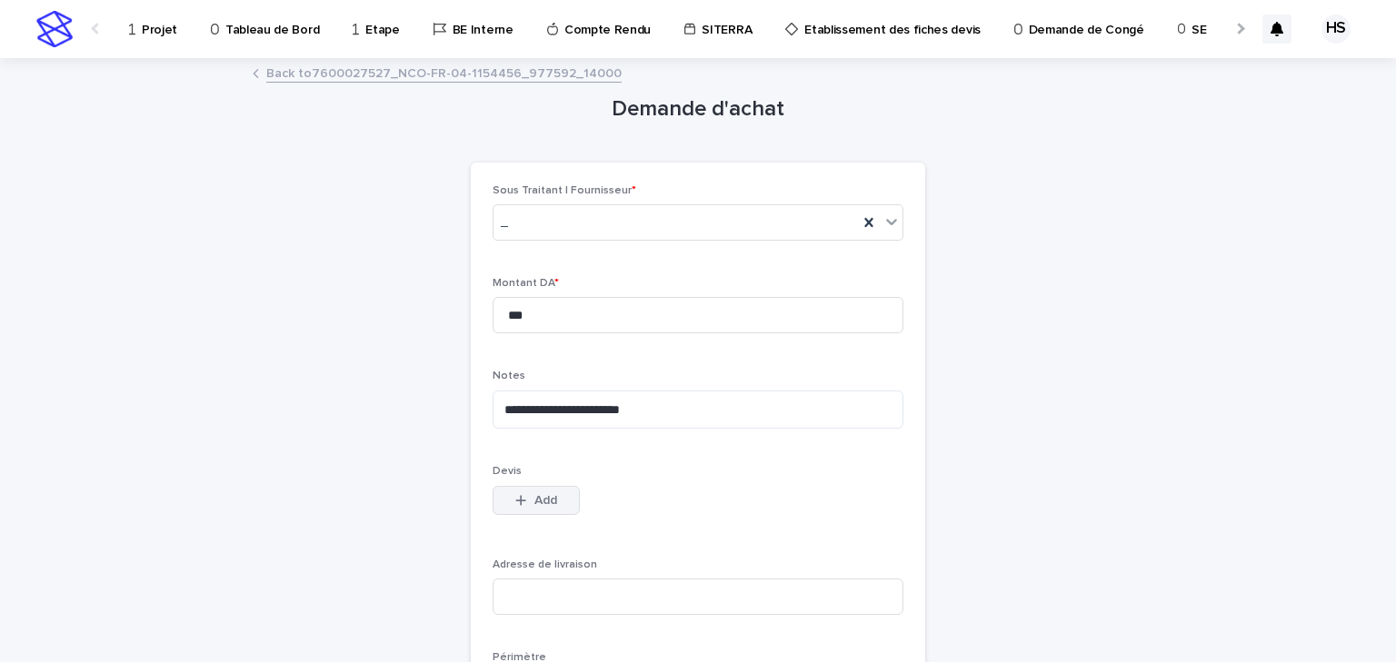
click at [544, 503] on span "Add" at bounding box center [545, 500] width 23 height 13
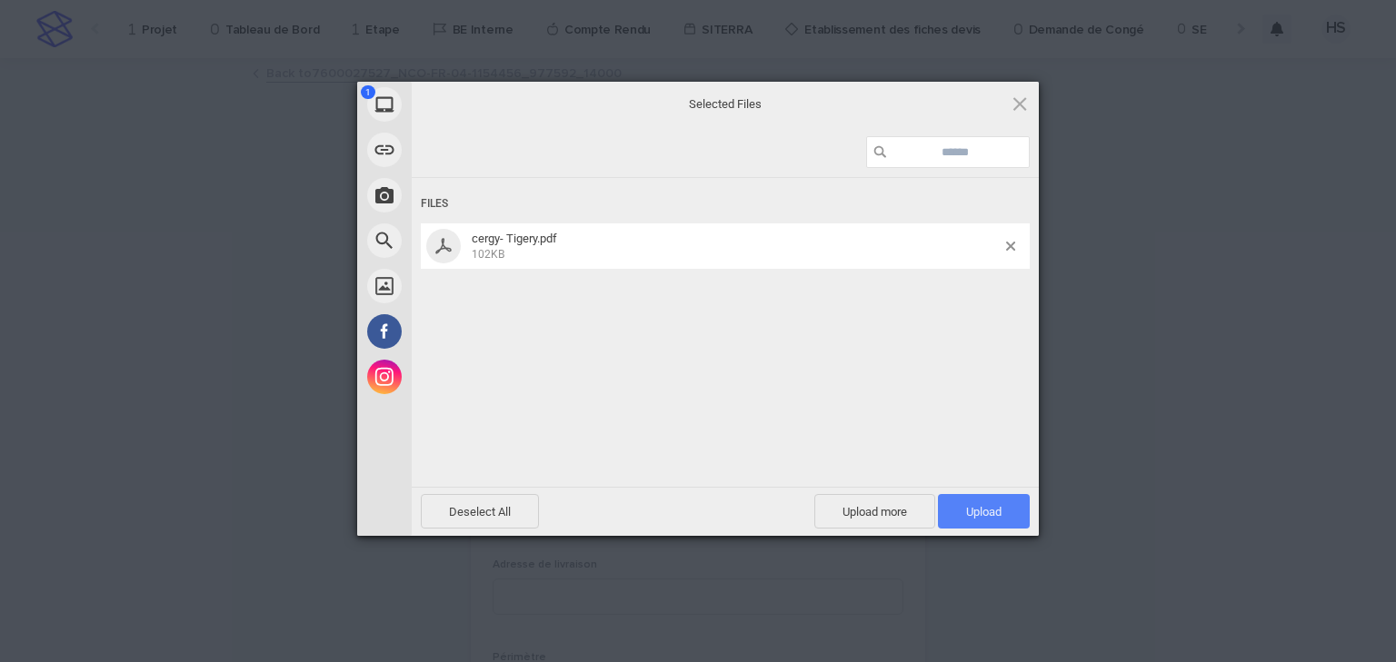
click at [994, 514] on span "Upload 1" at bounding box center [983, 512] width 35 height 14
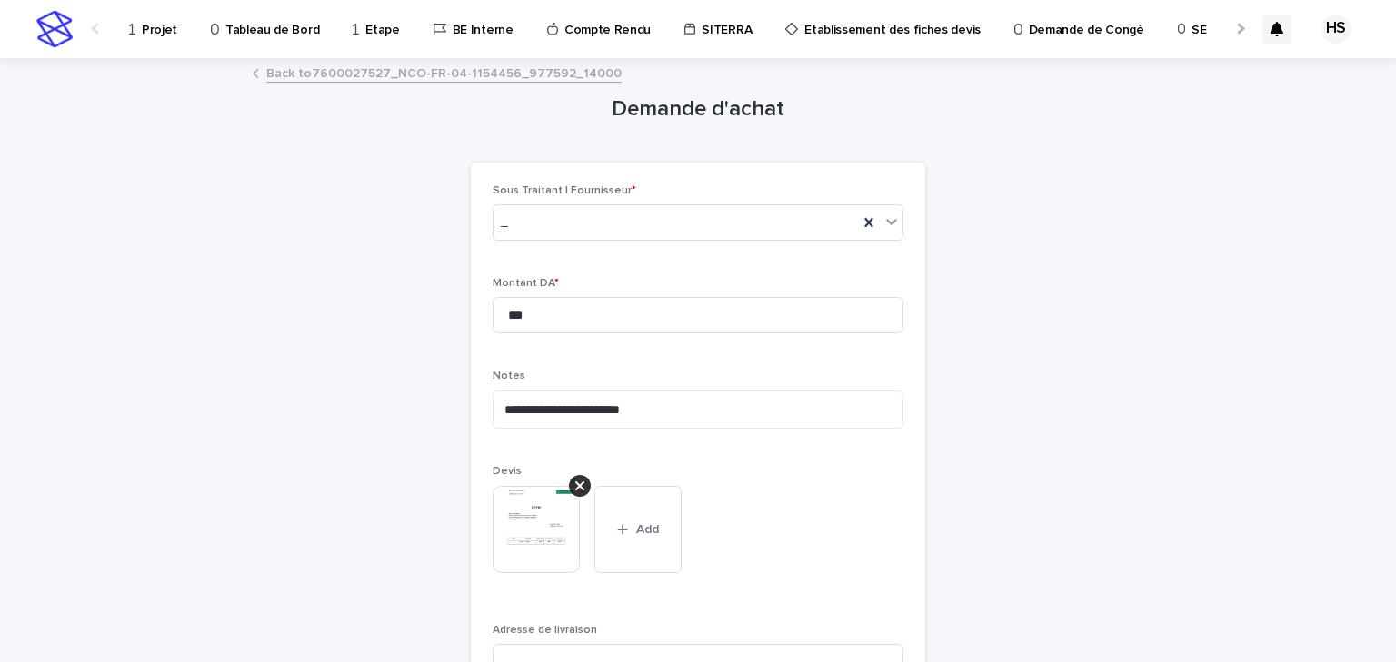
scroll to position [363, 0]
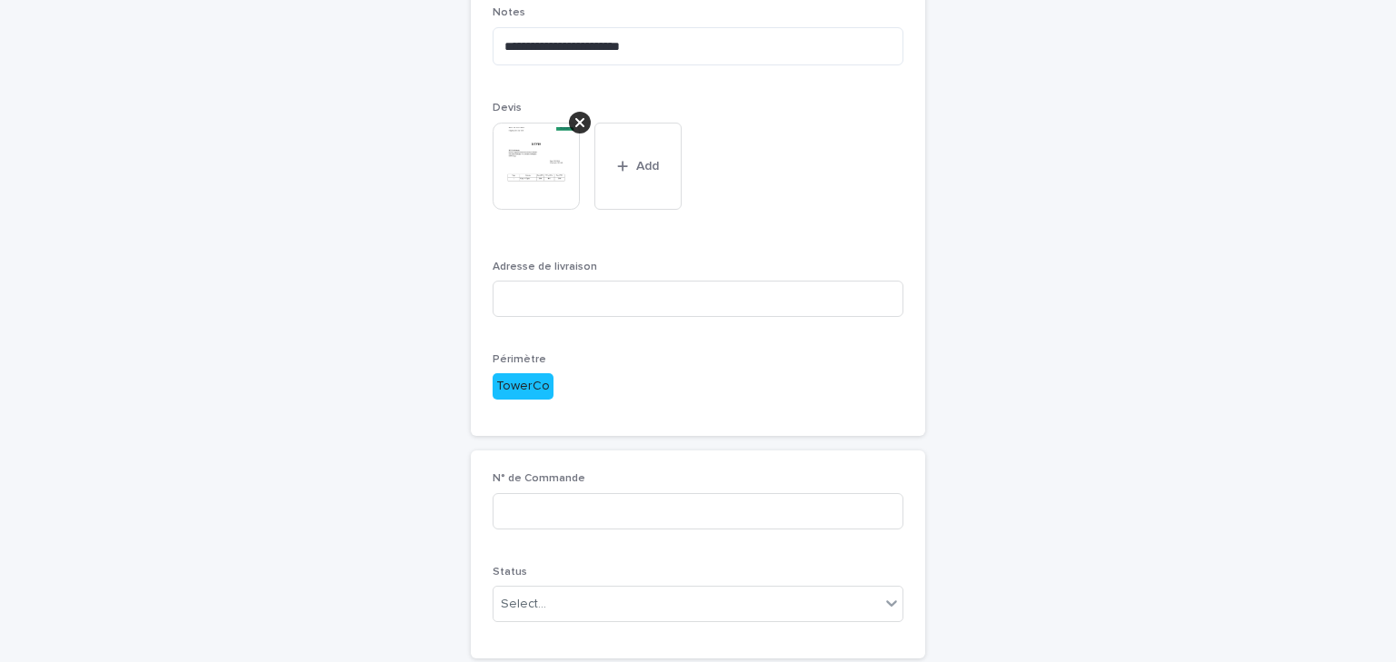
click at [536, 279] on div "Adresse de livraison" at bounding box center [698, 296] width 411 height 71
click at [531, 291] on input at bounding box center [698, 299] width 411 height 36
paste input "**********"
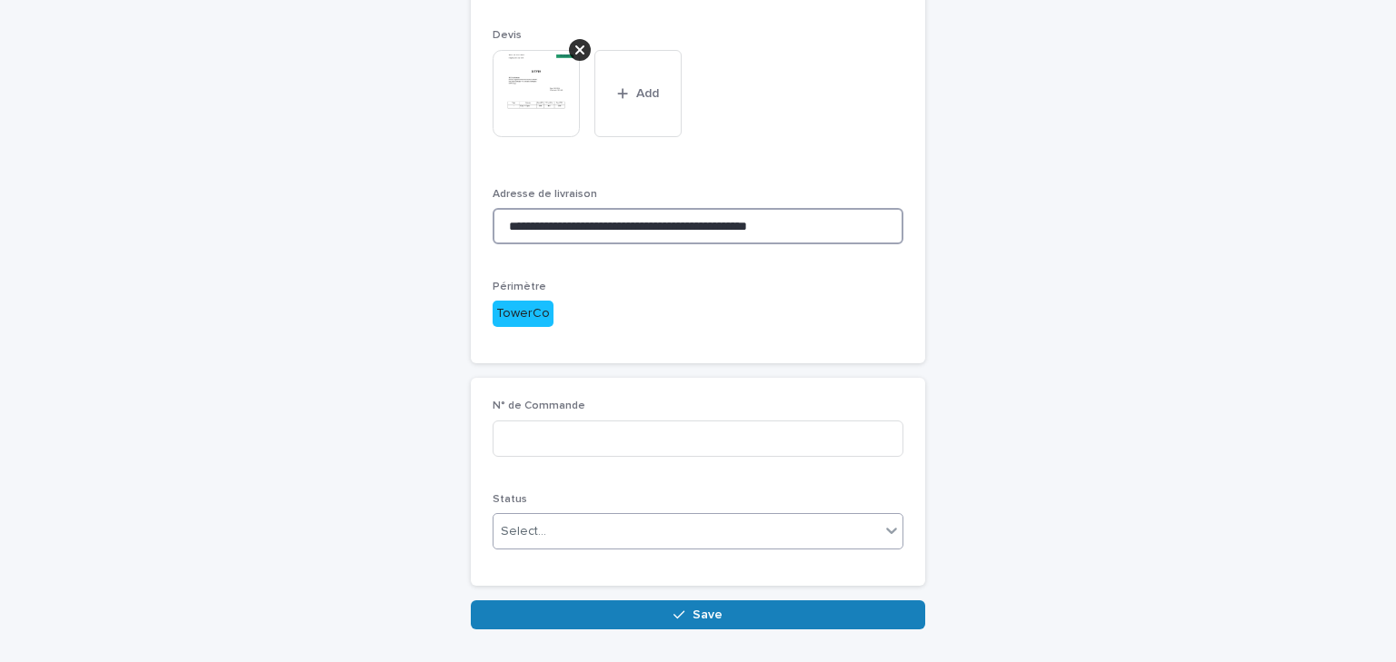
type input "**********"
click at [553, 539] on div "Select..." at bounding box center [686, 532] width 386 height 30
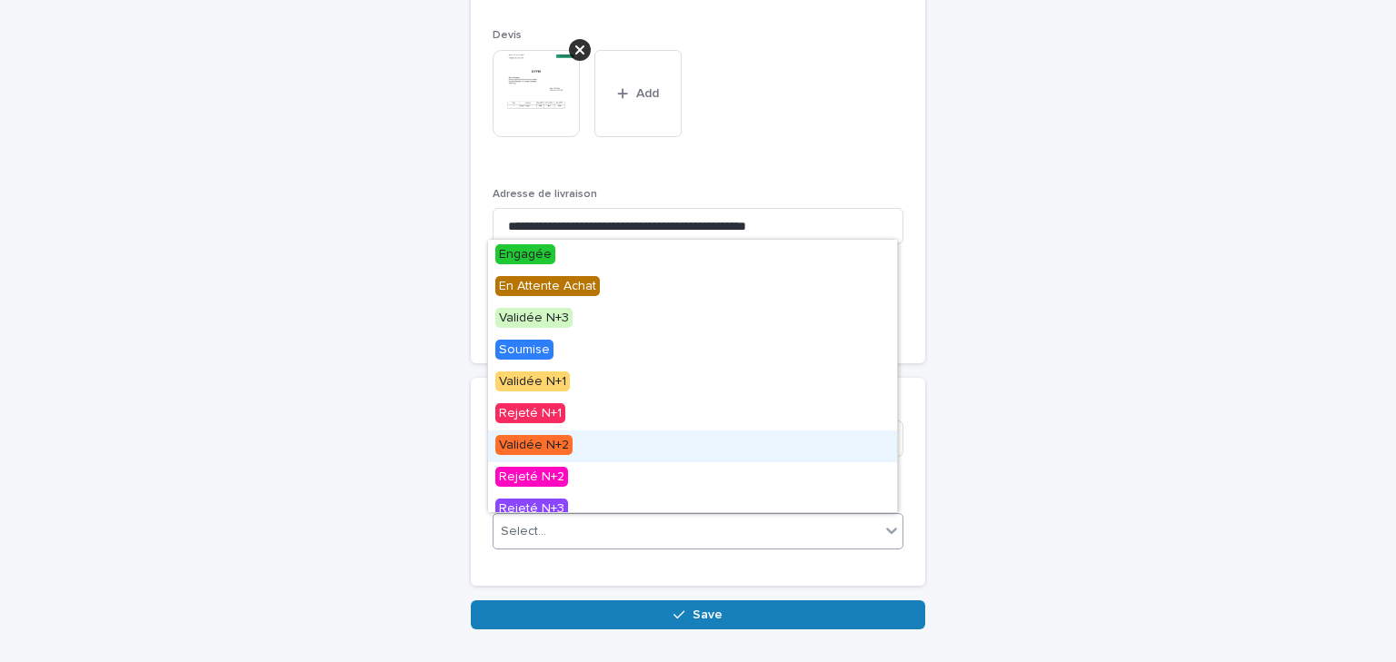
click at [566, 444] on span "Validée N+2" at bounding box center [533, 445] width 77 height 20
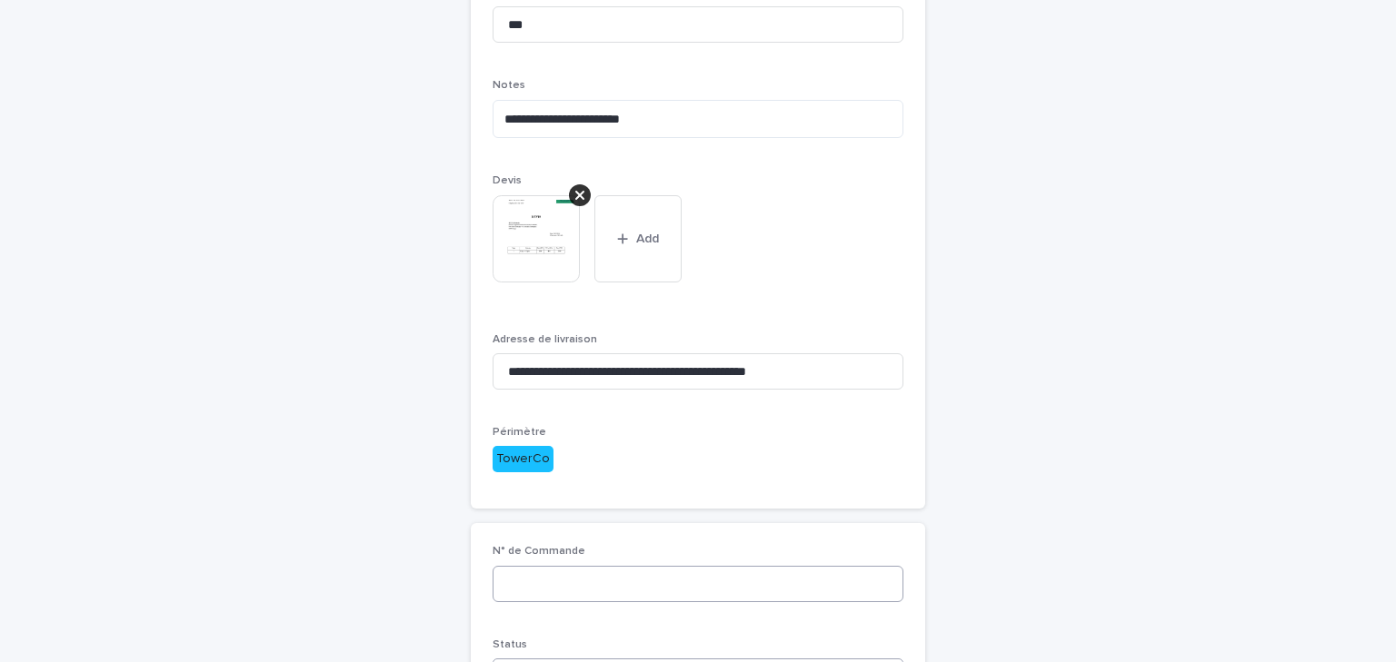
scroll to position [493, 0]
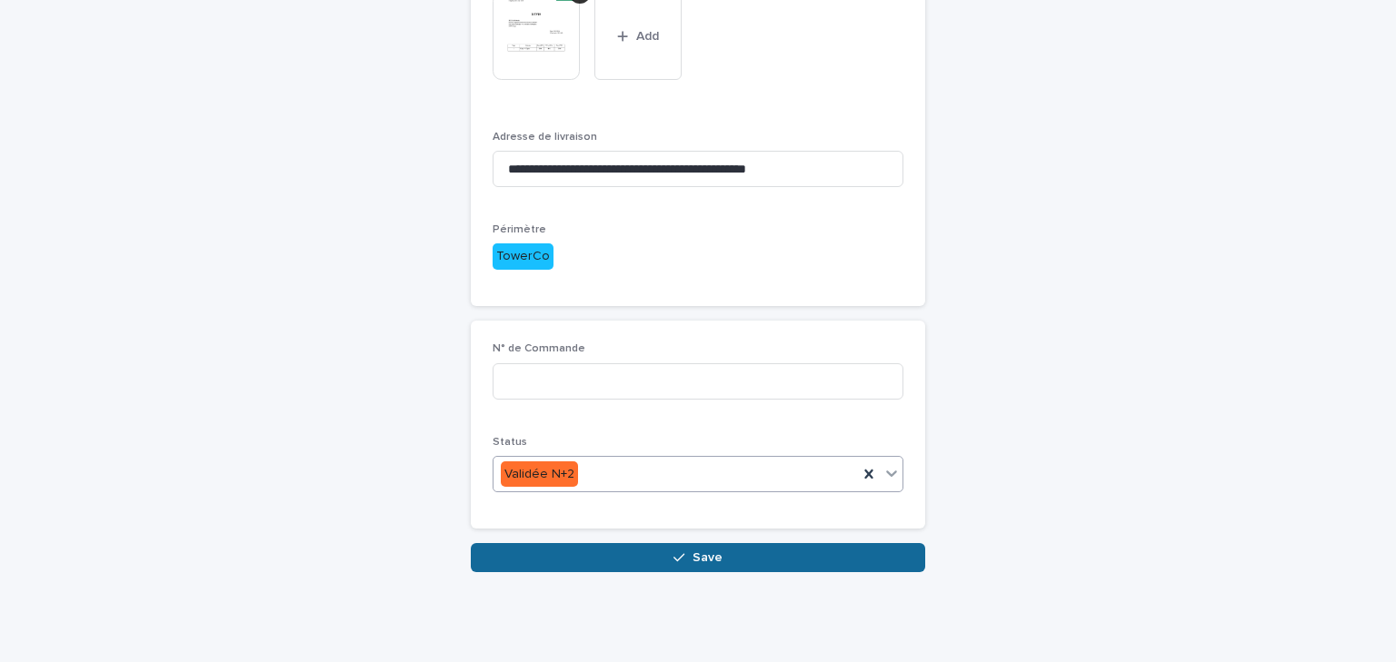
click at [656, 556] on button "Save" at bounding box center [698, 557] width 454 height 29
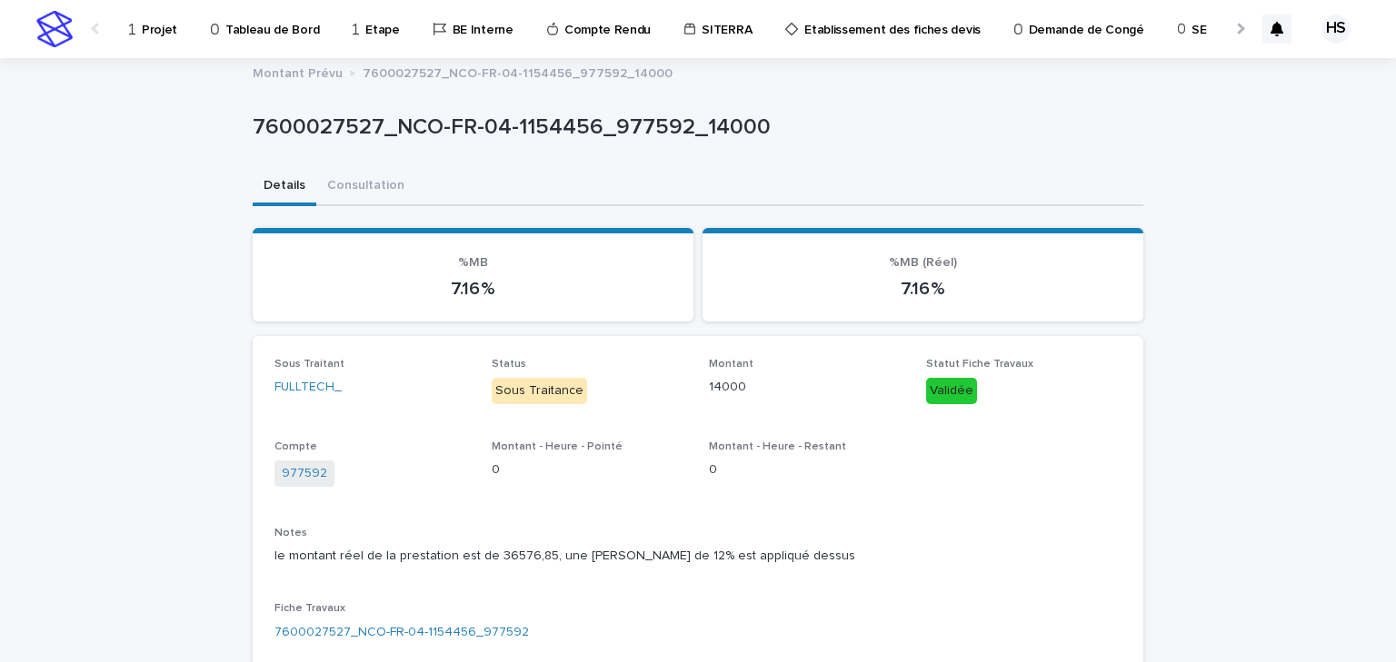
click at [166, 37] on p "Projet" at bounding box center [159, 19] width 35 height 38
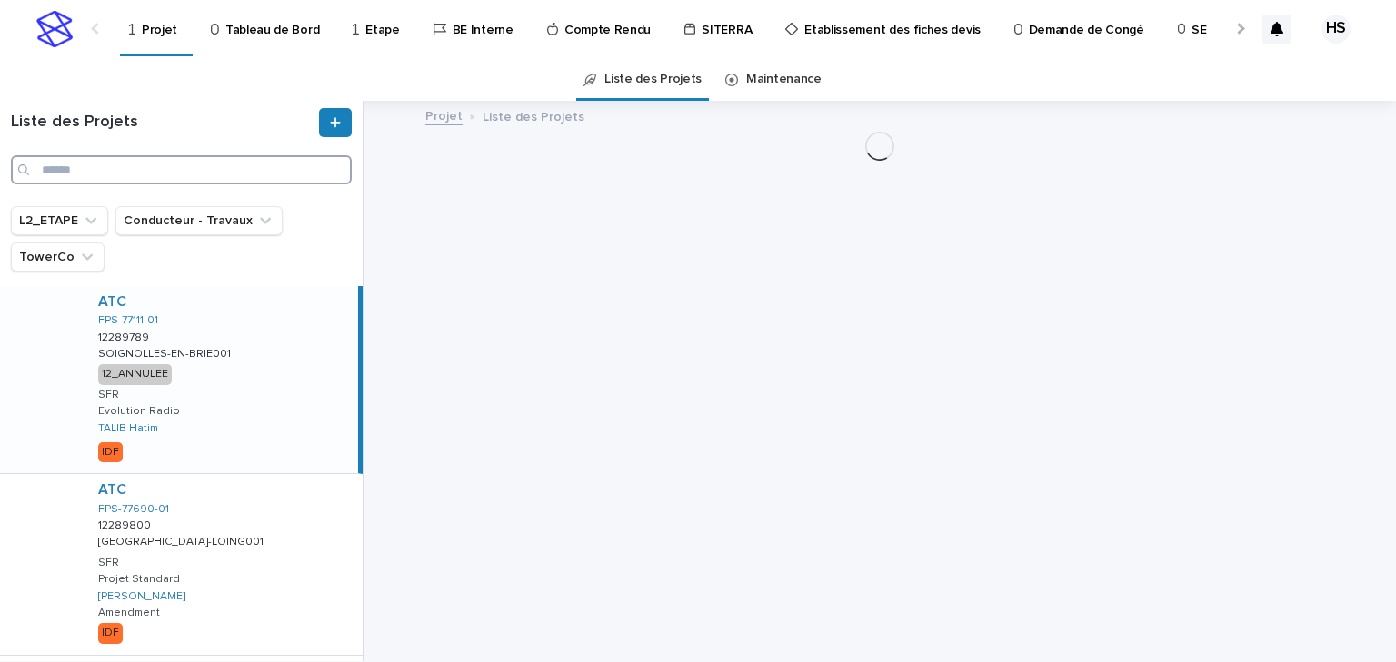
click at [73, 174] on input "Search" at bounding box center [181, 169] width 341 height 29
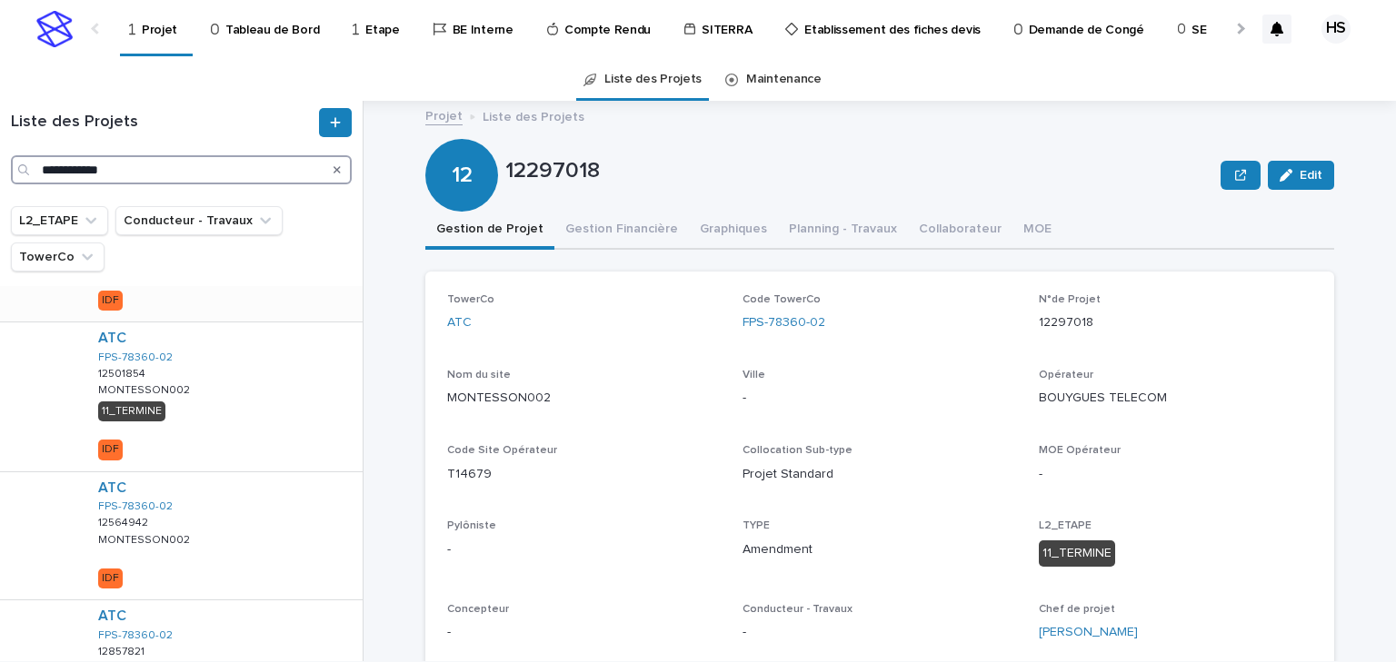
scroll to position [1070, 0]
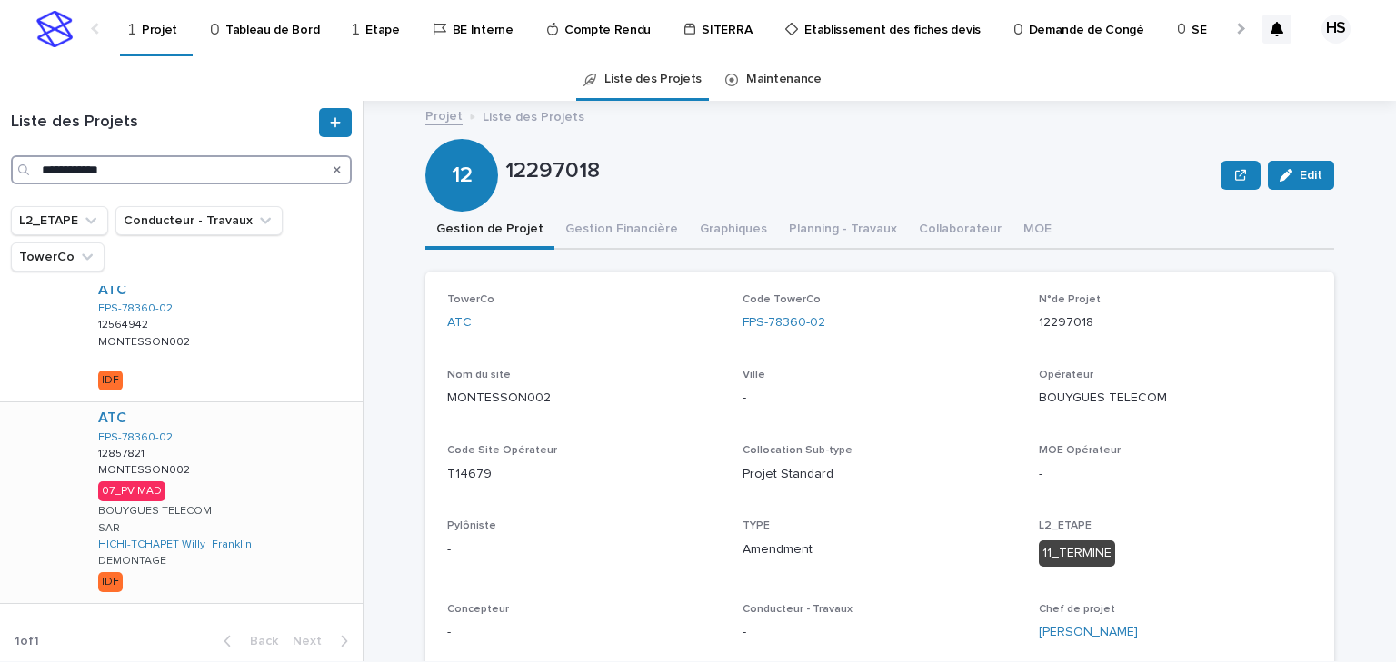
type input "**********"
click at [261, 478] on div "ATC FPS-78360-02 12857821 12857821 MONTESSON002 MONTESSON002 07_PV MAD BOUYGUES…" at bounding box center [223, 503] width 279 height 201
click at [614, 233] on button "Gestion Financière" at bounding box center [621, 231] width 134 height 38
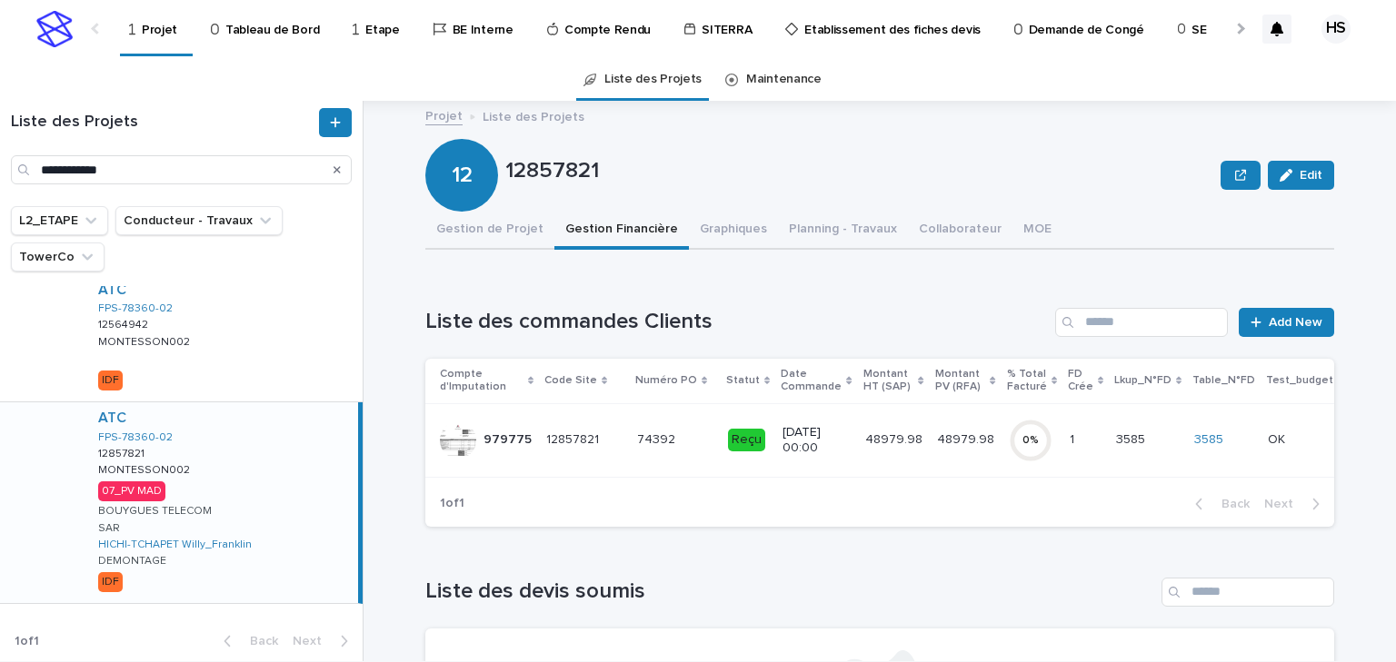
click at [937, 441] on p "48979.98" at bounding box center [967, 438] width 61 height 19
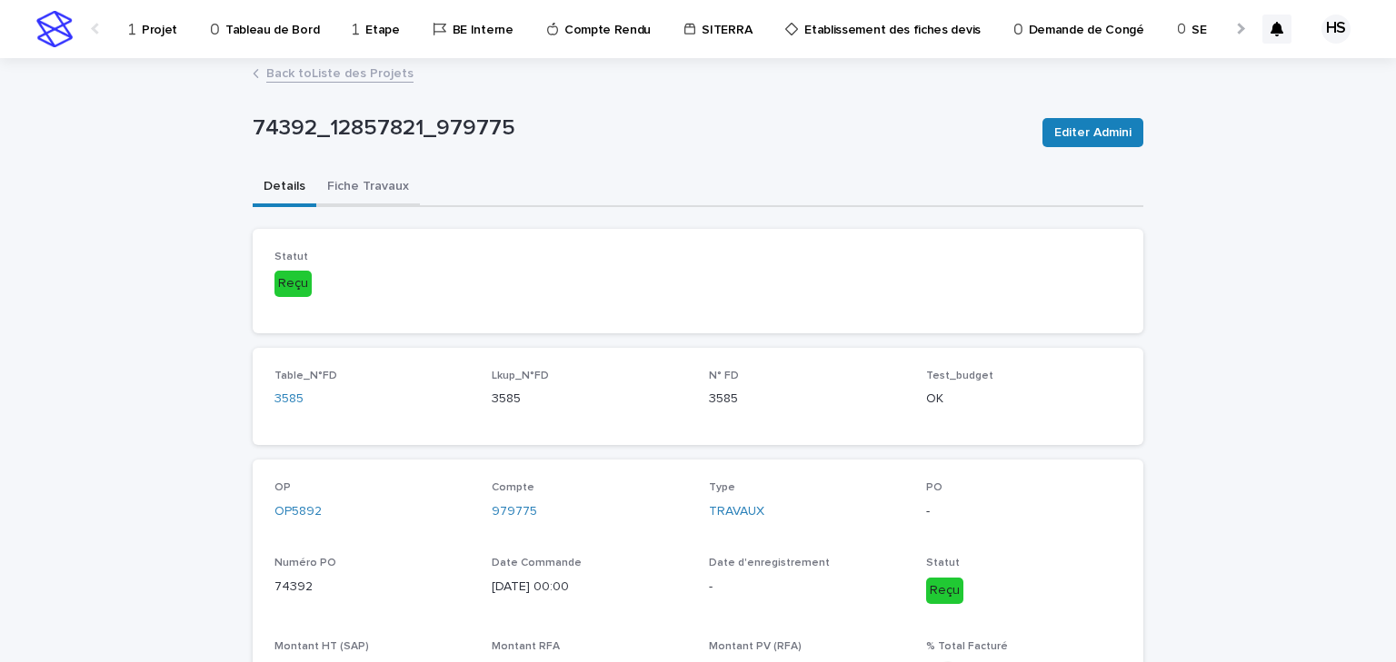
click at [341, 184] on button "Fiche Travaux" at bounding box center [368, 188] width 104 height 38
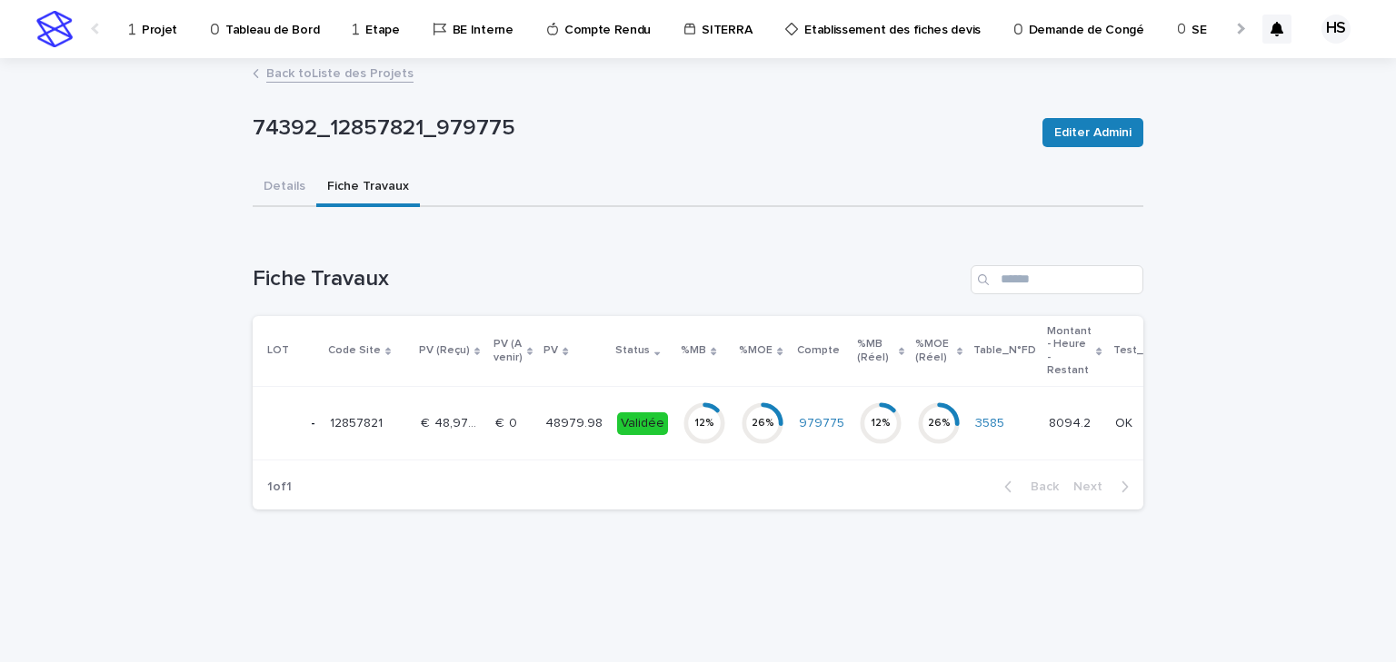
click at [550, 420] on p "48979.98" at bounding box center [575, 422] width 61 height 19
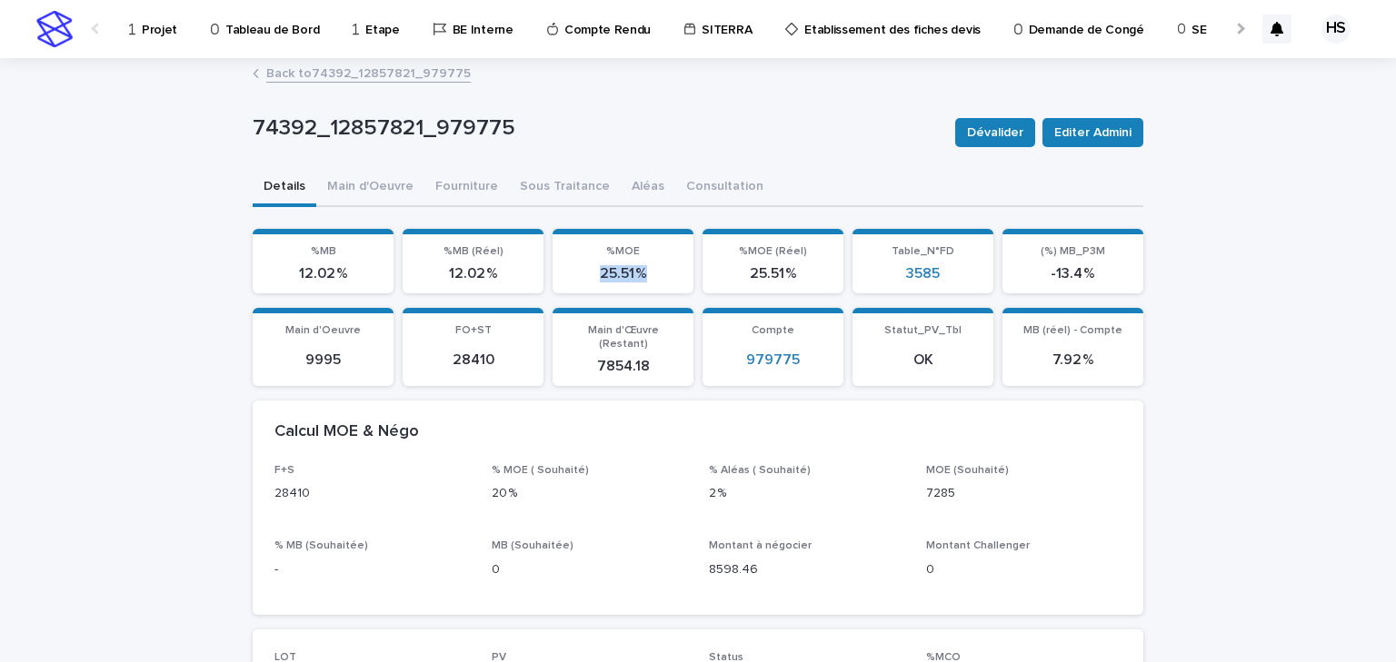
drag, startPoint x: 644, startPoint y: 277, endPoint x: 586, endPoint y: 274, distance: 58.2
click at [586, 274] on p "25.51 %" at bounding box center [622, 273] width 119 height 17
drag, startPoint x: 494, startPoint y: 276, endPoint x: 443, endPoint y: 278, distance: 51.8
click at [443, 278] on p "12.02 %" at bounding box center [472, 273] width 119 height 17
click at [531, 186] on button "Sous Traitance" at bounding box center [565, 188] width 112 height 38
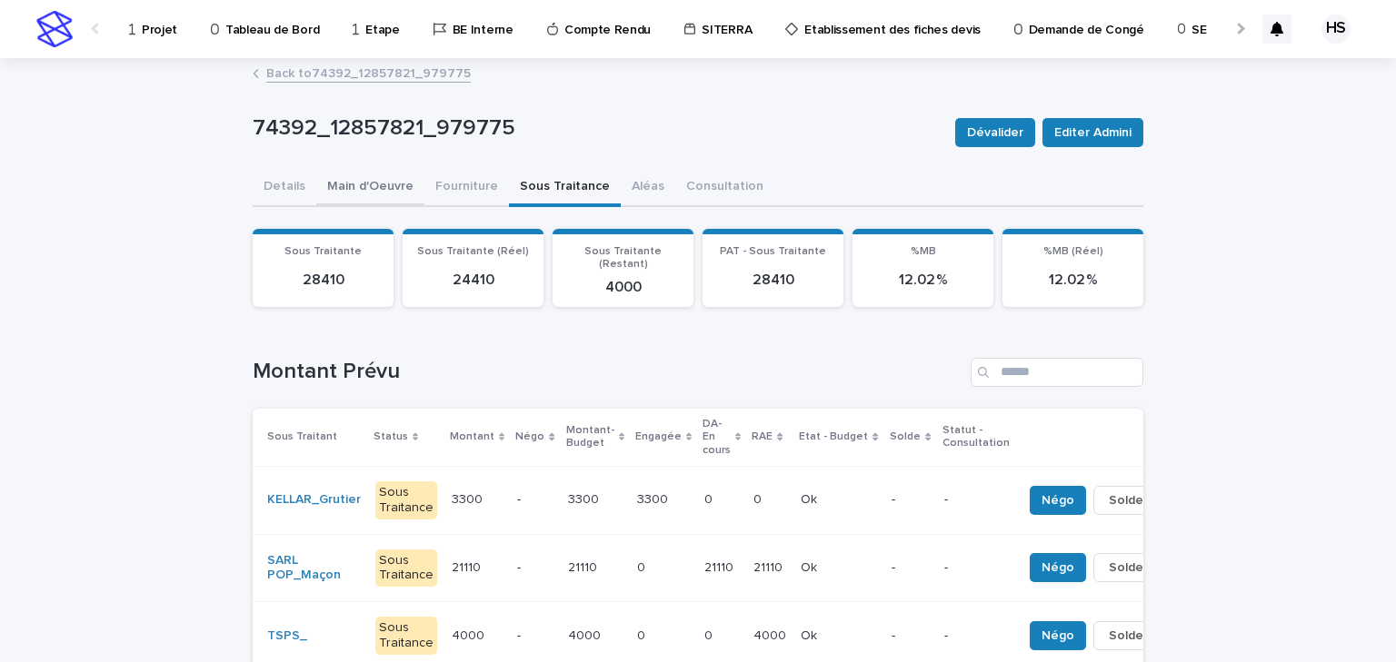
click at [373, 195] on button "Main d'Oeuvre" at bounding box center [370, 188] width 108 height 38
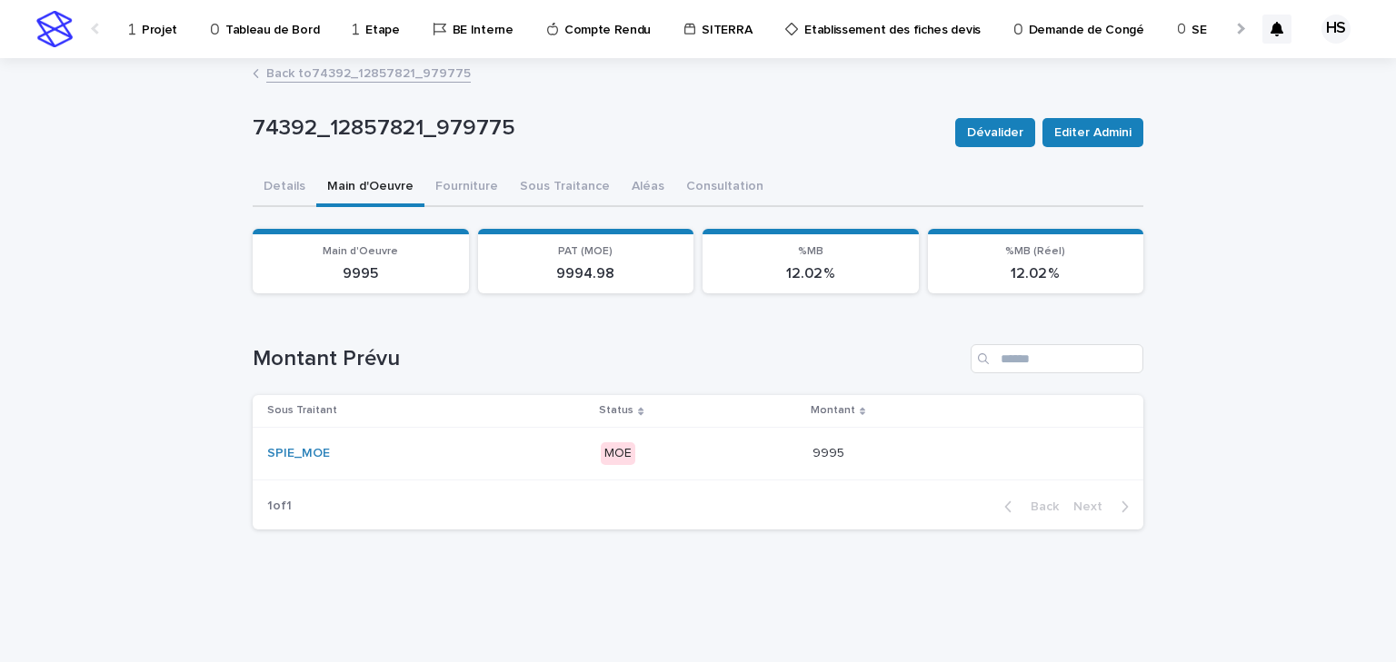
click at [778, 461] on p "MOE" at bounding box center [699, 454] width 196 height 23
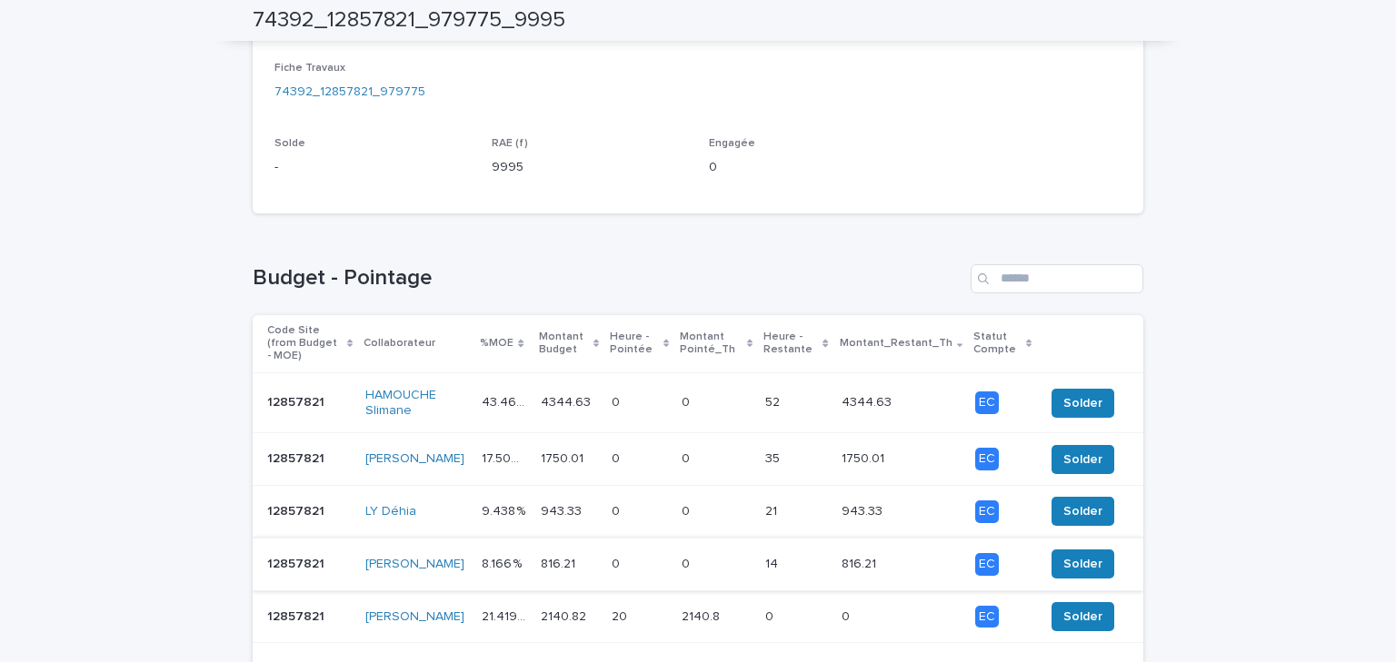
scroll to position [671, 0]
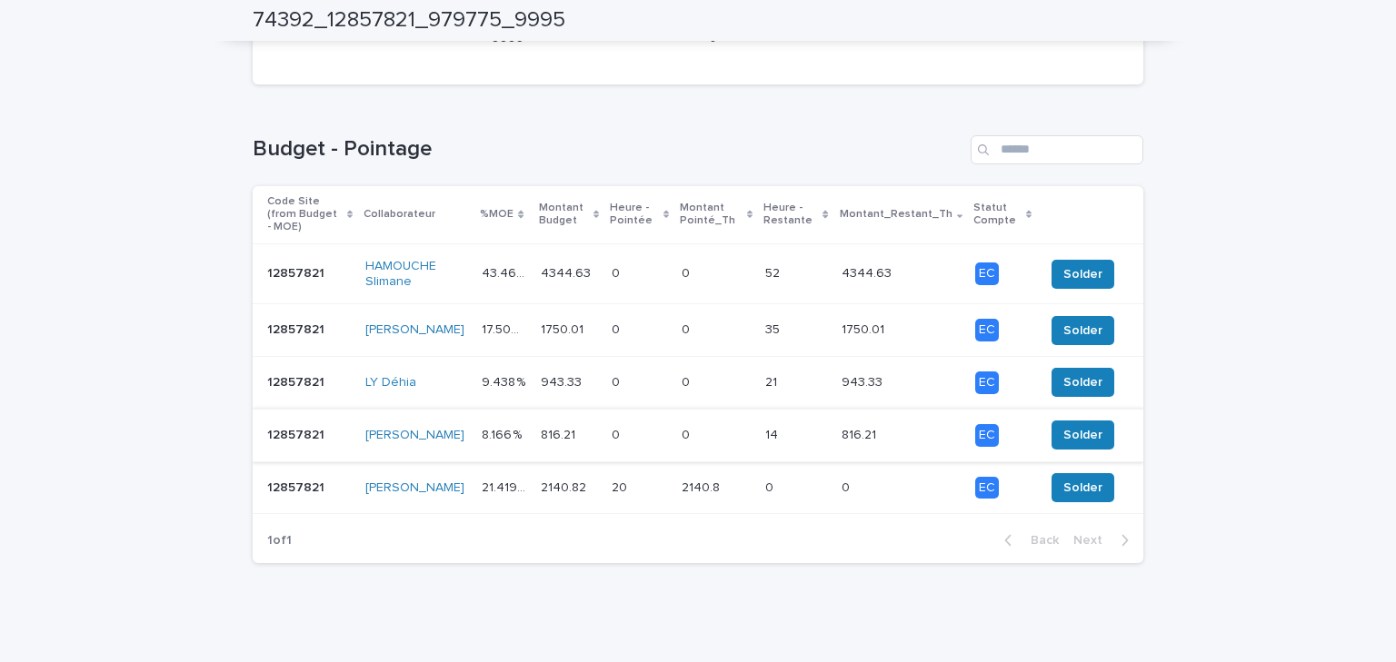
click at [725, 481] on p at bounding box center [716, 488] width 69 height 15
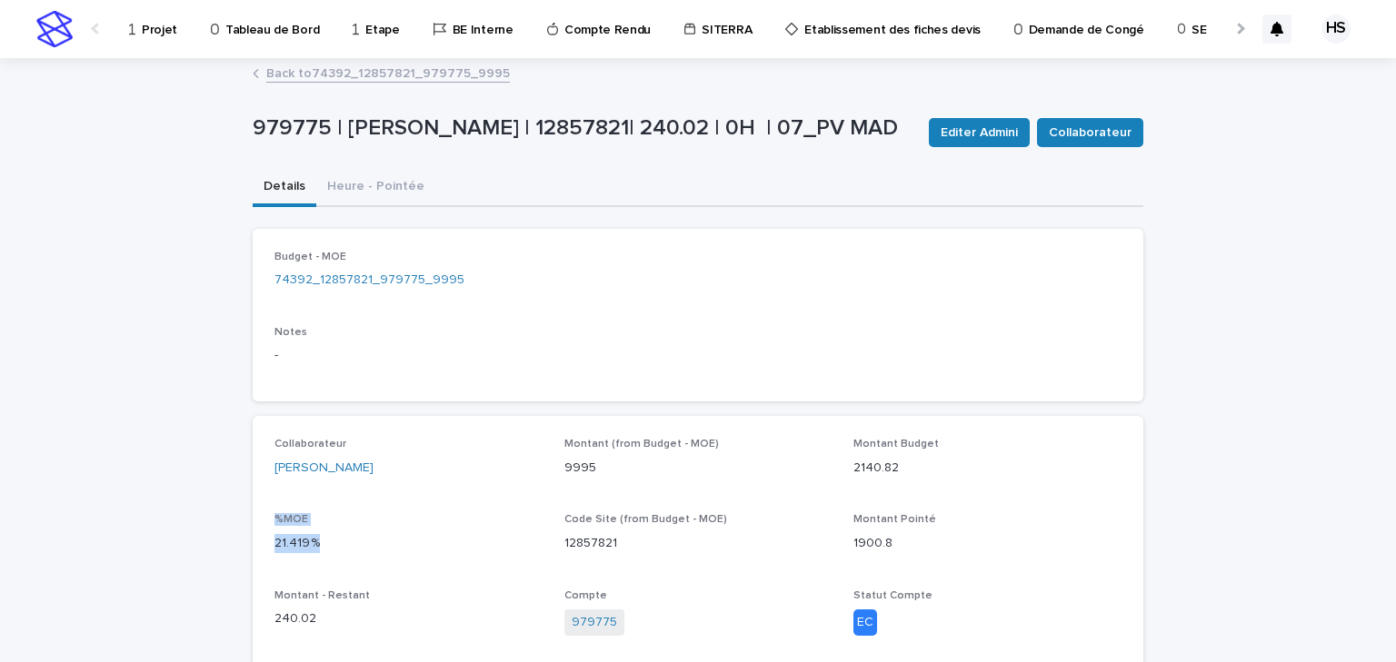
drag, startPoint x: 272, startPoint y: 536, endPoint x: 258, endPoint y: 524, distance: 18.0
click at [258, 524] on div "Collaborateur MUHIRE Ernest Montant (from Budget - MOE) 9995 Montant Budget 214…" at bounding box center [698, 546] width 891 height 260
click at [348, 181] on button "Heure - Pointée" at bounding box center [375, 188] width 119 height 38
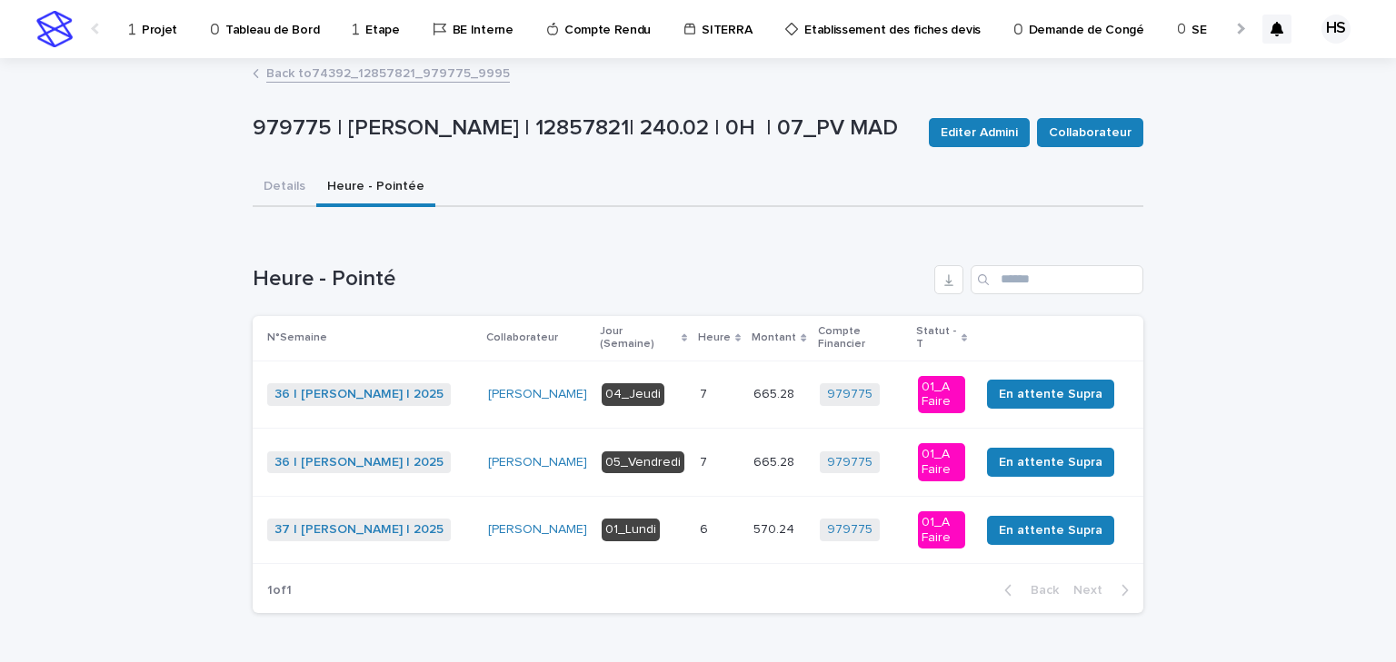
click at [443, 72] on link "Back to 74392_12857821_979775_9995" at bounding box center [388, 72] width 244 height 21
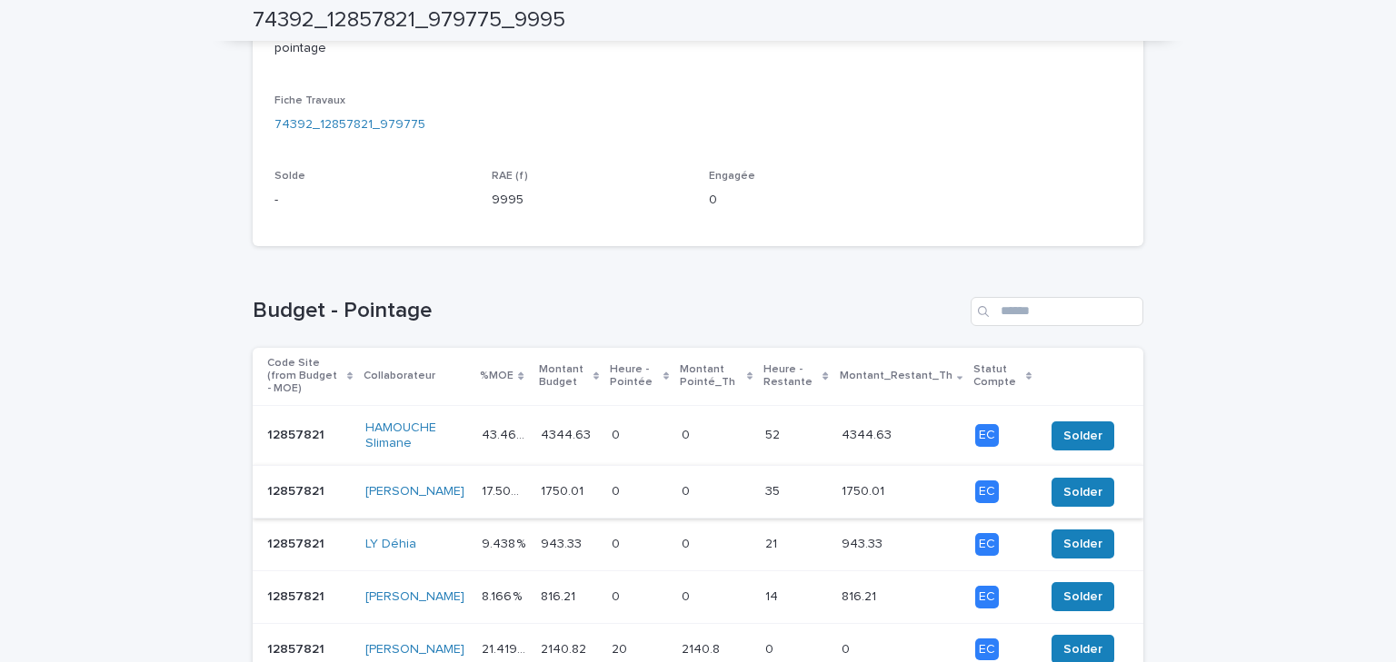
scroll to position [582, 0]
